Goal: Communication & Community: Answer question/provide support

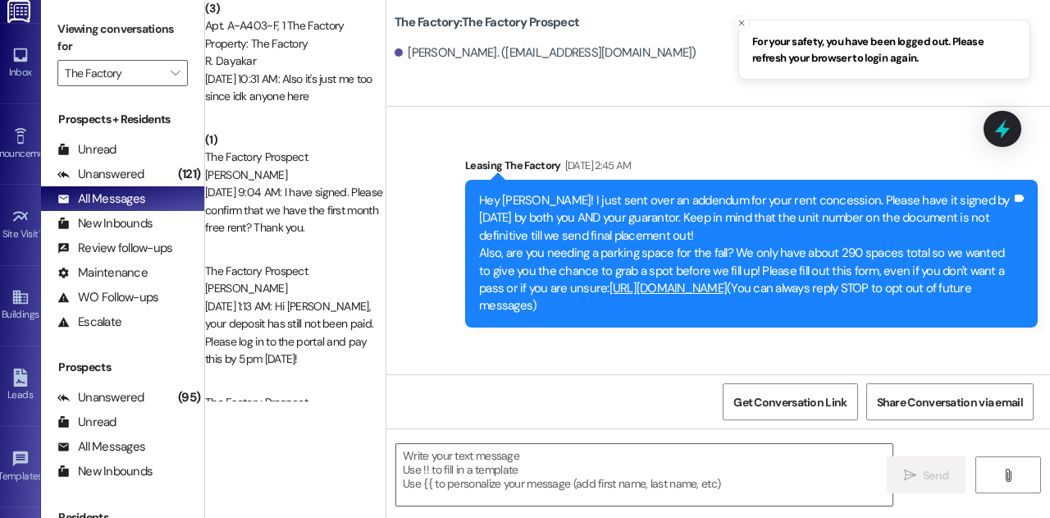
scroll to position [240, 0]
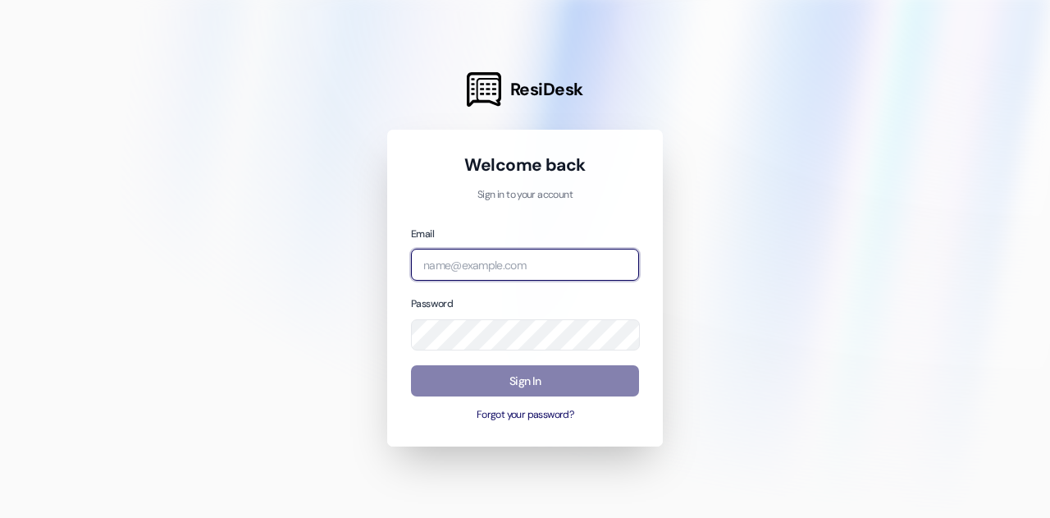
click at [495, 261] on input "email" at bounding box center [525, 265] width 228 height 32
type input "joey.garza@redstoneresidential.com"
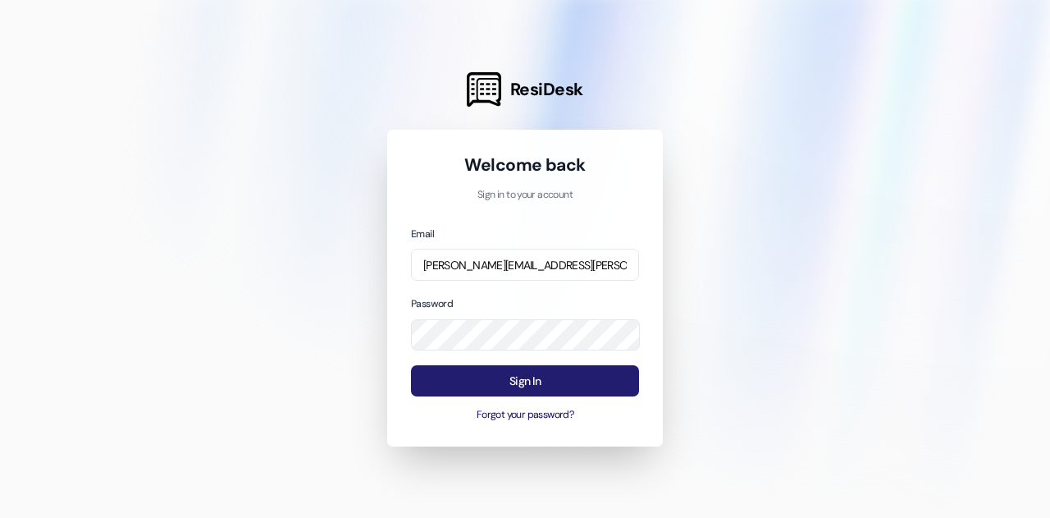
click at [545, 380] on button "Sign In" at bounding box center [525, 381] width 228 height 32
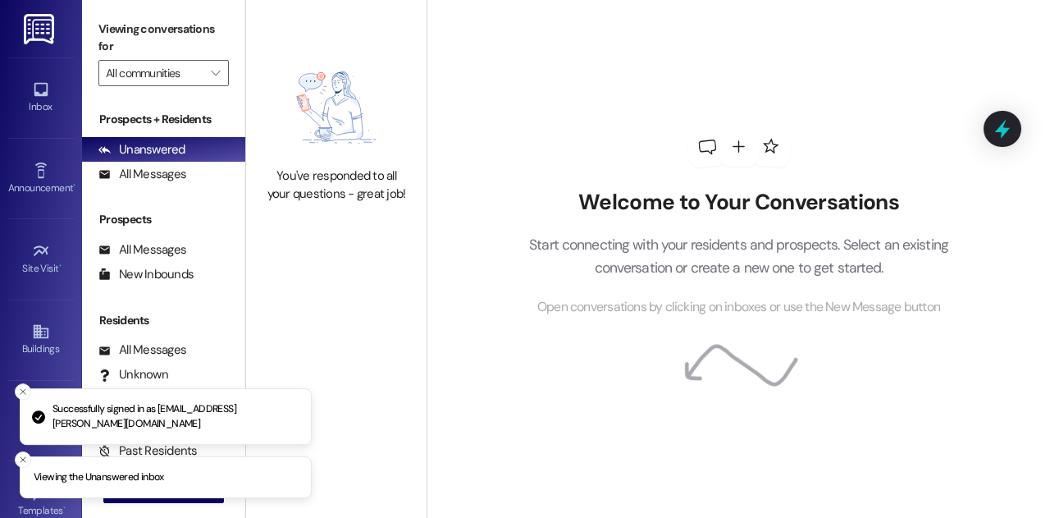
type input "The Factory"
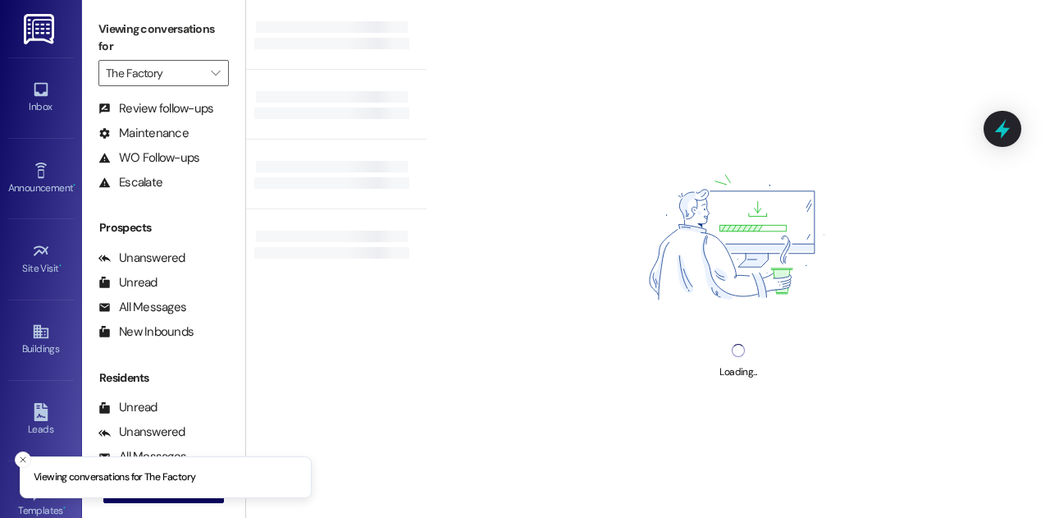
scroll to position [140, 0]
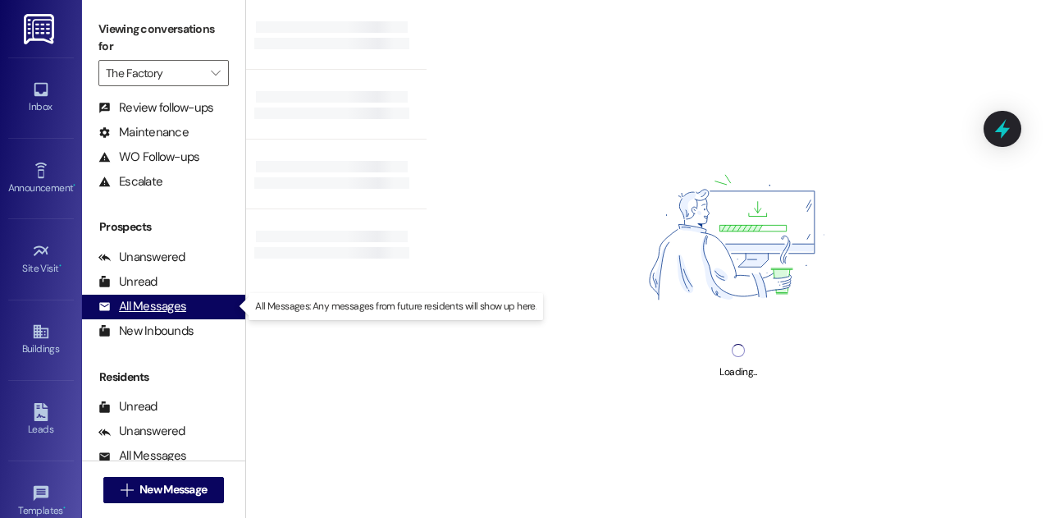
click at [151, 312] on div "All Messages" at bounding box center [142, 306] width 88 height 17
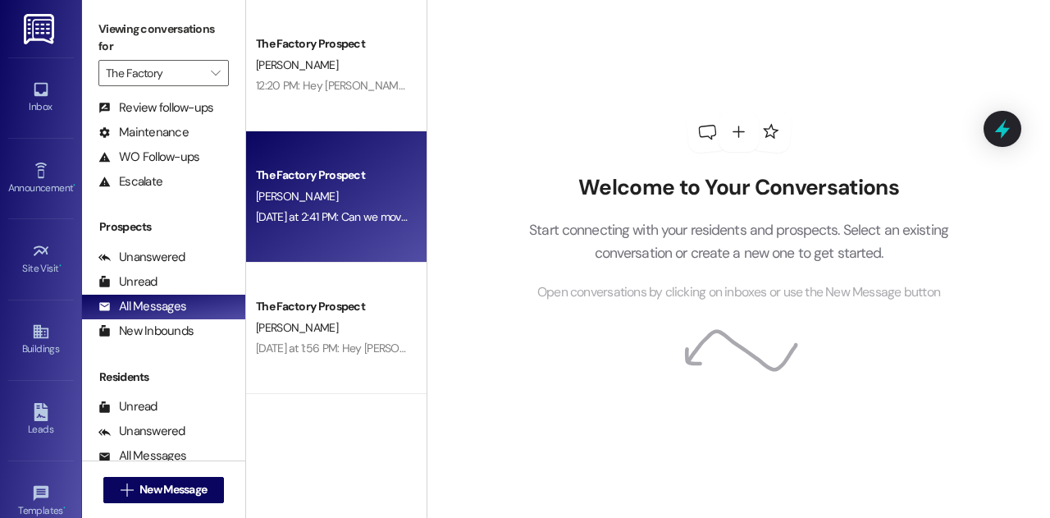
click at [347, 234] on div "The Factory Prospect L. davidson Yesterday at 2:41 PM: Can we move in today? We…" at bounding box center [336, 196] width 180 height 131
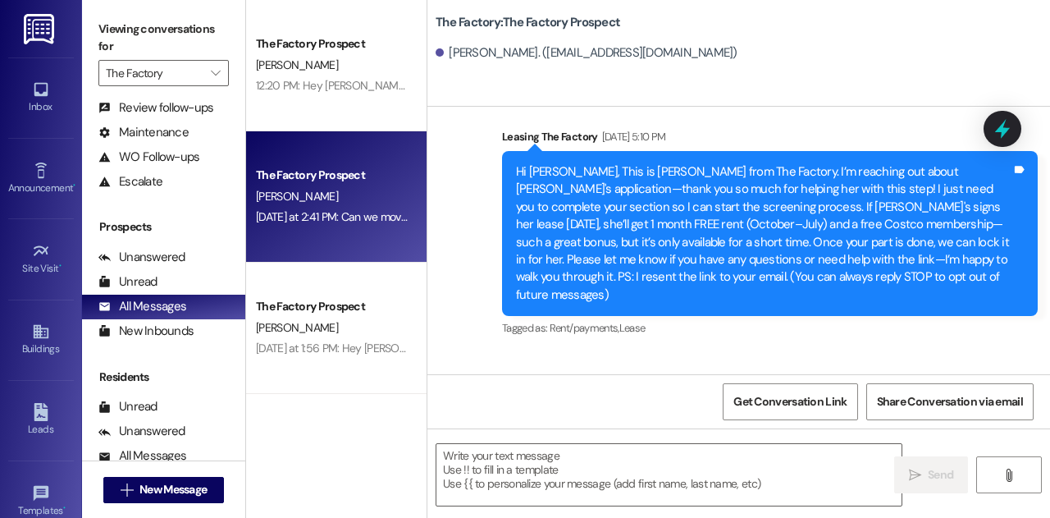
scroll to position [219, 0]
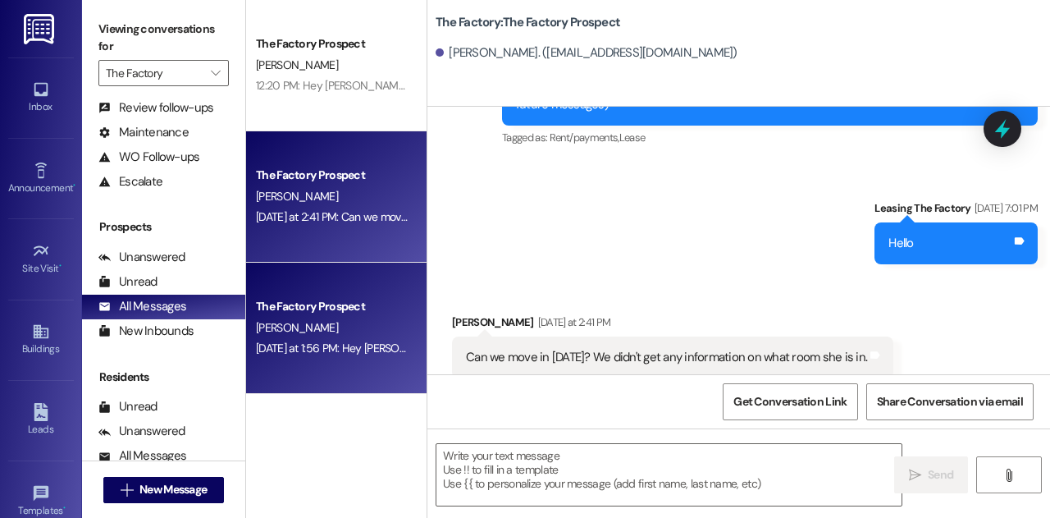
click at [349, 336] on div "E. Maikranz" at bounding box center [331, 327] width 155 height 21
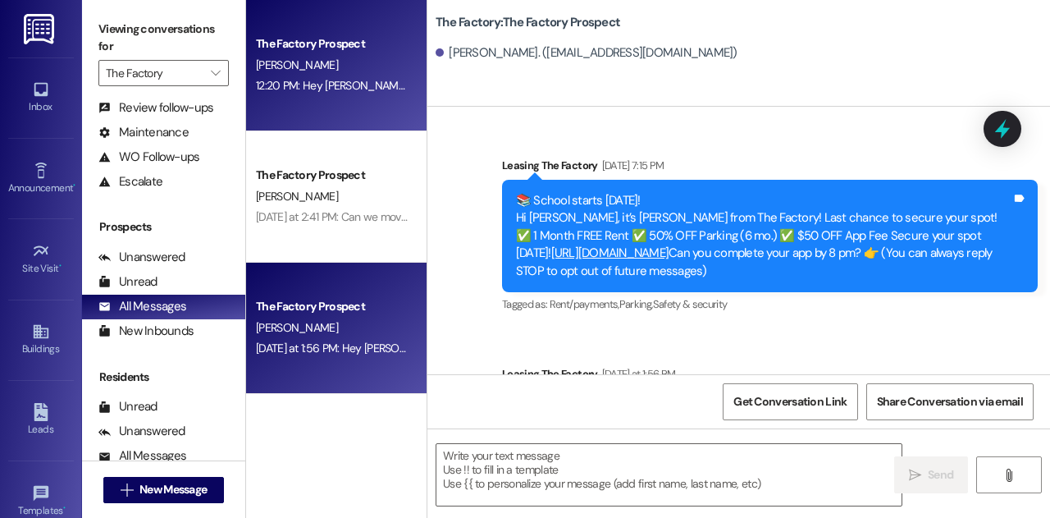
click at [299, 91] on div "12:20 PM: Hey Andrew! Thanks for signing so quickly! Last step is to pay the de…" at bounding box center [727, 85] width 943 height 15
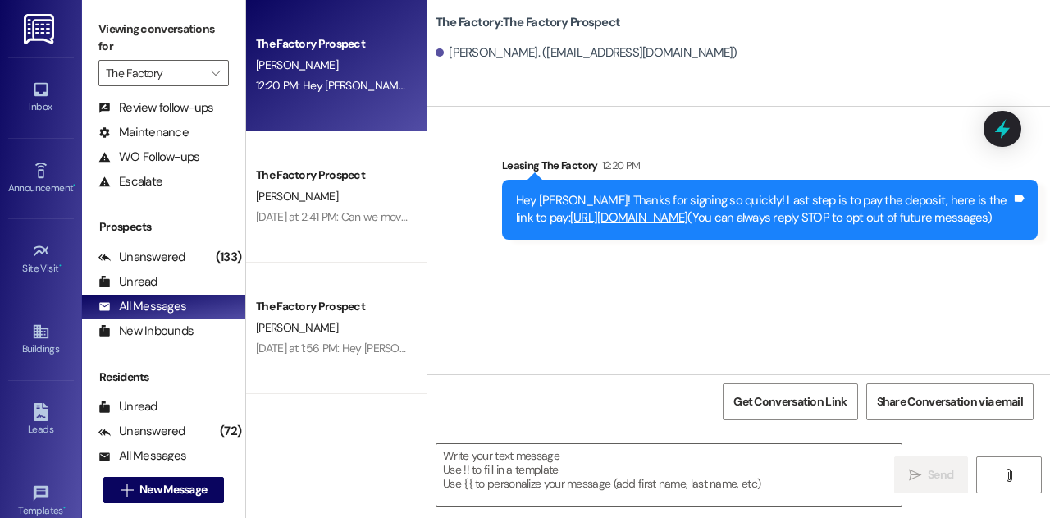
click at [664, 332] on div "Sent via SMS Leasing The Factory 12:20 PM Hey Andrew! Thanks for signing so qui…" at bounding box center [738, 240] width 623 height 267
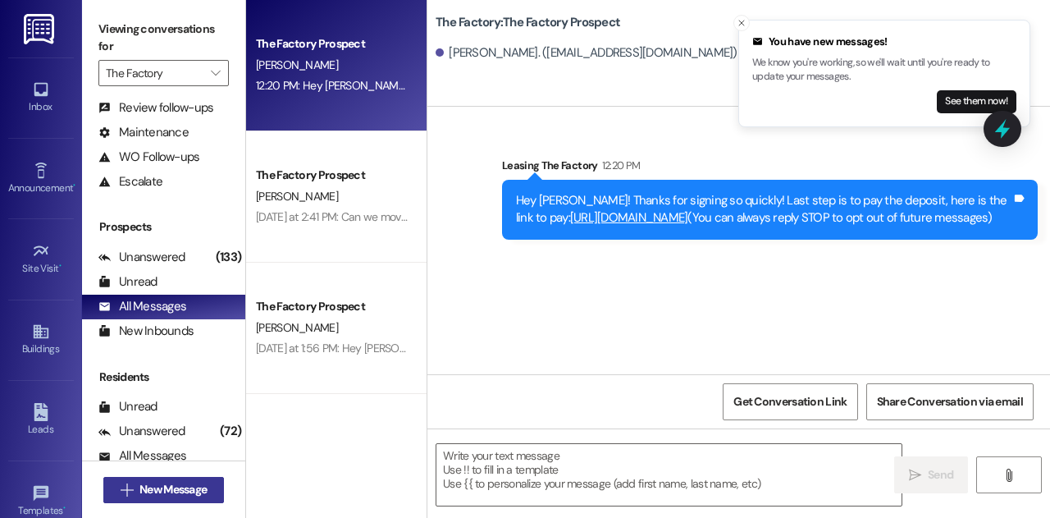
click at [185, 489] on span "New Message" at bounding box center [172, 489] width 67 height 17
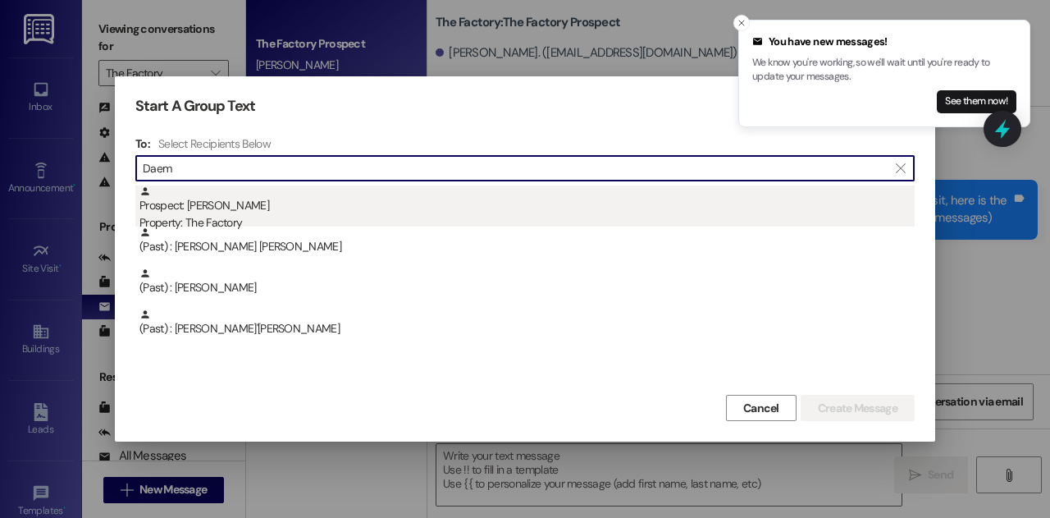
type input "Daem"
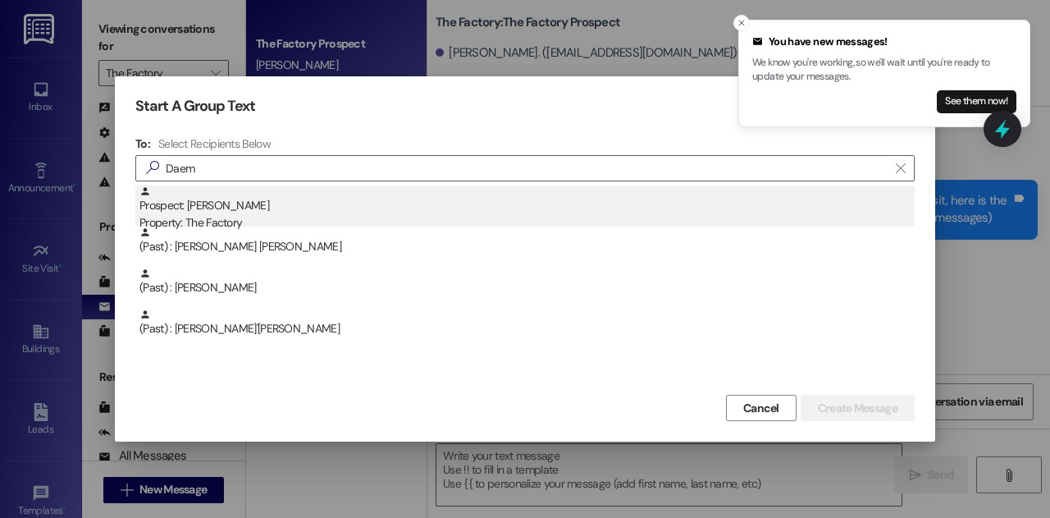
click at [235, 214] on div "Property: The Factory" at bounding box center [526, 222] width 775 height 17
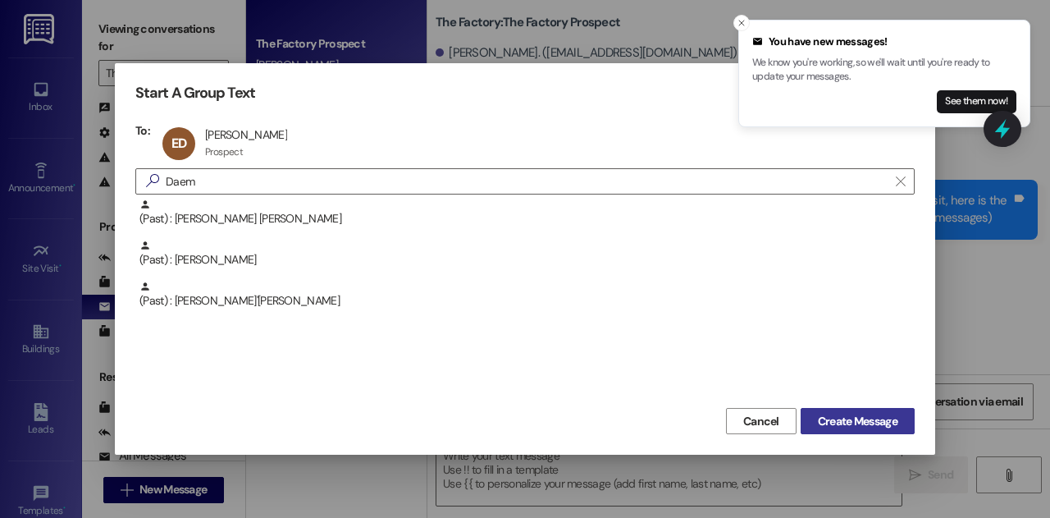
click at [891, 413] on span "Create Message" at bounding box center [858, 421] width 80 height 17
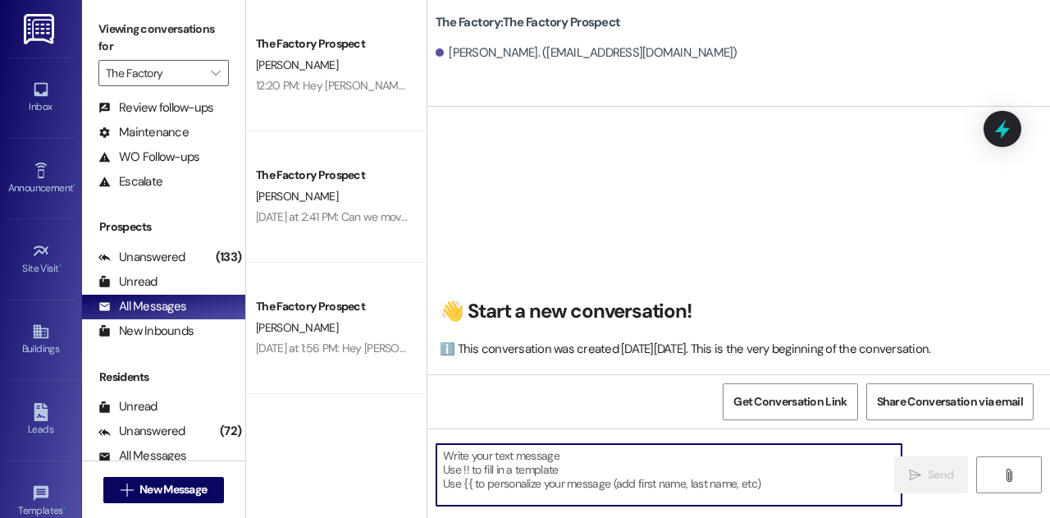
click at [635, 463] on textarea at bounding box center [668, 475] width 465 height 62
paste textarea "Hi Emily! 🎉 It’s Joey with The Factory in Logan — just a reminder that if you f…"
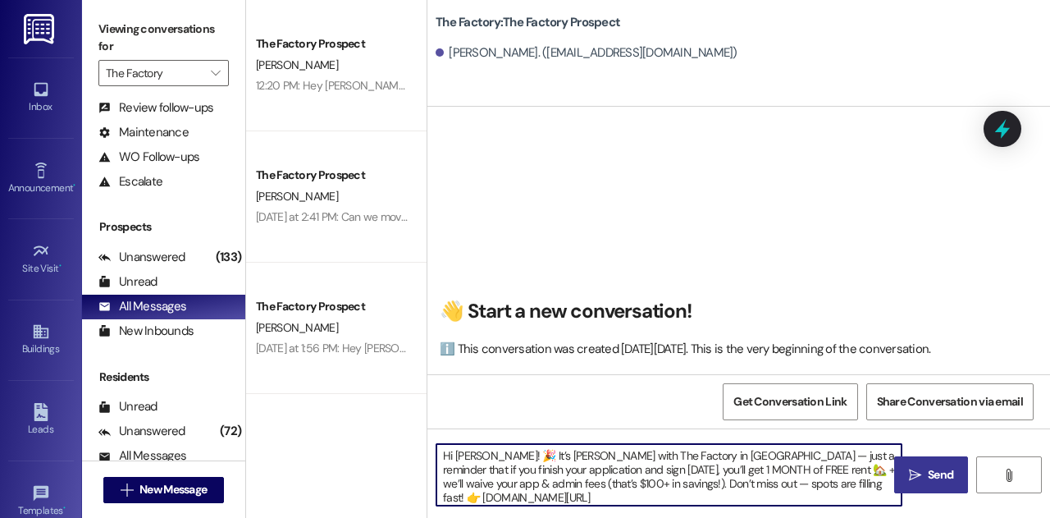
type textarea "Hi Emily! 🎉 It’s Joey with The Factory in Logan — just a reminder that if you f…"
click at [921, 474] on span " Send" at bounding box center [932, 474] width 52 height 17
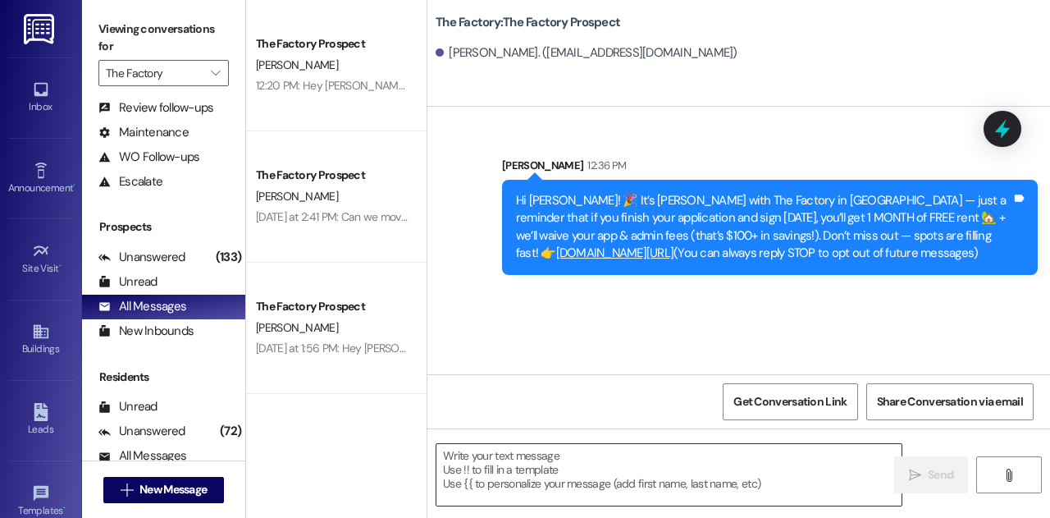
click at [505, 467] on textarea at bounding box center [668, 475] width 465 height 62
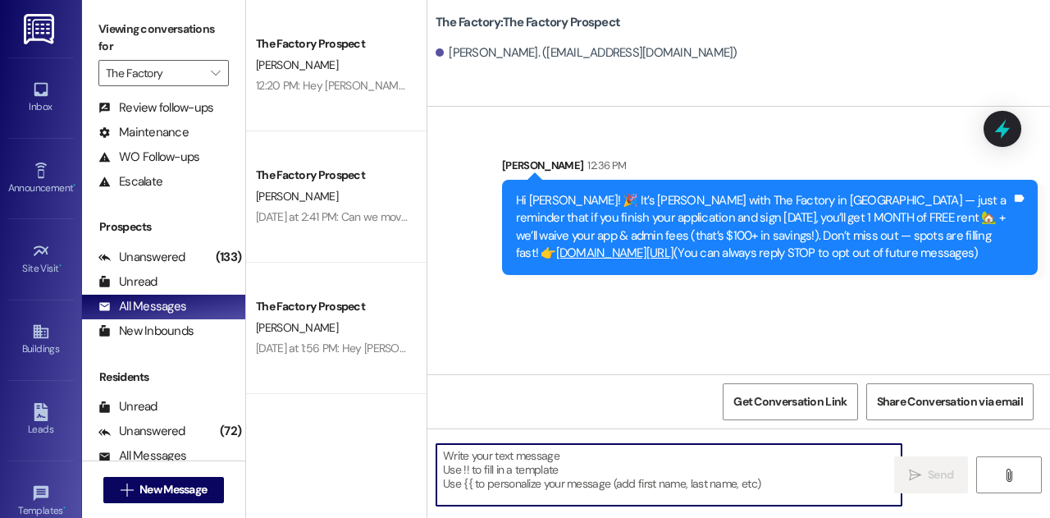
paste textarea "Hey John! 🎉 Joey here with The Factory in Logan — if you wrap up your applicati…"
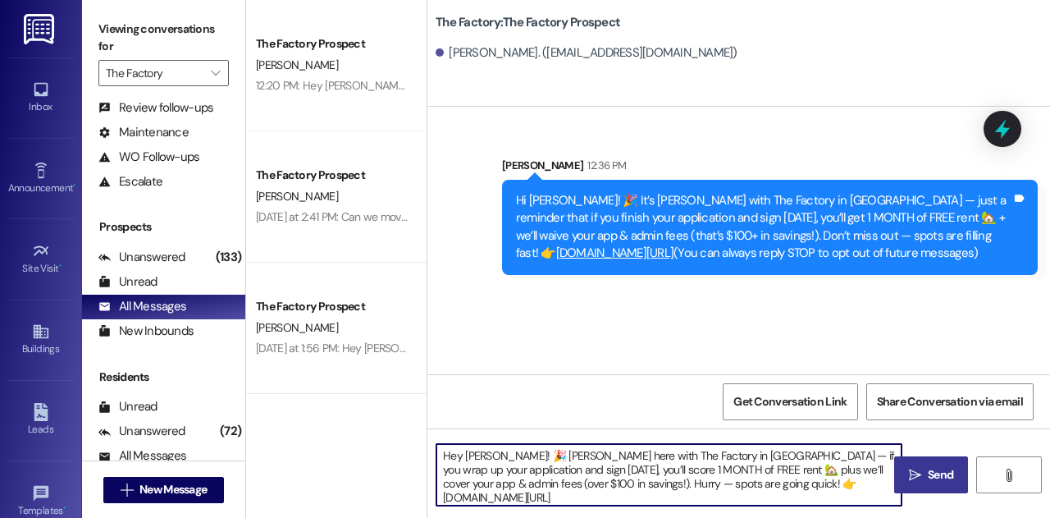
type textarea "Hey John! 🎉 Joey here with The Factory in Logan — if you wrap up your applicati…"
click at [920, 478] on icon "" at bounding box center [915, 474] width 12 height 13
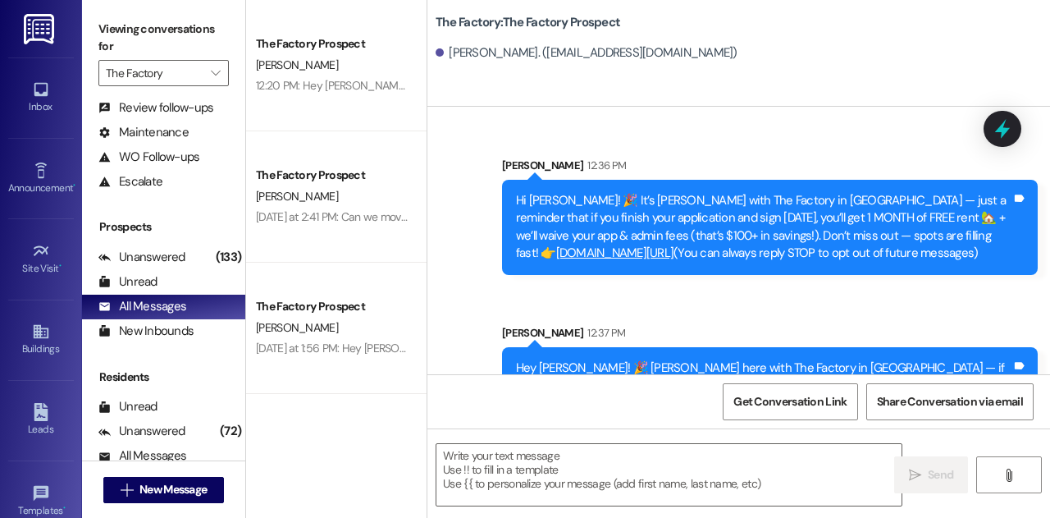
scroll to position [62, 0]
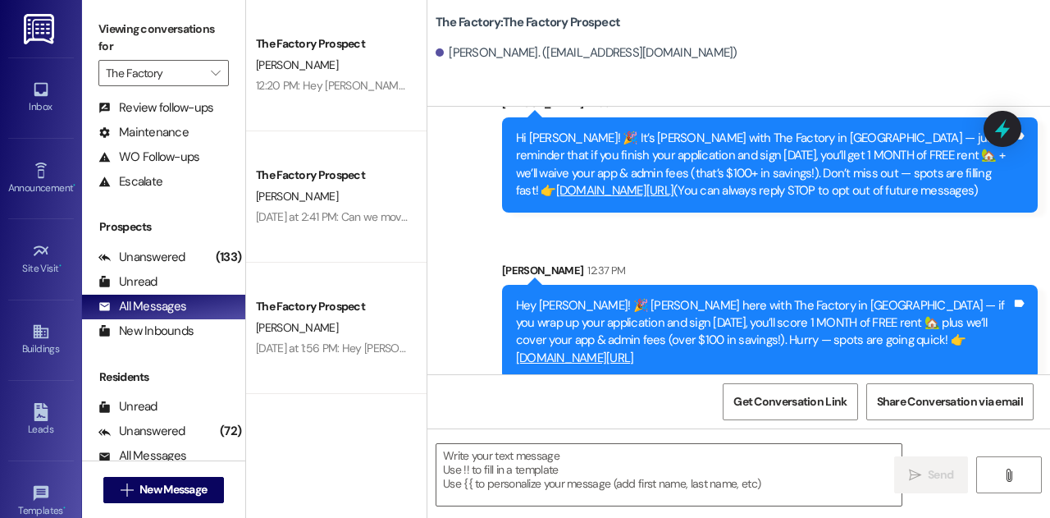
click at [930, 337] on div "Hey John! 🎉 Joey here with The Factory in Logan — if you wrap up your applicati…" at bounding box center [764, 332] width 496 height 71
drag, startPoint x: 930, startPoint y: 337, endPoint x: 934, endPoint y: 345, distance: 8.8
click at [934, 345] on div "Hey John! 🎉 Joey here with The Factory in Logan — if you wrap up your applicati…" at bounding box center [764, 332] width 496 height 71
click at [635, 472] on textarea at bounding box center [668, 475] width 465 height 62
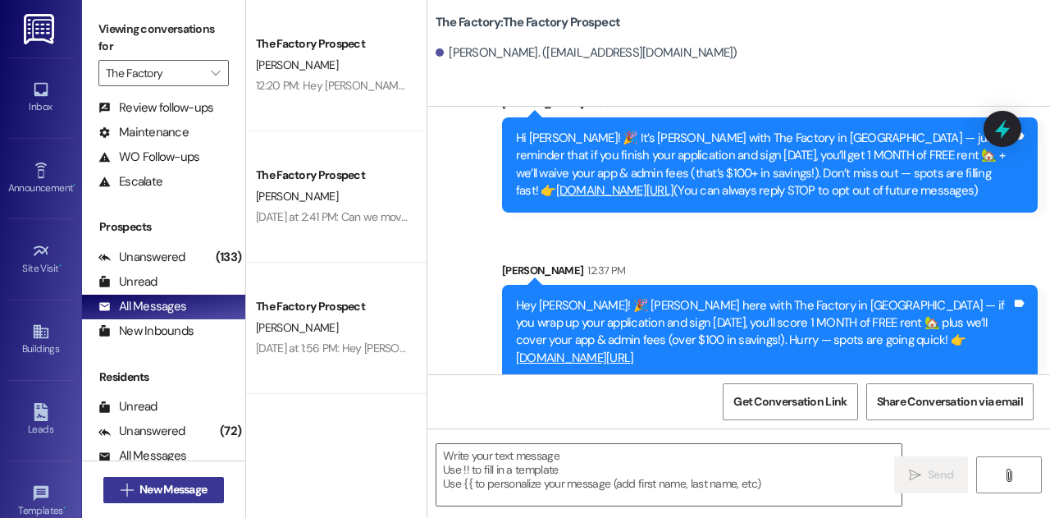
click at [174, 484] on span "New Message" at bounding box center [172, 489] width 67 height 17
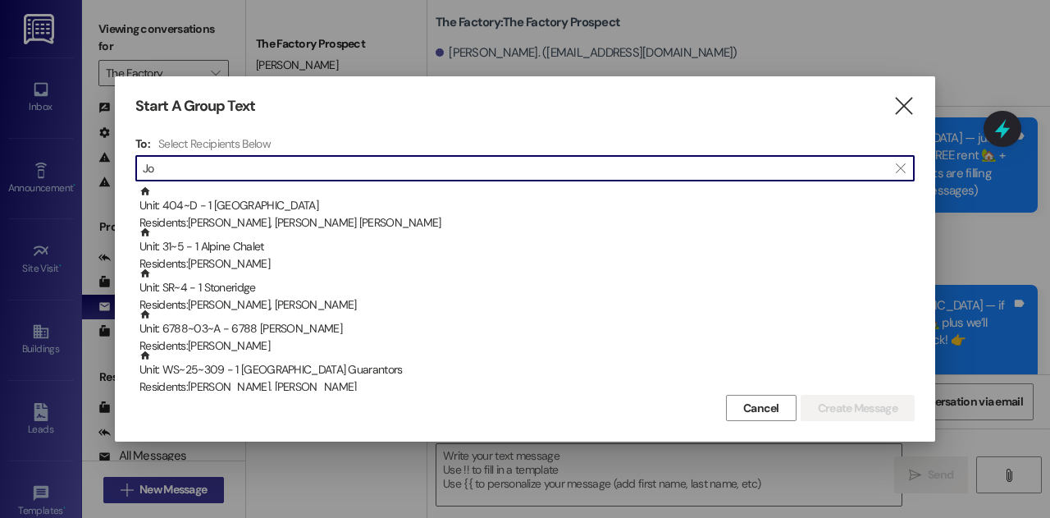
type input "J"
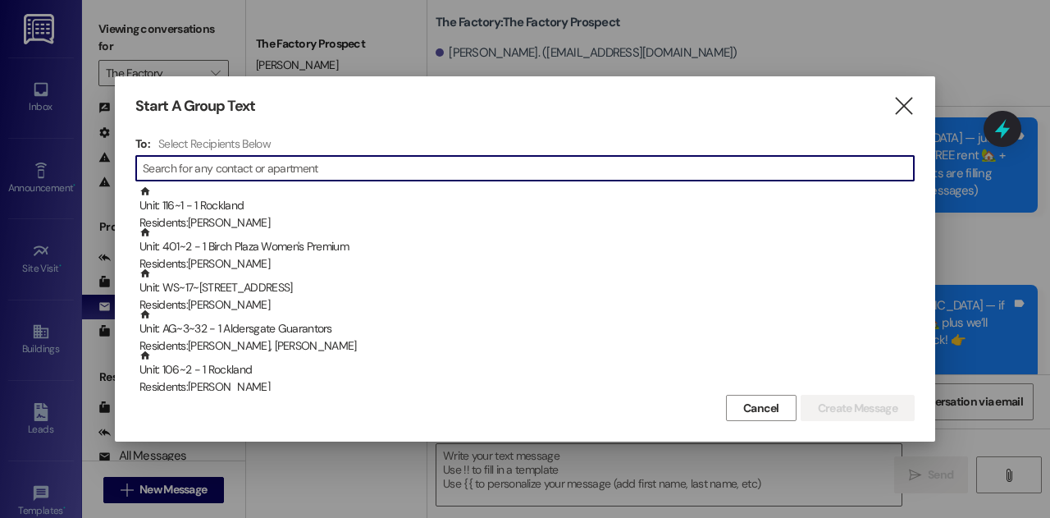
click at [372, 162] on input at bounding box center [528, 168] width 771 height 23
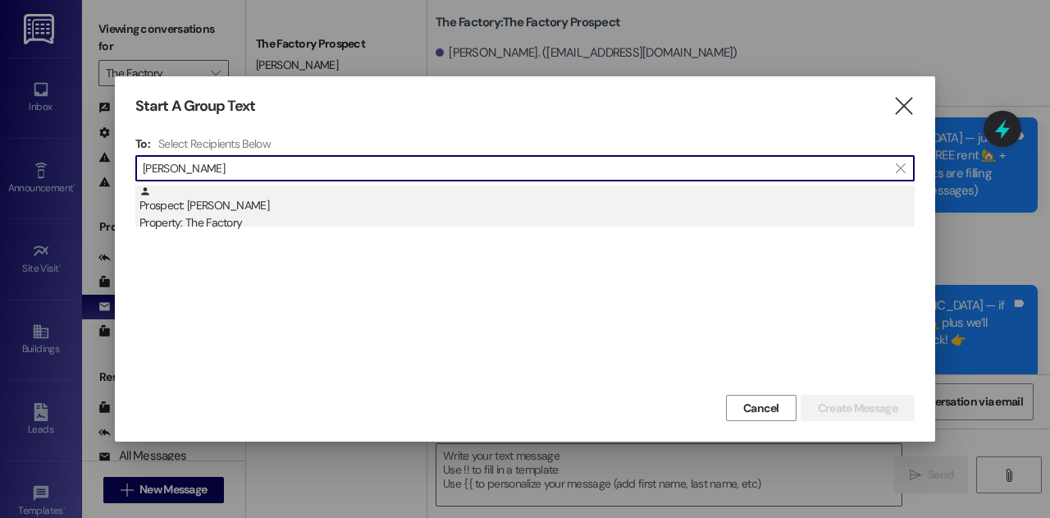
type input "Ellerbe"
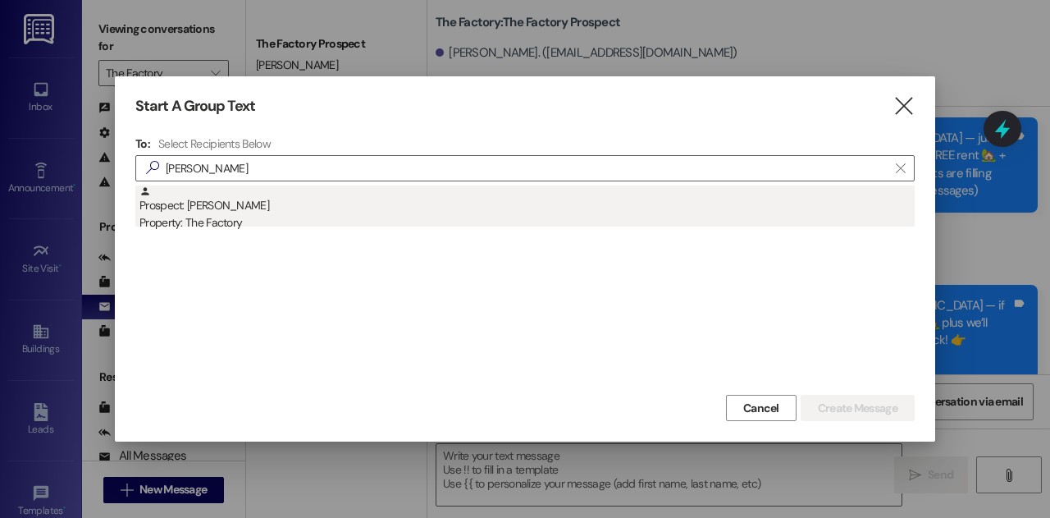
click at [327, 214] on div "Property: The Factory" at bounding box center [526, 222] width 775 height 17
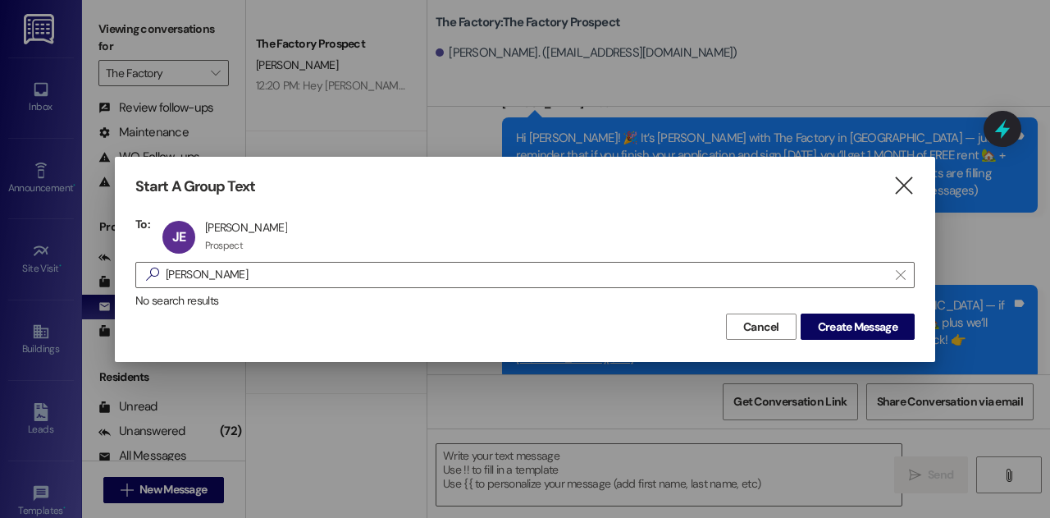
click at [838, 311] on div "Cancel Create Message" at bounding box center [524, 324] width 779 height 30
click at [838, 321] on span "Create Message" at bounding box center [858, 326] width 80 height 17
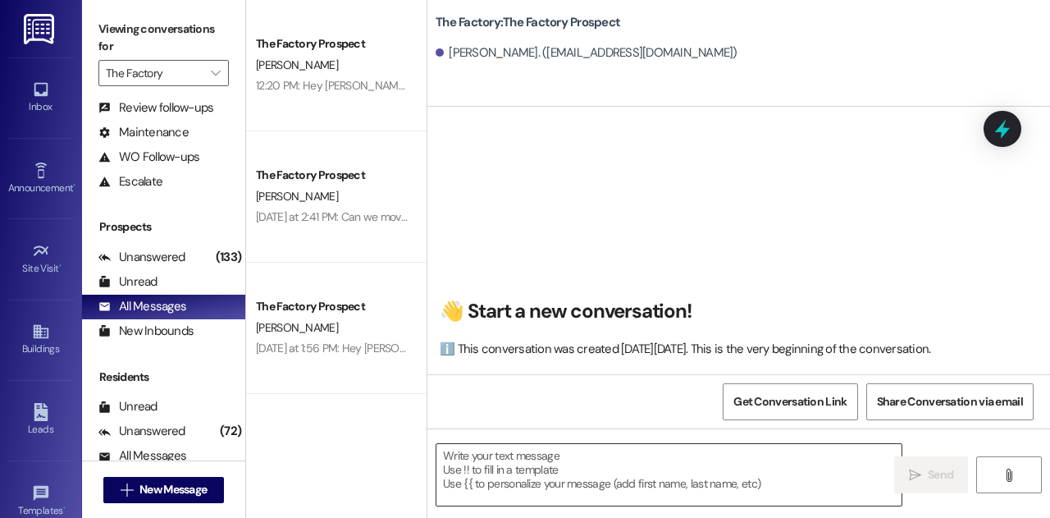
click at [567, 475] on textarea at bounding box center [668, 475] width 465 height 62
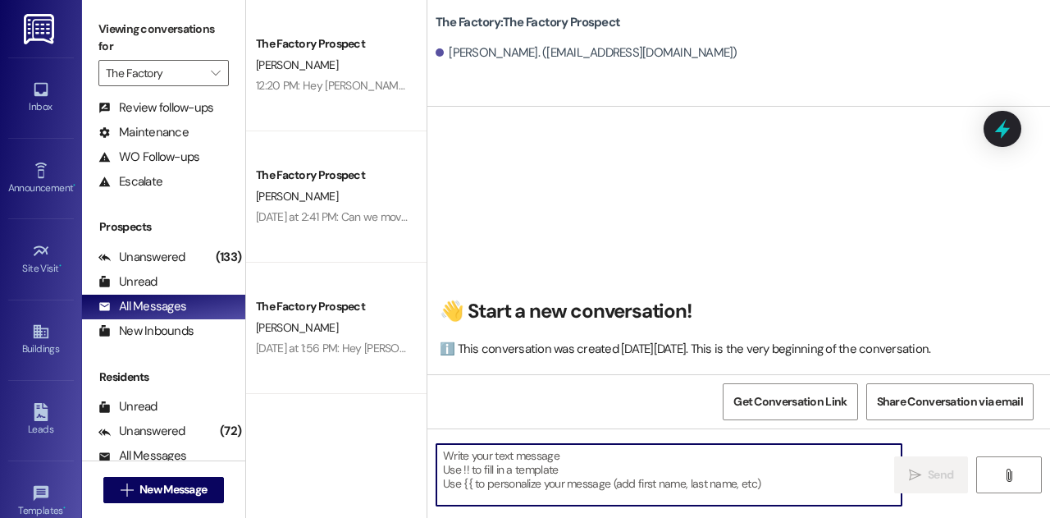
paste textarea "Hey John! 🎉 Joey here with The Factory in Logan — if you wrap up your applicati…"
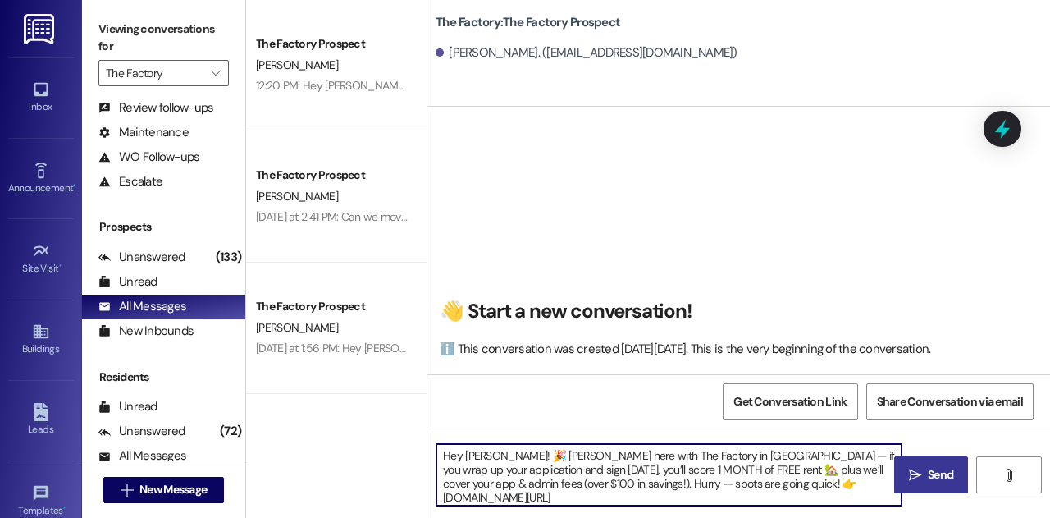
type textarea "Hey John! 🎉 Joey here with The Factory in Logan — if you wrap up your applicati…"
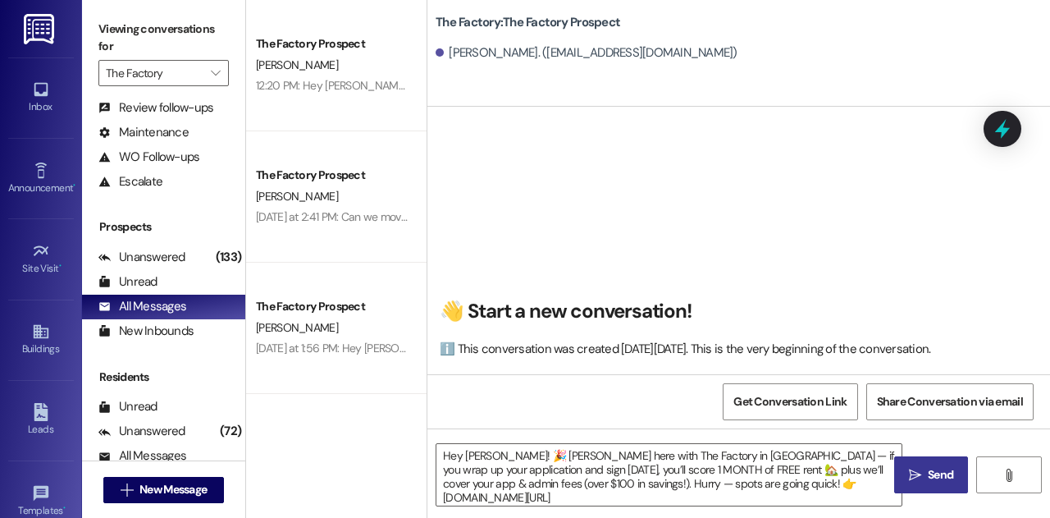
click at [933, 480] on span "Send" at bounding box center [940, 474] width 25 height 17
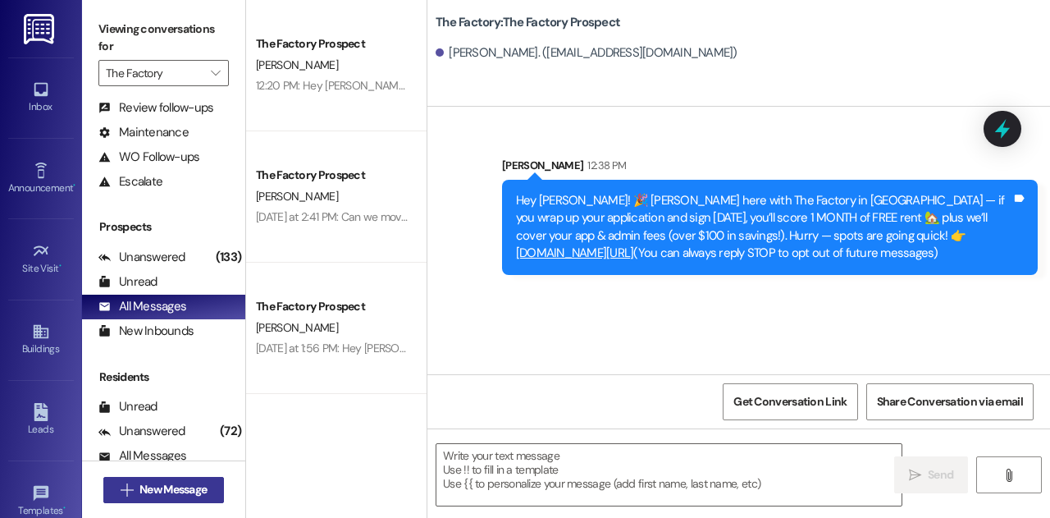
click at [183, 496] on span "New Message" at bounding box center [172, 489] width 67 height 17
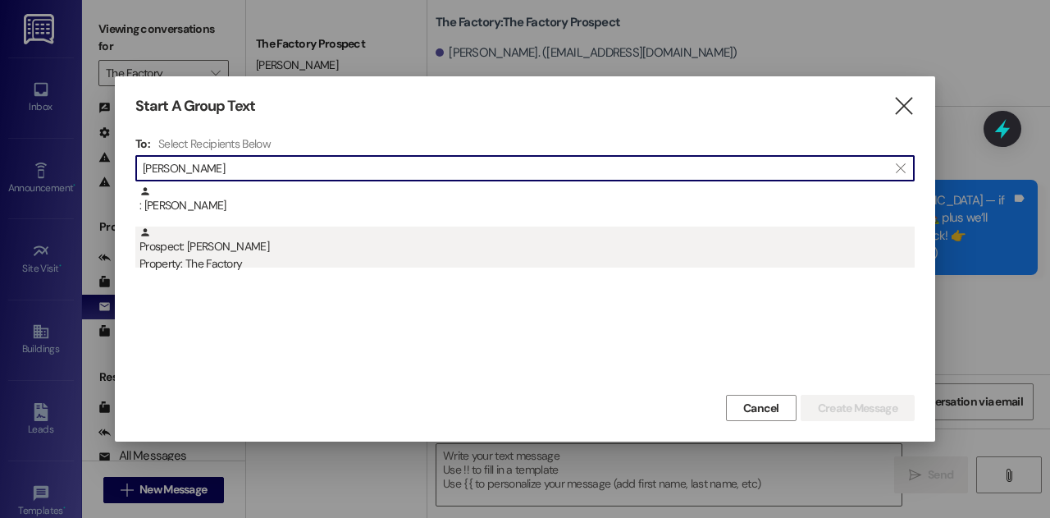
type input "Nathaniel Fac"
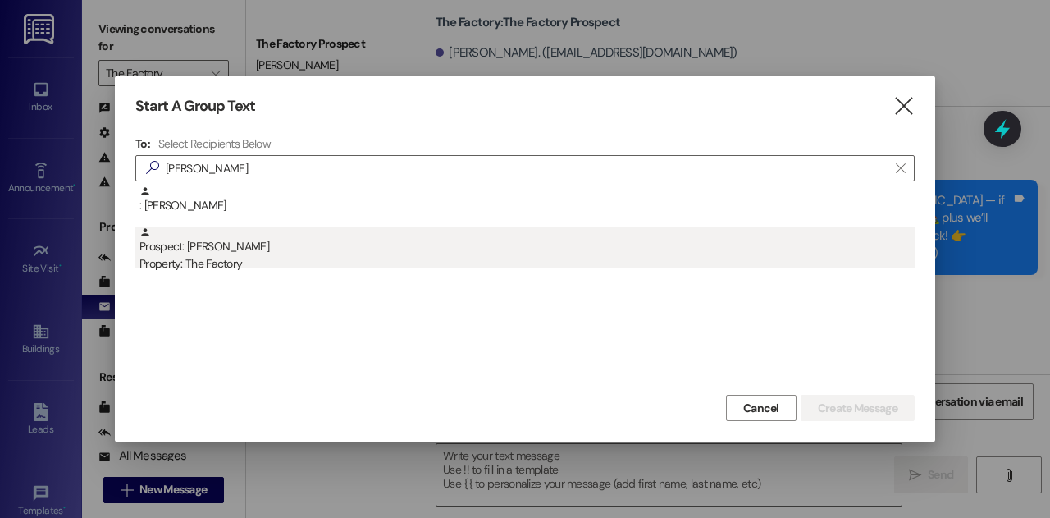
click at [320, 252] on div "Prospect: Nathaniel Crane Property: The Factory" at bounding box center [526, 249] width 775 height 47
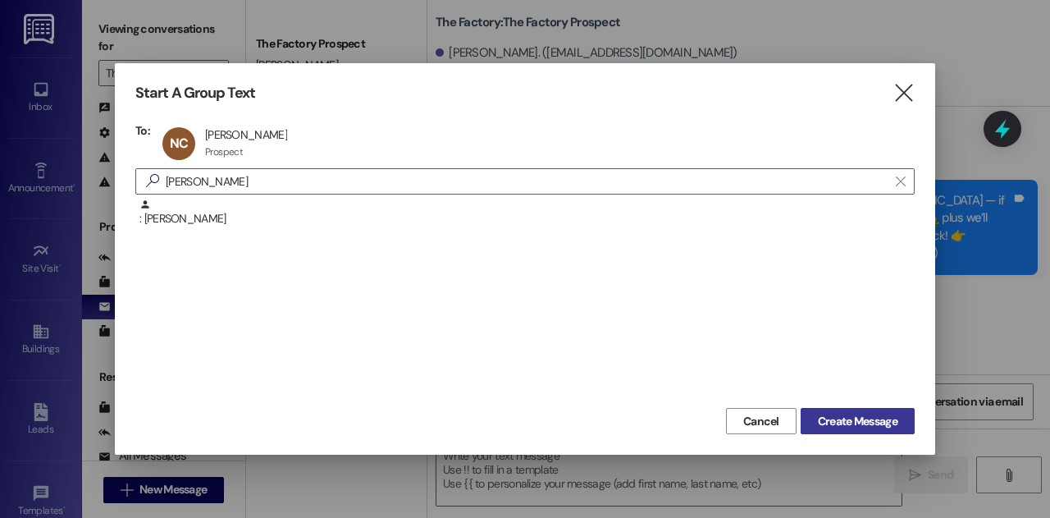
click at [858, 421] on span "Create Message" at bounding box center [858, 421] width 80 height 17
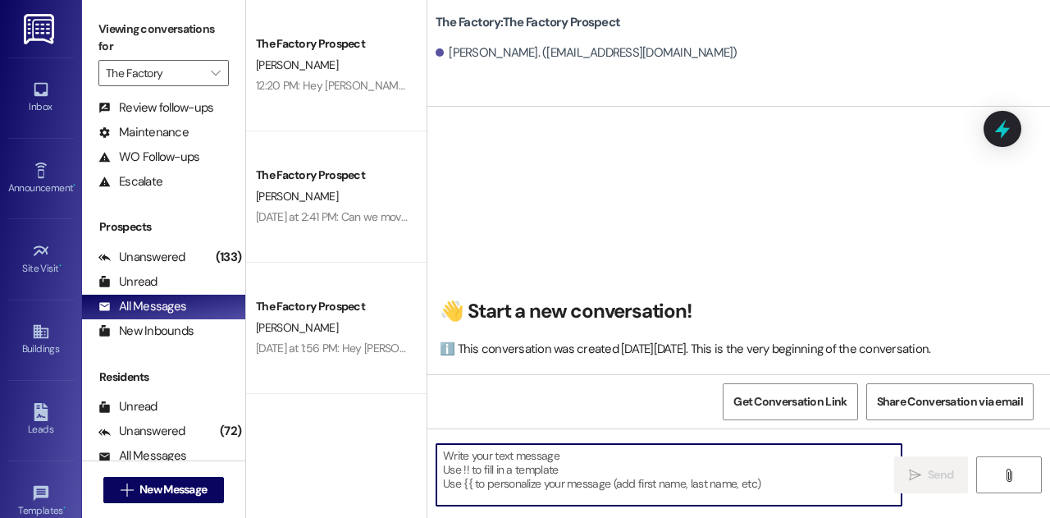
click at [653, 465] on textarea at bounding box center [668, 475] width 465 height 62
paste textarea "Nathaniel! 🚨 This is Joey with The Factory in Logan — today’s your LAST chance …"
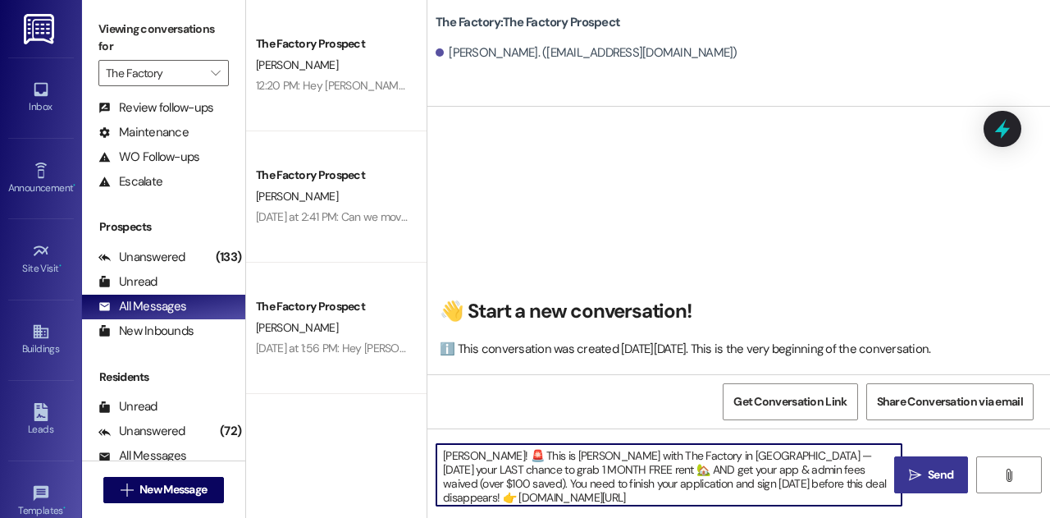
type textarea "Nathaniel! 🚨 This is Joey with The Factory in Logan — today’s your LAST chance …"
click at [945, 475] on span "Send" at bounding box center [940, 474] width 25 height 17
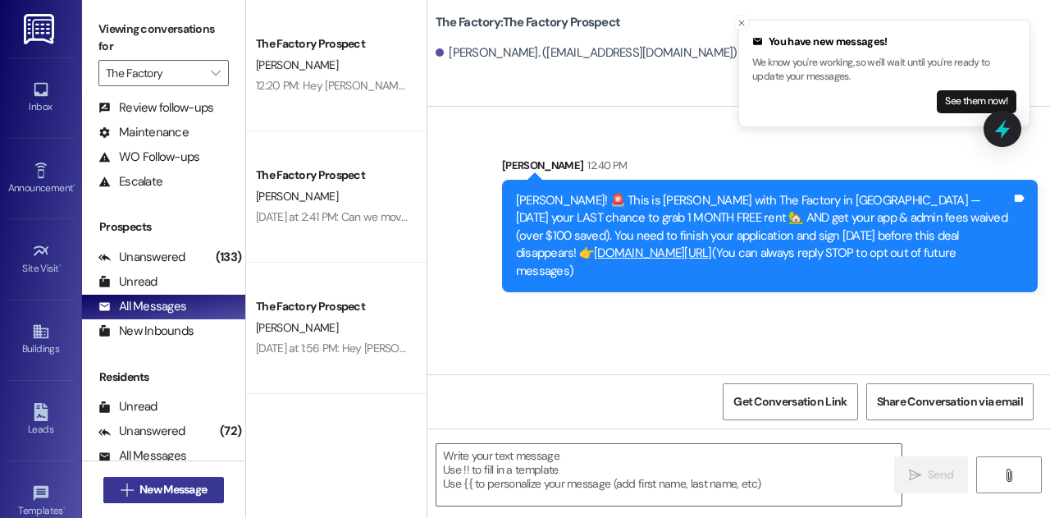
click at [202, 491] on span "New Message" at bounding box center [172, 489] width 67 height 17
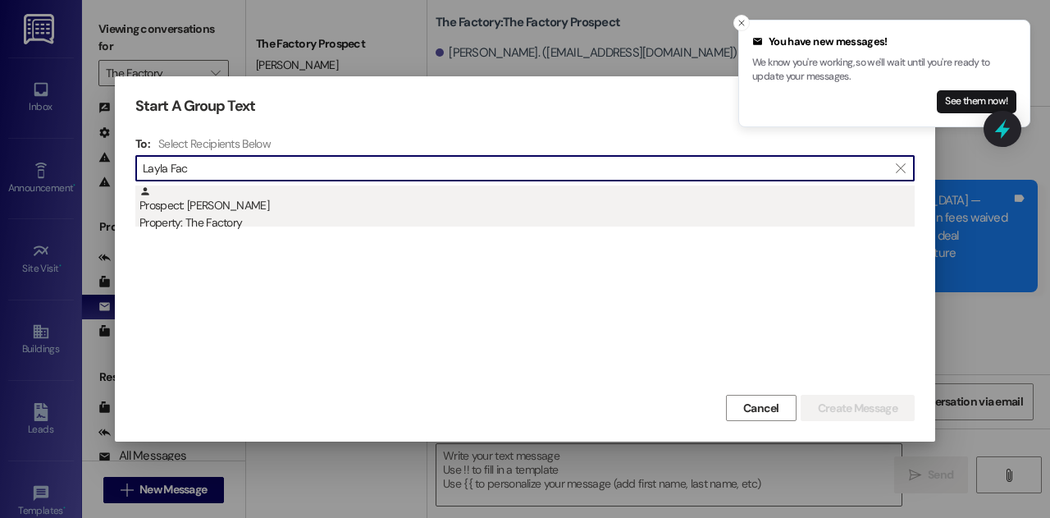
type input "Layla Fac"
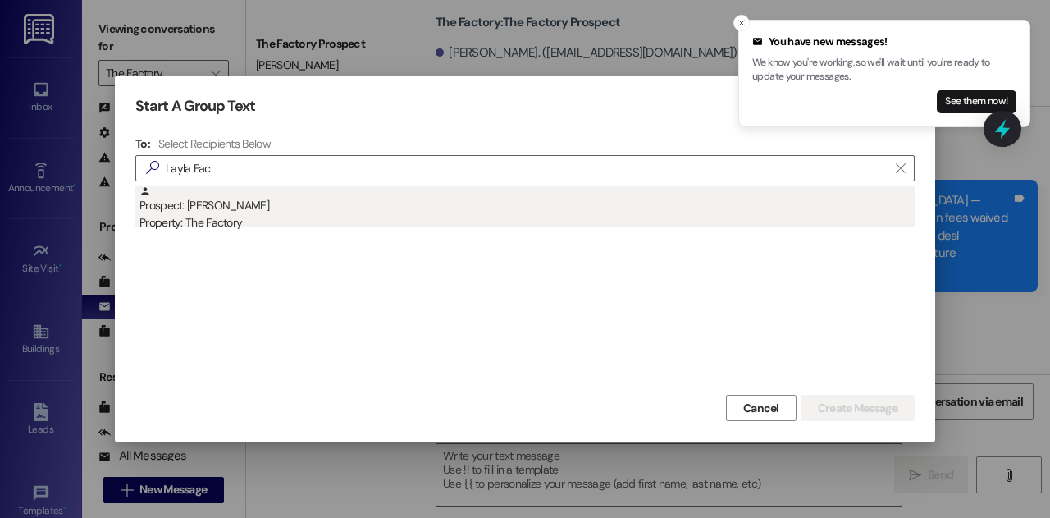
click at [259, 226] on div "Property: The Factory" at bounding box center [526, 222] width 775 height 17
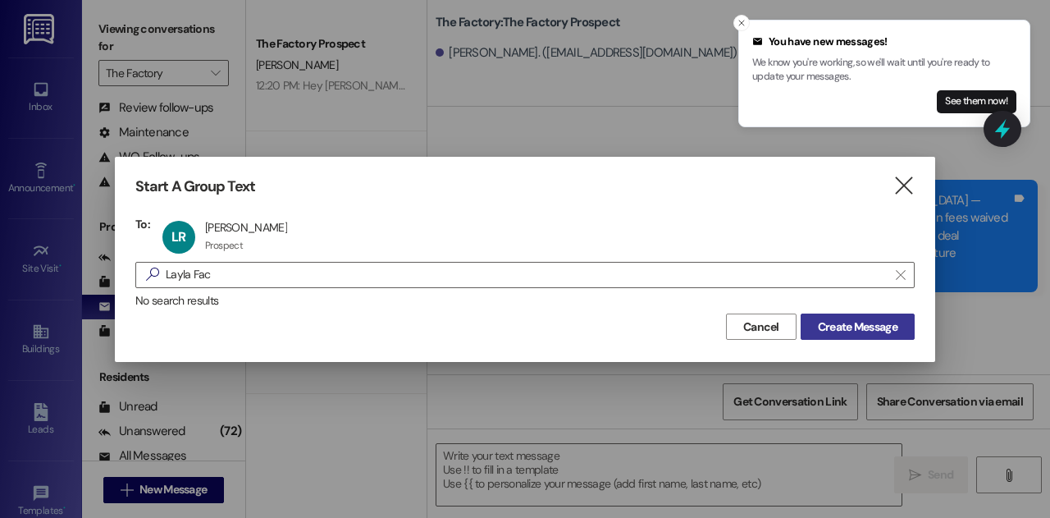
click at [851, 327] on span "Create Message" at bounding box center [858, 326] width 80 height 17
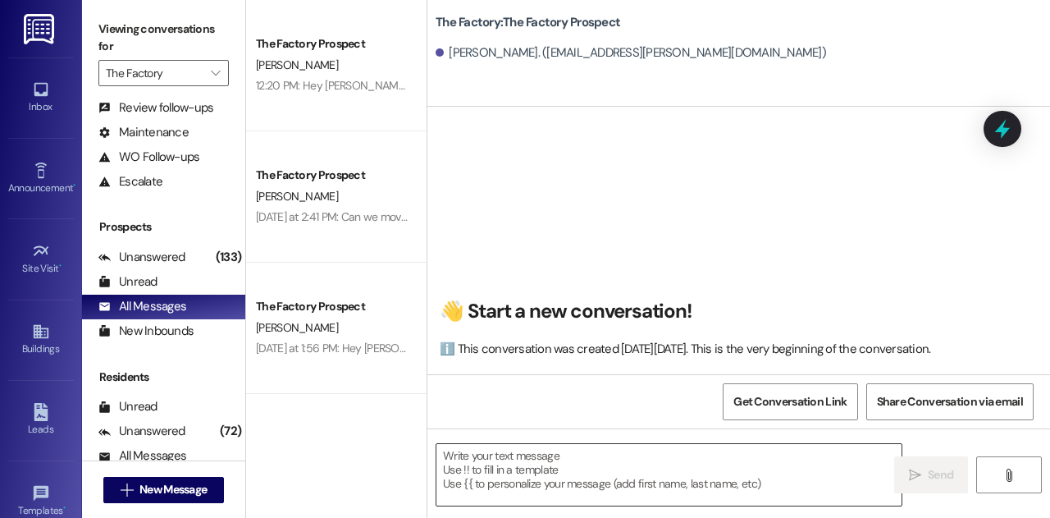
click at [564, 455] on textarea at bounding box center [668, 475] width 465 height 62
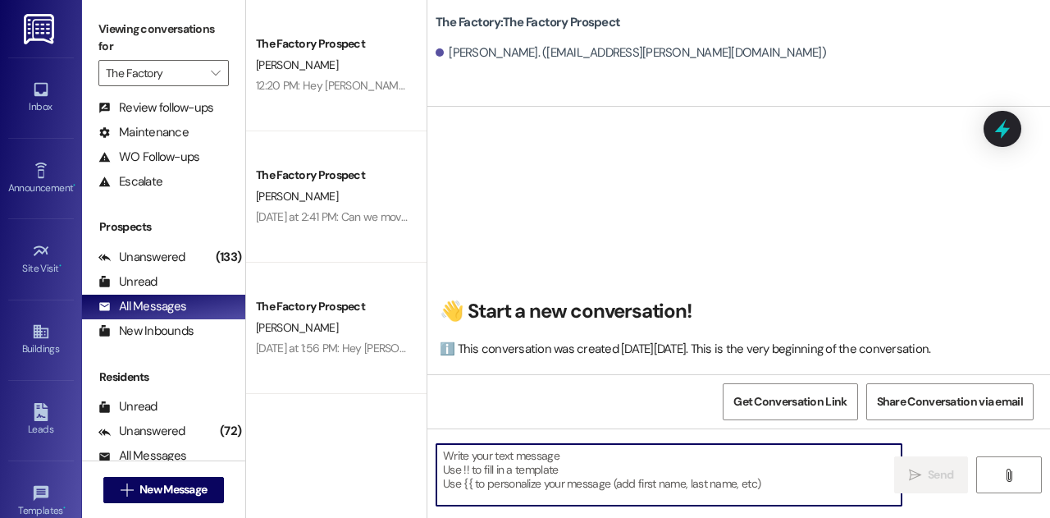
paste textarea "Layla! 🚨 It’s Joey with The Factory in Logan — today’s your LAST chance to get …"
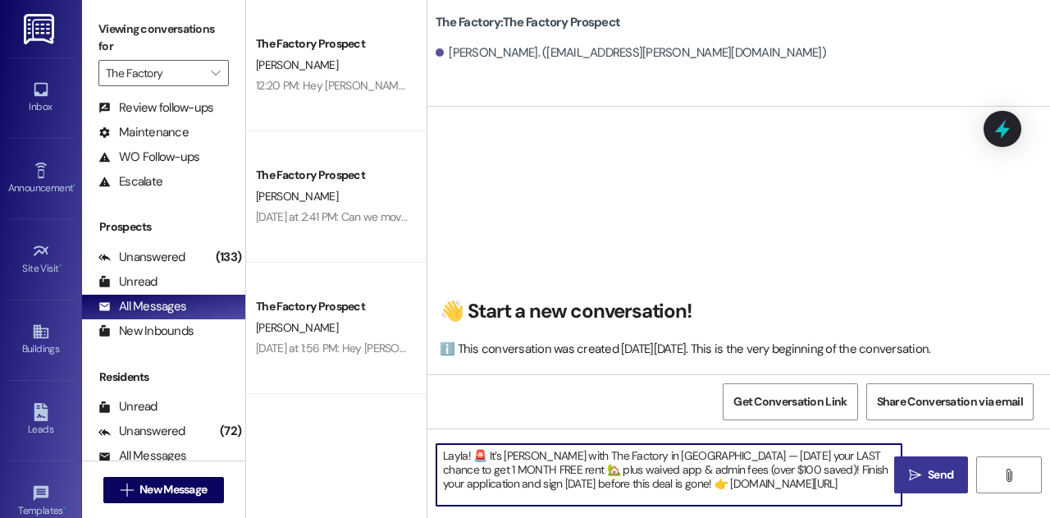
type textarea "Layla! 🚨 It’s Joey with The Factory in Logan — today’s your LAST chance to get …"
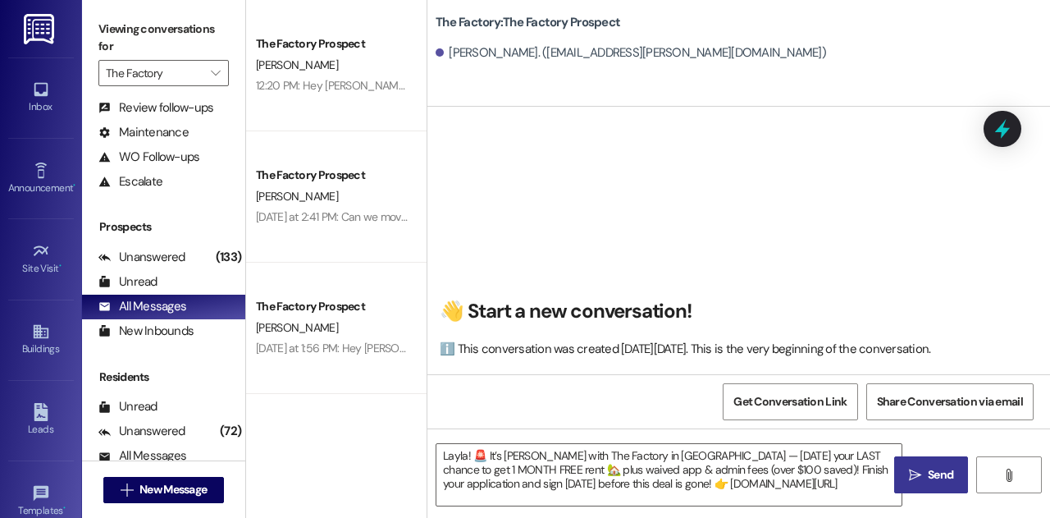
click at [921, 467] on span " Send" at bounding box center [932, 474] width 52 height 17
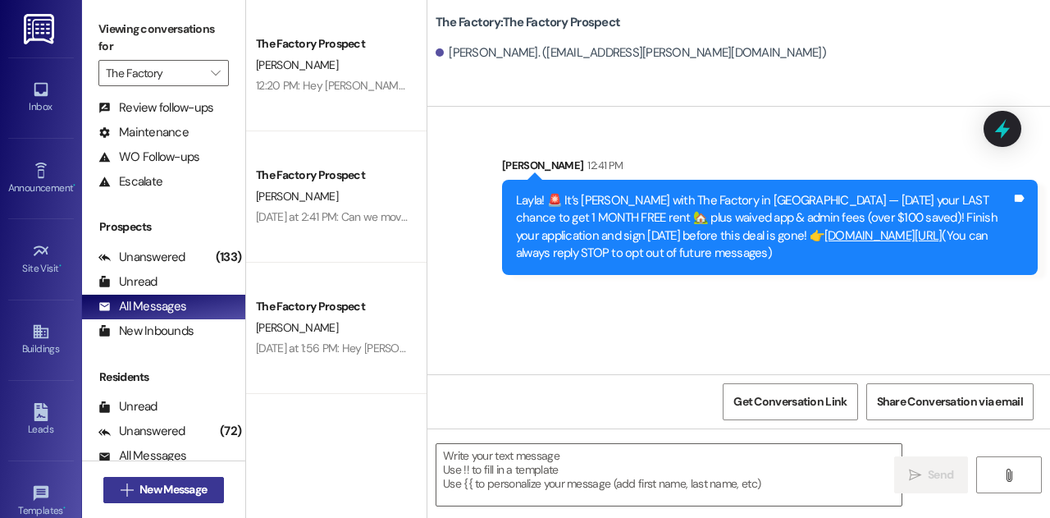
click at [189, 487] on span "New Message" at bounding box center [172, 489] width 67 height 17
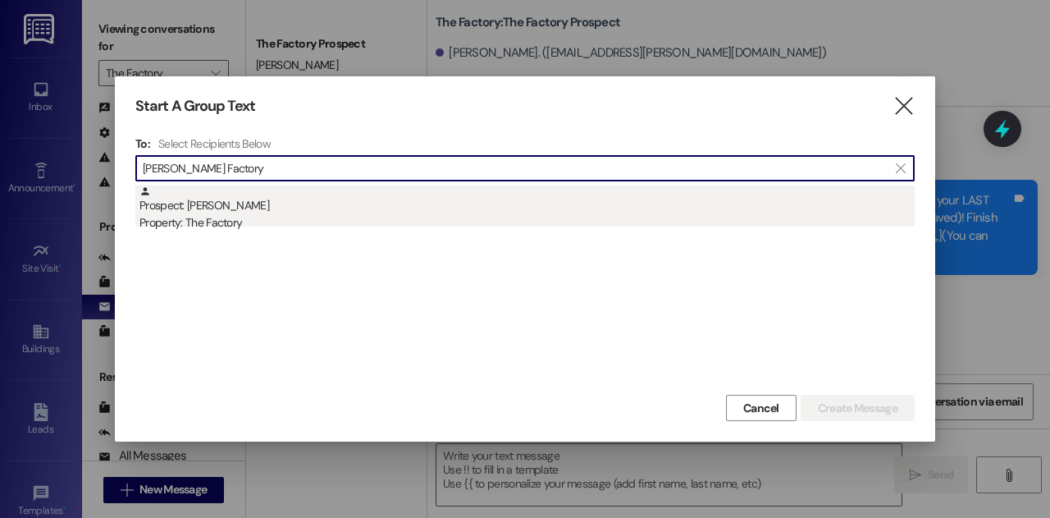
type input "Arey Factory"
click at [281, 197] on div "Prospect: Arey Beasley Property: The Factory" at bounding box center [526, 208] width 775 height 47
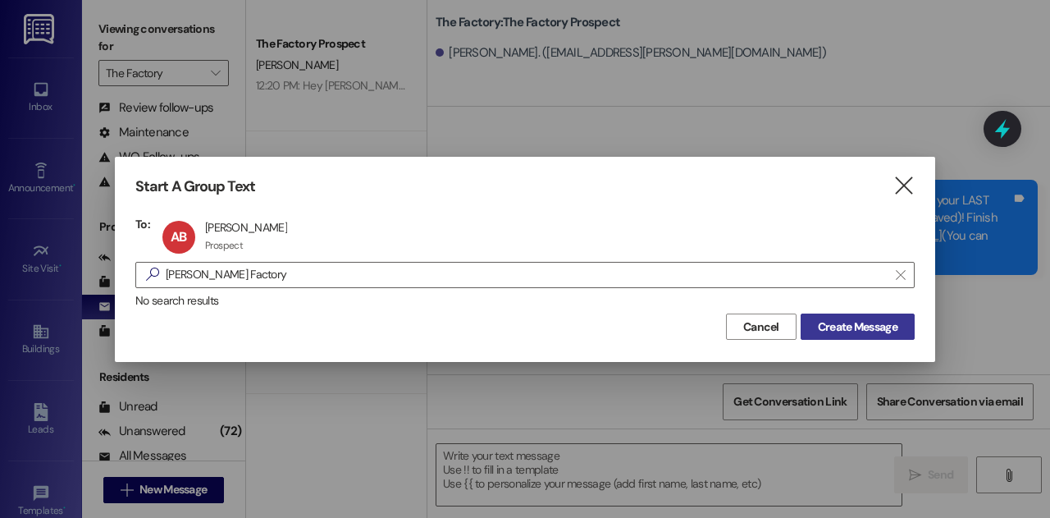
click at [847, 325] on span "Create Message" at bounding box center [858, 326] width 80 height 17
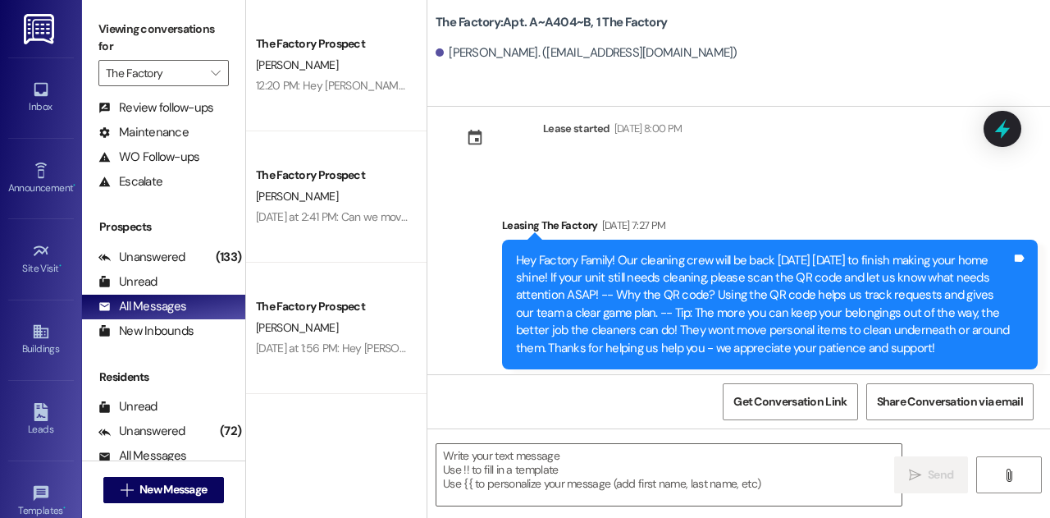
scroll to position [11559, 0]
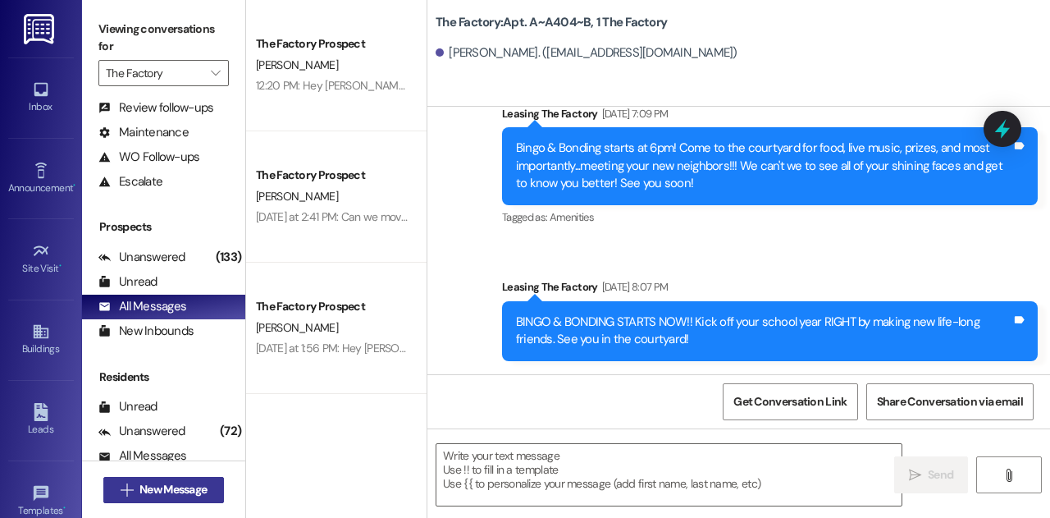
click at [179, 487] on span "New Message" at bounding box center [172, 489] width 67 height 17
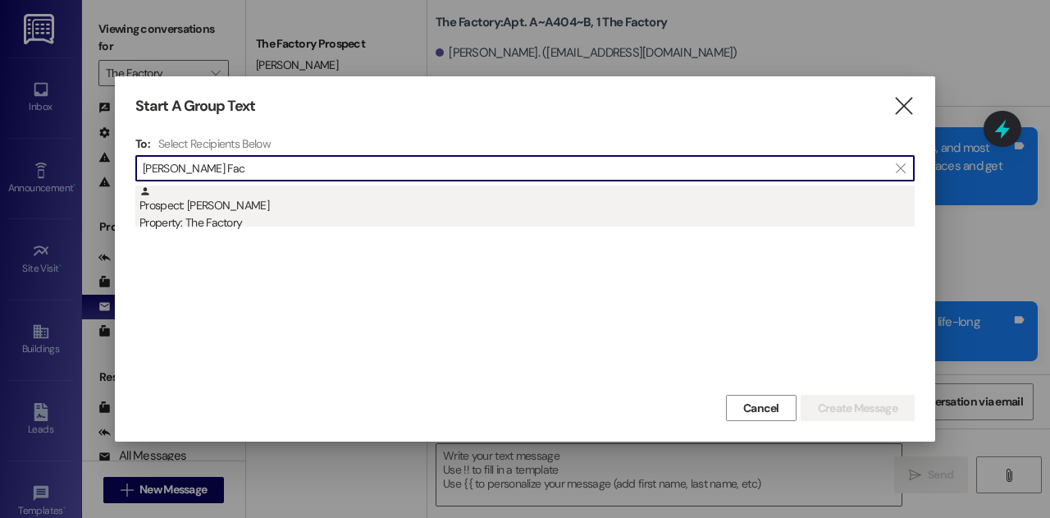
type input "Ellsworth Fac"
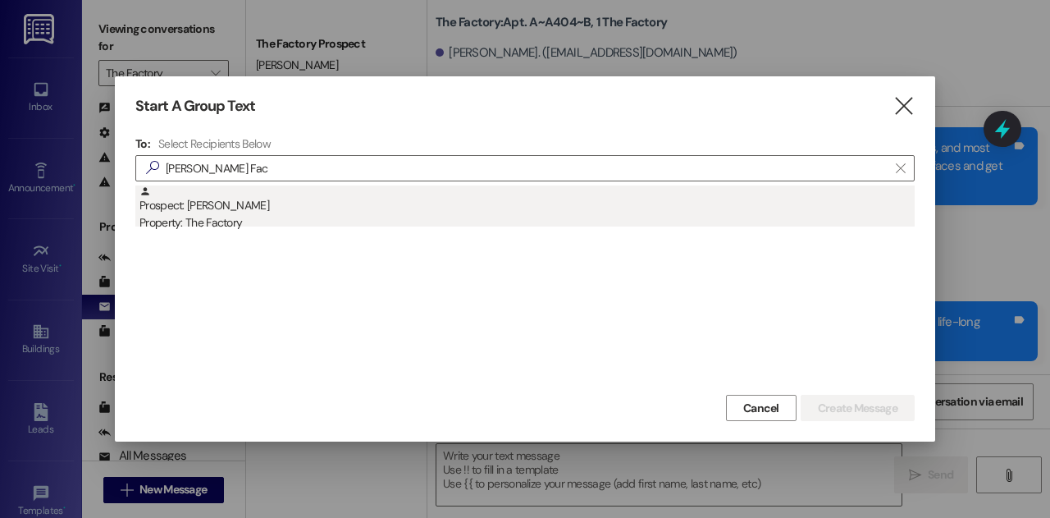
click at [284, 217] on div "Property: The Factory" at bounding box center [526, 222] width 775 height 17
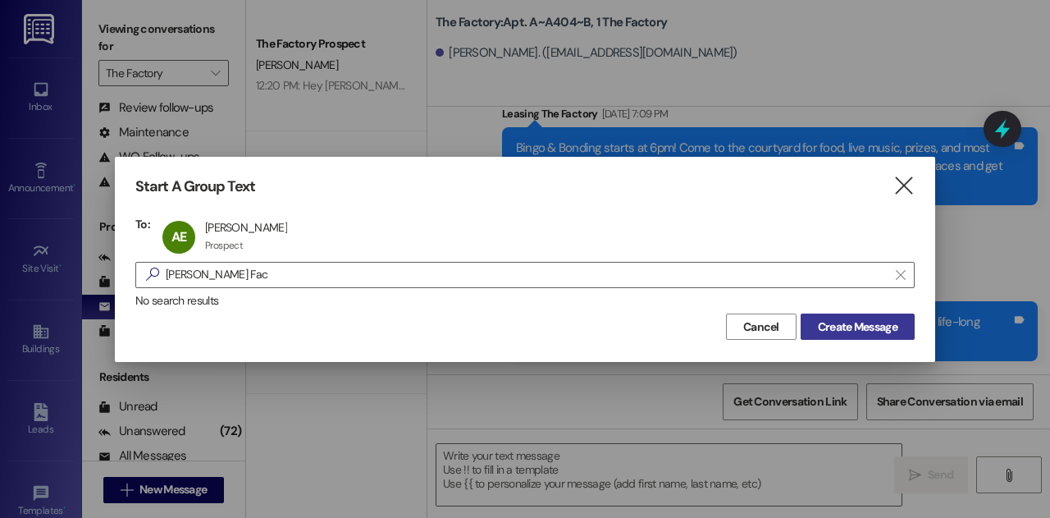
click at [839, 327] on span "Create Message" at bounding box center [858, 326] width 80 height 17
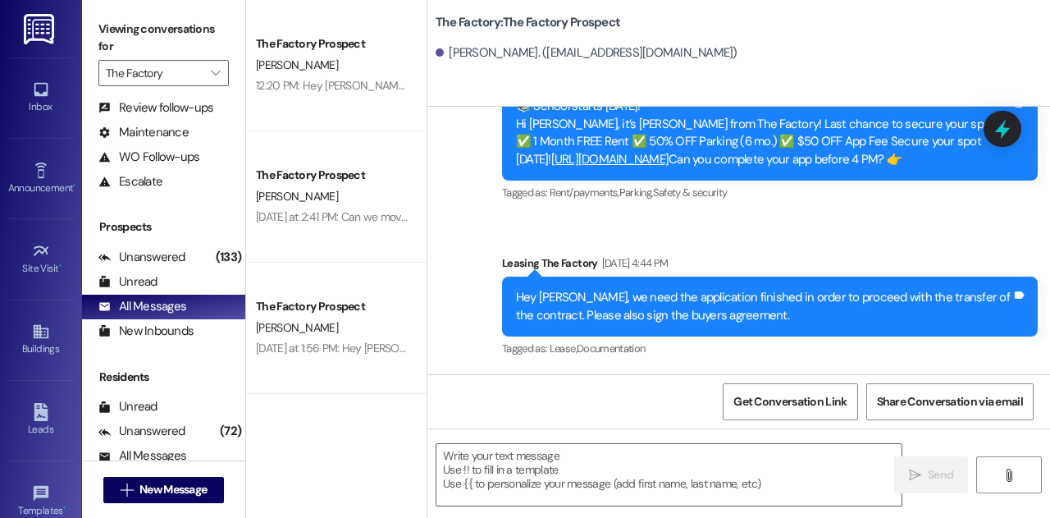
scroll to position [528, 0]
click at [536, 486] on textarea at bounding box center [668, 475] width 465 height 62
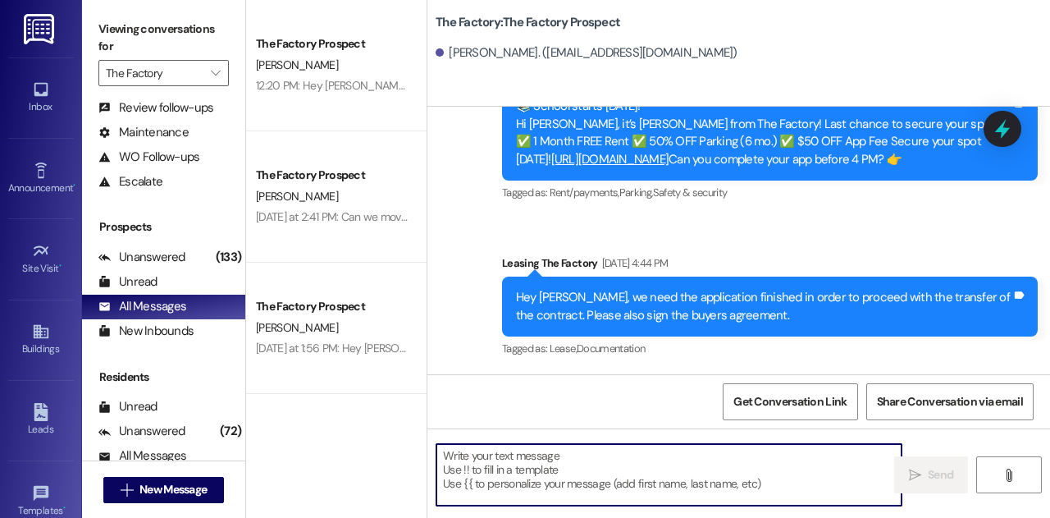
paste textarea "Adelaide! 🚨 Joey here from The Factory in Logan — don’t miss out! Sign your app…"
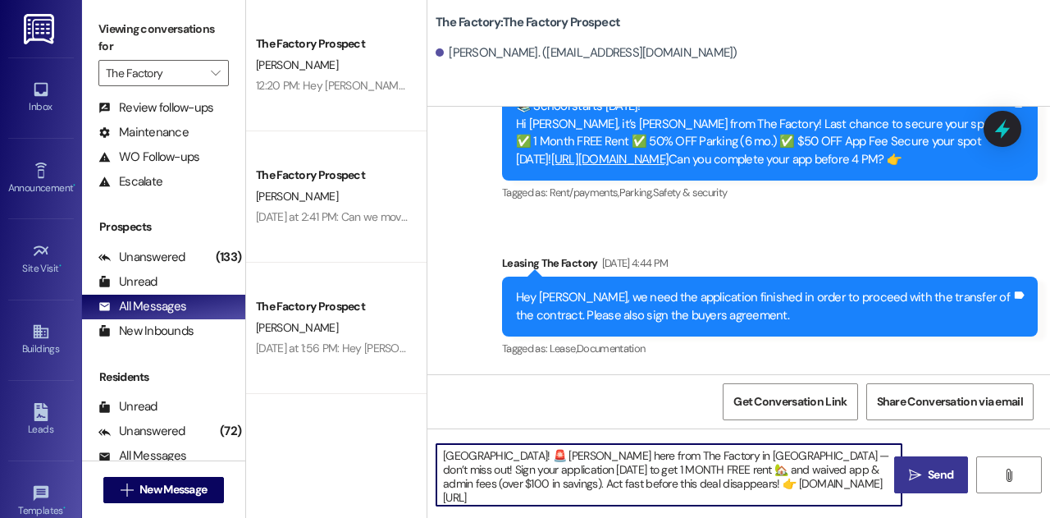
type textarea "Adelaide! 🚨 Joey here from The Factory in Logan — don’t miss out! Sign your app…"
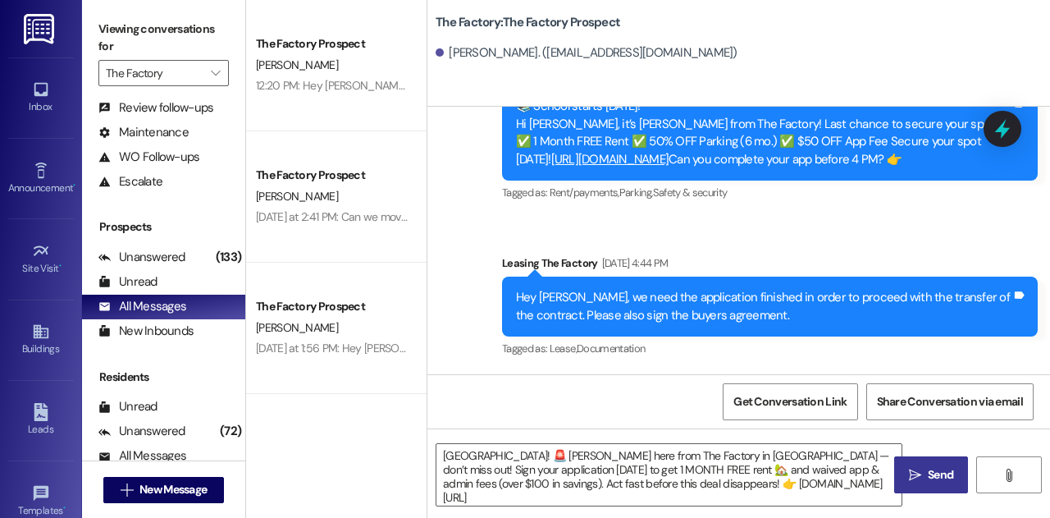
click at [928, 468] on span "Send" at bounding box center [940, 474] width 25 height 17
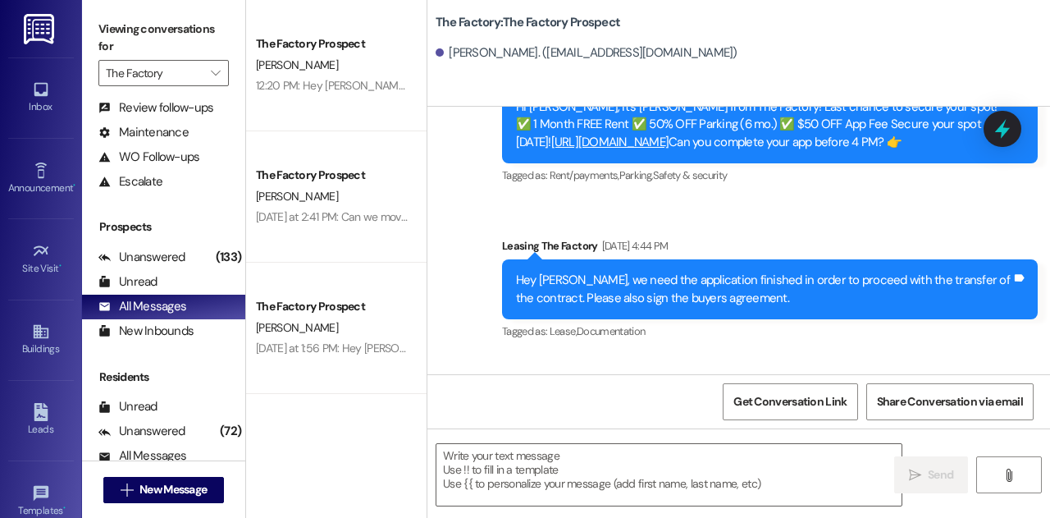
scroll to position [677, 0]
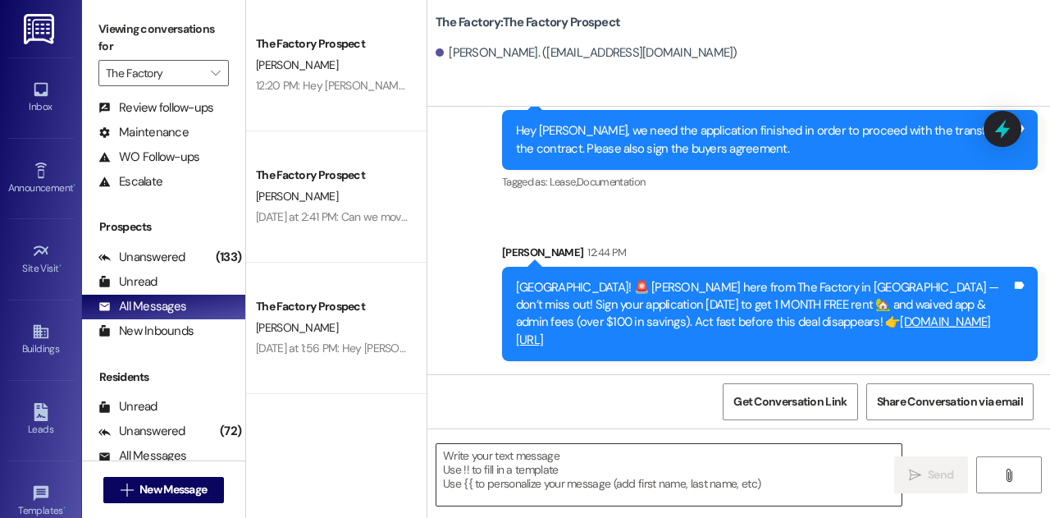
click at [569, 485] on textarea at bounding box center [668, 475] width 465 height 62
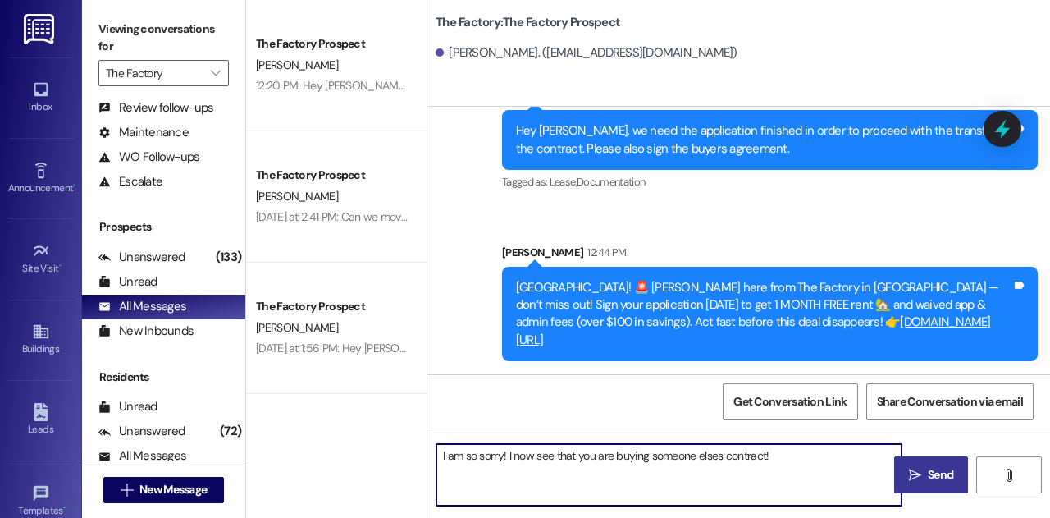
type textarea "I am so sorry! I now see that you are buying someone elses contract!"
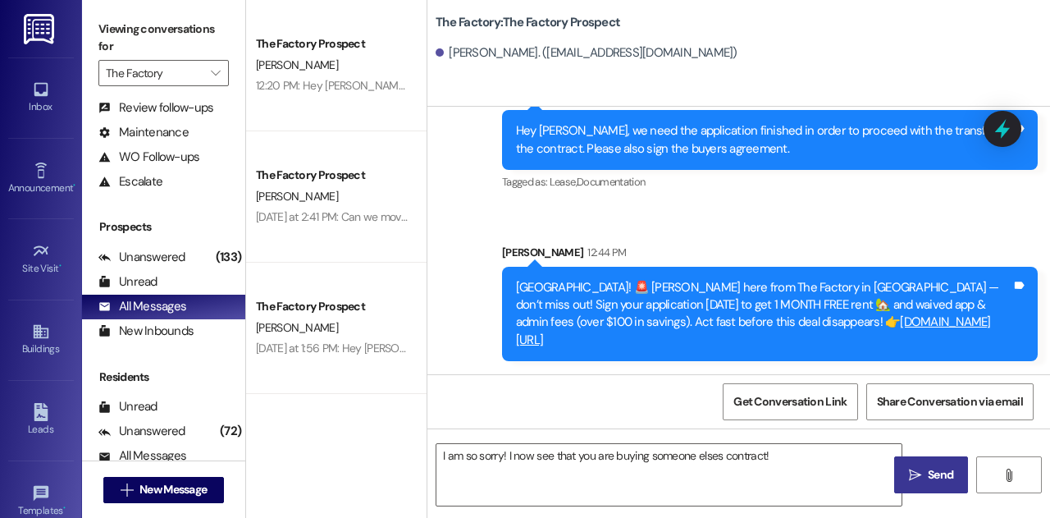
click at [917, 478] on icon "" at bounding box center [915, 474] width 12 height 13
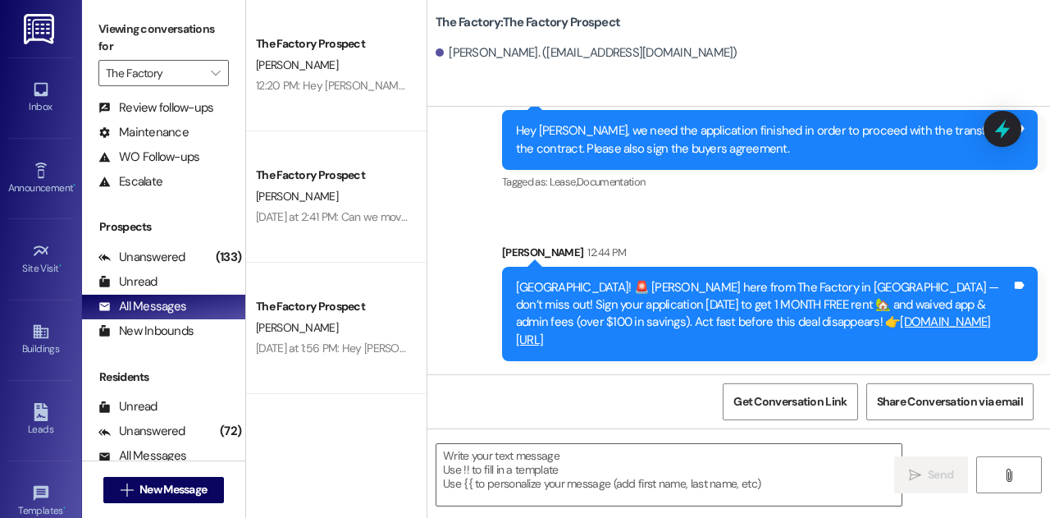
scroll to position [791, 0]
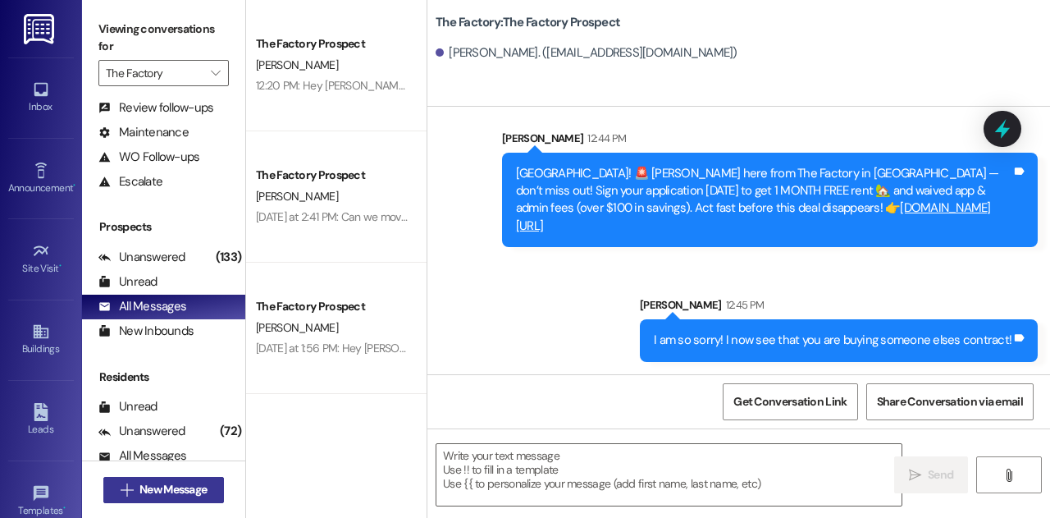
click at [171, 483] on span "New Message" at bounding box center [172, 489] width 67 height 17
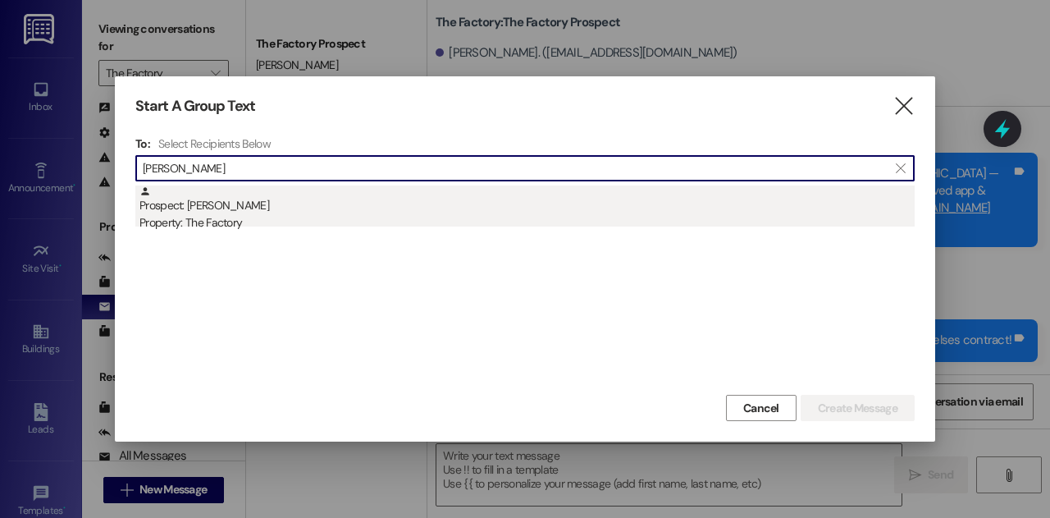
type input "Carson Henrie"
click at [308, 214] on div "Property: The Factory" at bounding box center [526, 222] width 775 height 17
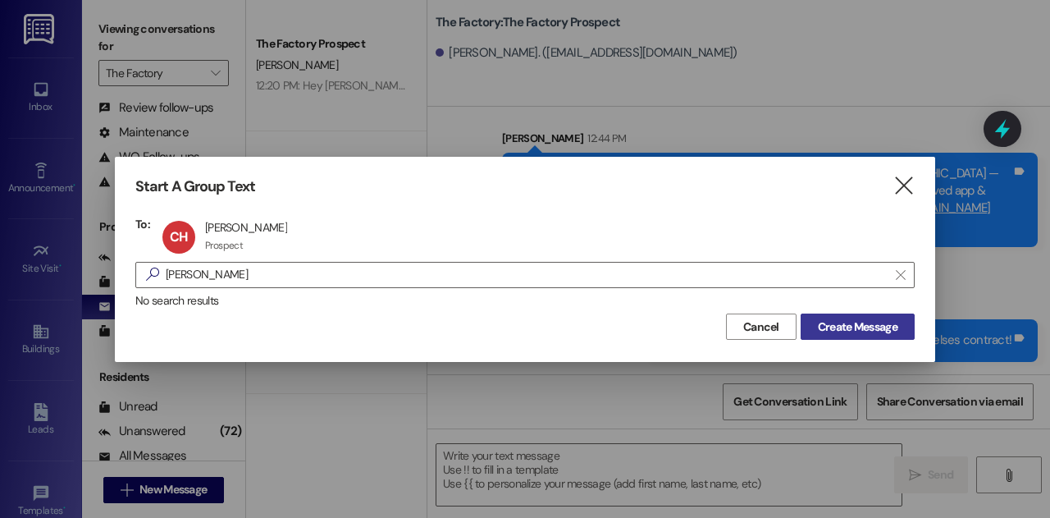
click at [884, 324] on span "Create Message" at bounding box center [858, 326] width 80 height 17
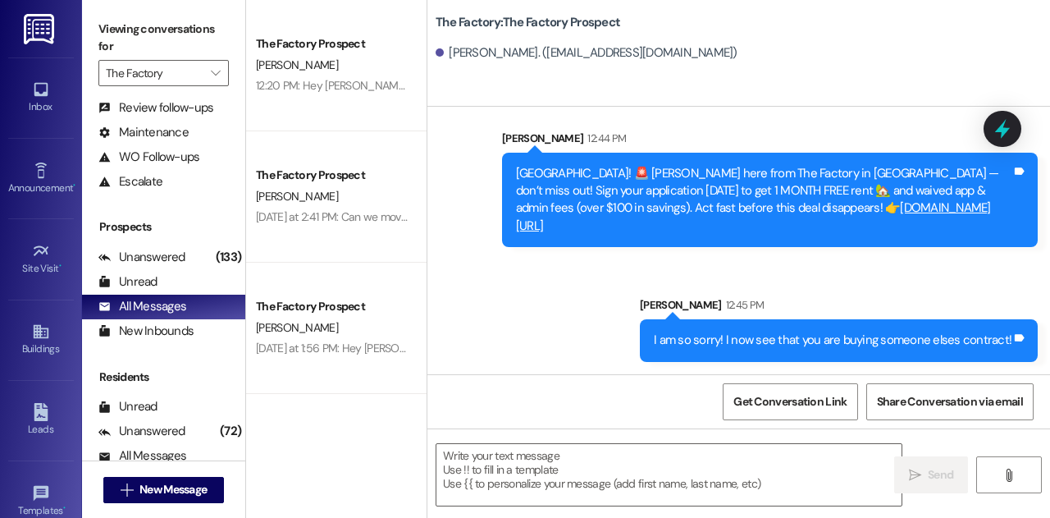
scroll to position [1, 0]
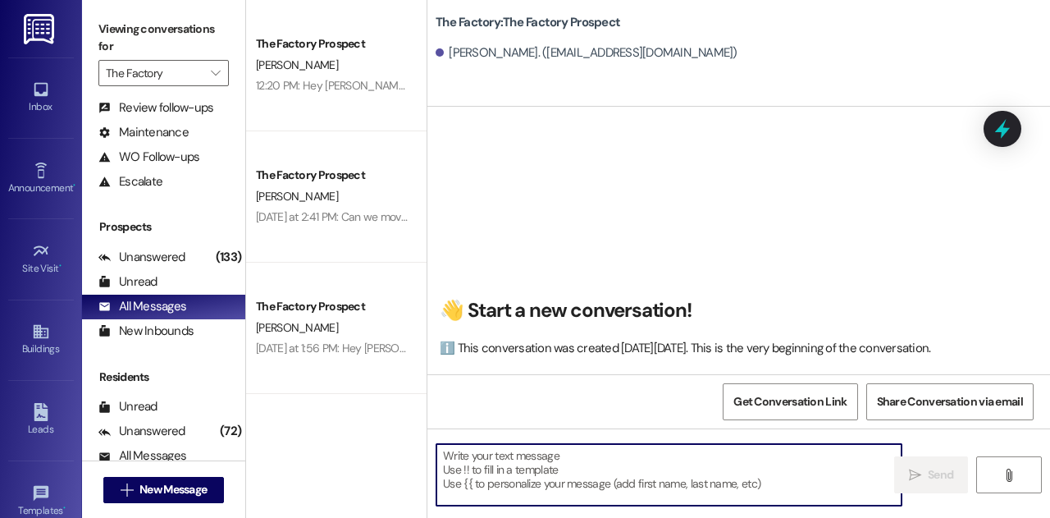
click at [546, 468] on textarea at bounding box center [668, 475] width 465 height 62
paste textarea "Hey Carson! 🚨 Don’t miss your chance to call The Factory home! Sign today and g…"
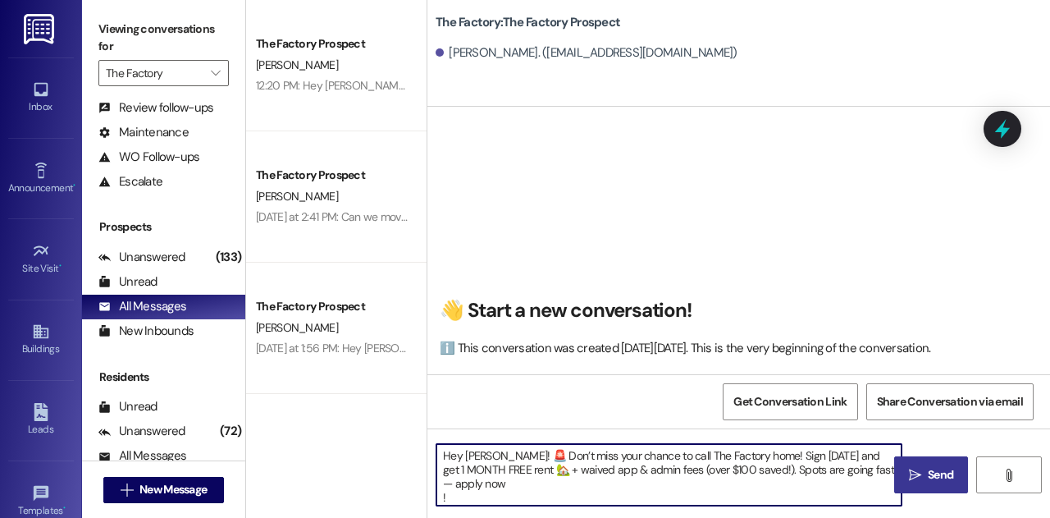
type textarea "Hey Carson! 🚨 Don’t miss your chance to call The Factory home! Sign today and g…"
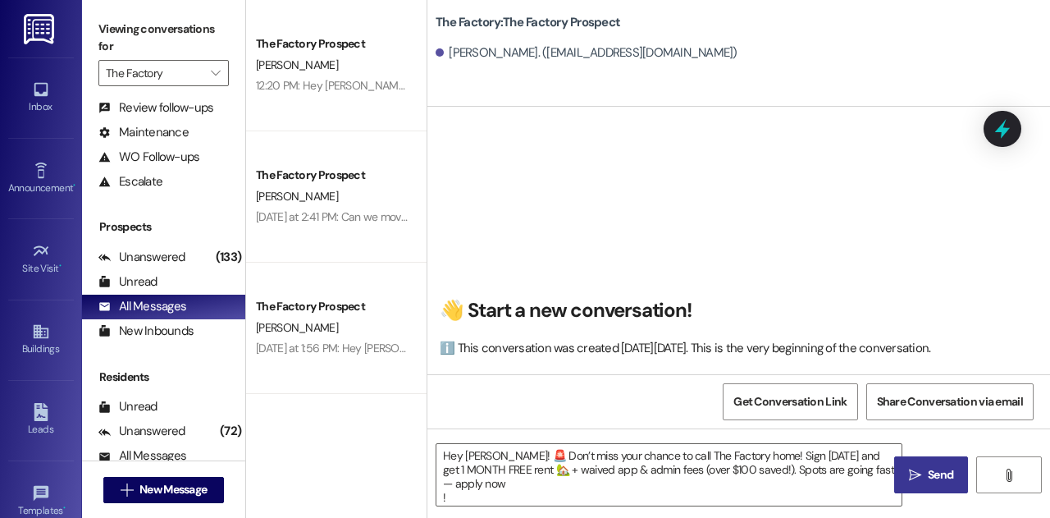
click at [920, 479] on icon "" at bounding box center [915, 474] width 12 height 13
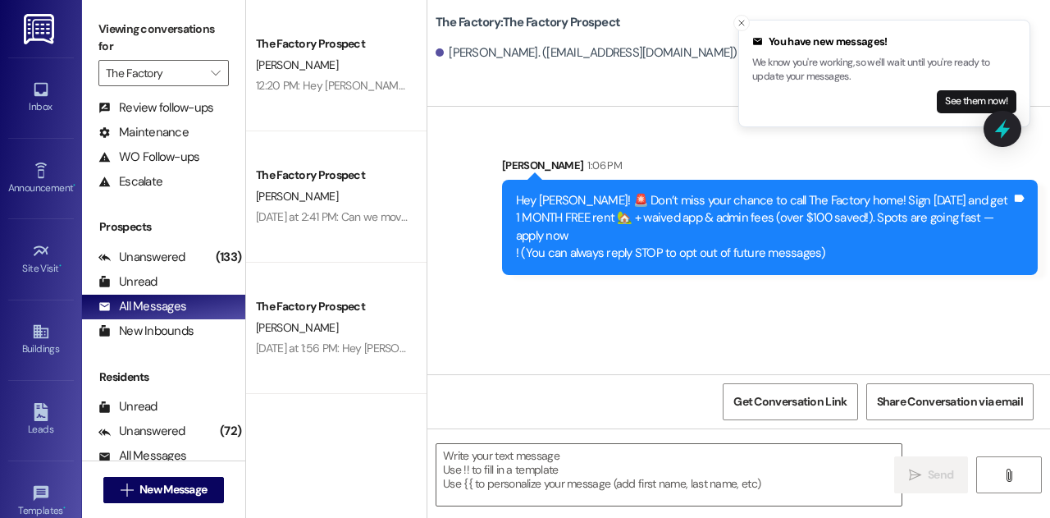
scroll to position [0, 0]
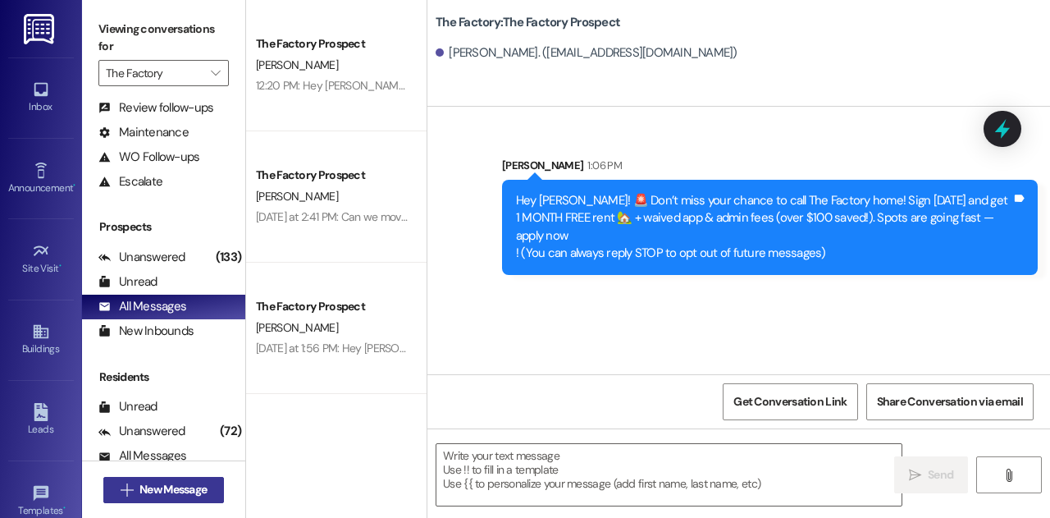
click at [174, 488] on span "New Message" at bounding box center [172, 489] width 67 height 17
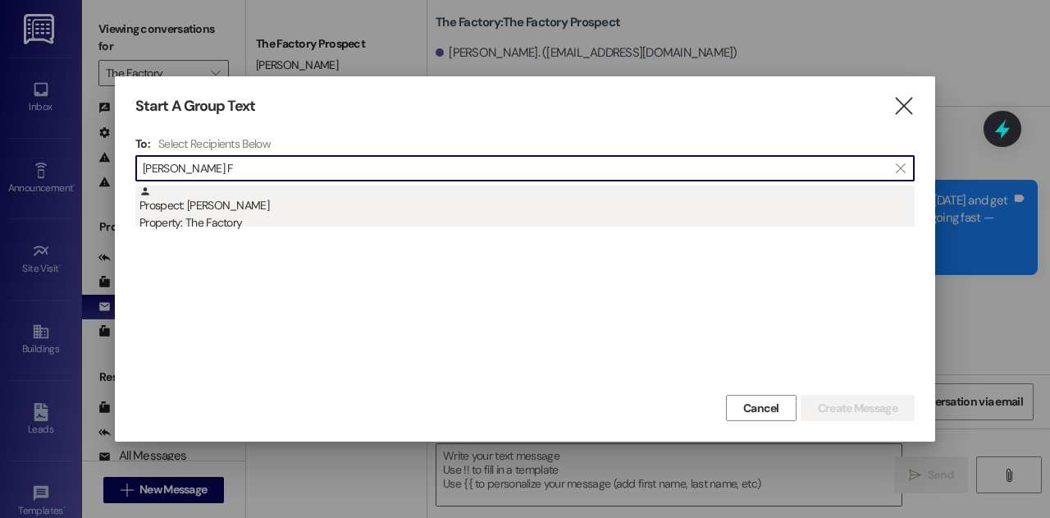
type input "Stout F"
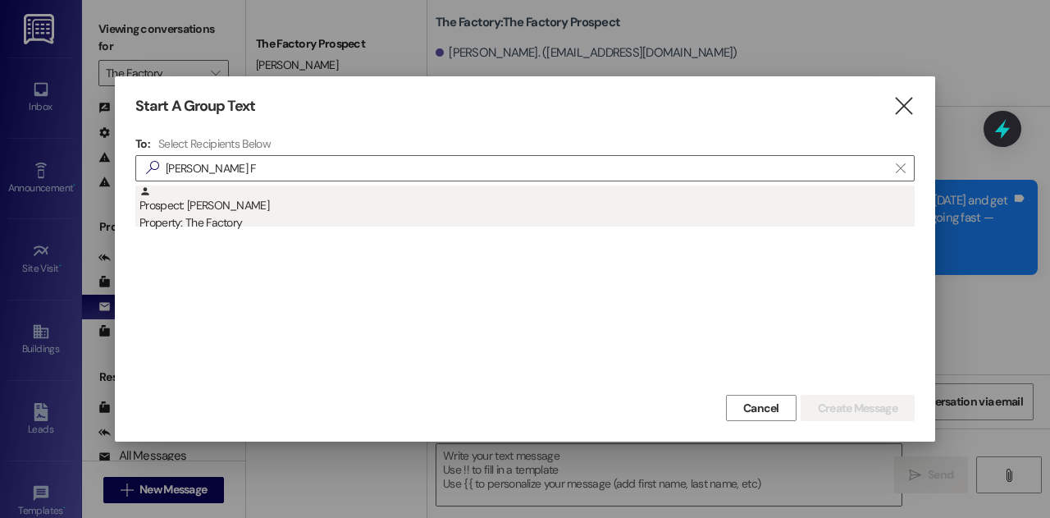
click at [403, 222] on div "Property: The Factory" at bounding box center [526, 222] width 775 height 17
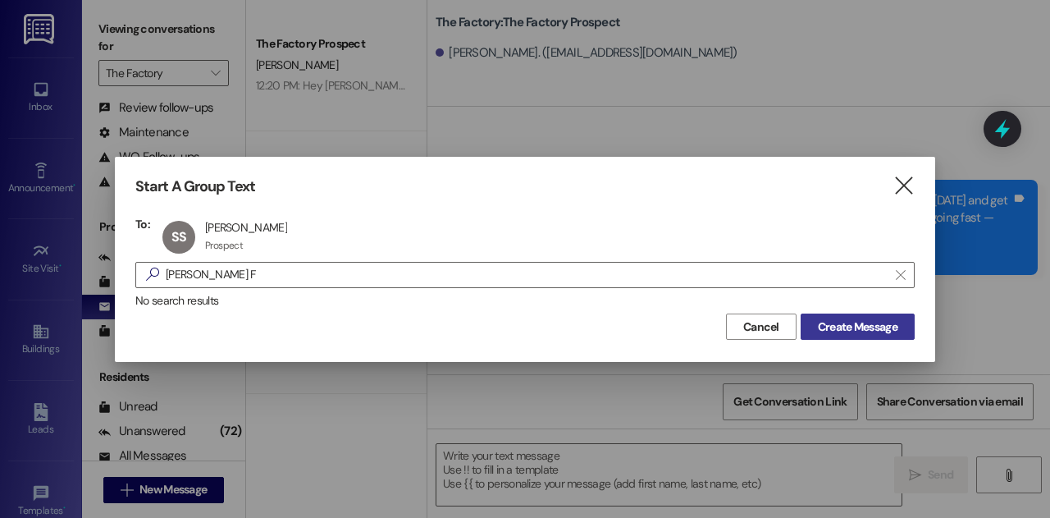
click at [825, 335] on span "Create Message" at bounding box center [858, 326] width 80 height 17
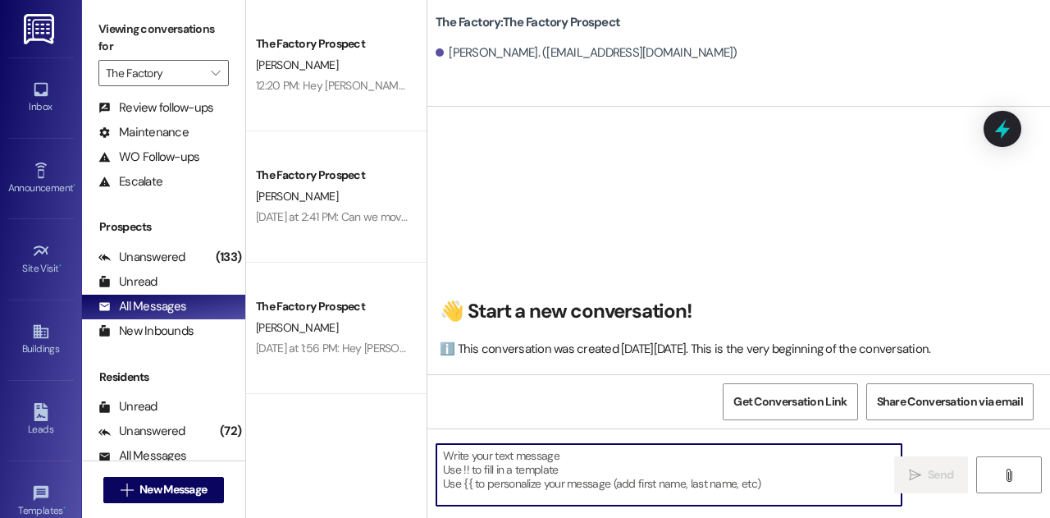
click at [575, 473] on textarea at bounding box center [668, 475] width 465 height 62
paste textarea "Hey Carson! 🚨 Don’t miss your chance to call The Factory home! Sign today and g…"
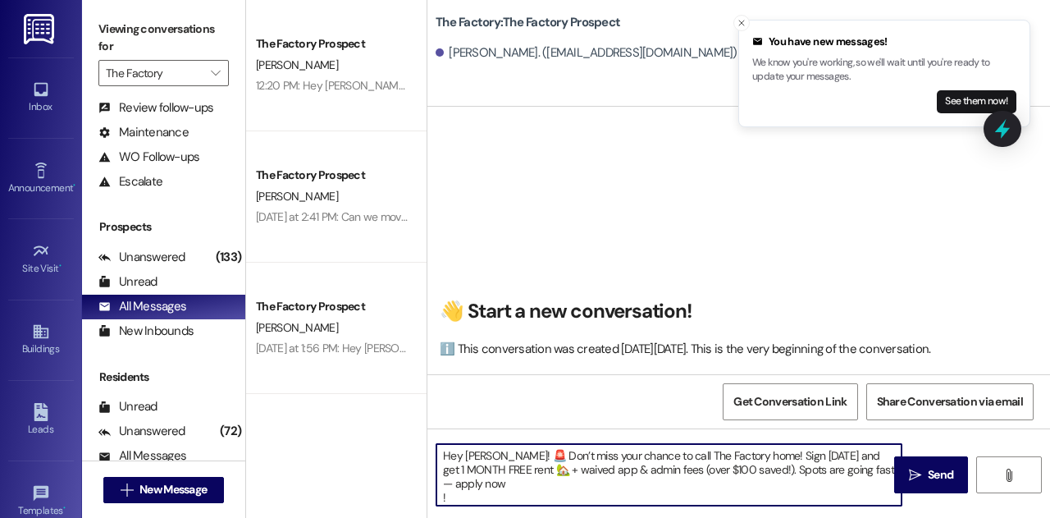
click at [495, 457] on textarea "Hey Carson! 🚨 Don’t miss your chance to call The Factory home! Sign today and g…" at bounding box center [668, 475] width 465 height 62
type textarea "Hey Sean! 🚨 Don’t miss your chance to call The Factory home! Sign today and get…"
click at [923, 473] on span " Send" at bounding box center [932, 474] width 52 height 17
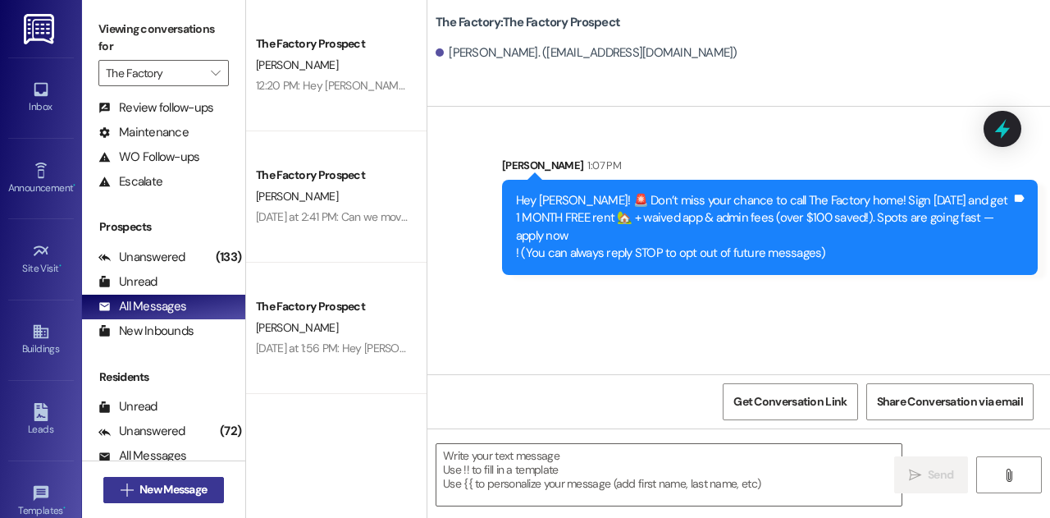
click at [178, 491] on span "New Message" at bounding box center [172, 489] width 67 height 17
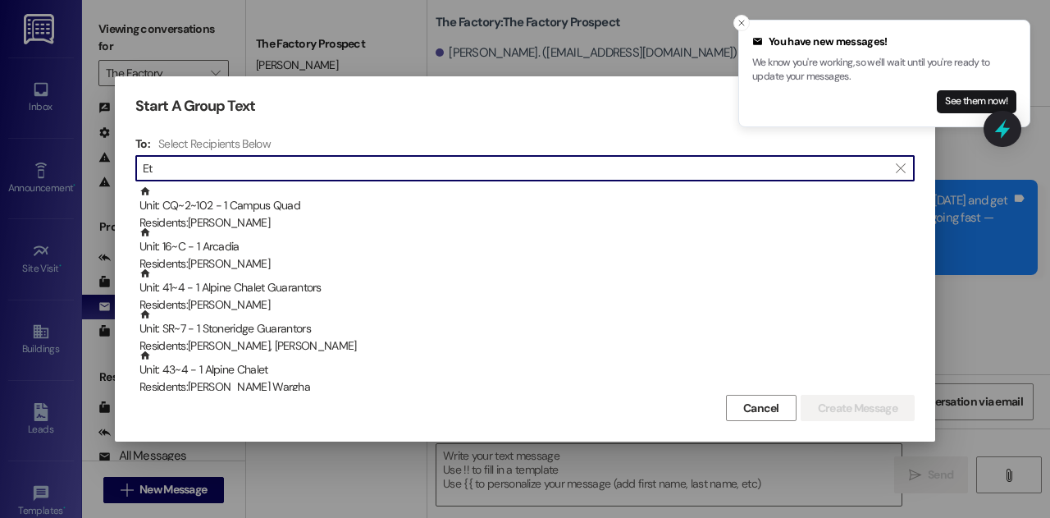
type input "E"
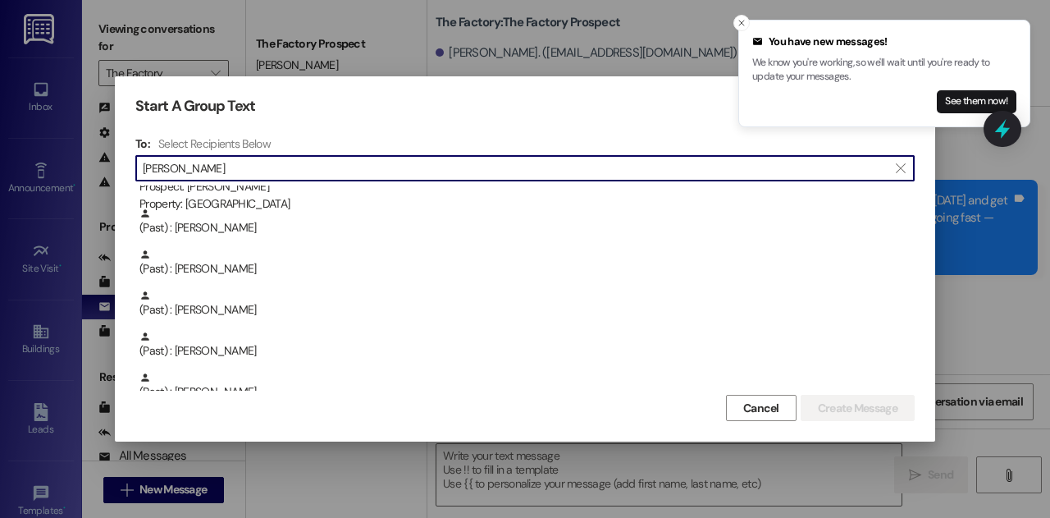
scroll to position [471, 0]
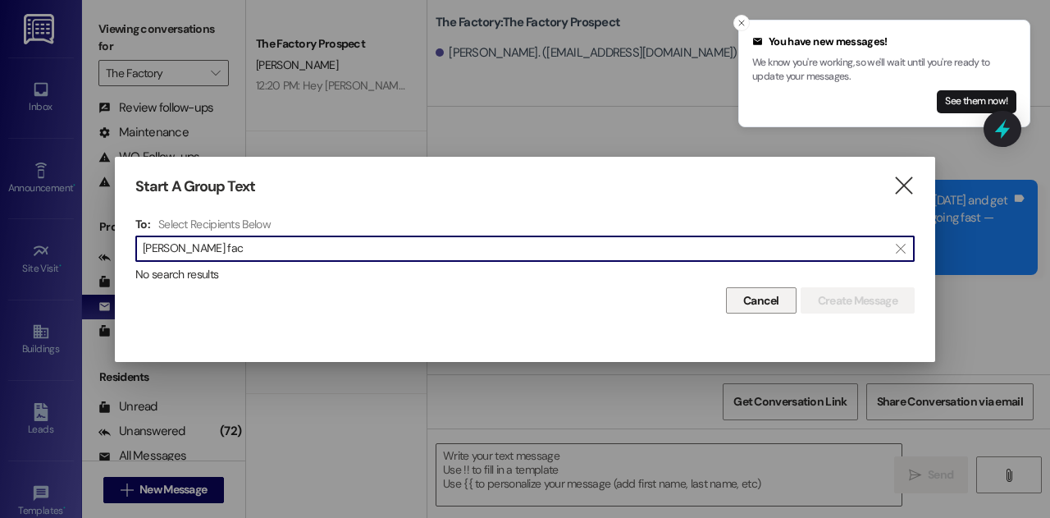
type input "Stanger fac"
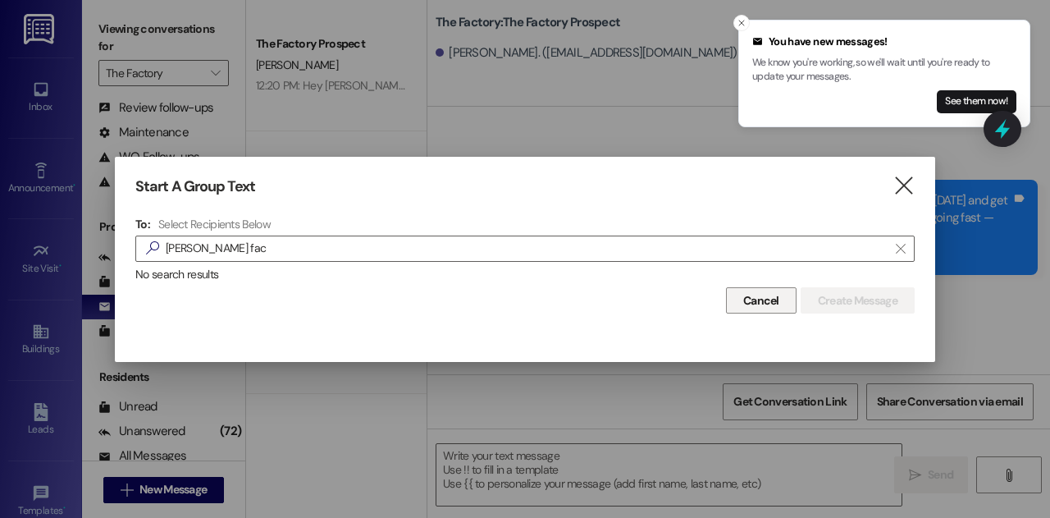
click at [766, 308] on span "Cancel" at bounding box center [761, 300] width 36 height 17
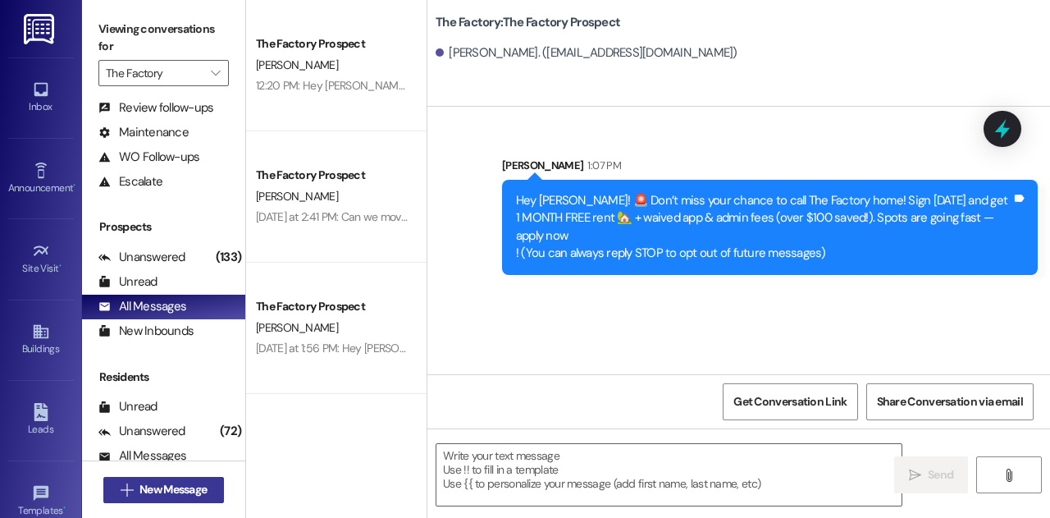
click at [189, 485] on span "New Message" at bounding box center [172, 489] width 67 height 17
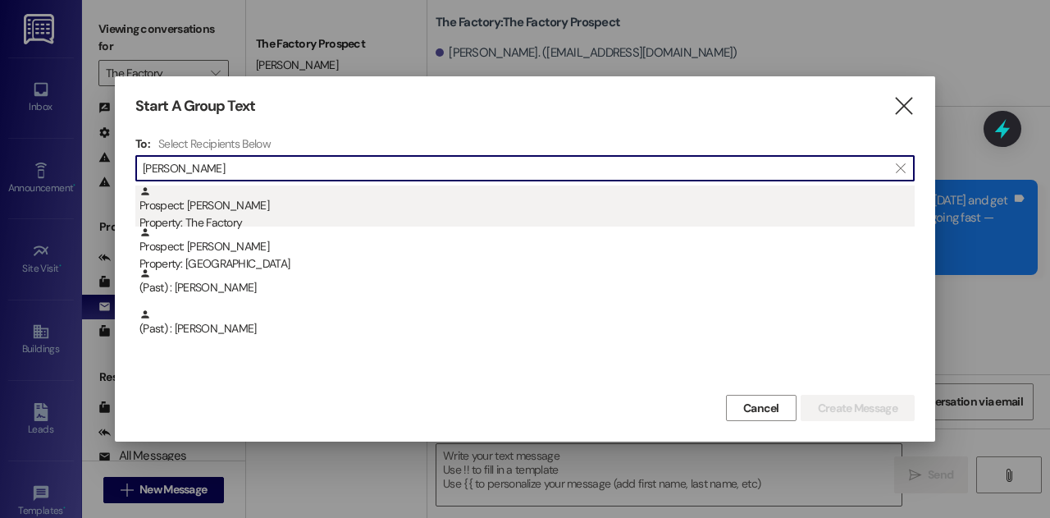
type input "Showell"
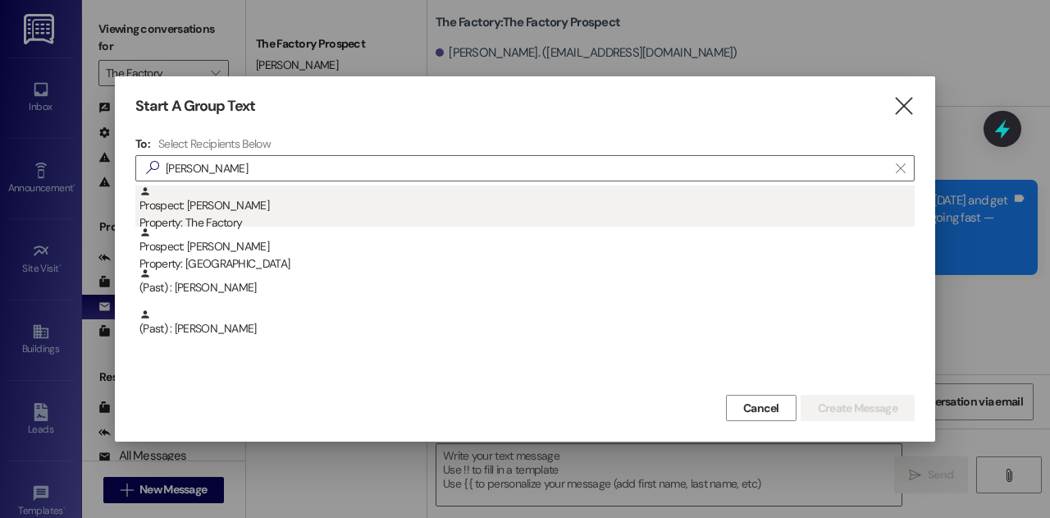
click at [258, 212] on div "Prospect: David Showell Property: The Factory" at bounding box center [526, 208] width 775 height 47
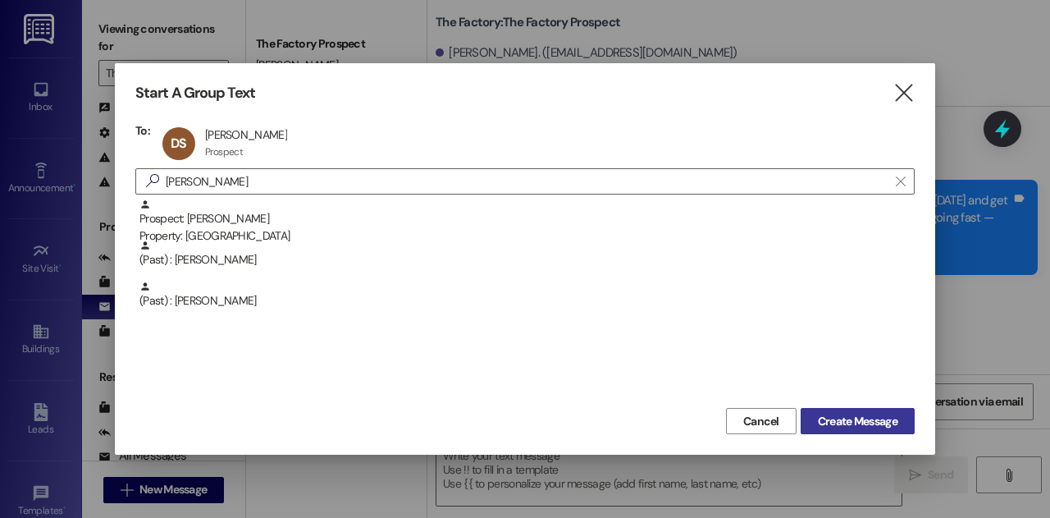
click at [856, 423] on span "Create Message" at bounding box center [858, 421] width 80 height 17
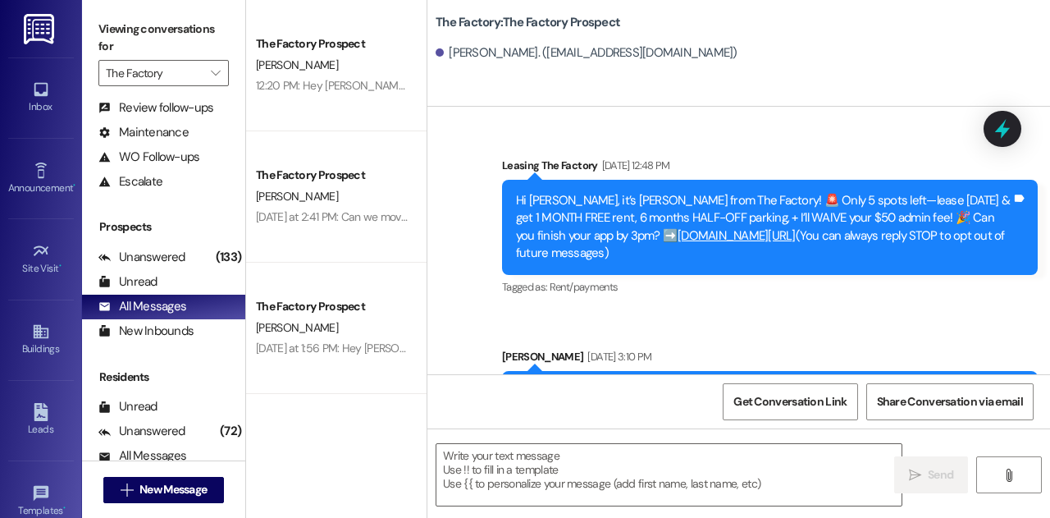
scroll to position [302, 0]
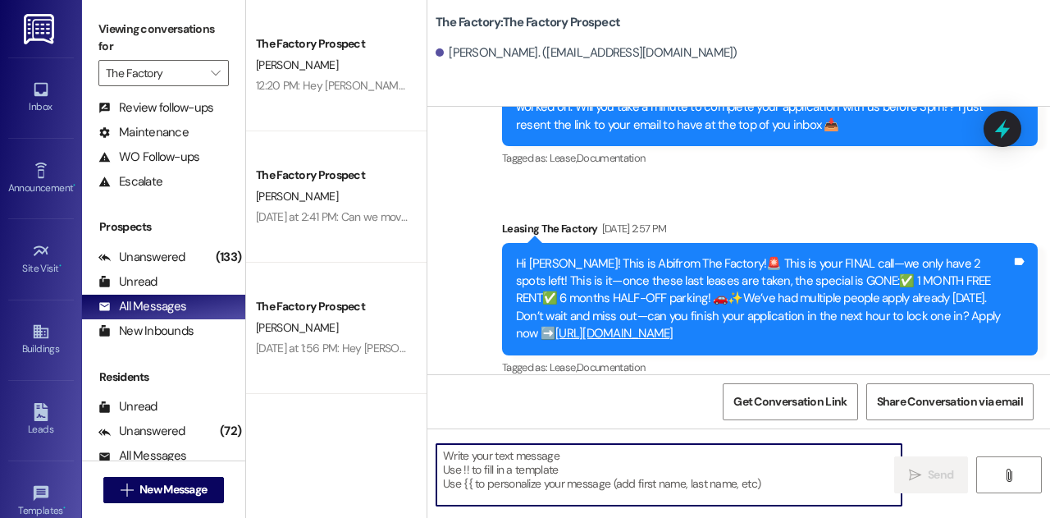
click at [645, 455] on textarea at bounding box center [668, 475] width 465 height 62
paste textarea "Carson! ⚡ Move fast! Sign your lease at The Factory today and enjoy 1 MONTH FRE…"
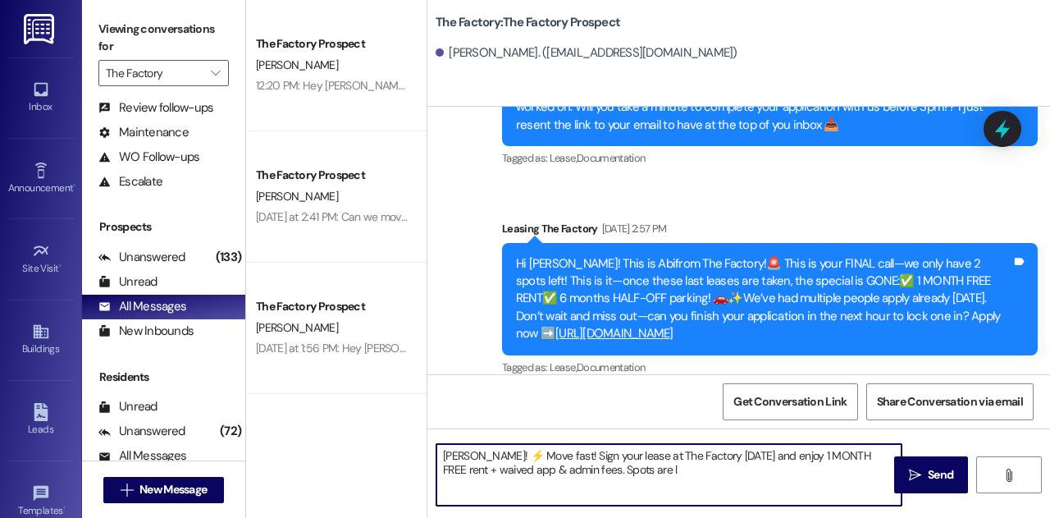
type textarea "Carson! ⚡ Move fast! Sign your lease at The Factory today and enjoy 1 MONTH FRE…"
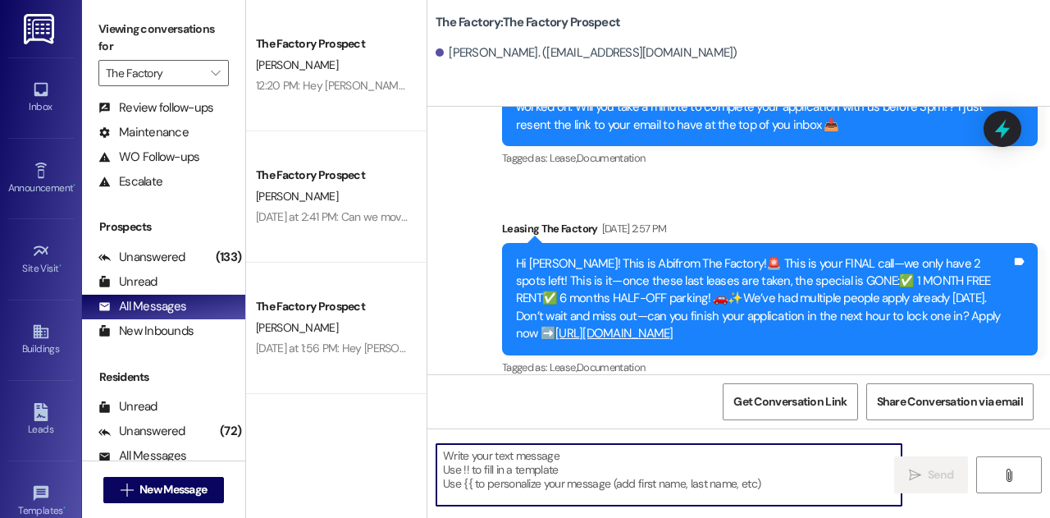
click at [660, 480] on textarea at bounding box center [668, 475] width 465 height 62
paste textarea "David! 🏡 Ready to make The Factory your new home? Sign today and grab 1 MONTH F…"
type textarea "David! 🏡 Ready to make The Factory your new home? Sign today and grab 1 MONTH F…"
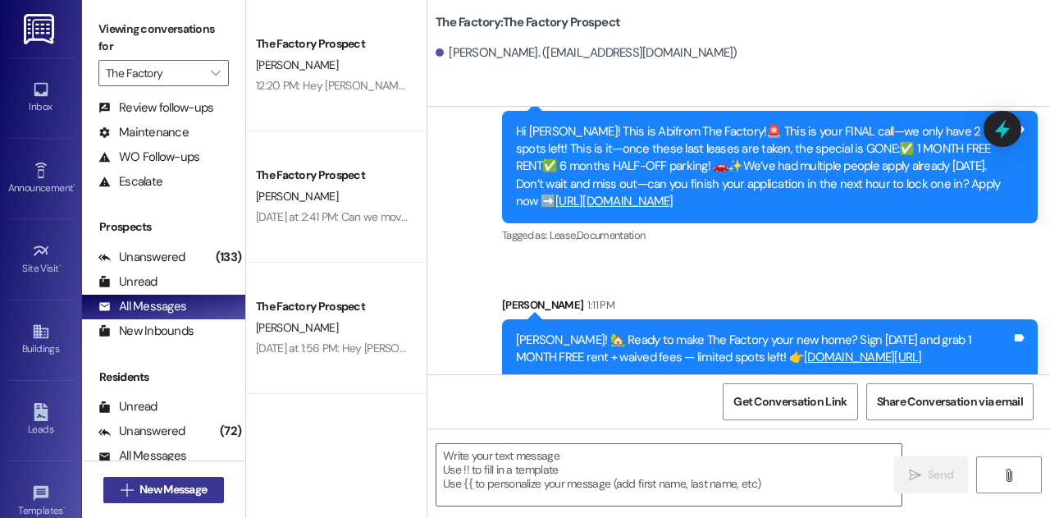
click at [150, 482] on span "New Message" at bounding box center [172, 489] width 67 height 17
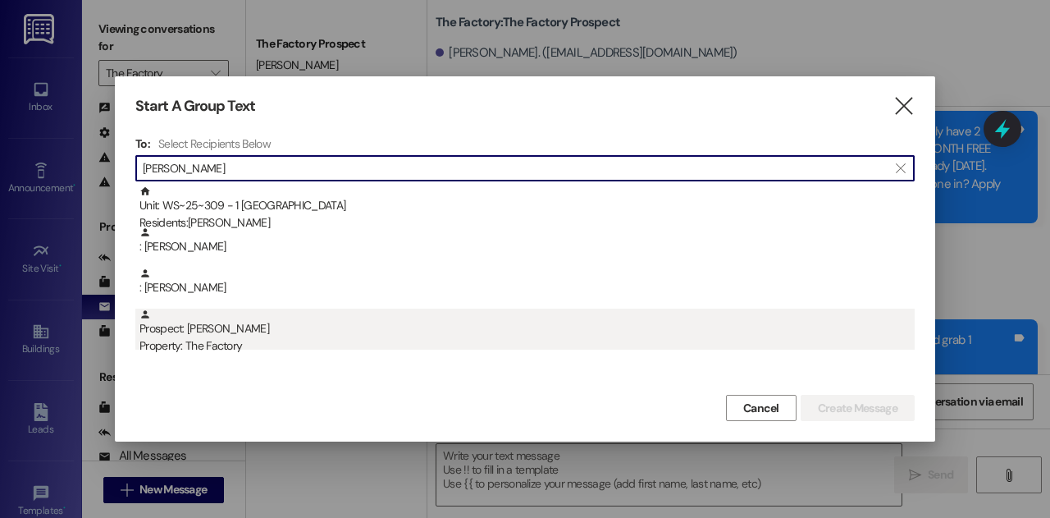
type input "Andrew Kle"
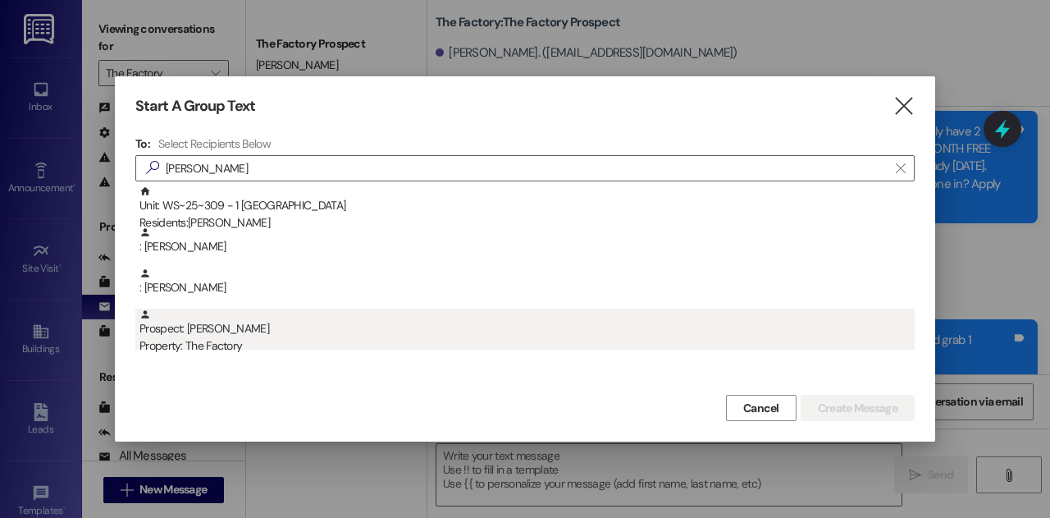
click at [241, 342] on div "Property: The Factory" at bounding box center [526, 345] width 775 height 17
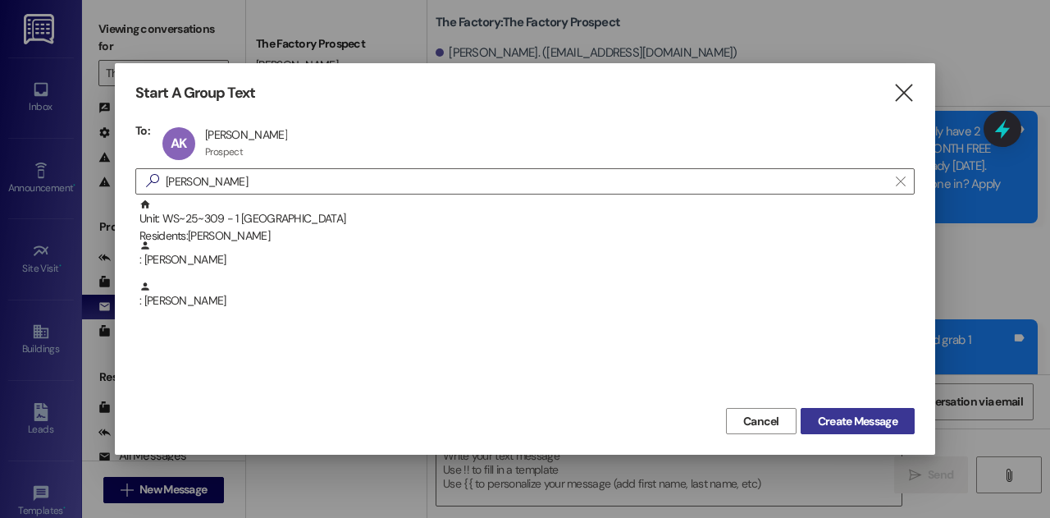
click at [832, 421] on span "Create Message" at bounding box center [858, 421] width 80 height 17
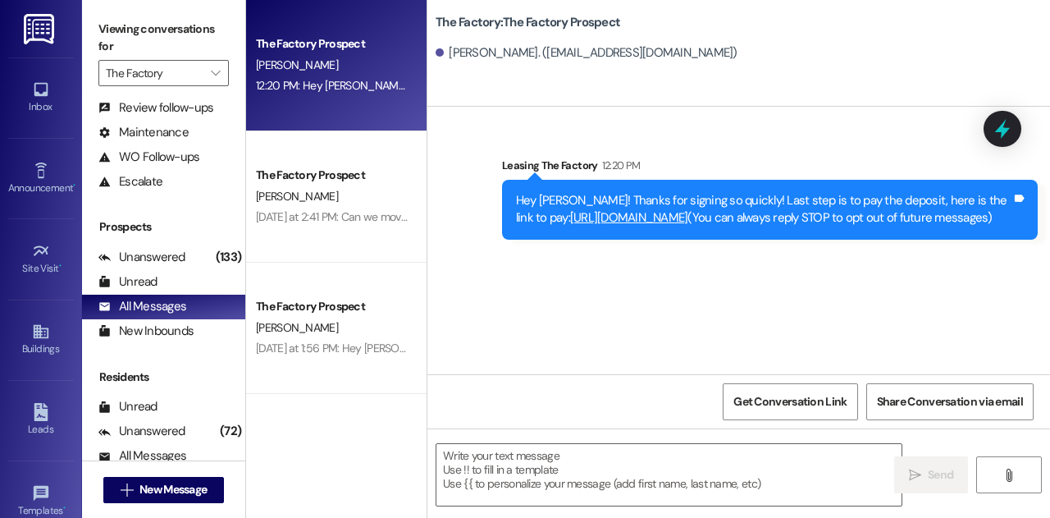
scroll to position [0, 0]
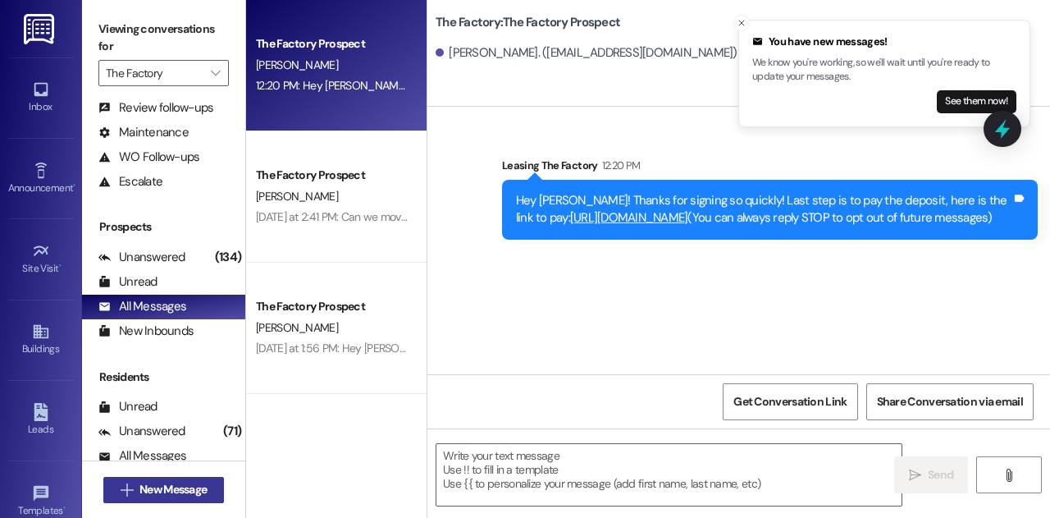
click at [156, 483] on span "New Message" at bounding box center [172, 489] width 67 height 17
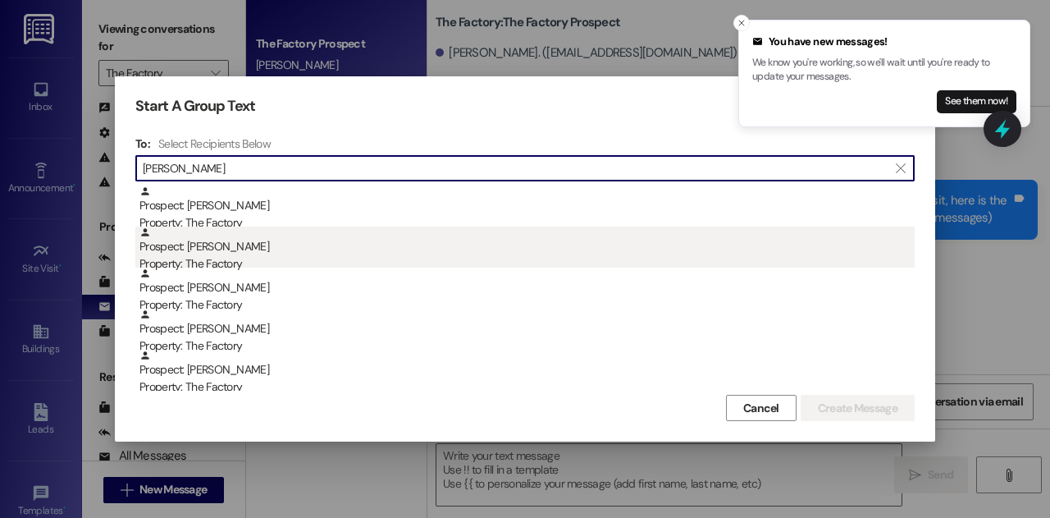
type input "Audrey Fac"
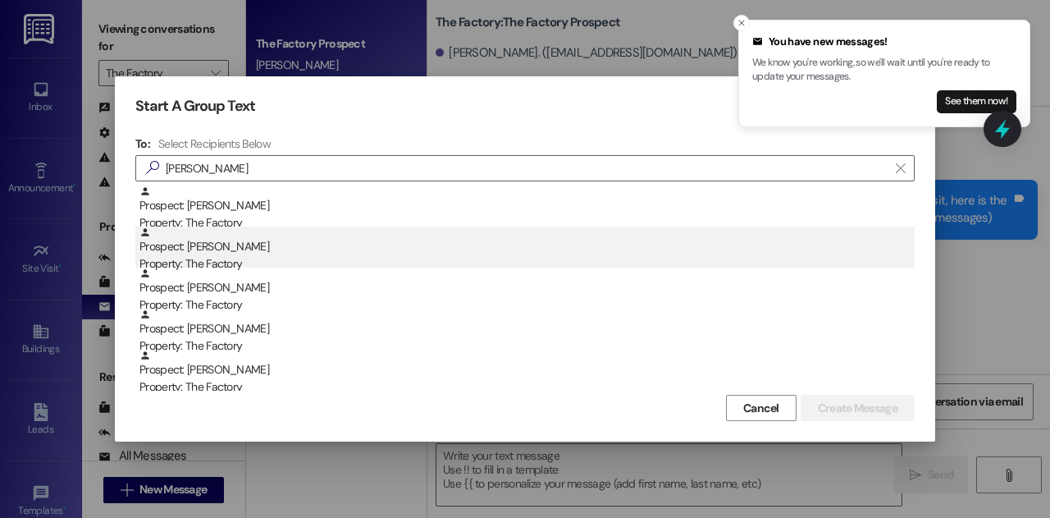
click at [273, 227] on div "Prospect: Audrey Romano Property: The Factory" at bounding box center [526, 249] width 775 height 47
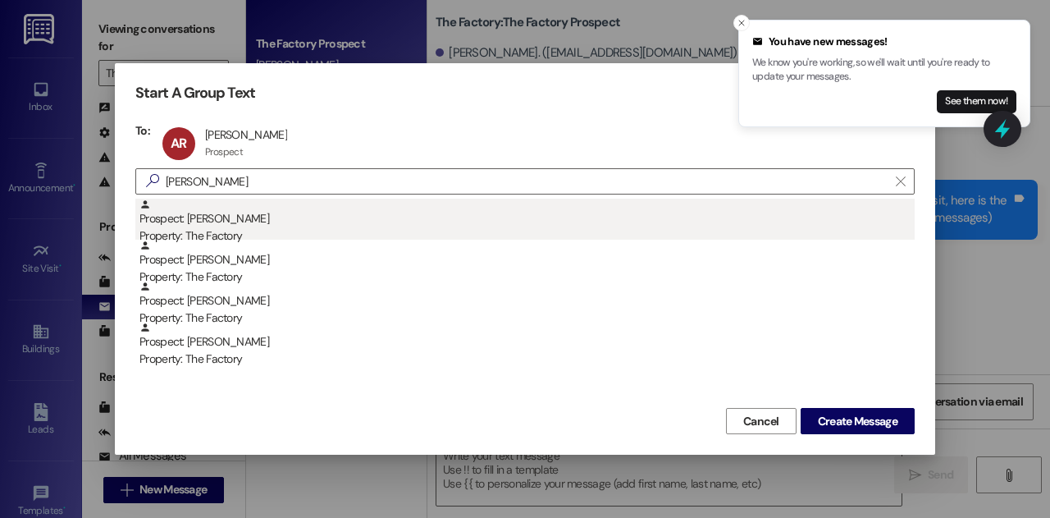
click at [273, 212] on div "Prospect: Audrey Hall Property: The Factory" at bounding box center [526, 222] width 775 height 47
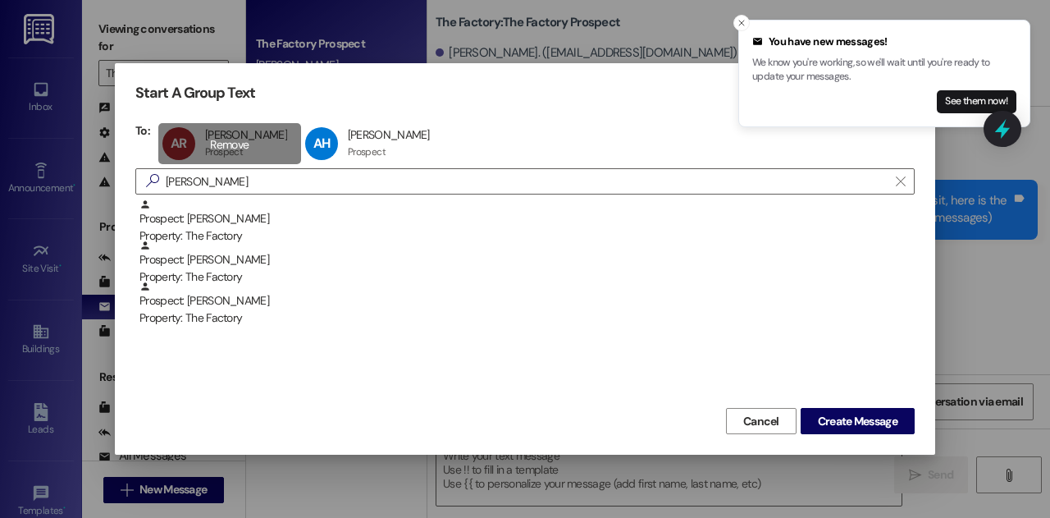
click at [227, 144] on div "AR Audrey Romano Audrey Romano Prospect Prospect click to remove" at bounding box center [229, 143] width 143 height 41
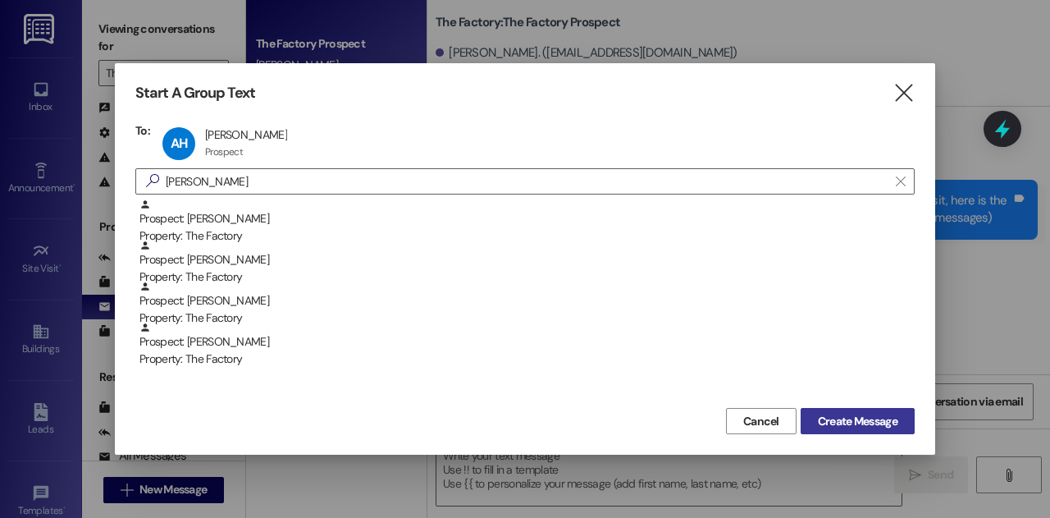
click at [845, 416] on span "Create Message" at bounding box center [858, 421] width 80 height 17
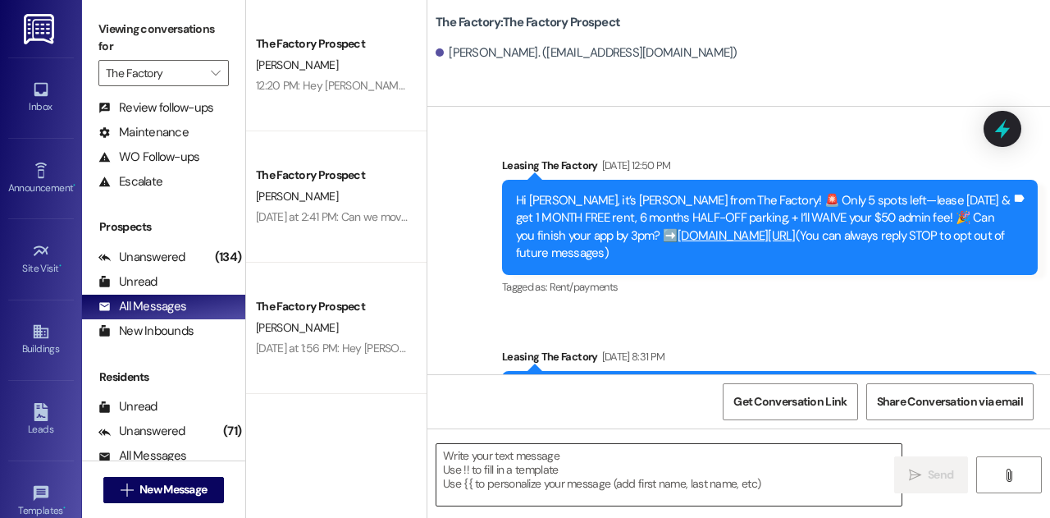
click at [649, 457] on textarea at bounding box center [668, 475] width 465 height 62
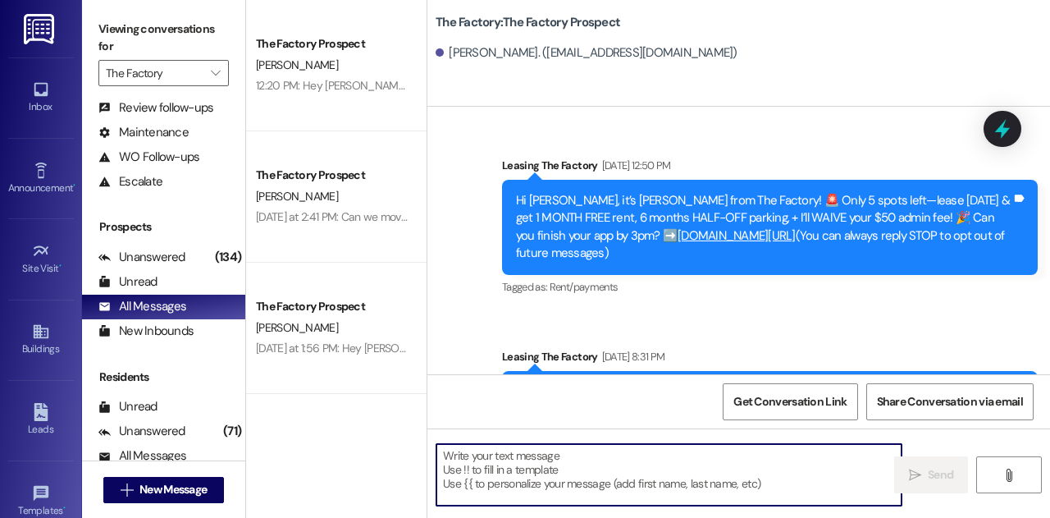
paste textarea "Audrey! ⚡ Move fast! Sign your lease at The Factory today and enjoy 1 MONTH FRE…"
type textarea "Audrey! ⚡ Move fast! Sign your lease at The Factory today and enjoy 1 MONTH FRE…"
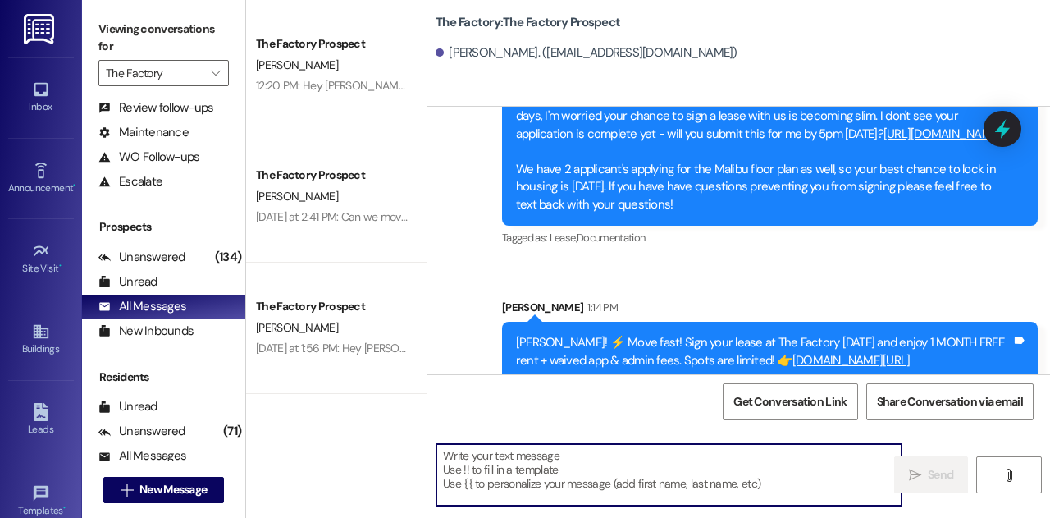
scroll to position [481, 0]
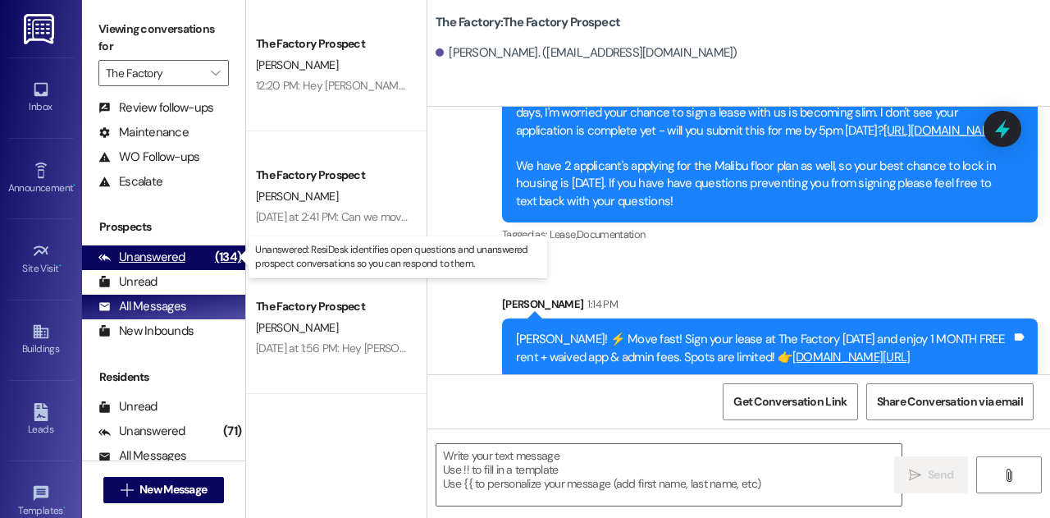
click at [169, 247] on div "Unanswered (134)" at bounding box center [163, 257] width 163 height 25
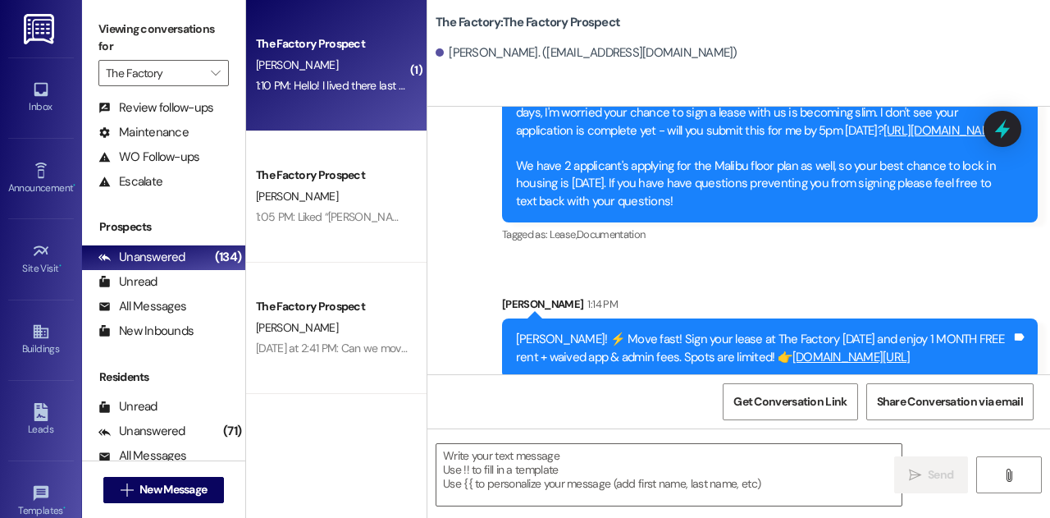
click at [312, 70] on div "A. Oliva" at bounding box center [331, 65] width 155 height 21
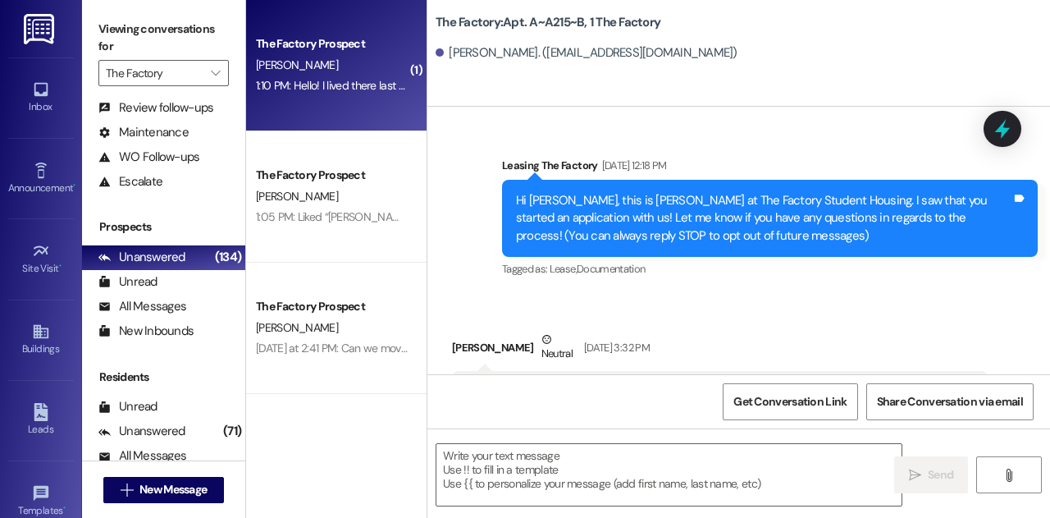
scroll to position [19416, 0]
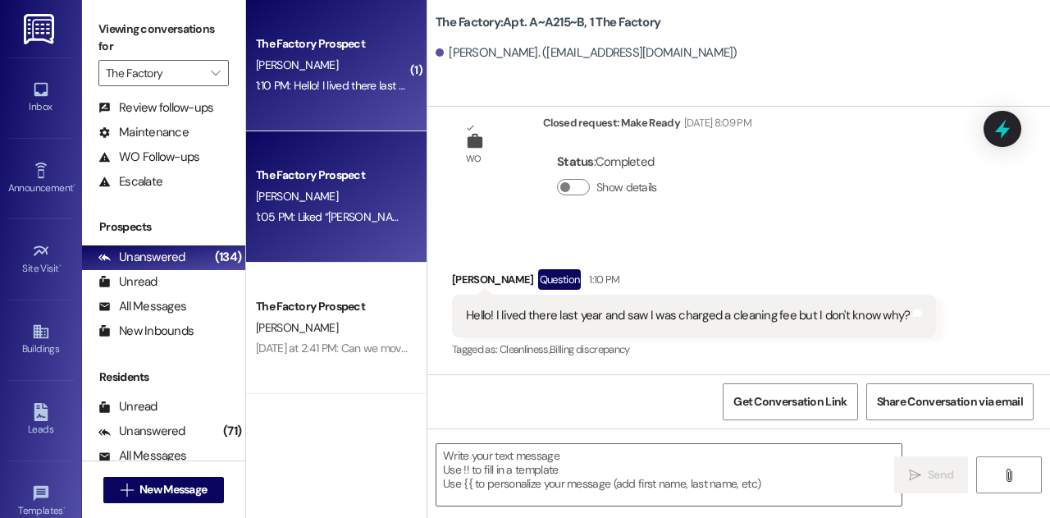
click at [340, 194] on div "A. Ellsworth" at bounding box center [331, 196] width 155 height 21
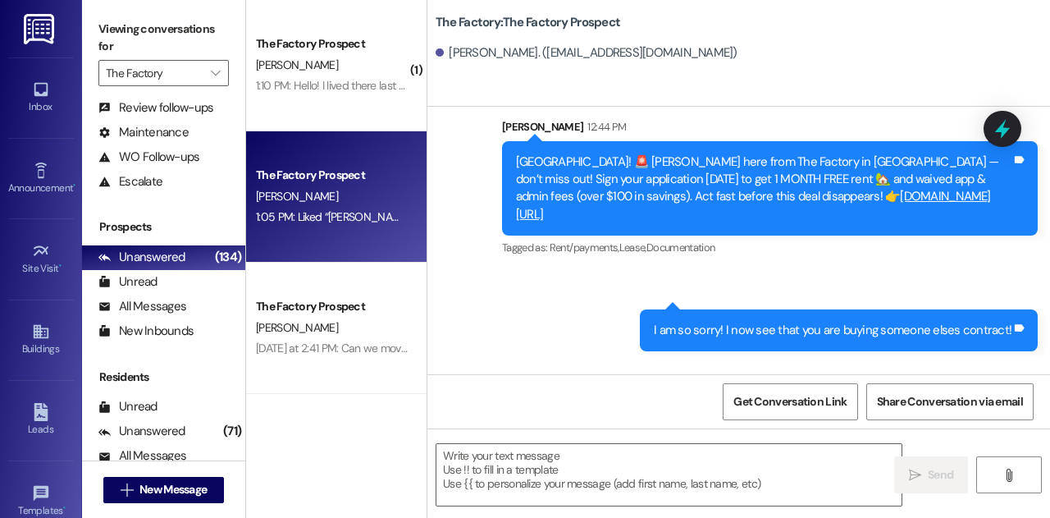
scroll to position [907, 0]
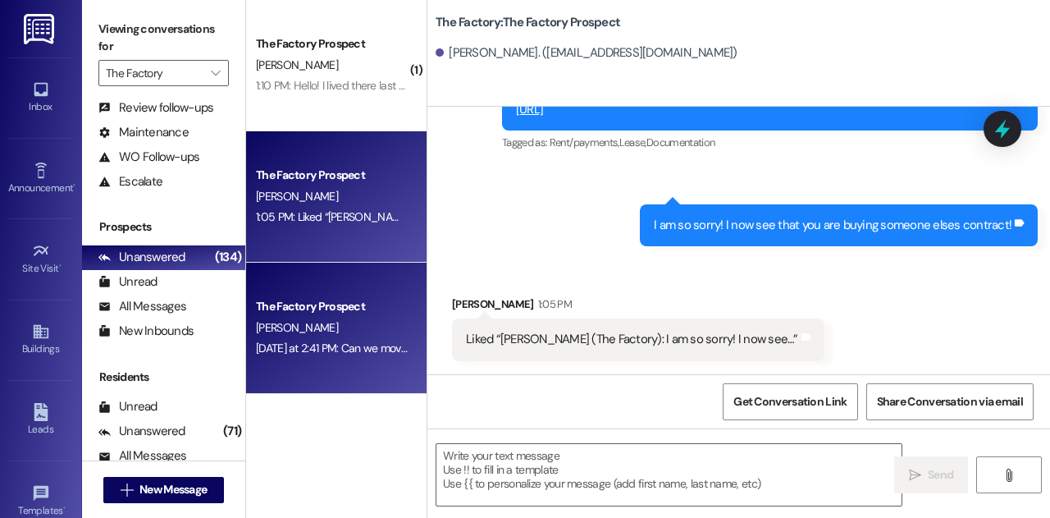
click at [328, 340] on div "Yesterday at 2:41 PM: Can we move in today? We didn't get any information on wh…" at bounding box center [331, 348] width 155 height 21
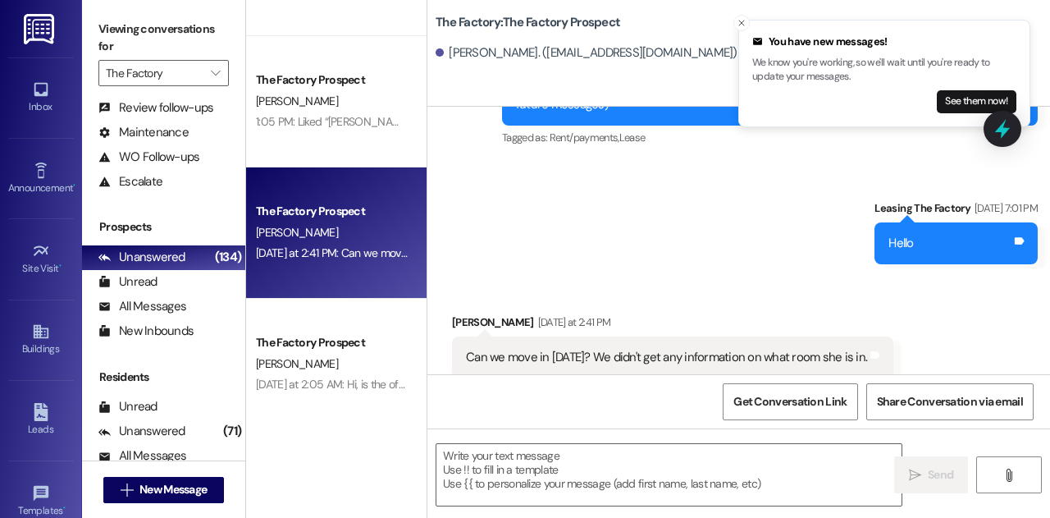
scroll to position [123, 0]
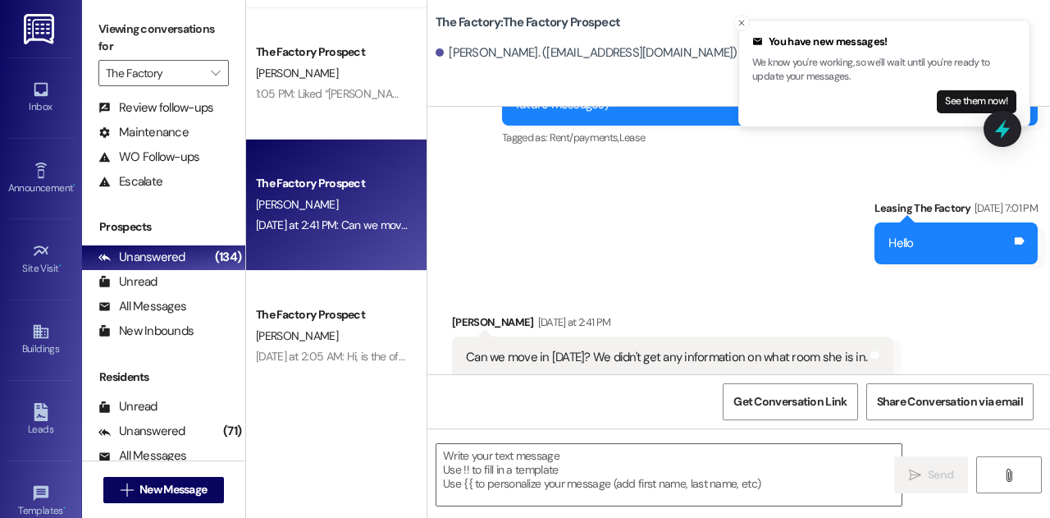
click at [328, 340] on div "O. Dafalla" at bounding box center [331, 336] width 155 height 21
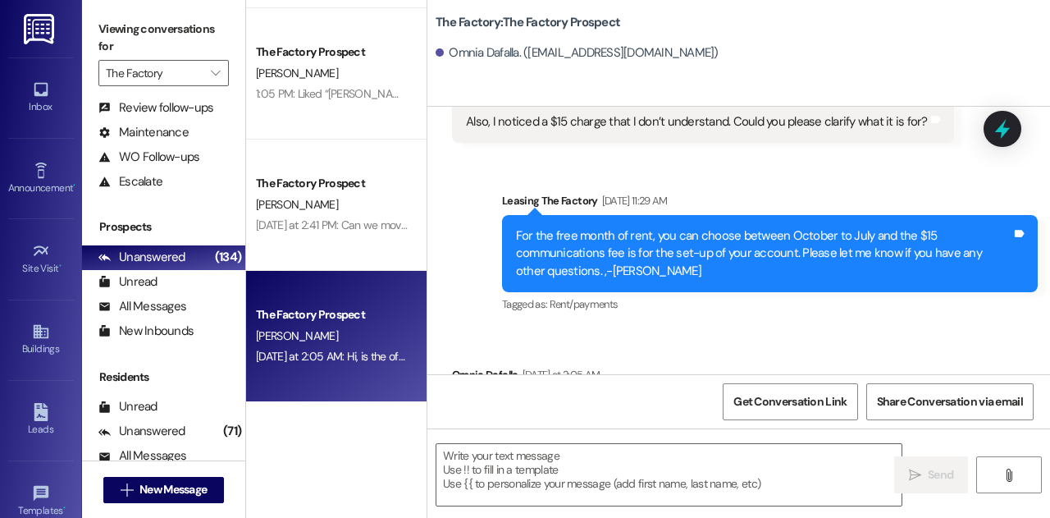
scroll to position [0, 0]
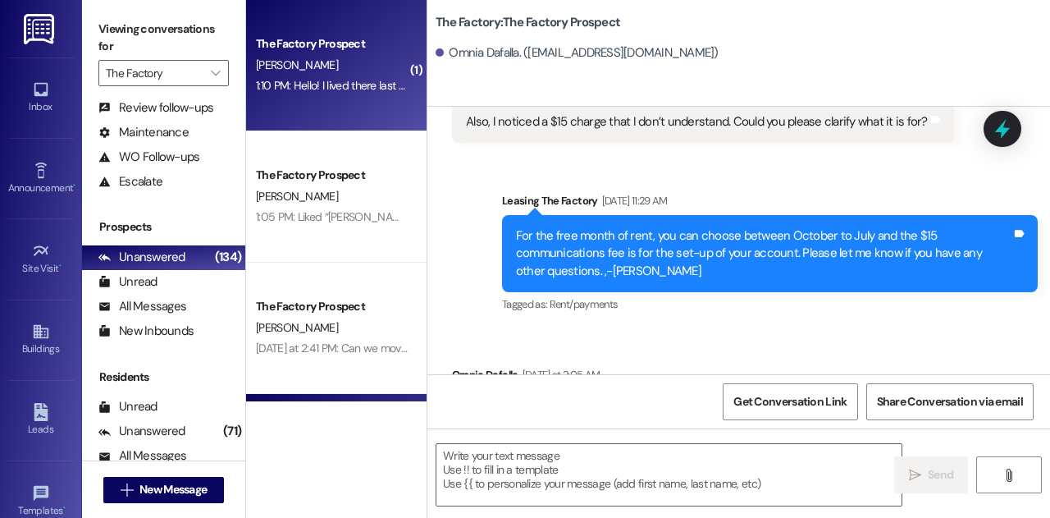
click at [328, 44] on div "The Factory Prospect" at bounding box center [332, 43] width 152 height 17
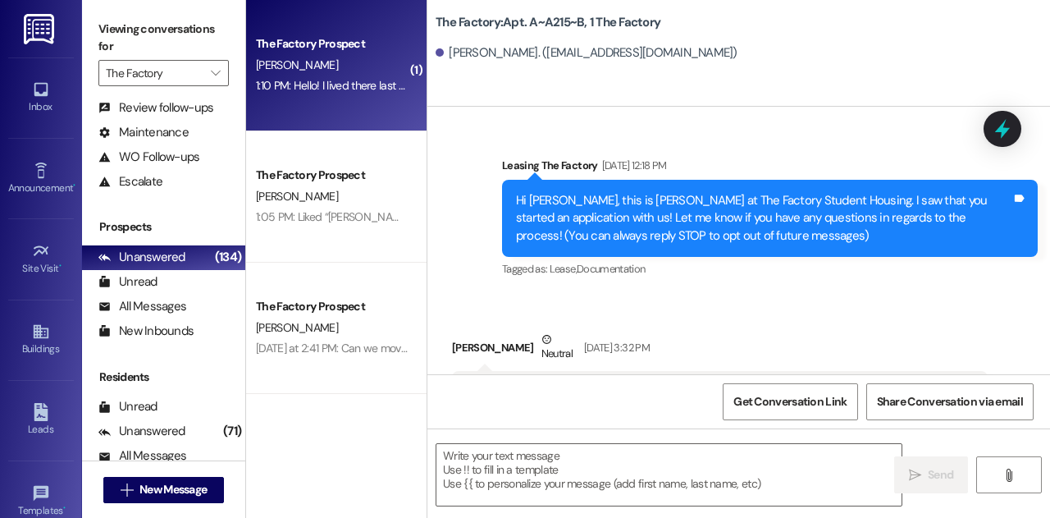
scroll to position [19416, 0]
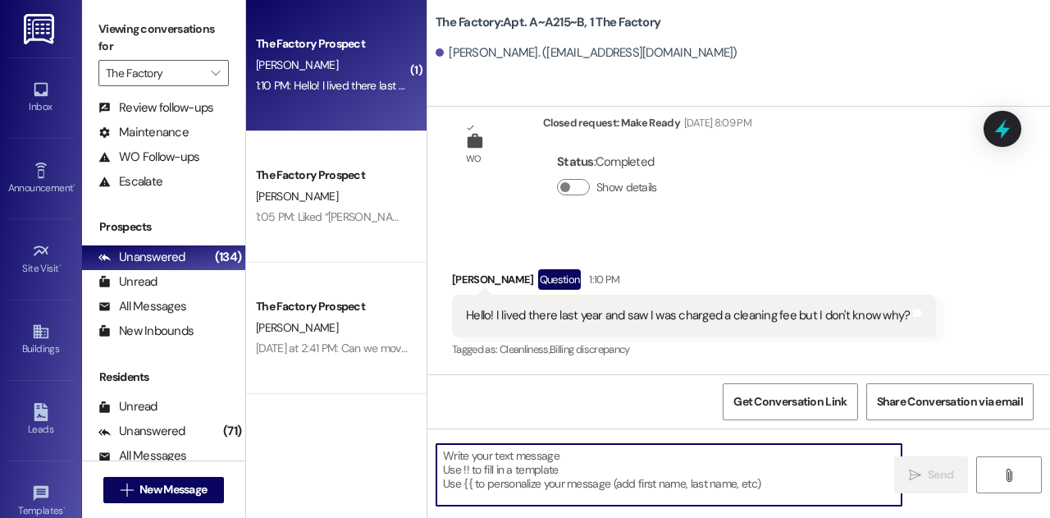
click at [628, 465] on textarea at bounding box center [668, 475] width 465 height 62
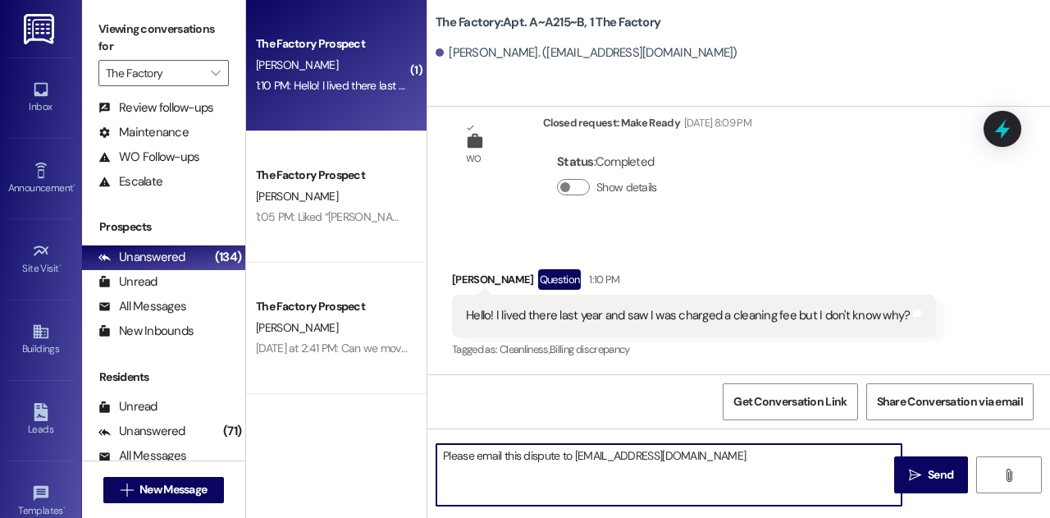
type textarea "Please email this dispute to Thefactory@redstoneresidential.com"
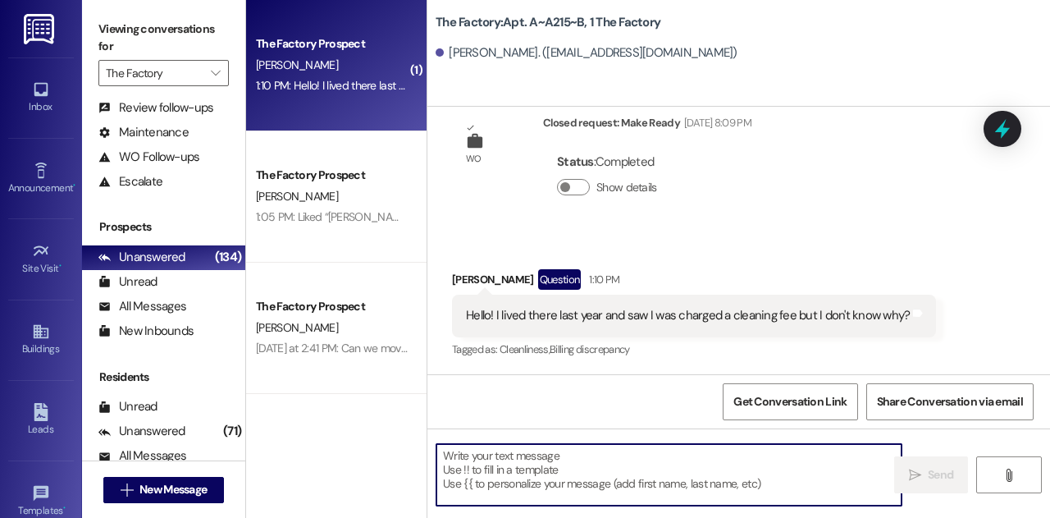
scroll to position [19530, 0]
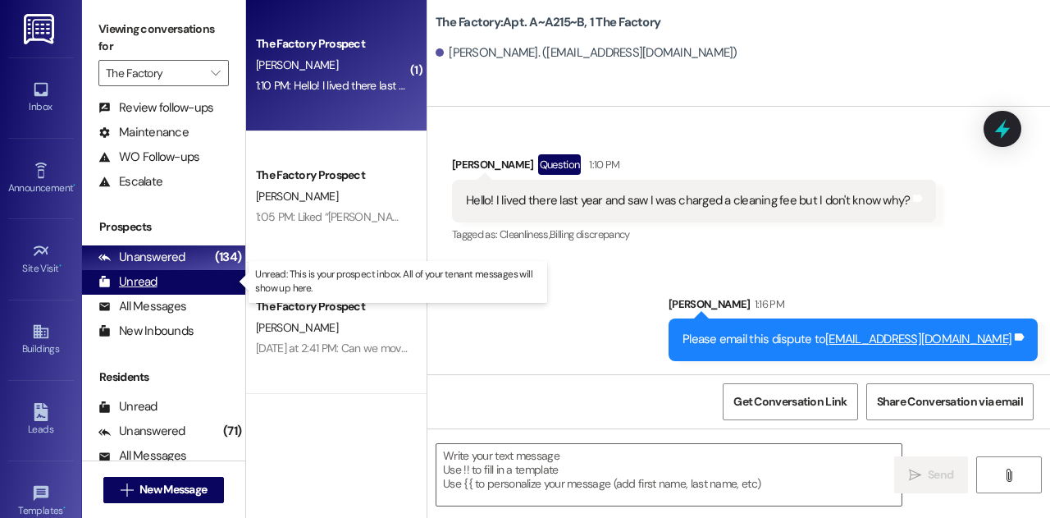
click at [151, 284] on div "Unread" at bounding box center [127, 281] width 59 height 17
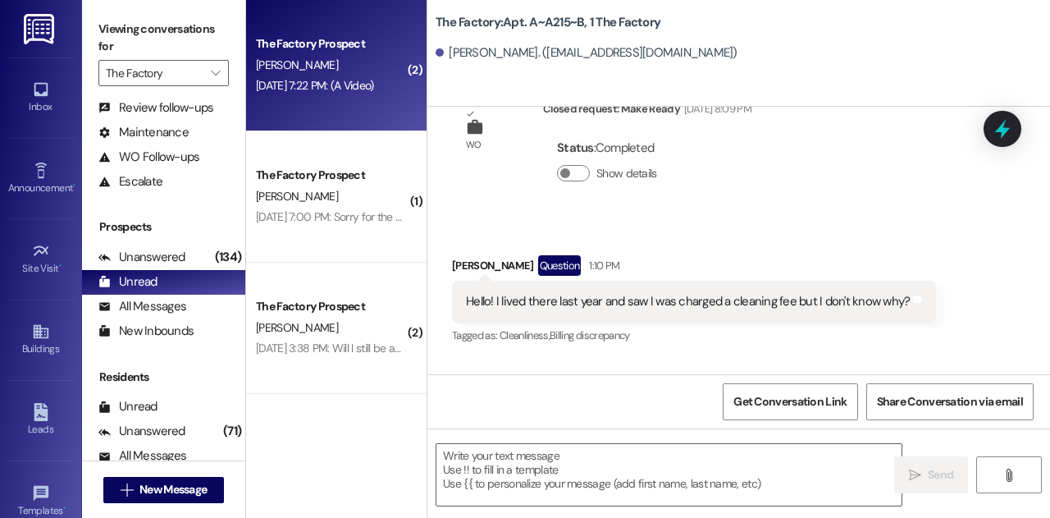
scroll to position [19414, 0]
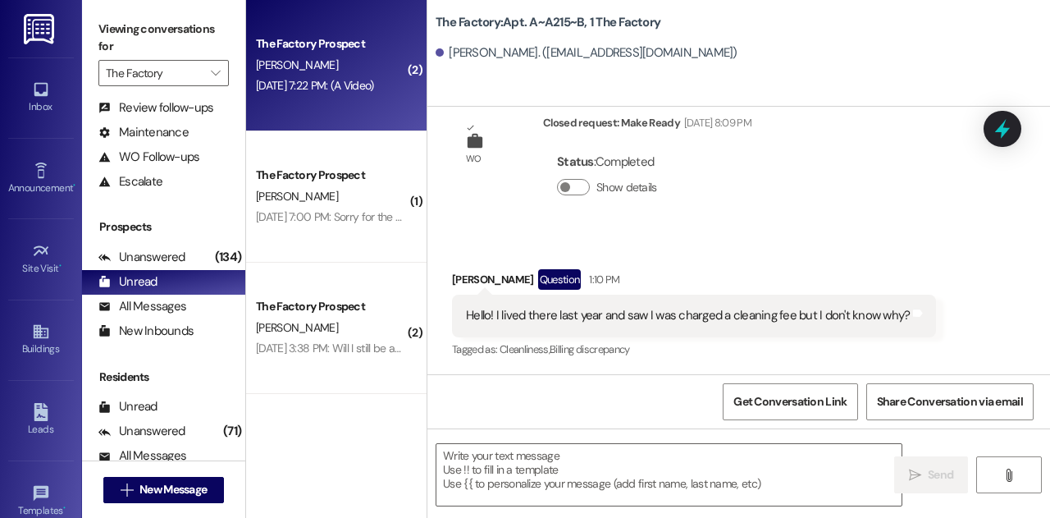
click at [310, 122] on div "The Factory Prospect C. Schwendiman Aug 23, 2025 at 7:22 PM: (A Video) Aug 23, …" at bounding box center [336, 65] width 180 height 131
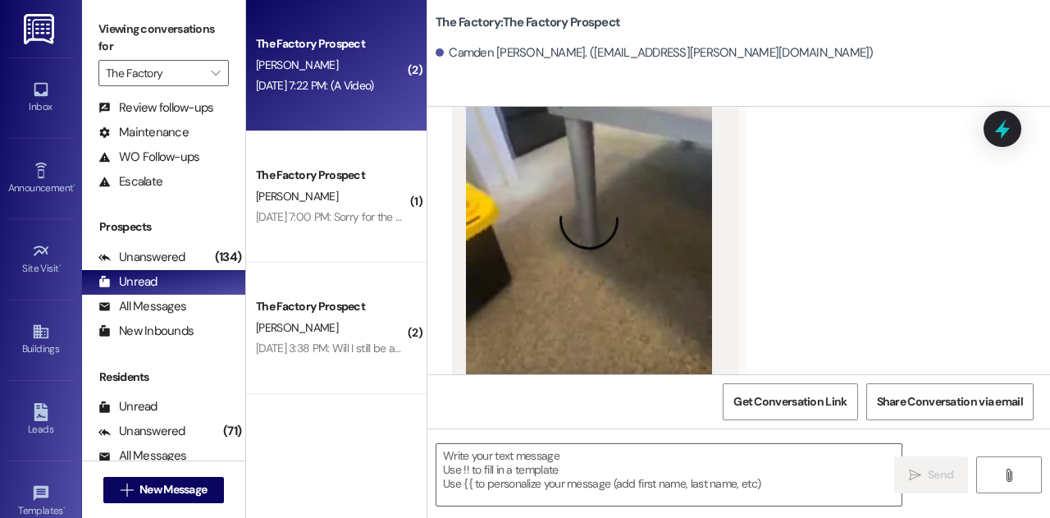
scroll to position [5551, 0]
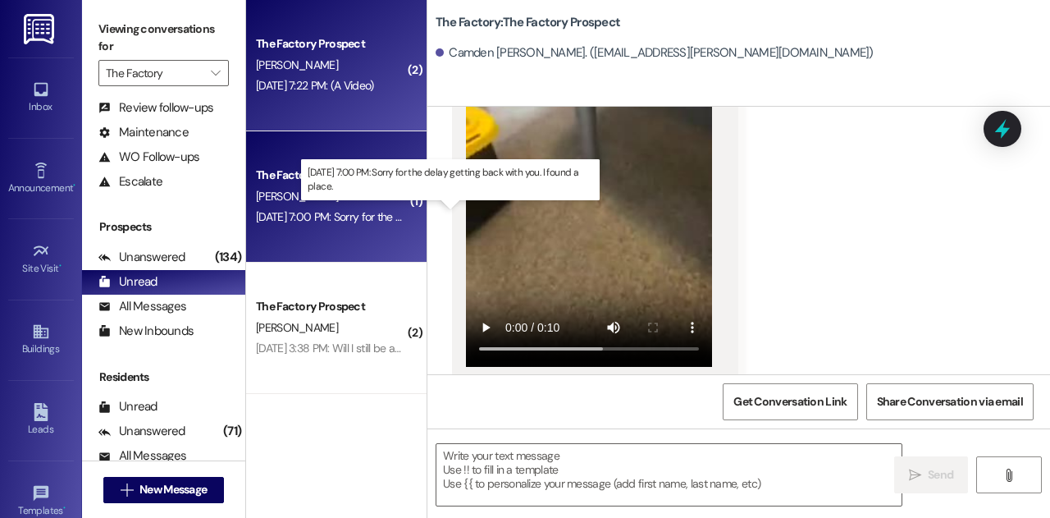
click at [354, 217] on div "Aug 23, 2025 at 7:00 PM: Sorry for the delay getting back with you. I found a p…" at bounding box center [430, 216] width 349 height 15
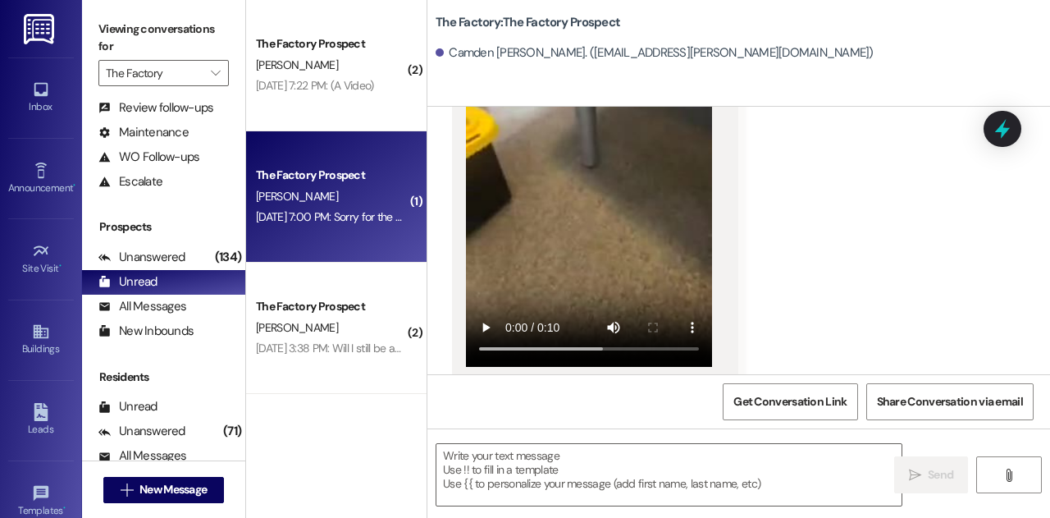
scroll to position [278, 0]
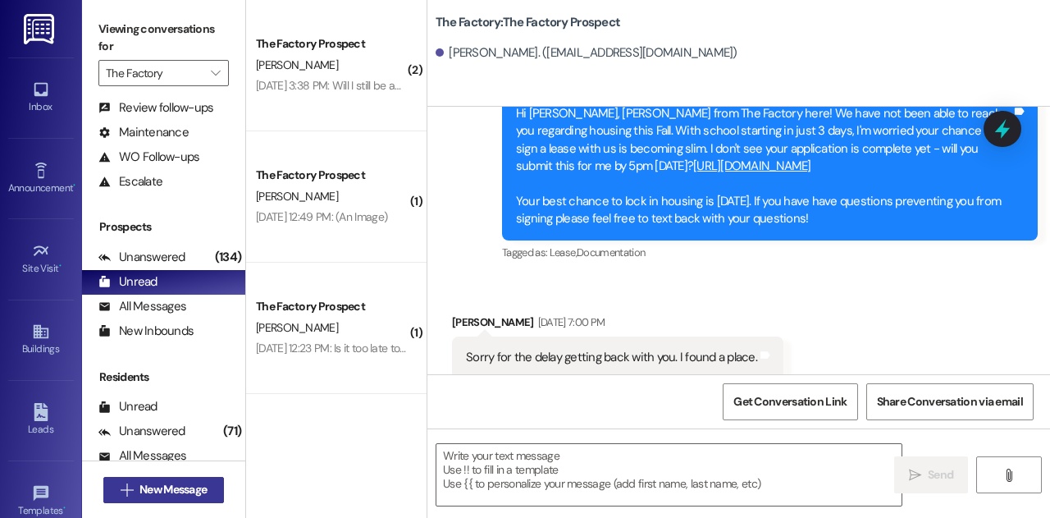
click at [195, 491] on span "New Message" at bounding box center [172, 489] width 67 height 17
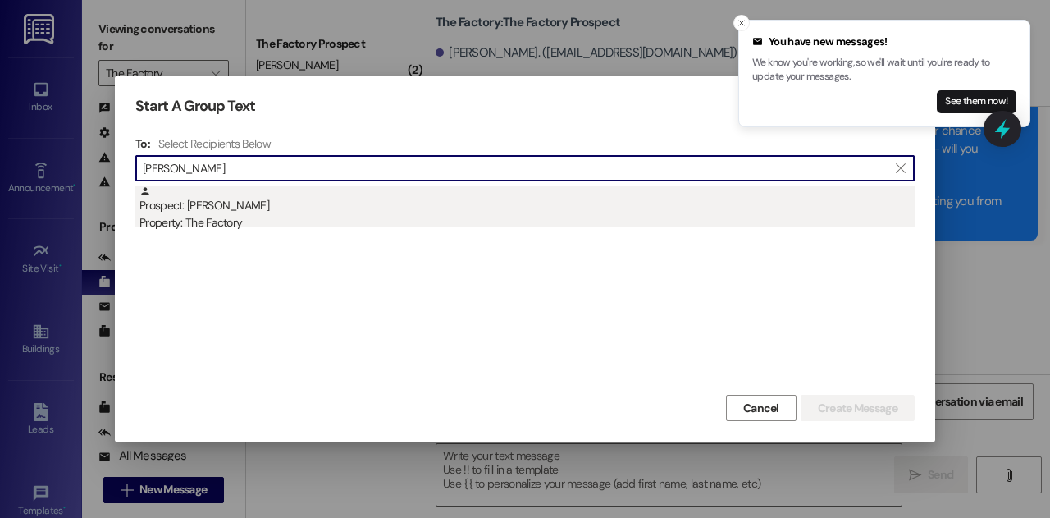
type input "Lucas Harrison"
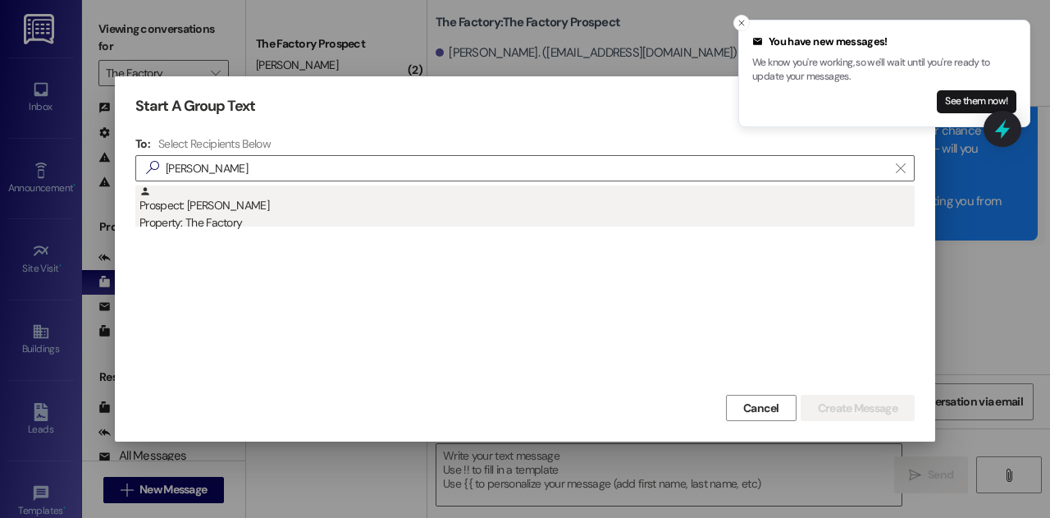
click at [238, 208] on div "Prospect: Lucas Harrison Property: The Factory" at bounding box center [526, 208] width 775 height 47
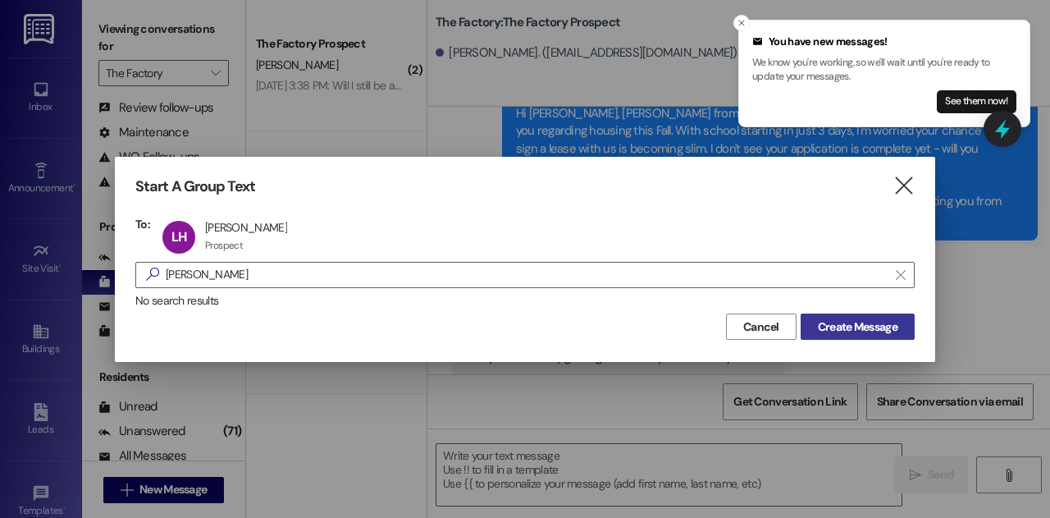
click at [840, 327] on span "Create Message" at bounding box center [858, 326] width 80 height 17
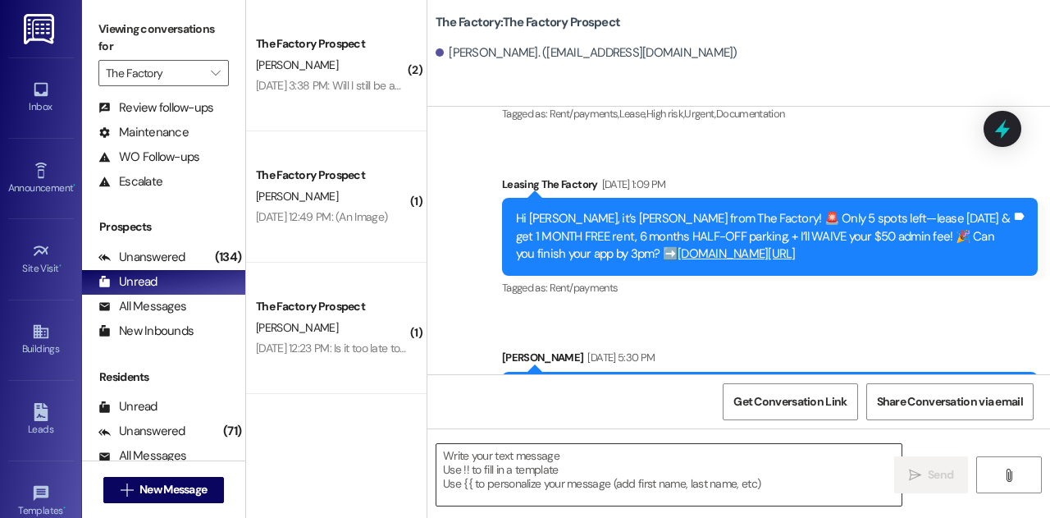
scroll to position [277, 0]
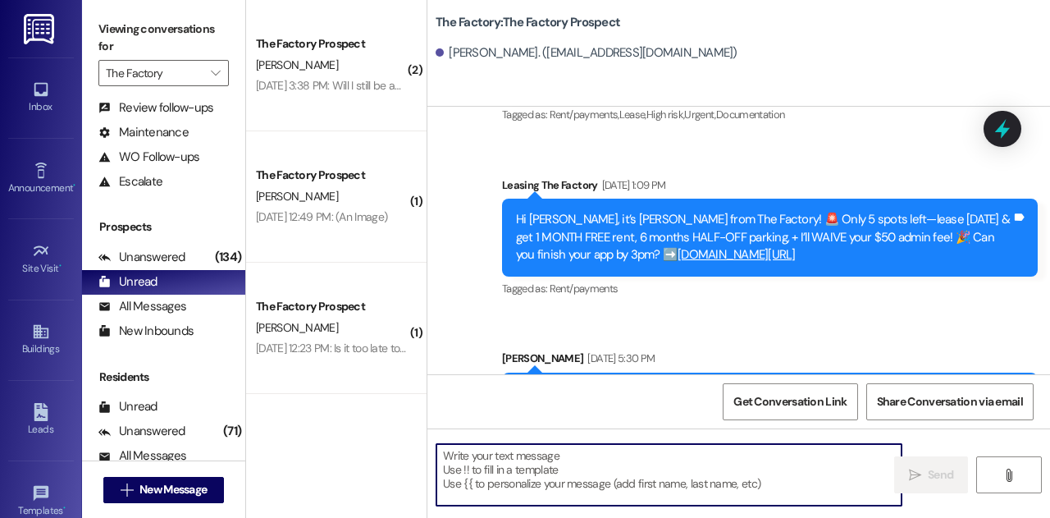
click at [627, 482] on textarea at bounding box center [668, 475] width 465 height 62
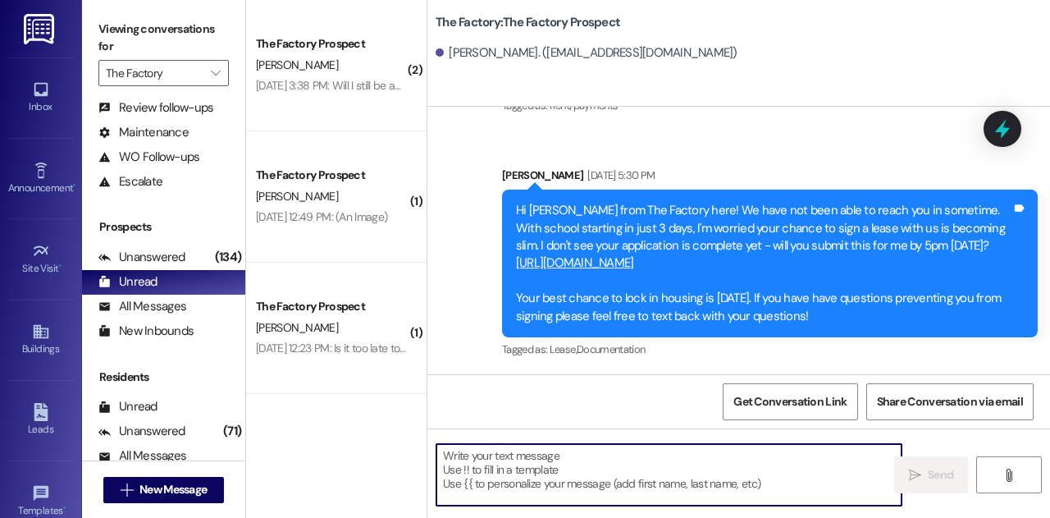
paste textarea "Lucas! ⚡ Move fast! Sign your lease at The Factory today and enjoy 1 MONTH FREE…"
type textarea "Lucas! ⚡ Move fast! Sign your lease at The Factory today and enjoy 1 MONTH FREE…"
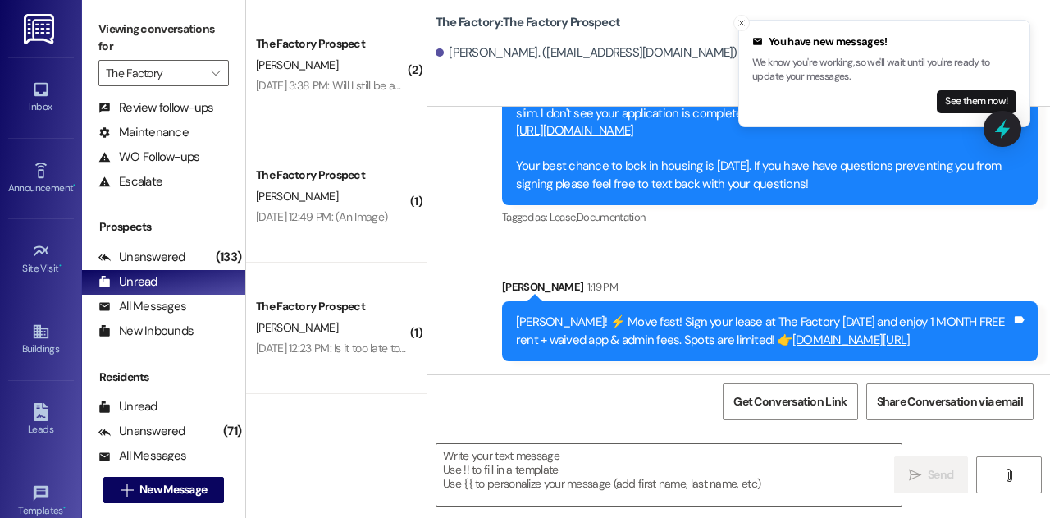
drag, startPoint x: 889, startPoint y: 340, endPoint x: 500, endPoint y: 325, distance: 390.0
click at [500, 325] on div "Sent via SMS Joey Garza 1:19 PM Lucas! ⚡ Move fast! Sign your lease at The Fact…" at bounding box center [770, 319] width 560 height 107
copy div "Lucas! ⚡ Move fast! Sign your lease at The Factory today and enjoy 1 MONTH FREE…"
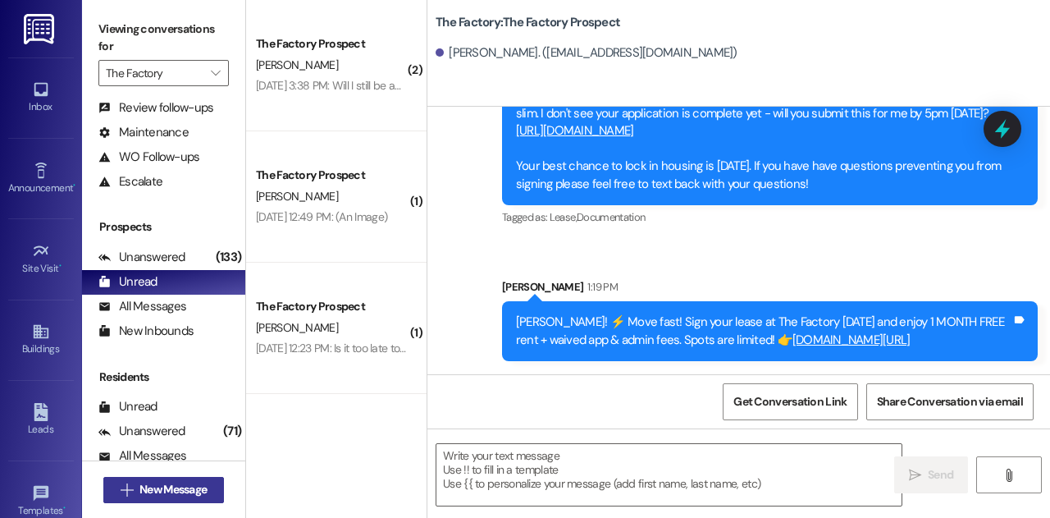
click at [173, 482] on span "New Message" at bounding box center [172, 489] width 67 height 17
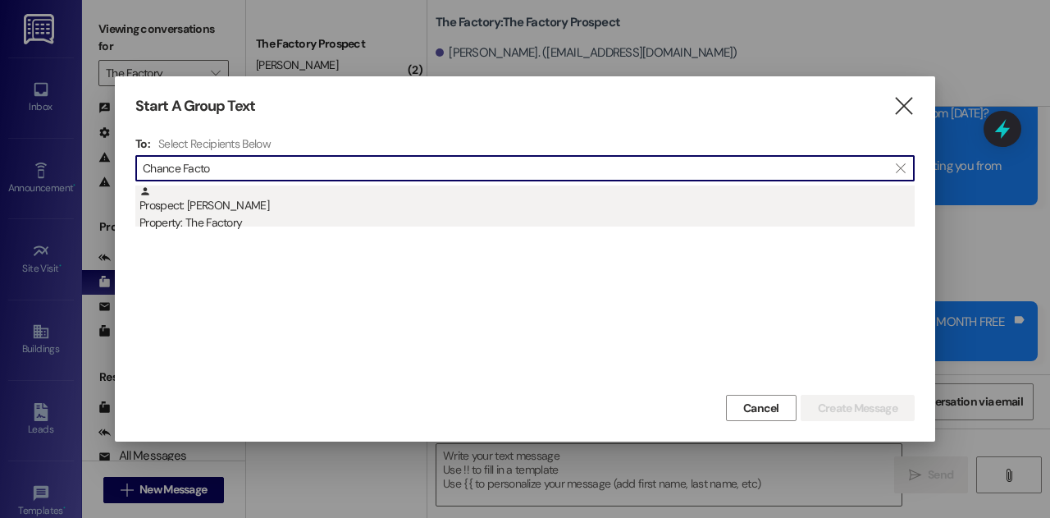
type input "Chance Facto"
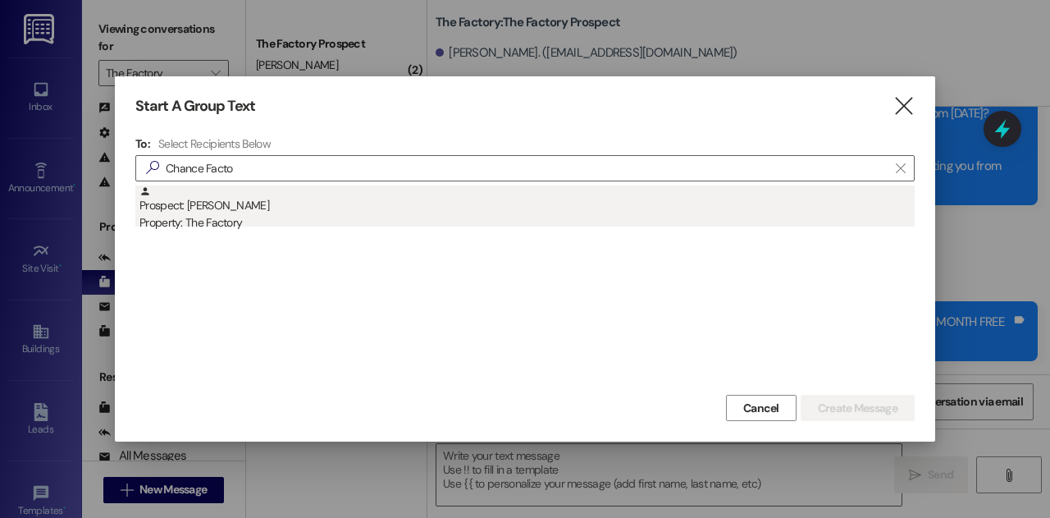
click at [299, 208] on div "Prospect: Chance Wallace Property: The Factory" at bounding box center [526, 208] width 775 height 47
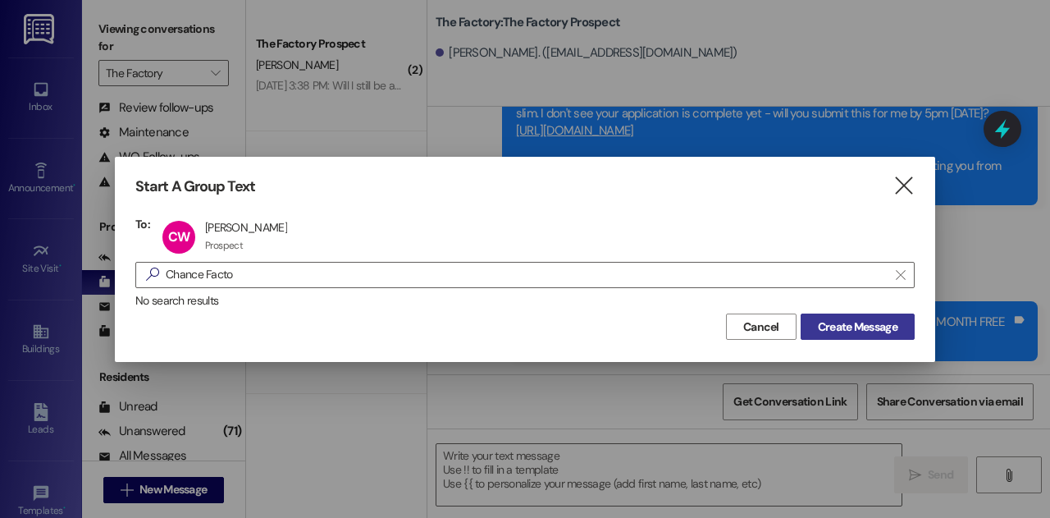
click at [863, 328] on span "Create Message" at bounding box center [858, 326] width 80 height 17
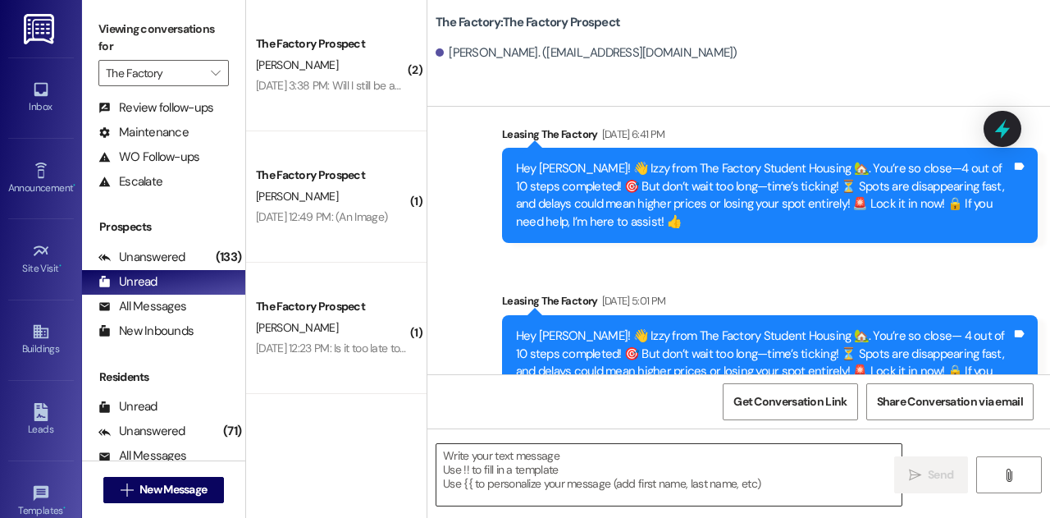
scroll to position [4284, 0]
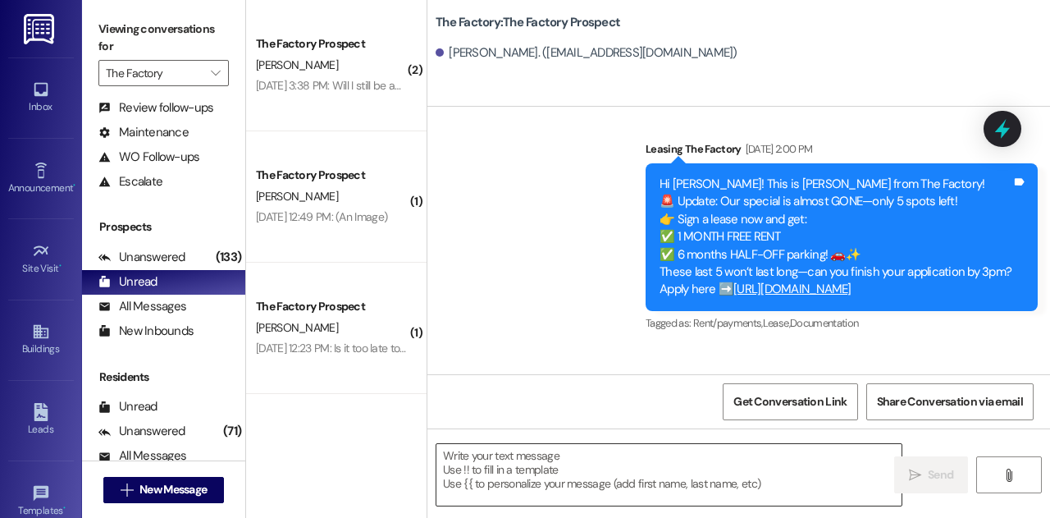
click at [571, 467] on textarea at bounding box center [668, 475] width 465 height 62
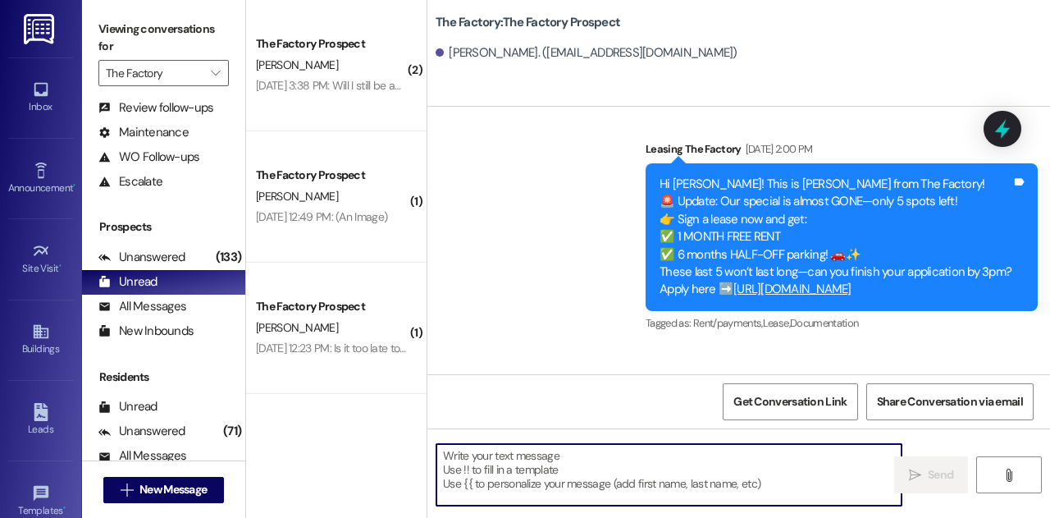
paste textarea "Chance! ⚡ Move fast! Sign your lease at The Factory today and enjoy 1 MONTH FRE…"
type textarea "Chance! ⚡ Move fast! Sign your lease at The Factory today and enjoy 1 MONTH FRE…"
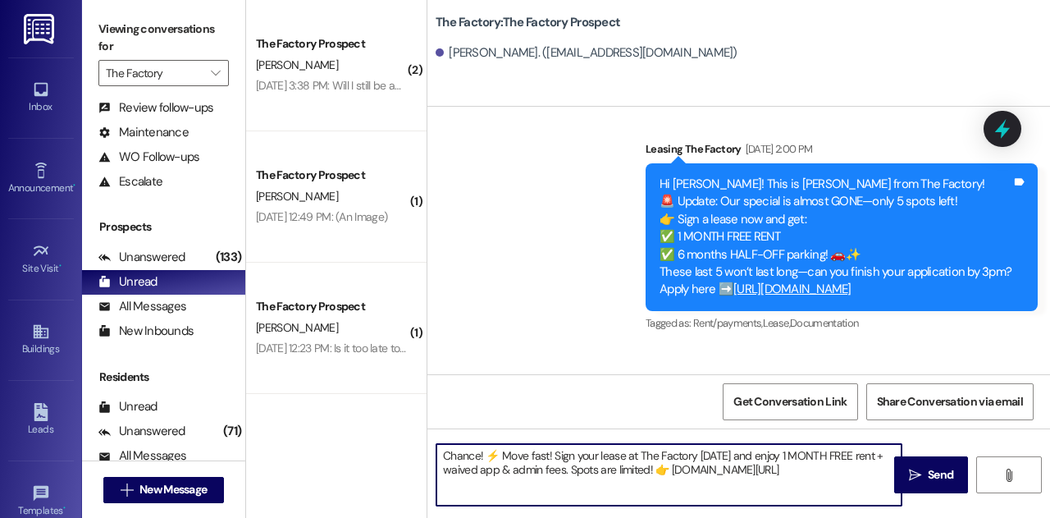
scroll to position [4441, 0]
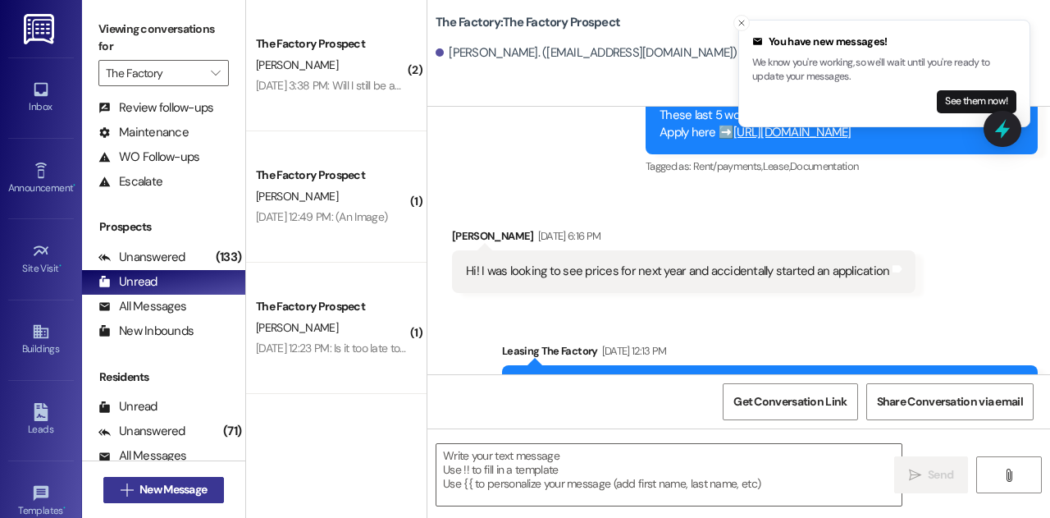
click at [177, 495] on span "New Message" at bounding box center [172, 489] width 67 height 17
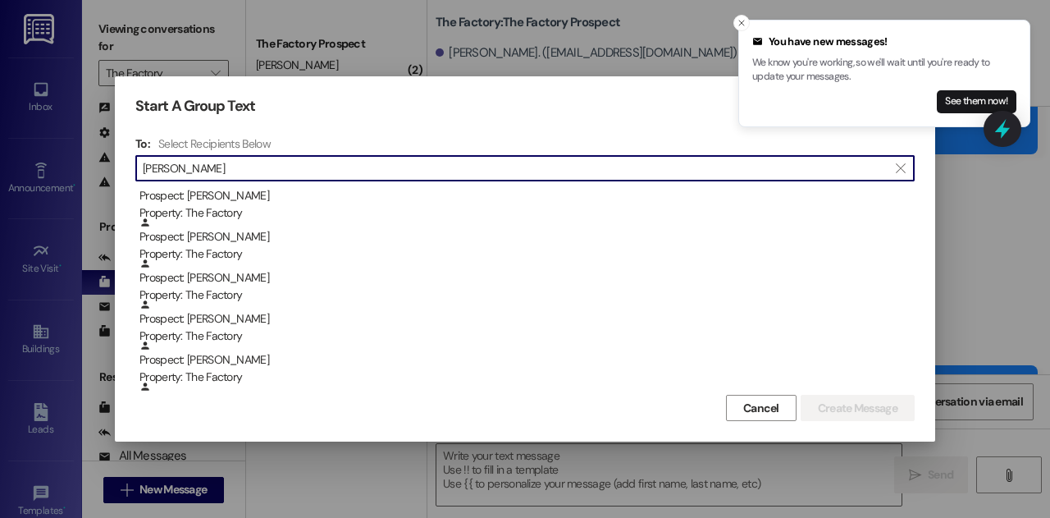
scroll to position [656, 0]
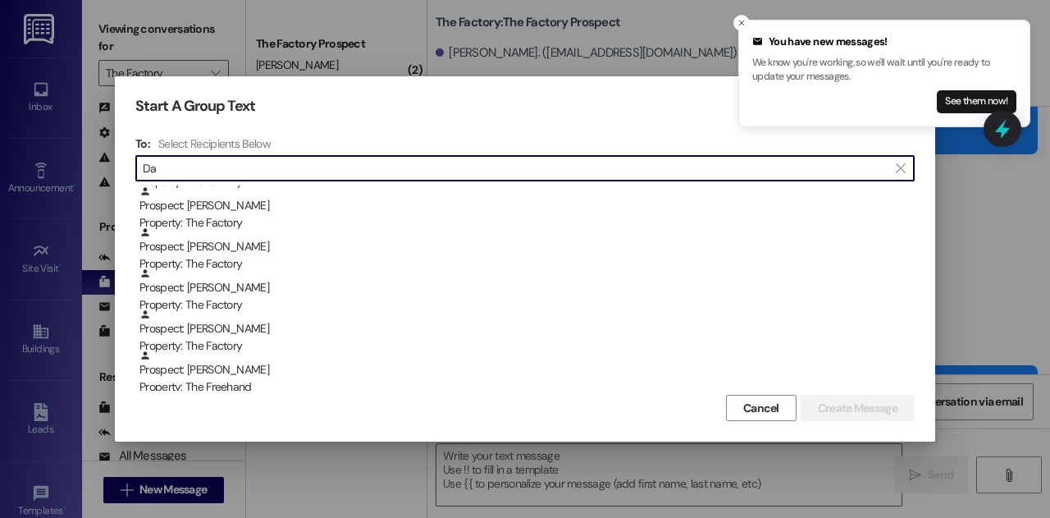
type input "D"
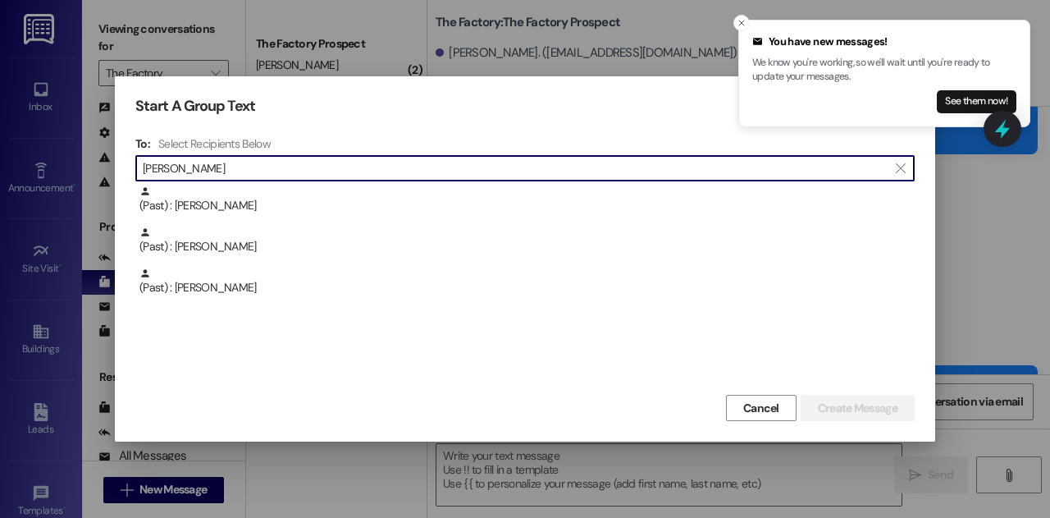
scroll to position [0, 0]
type input "B"
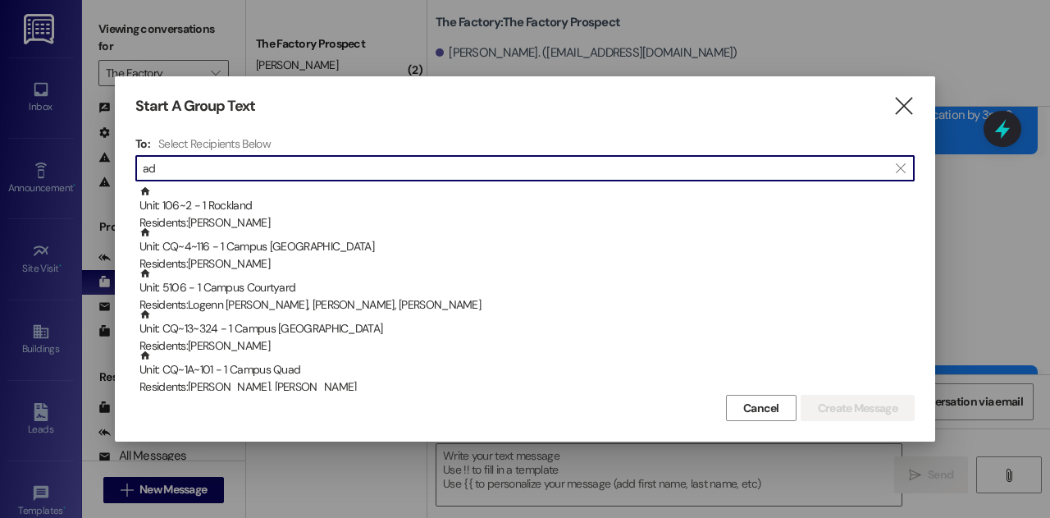
type input "a"
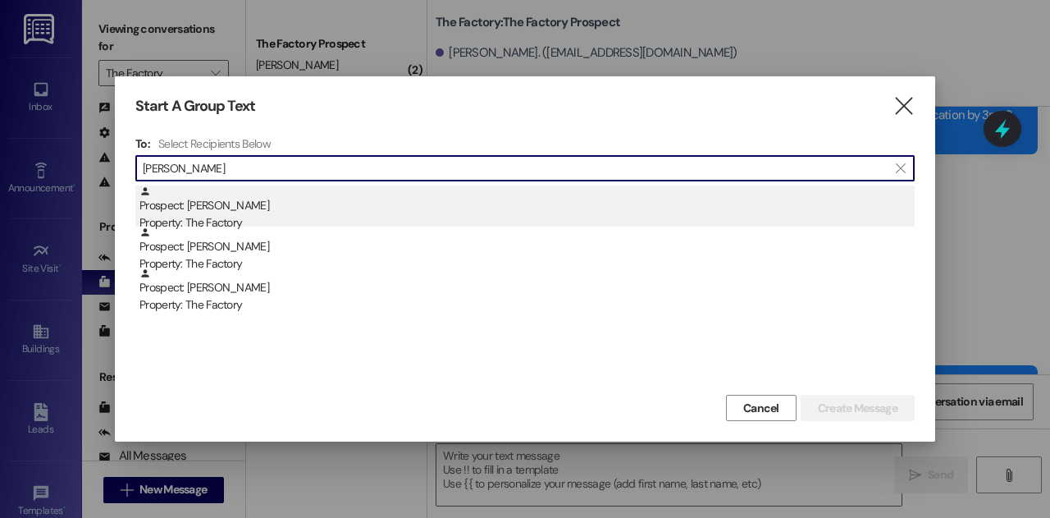
type input "Sadie Fac"
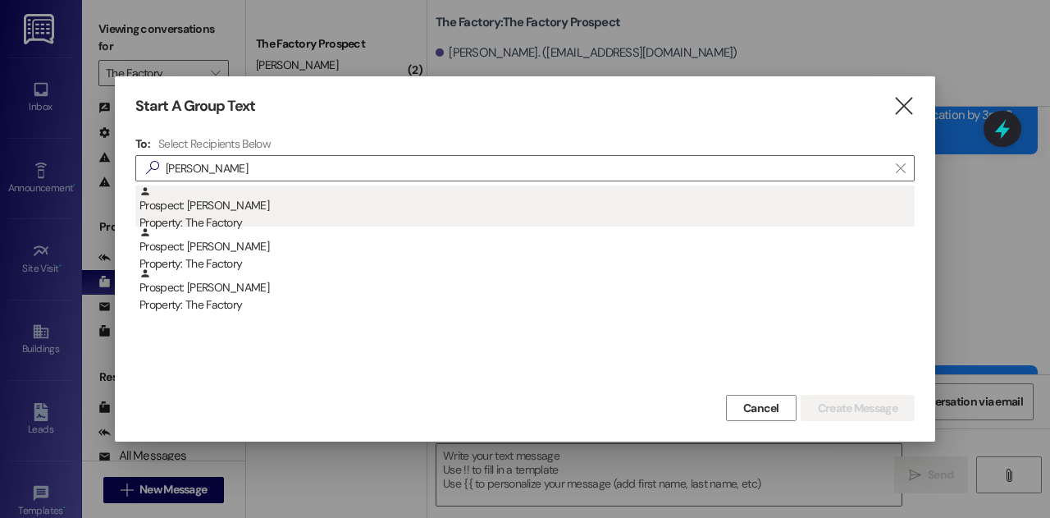
click at [295, 216] on div "Property: The Factory" at bounding box center [526, 222] width 775 height 17
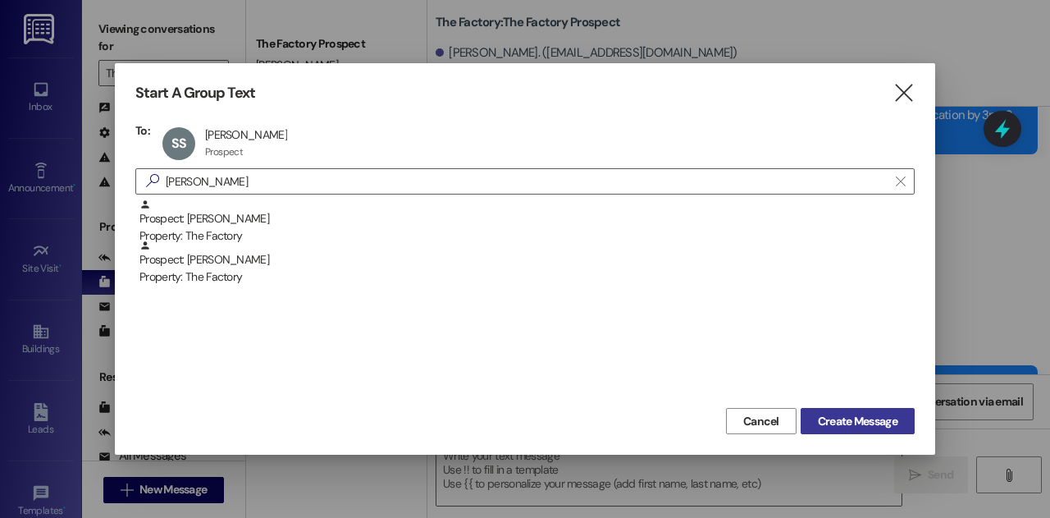
click at [818, 415] on span "Create Message" at bounding box center [858, 421] width 80 height 17
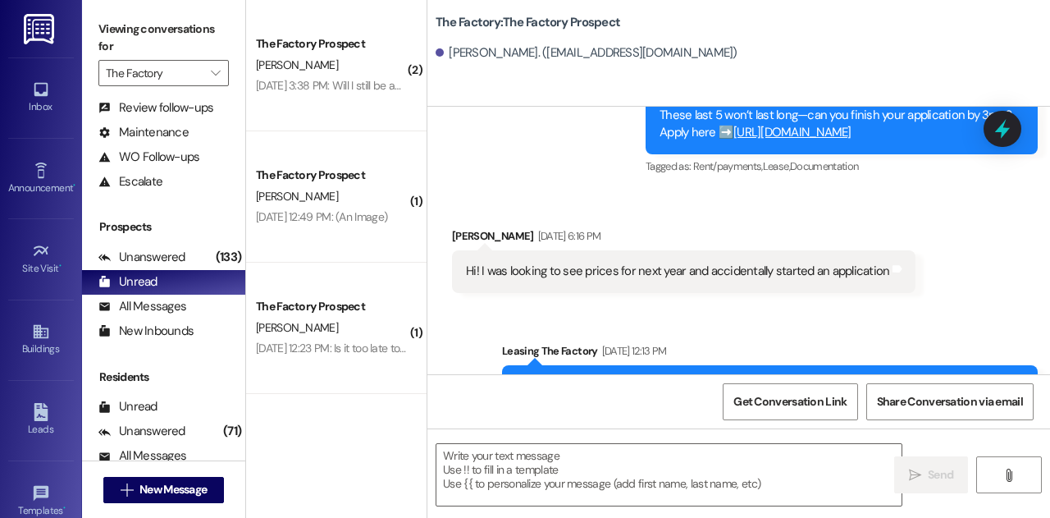
scroll to position [1080, 0]
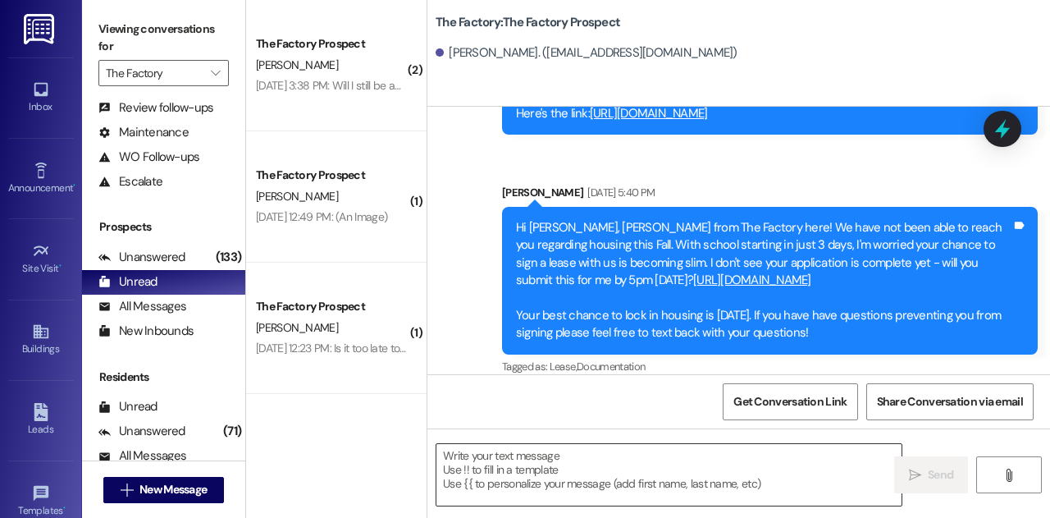
click at [616, 463] on textarea at bounding box center [668, 475] width 465 height 62
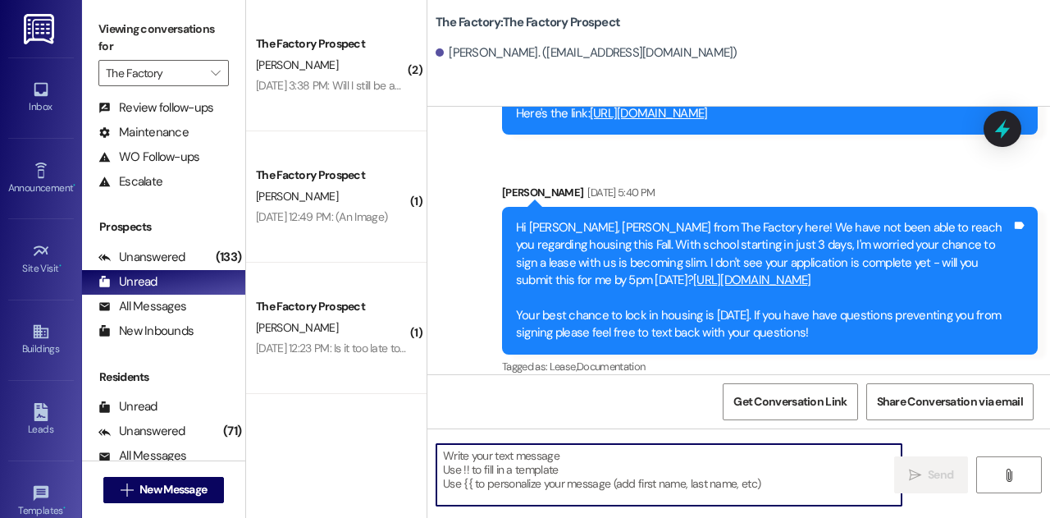
paste textarea "Hey Sadie! 🎉 Your future apartment at The Factory is waiting! Get 1 MONTH FREE …"
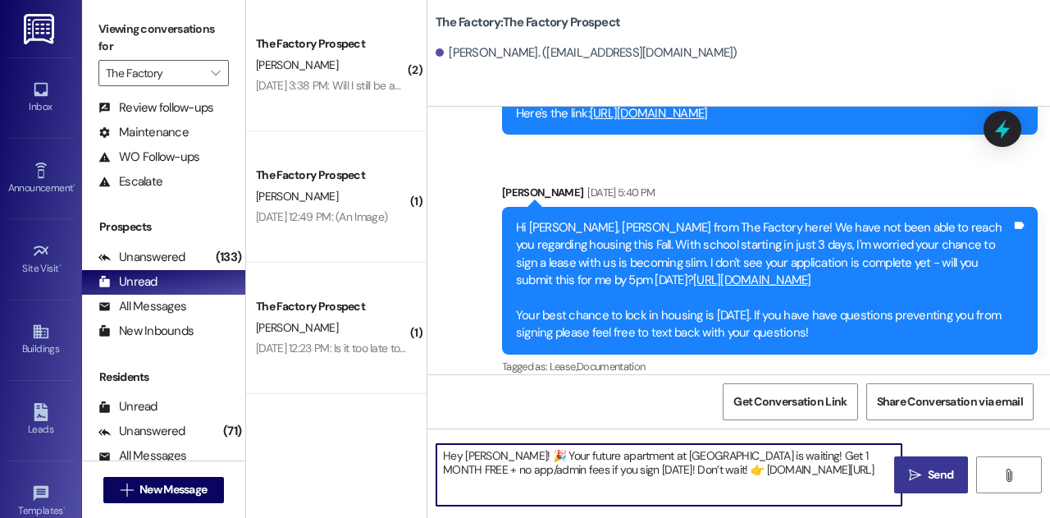
type textarea "Hey Sadie! 🎉 Your future apartment at The Factory is waiting! Get 1 MONTH FREE …"
click at [926, 468] on span "Send" at bounding box center [941, 474] width 32 height 17
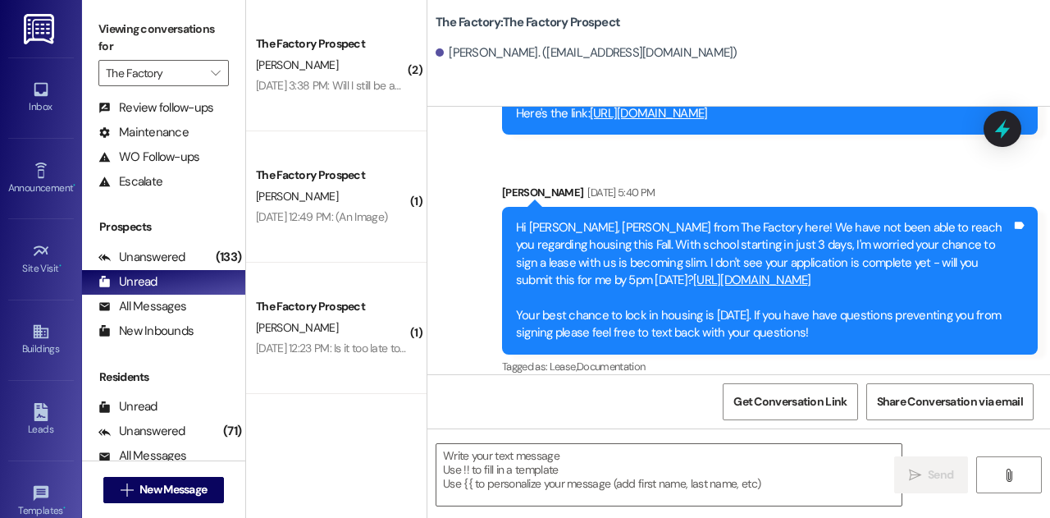
scroll to position [1213, 0]
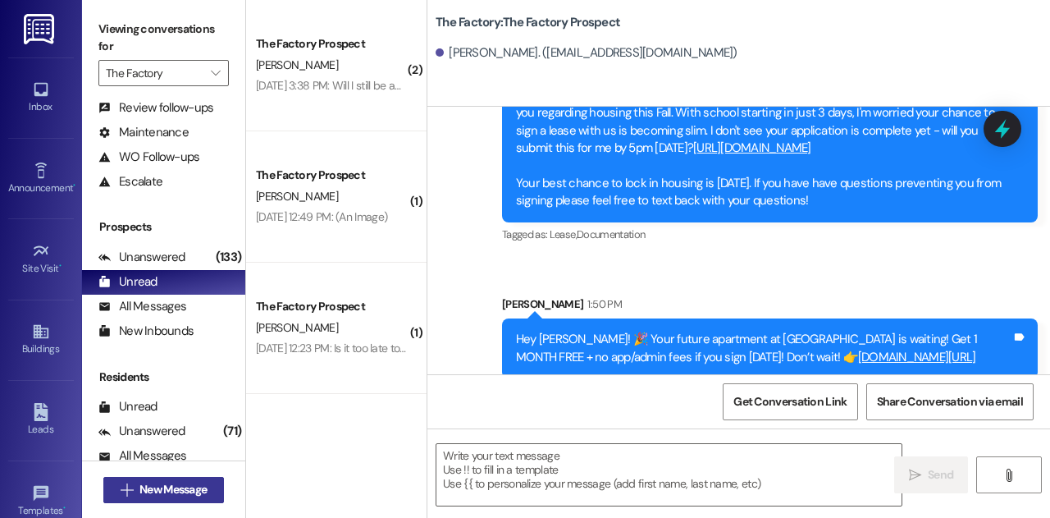
click at [200, 492] on span "New Message" at bounding box center [172, 489] width 67 height 17
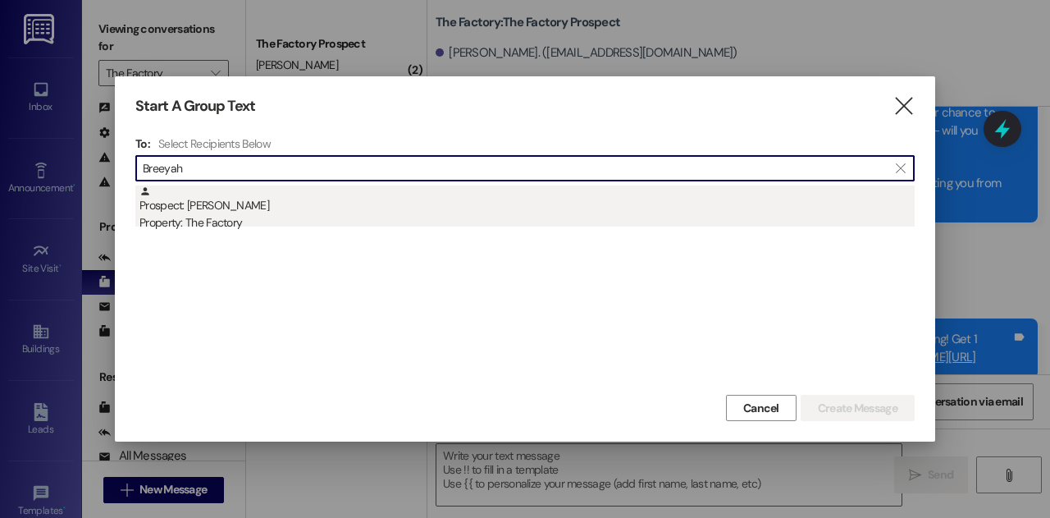
type input "Breeyah"
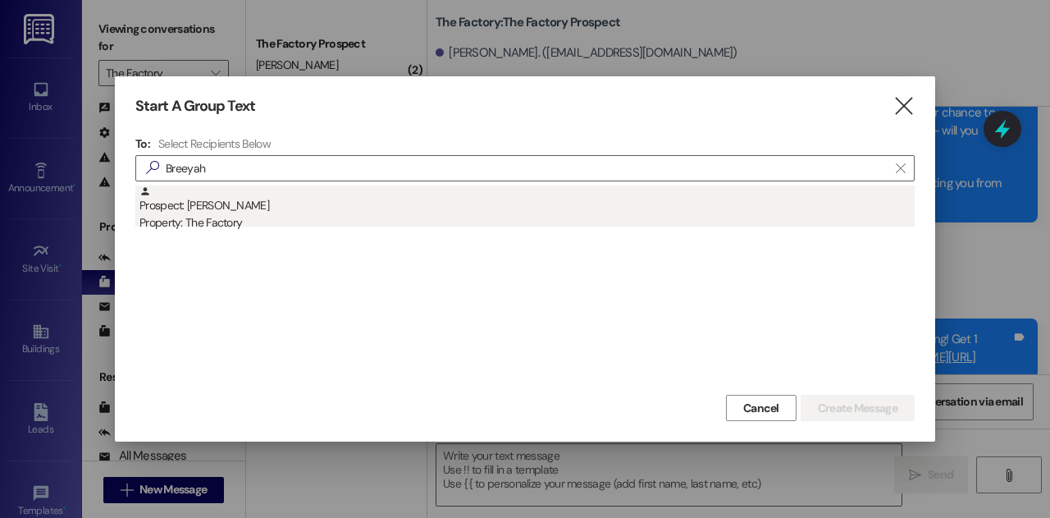
click at [290, 208] on div "Prospect: Breeyah badibanga Property: The Factory" at bounding box center [526, 208] width 775 height 47
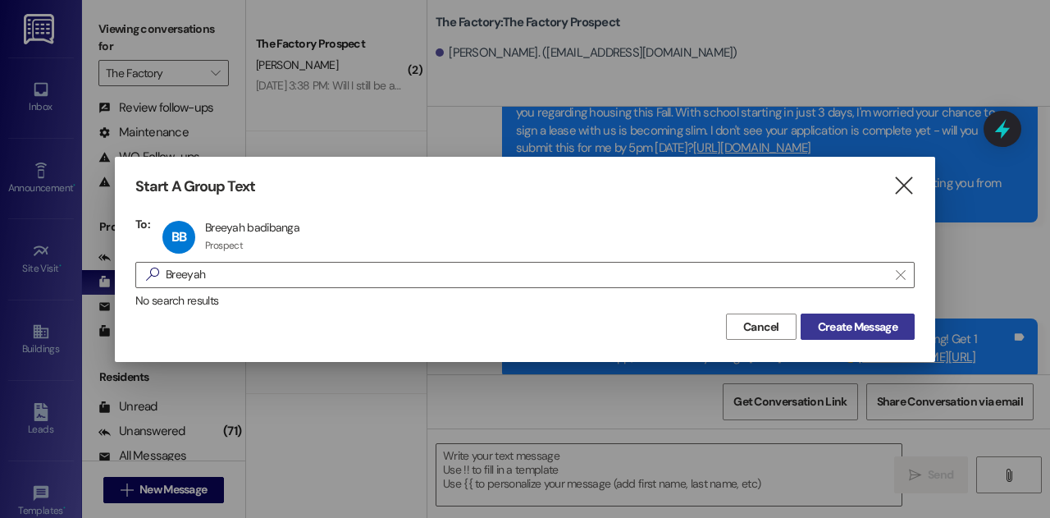
click at [870, 322] on span "Create Message" at bounding box center [858, 326] width 80 height 17
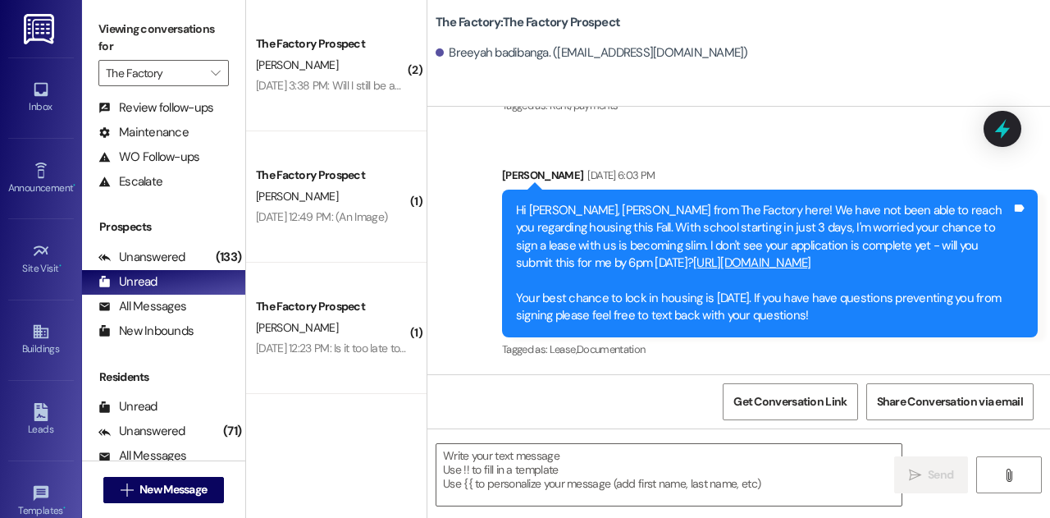
scroll to position [981, 0]
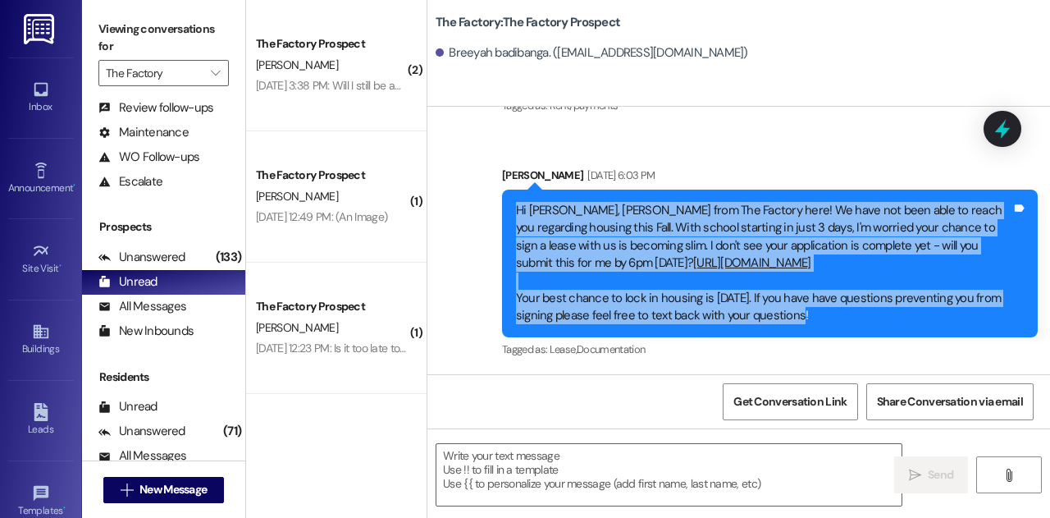
drag, startPoint x: 819, startPoint y: 319, endPoint x: 507, endPoint y: 203, distance: 332.8
click at [507, 203] on div "Hi Breeyah, McKaila from The Factory here! We have not been able to reach you r…" at bounding box center [770, 264] width 536 height 148
copy div "Hi Breeyah, McKaila from The Factory here! We have not been able to reach you r…"
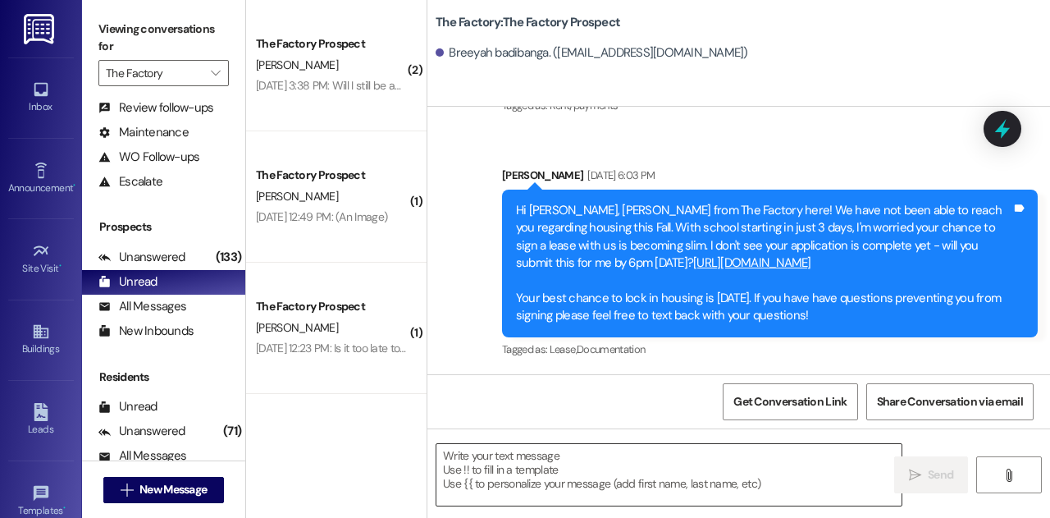
click at [556, 470] on textarea at bounding box center [668, 475] width 465 height 62
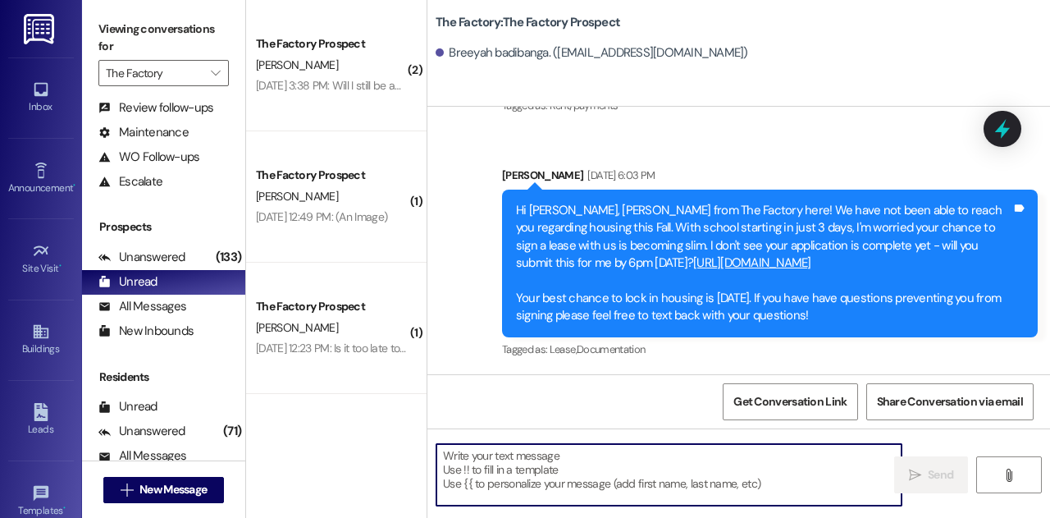
paste textarea "Hi Breeyah, Joey from The Factory here! We haven’t been able to reach you about…"
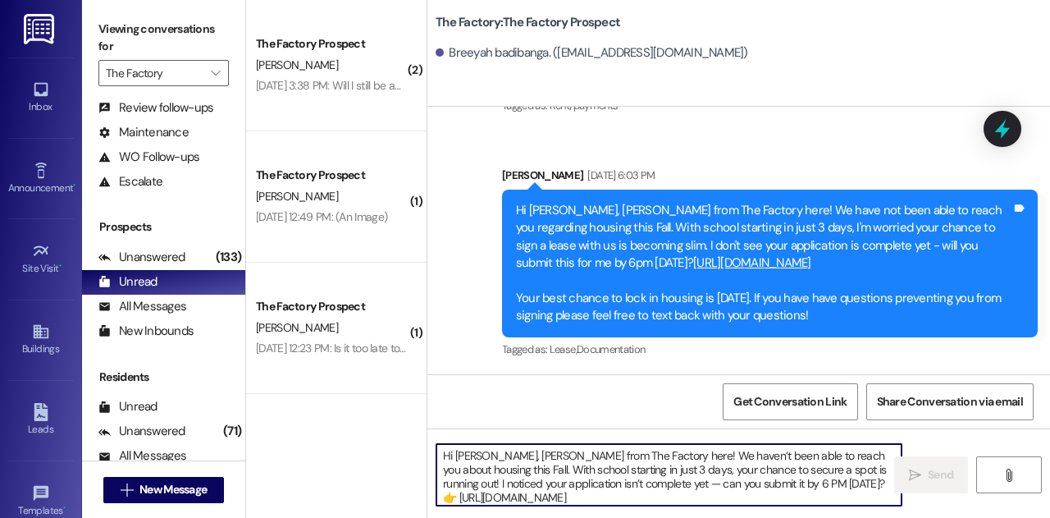
scroll to position [41, 0]
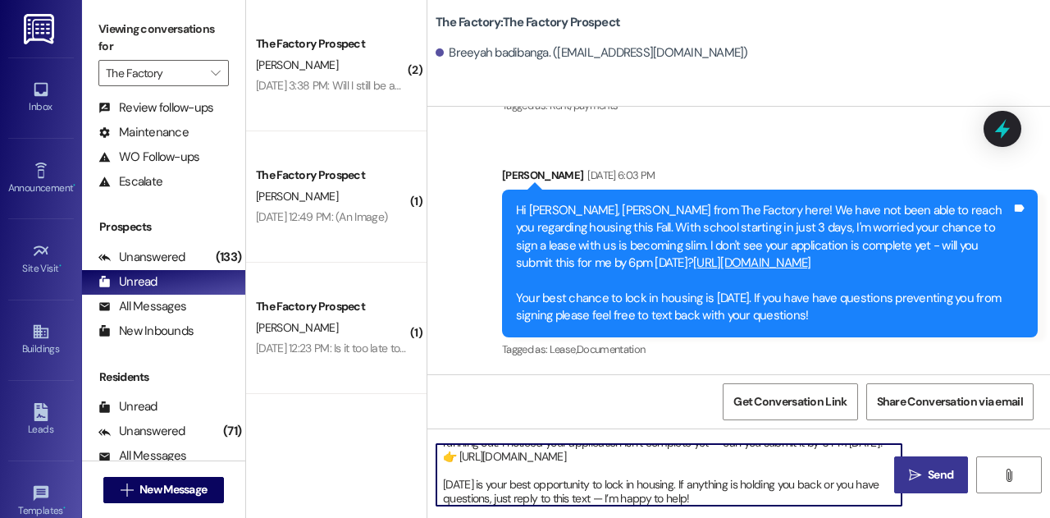
type textarea "Hi Breeyah, Joey from The Factory here! We haven’t been able to reach you about…"
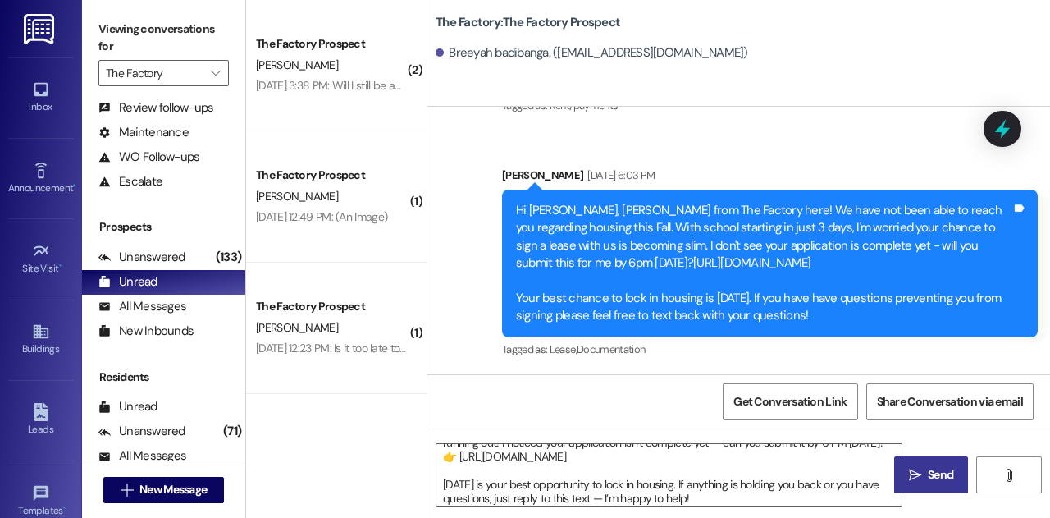
click at [919, 470] on icon "" at bounding box center [915, 474] width 12 height 13
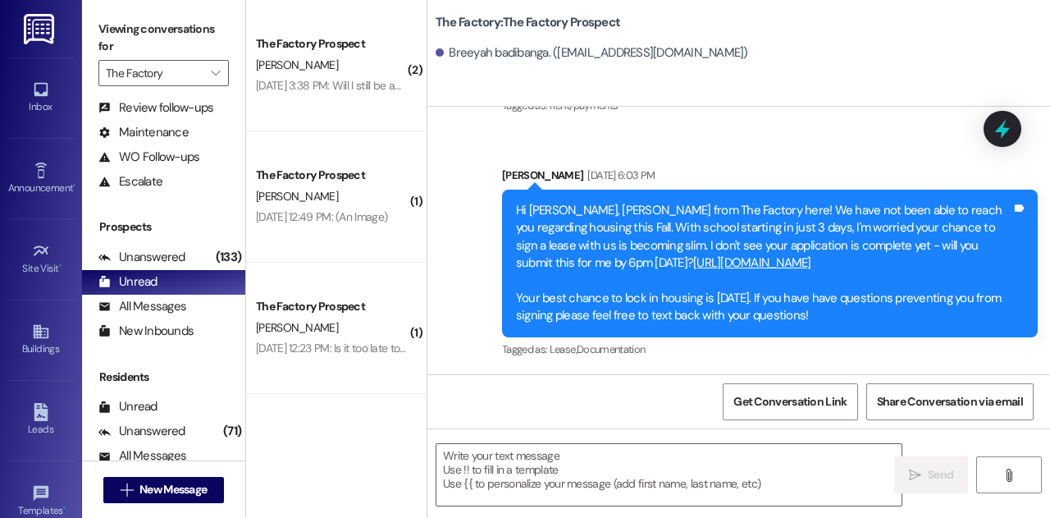
scroll to position [1201, 0]
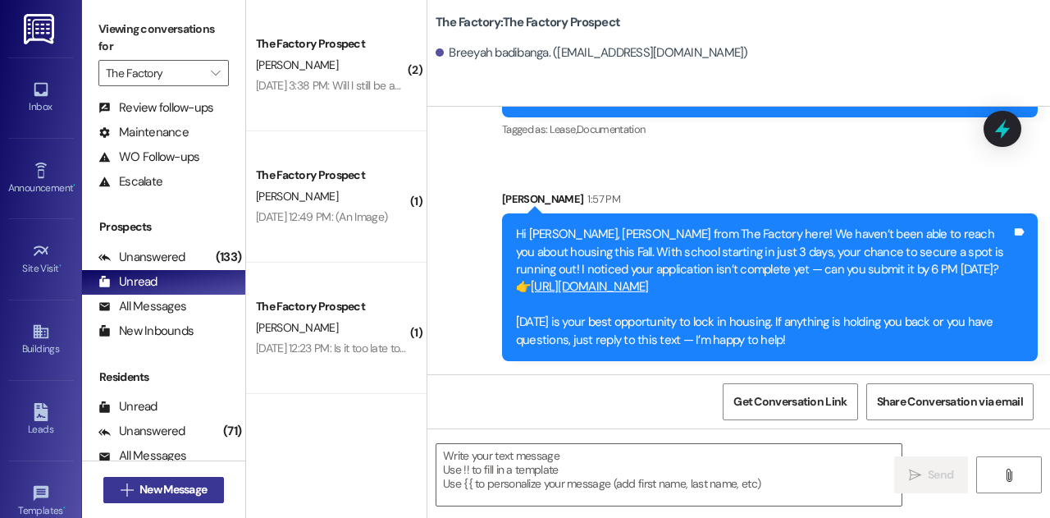
click at [174, 487] on span "New Message" at bounding box center [172, 489] width 67 height 17
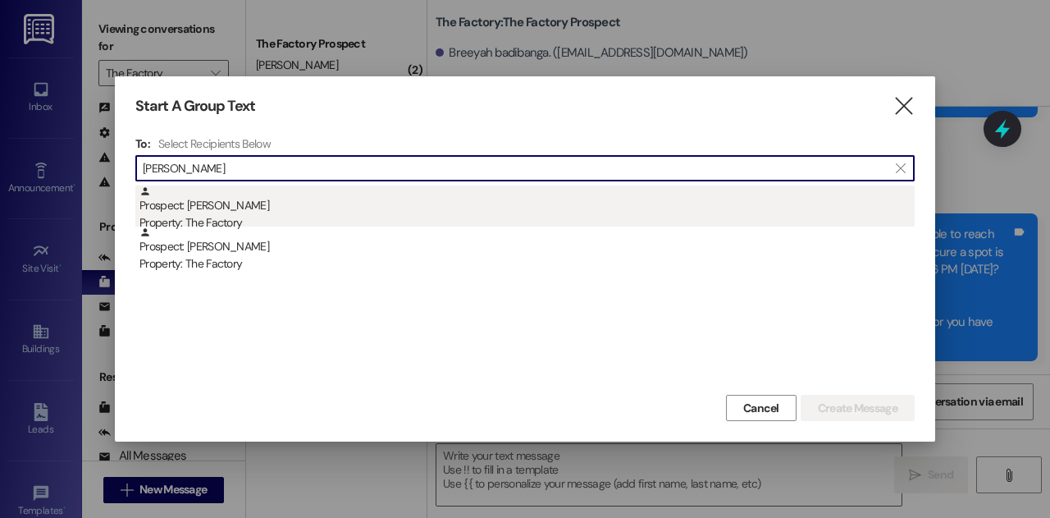
type input "Karin Fac"
click at [295, 224] on div "Property: The Factory" at bounding box center [526, 222] width 775 height 17
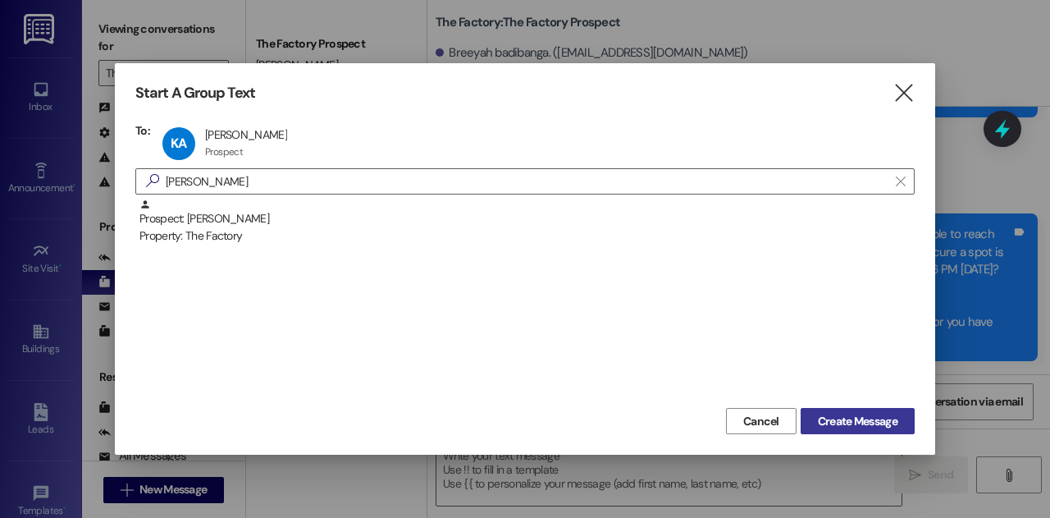
click at [866, 424] on span "Create Message" at bounding box center [858, 421] width 80 height 17
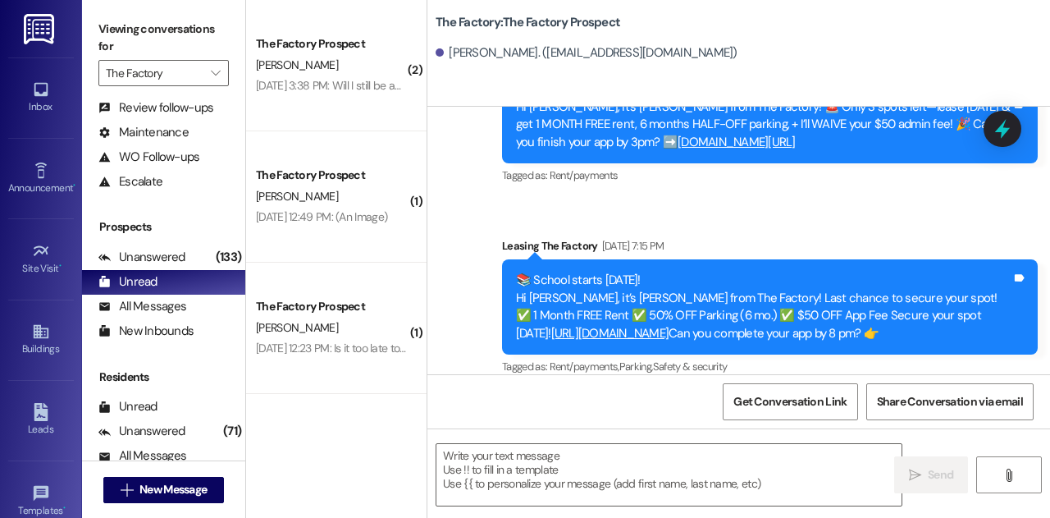
scroll to position [1219, 0]
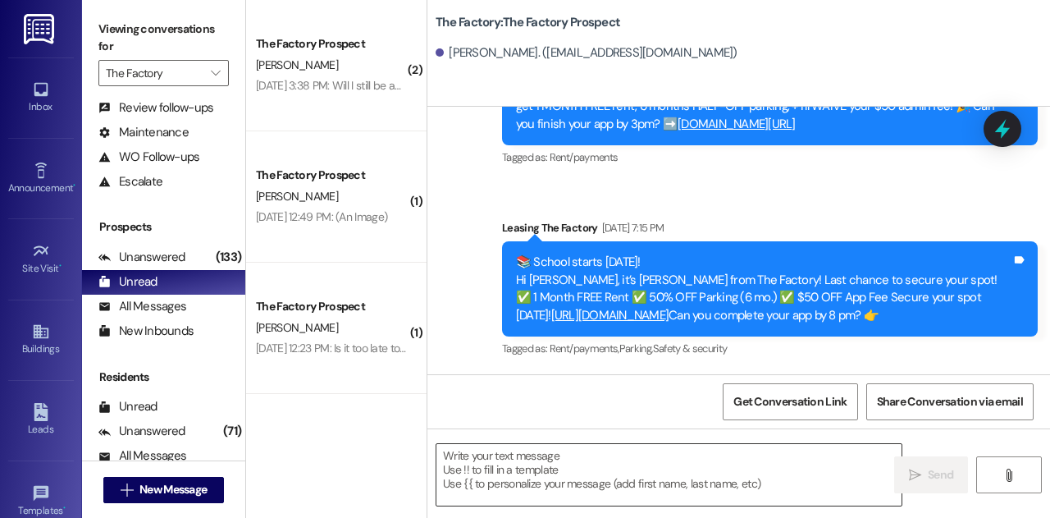
click at [608, 462] on textarea at bounding box center [668, 475] width 465 height 62
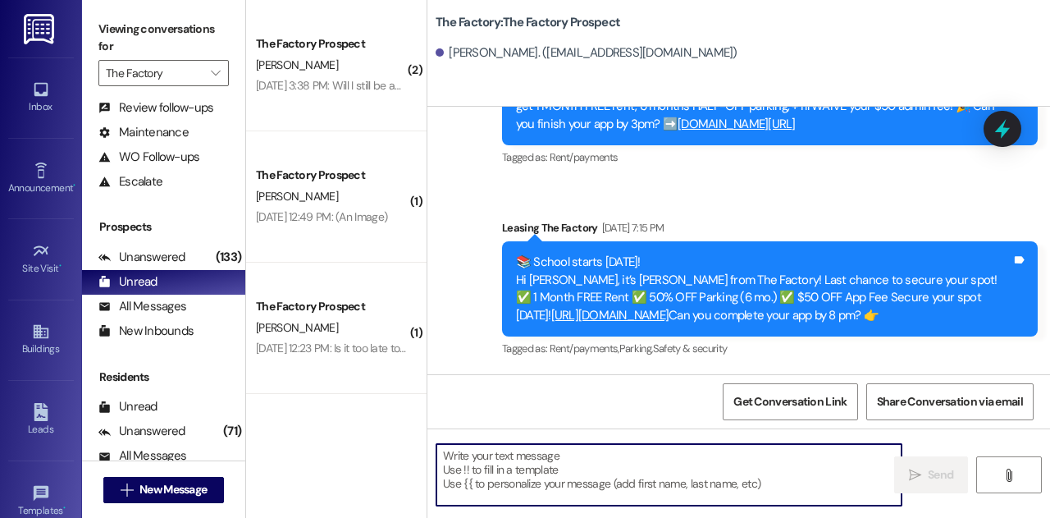
paste textarea "Hi Karin, Joey from The Factory here! We haven’t been able to reach you about h…"
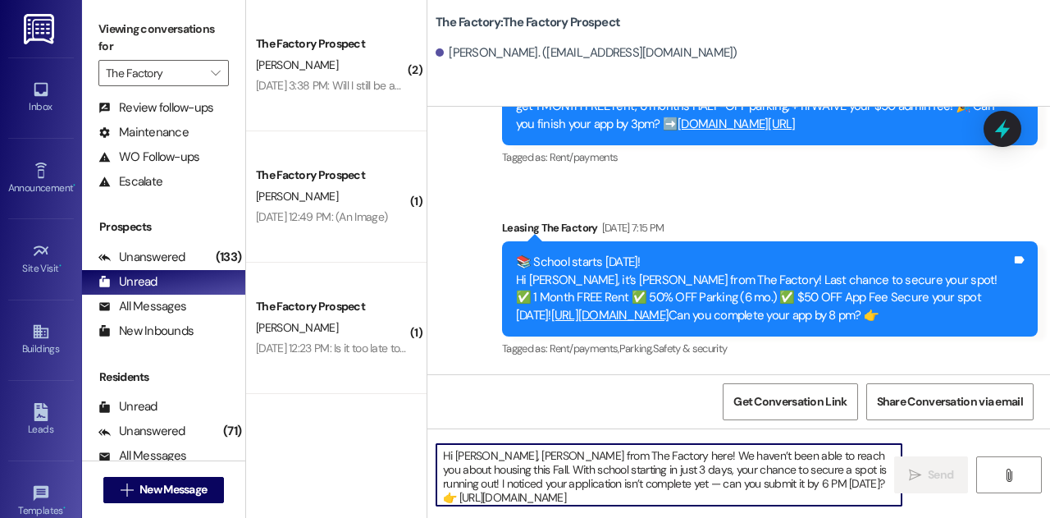
scroll to position [41, 0]
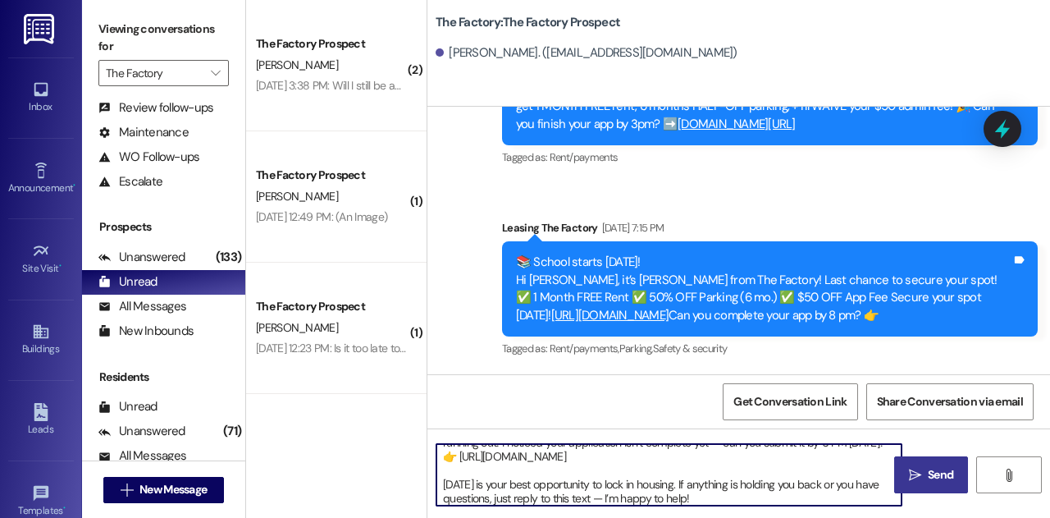
type textarea "Hi Karin, Joey from The Factory here! We haven’t been able to reach you about h…"
click at [928, 473] on span "Send" at bounding box center [940, 474] width 25 height 17
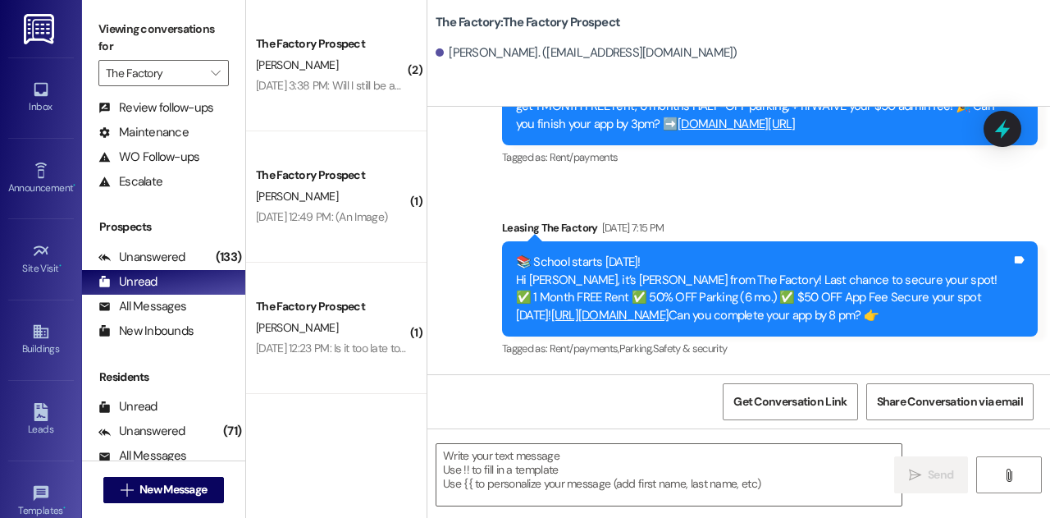
scroll to position [1439, 0]
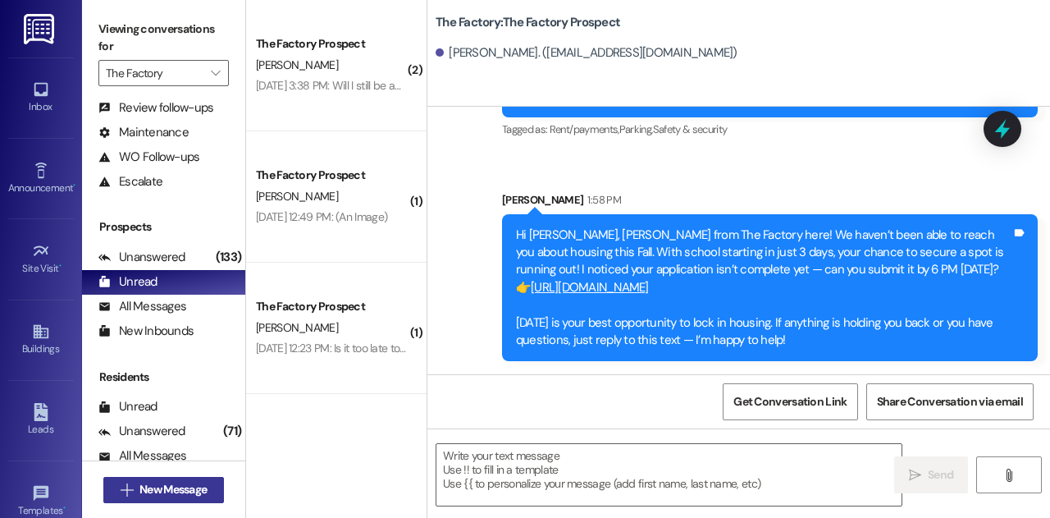
click at [188, 490] on span "New Message" at bounding box center [172, 489] width 67 height 17
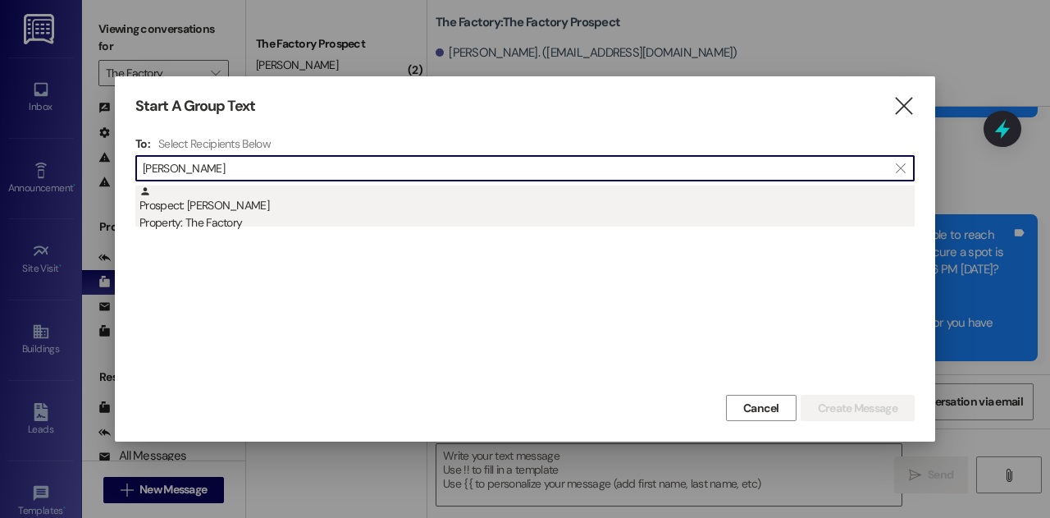
type input "Kolbo"
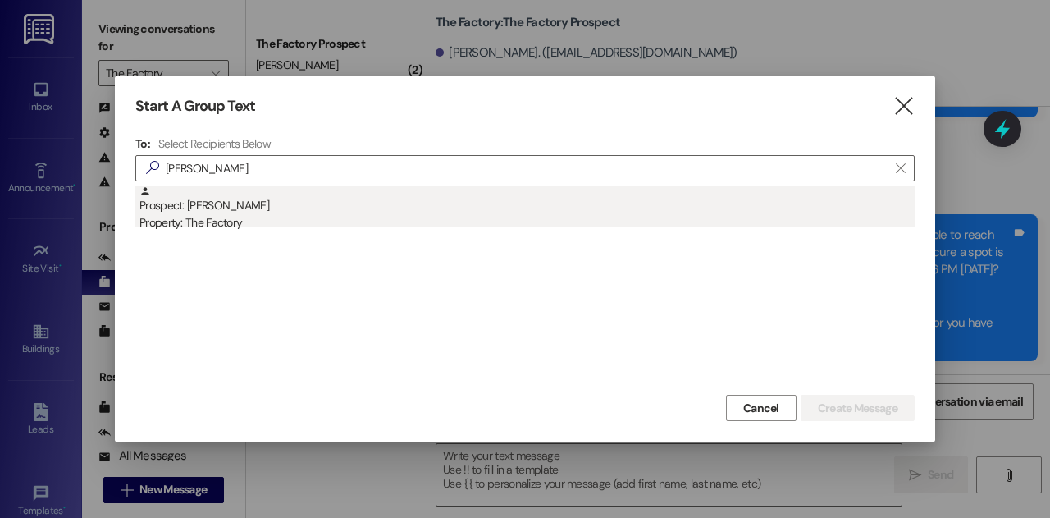
click at [282, 226] on div "Property: The Factory" at bounding box center [526, 222] width 775 height 17
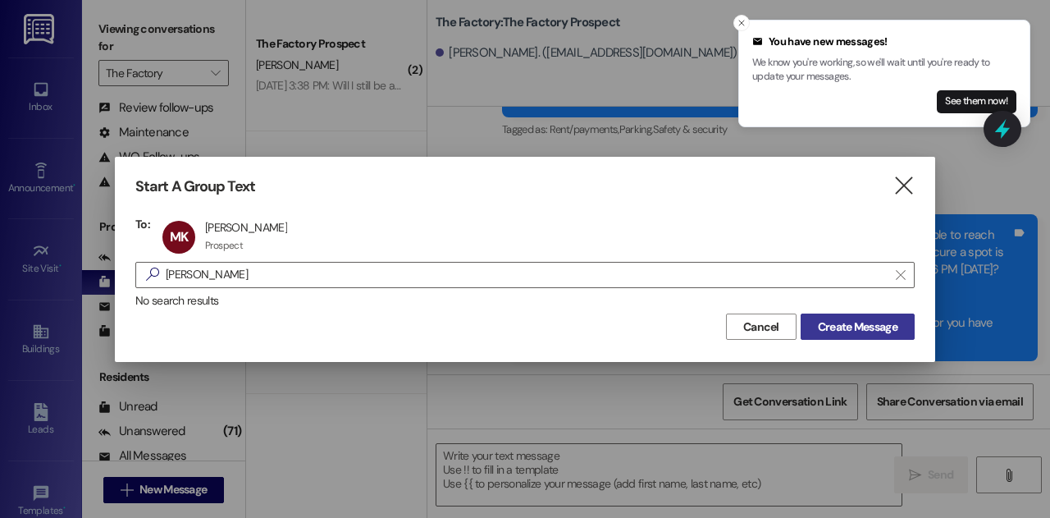
click at [838, 326] on span "Create Message" at bounding box center [858, 326] width 80 height 17
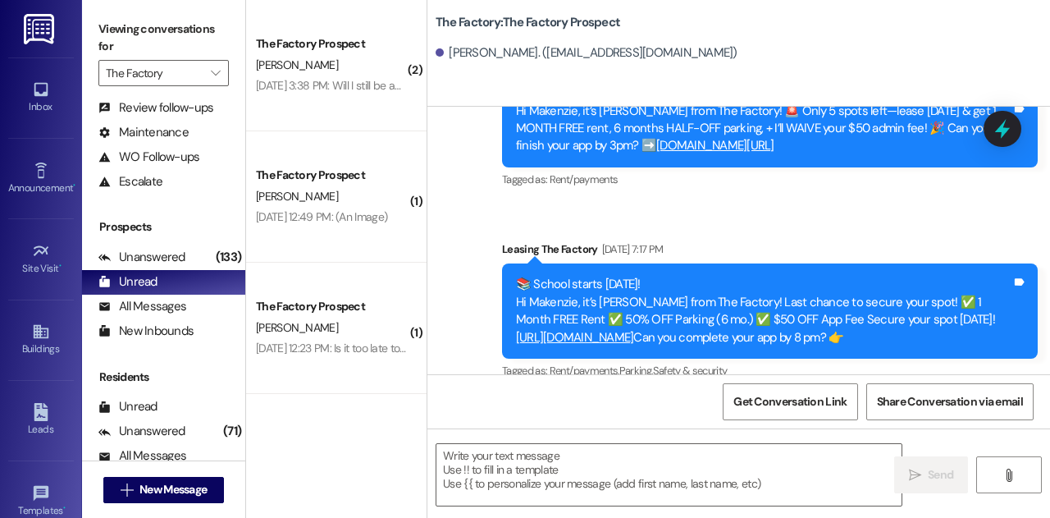
scroll to position [2166, 0]
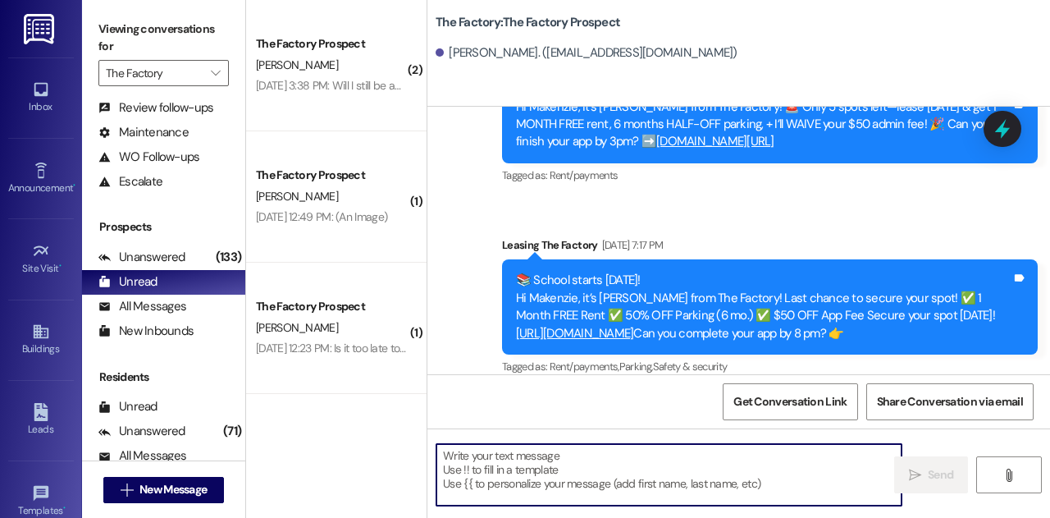
click at [653, 477] on textarea at bounding box center [668, 475] width 465 height 62
paste textarea "Hi Karin, Joey from The Factory here! We haven’t been able to reach you about h…"
type textarea "Hi Karin, Joey from The Factory here! We haven’t been able to reach you about h…"
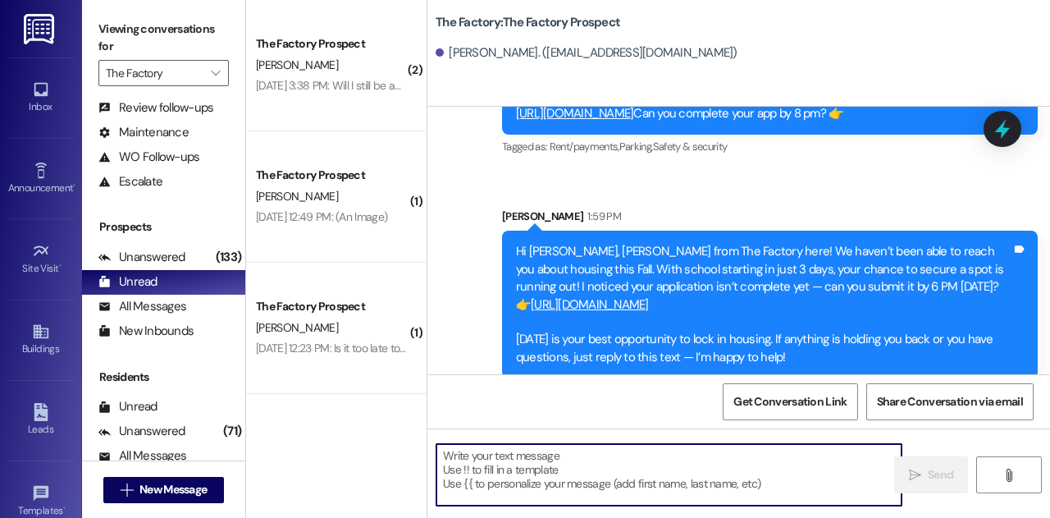
click at [610, 469] on textarea at bounding box center [668, 475] width 465 height 62
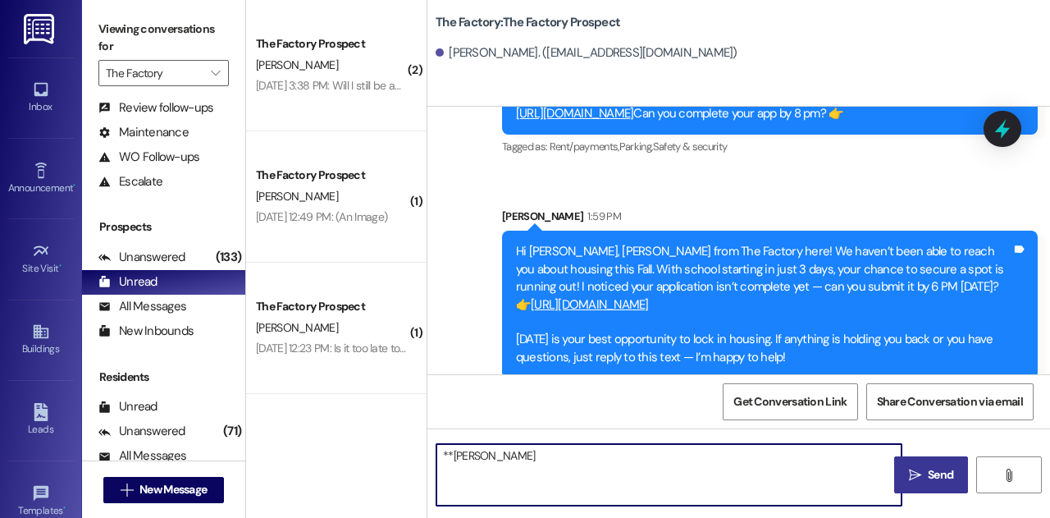
type textarea "**McKenzie"
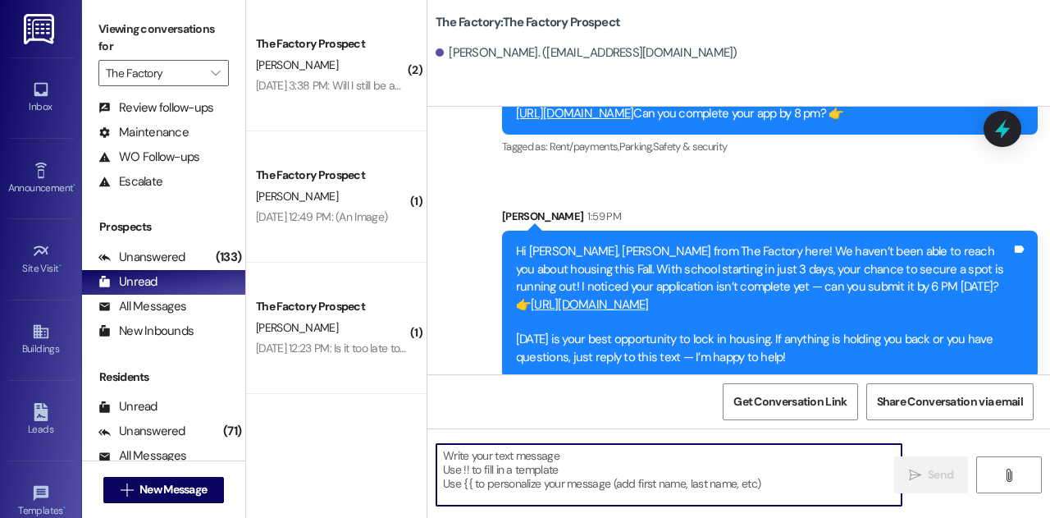
scroll to position [2500, 0]
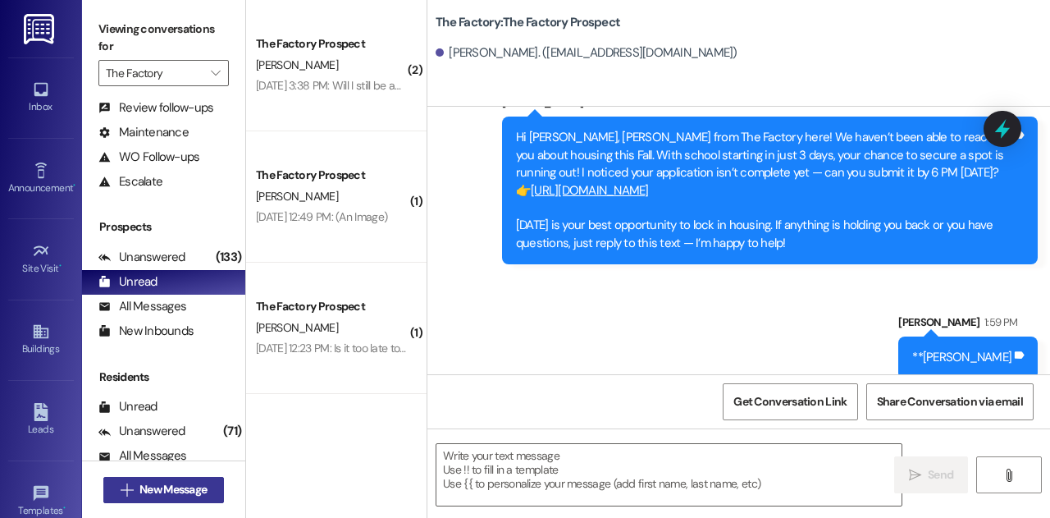
click at [187, 491] on span "New Message" at bounding box center [172, 489] width 67 height 17
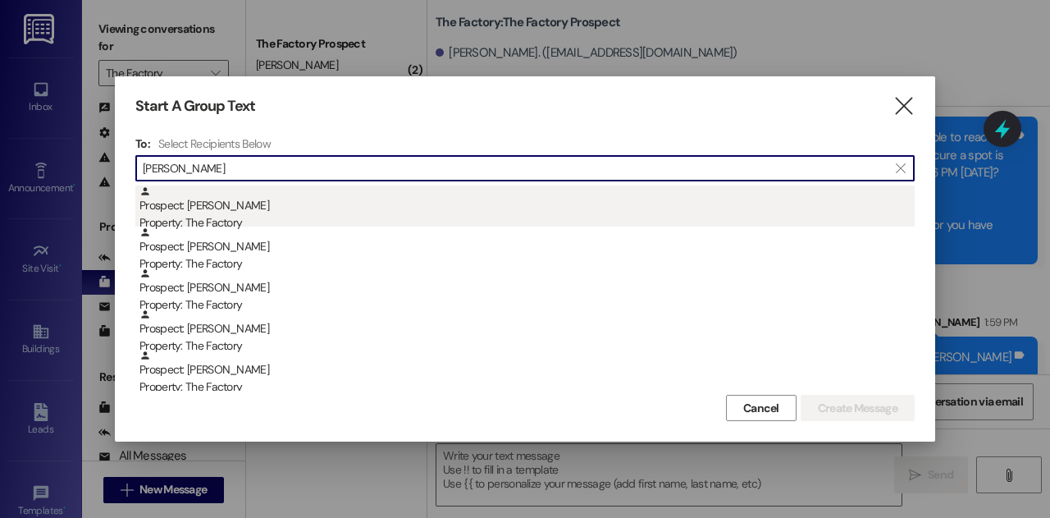
type input "Justin Fac"
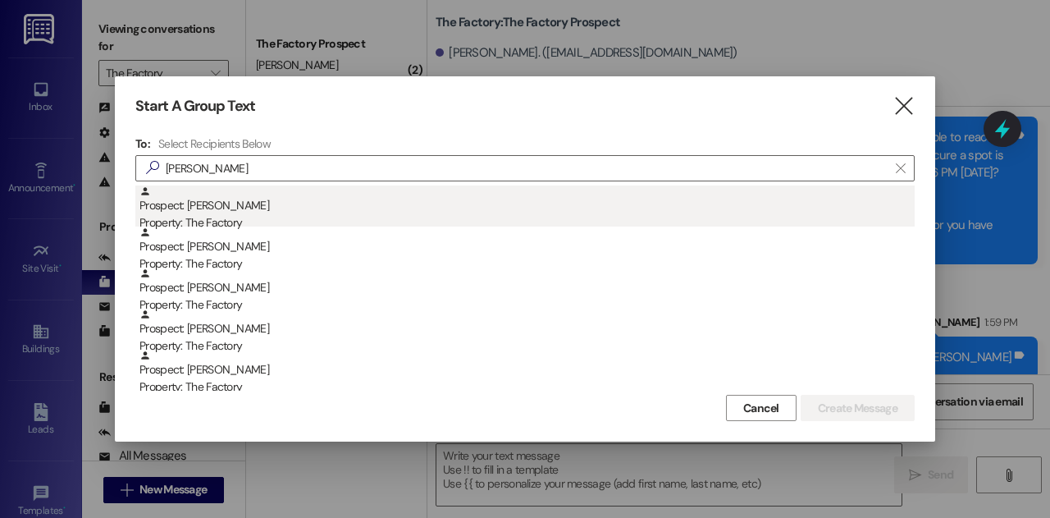
click at [230, 217] on div "Property: The Factory" at bounding box center [526, 222] width 775 height 17
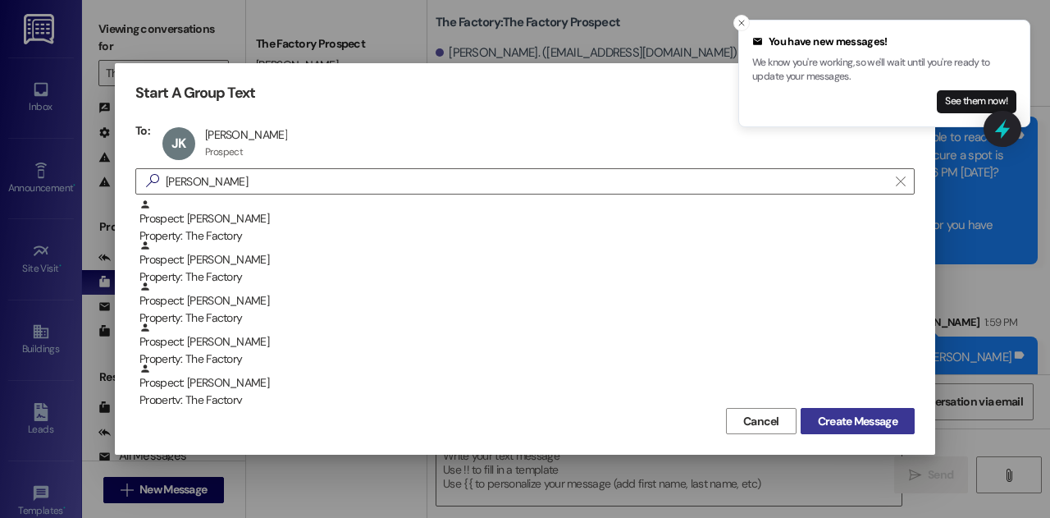
click at [854, 415] on span "Create Message" at bounding box center [858, 421] width 80 height 17
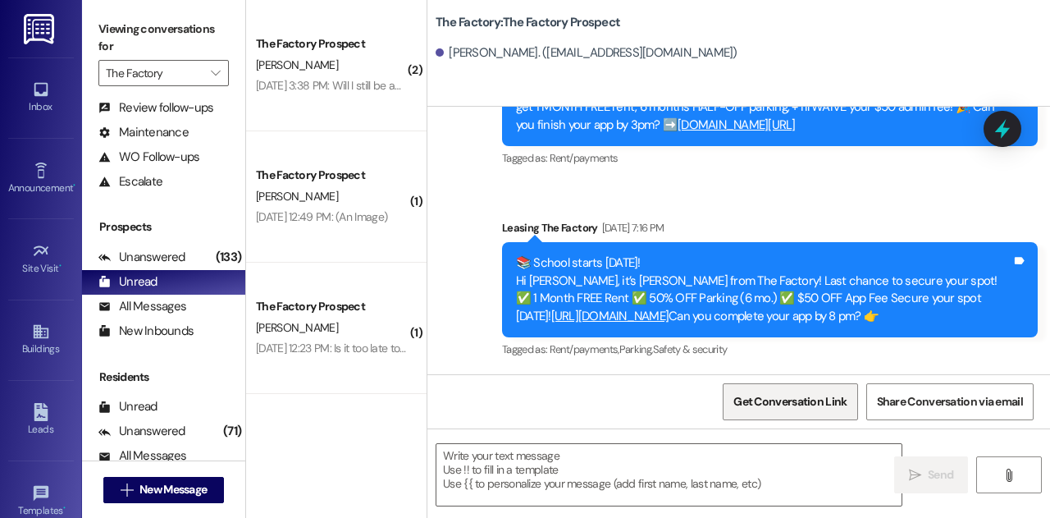
scroll to position [1845, 0]
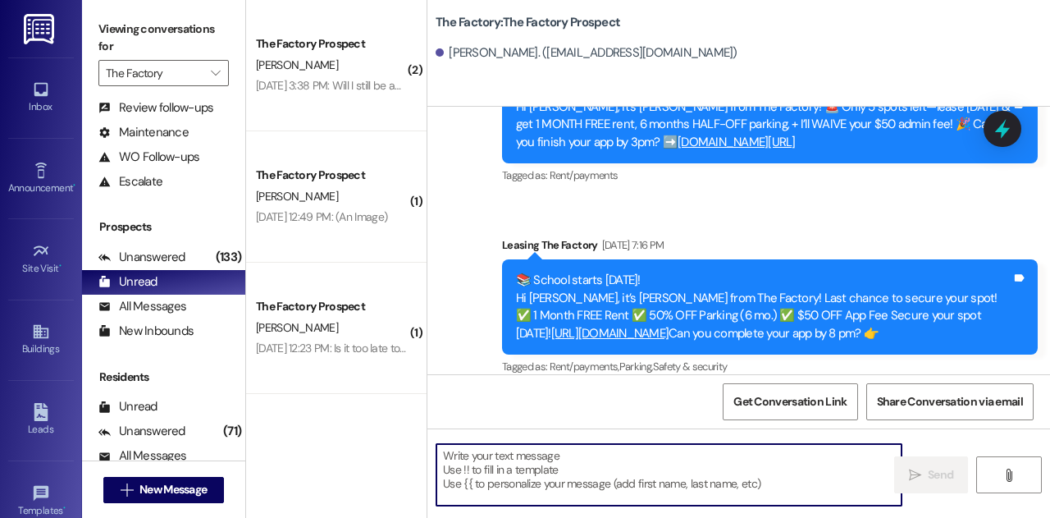
click at [733, 463] on textarea at bounding box center [668, 475] width 465 height 62
paste textarea "Hi Justin, Joey from The Factory here! We haven’t been able to reach you about …"
type textarea "Hi Justin, Joey from The Factory here! We haven’t been able to reach you about …"
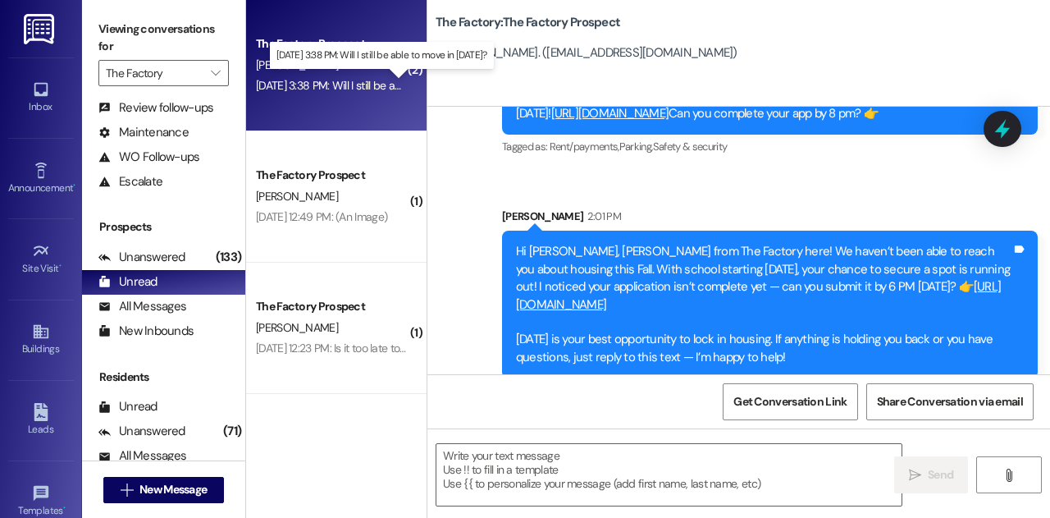
click at [323, 86] on div "Aug 23, 2025 at 3:38 PM: Will I still be able to move in today? Aug 23, 2025 at…" at bounding box center [378, 85] width 244 height 15
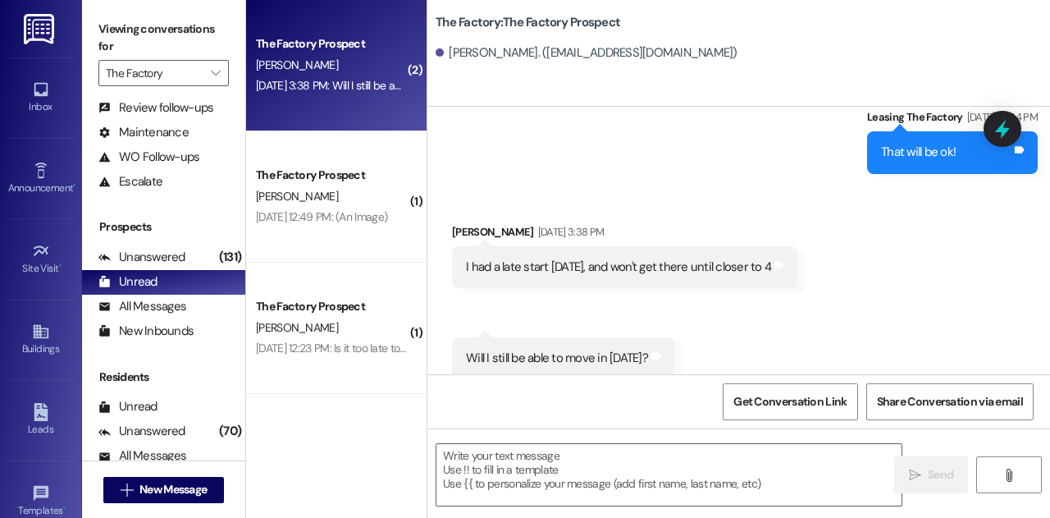
scroll to position [2277, 0]
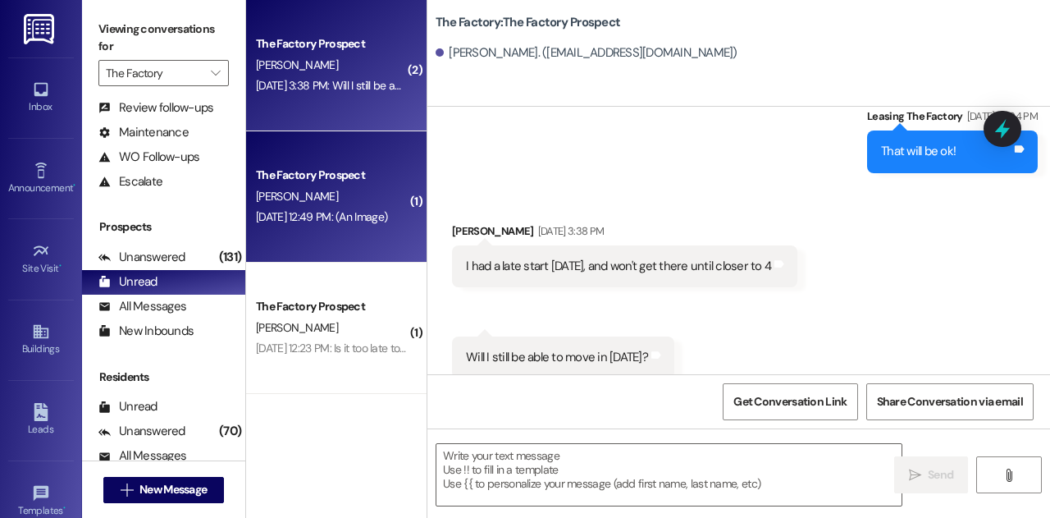
click at [374, 190] on div "S. Jenkins" at bounding box center [331, 196] width 155 height 21
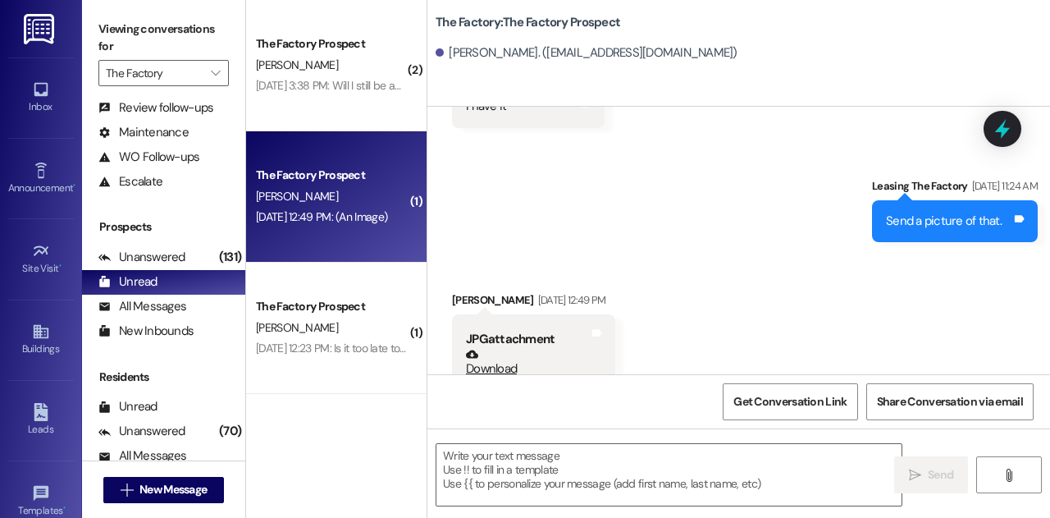
scroll to position [2865, 0]
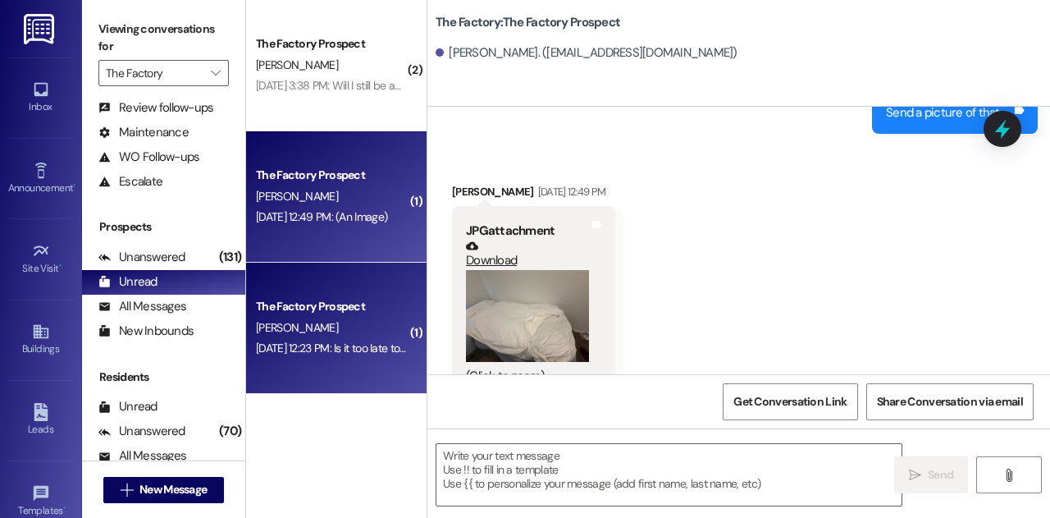
click at [331, 318] on div "J. Guzman" at bounding box center [331, 327] width 155 height 21
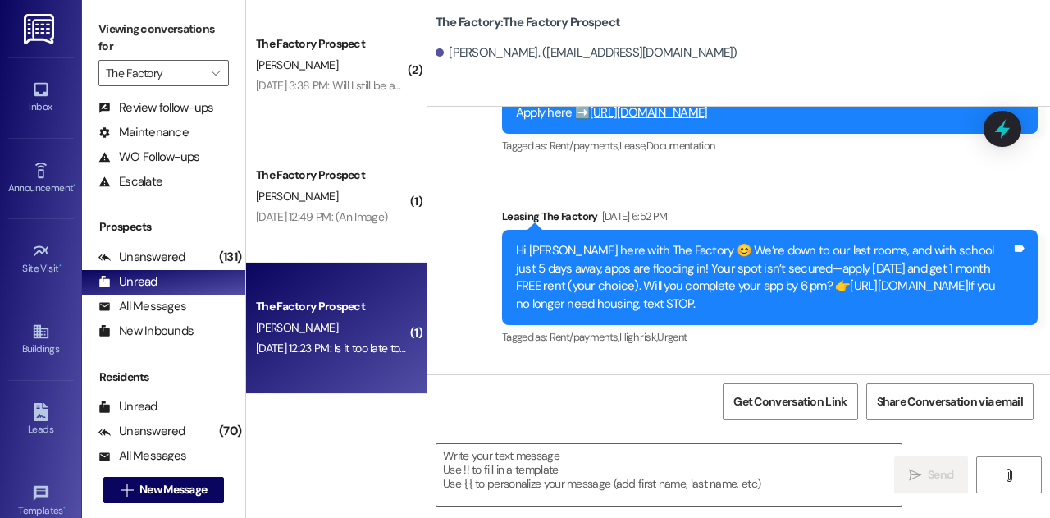
scroll to position [11199, 0]
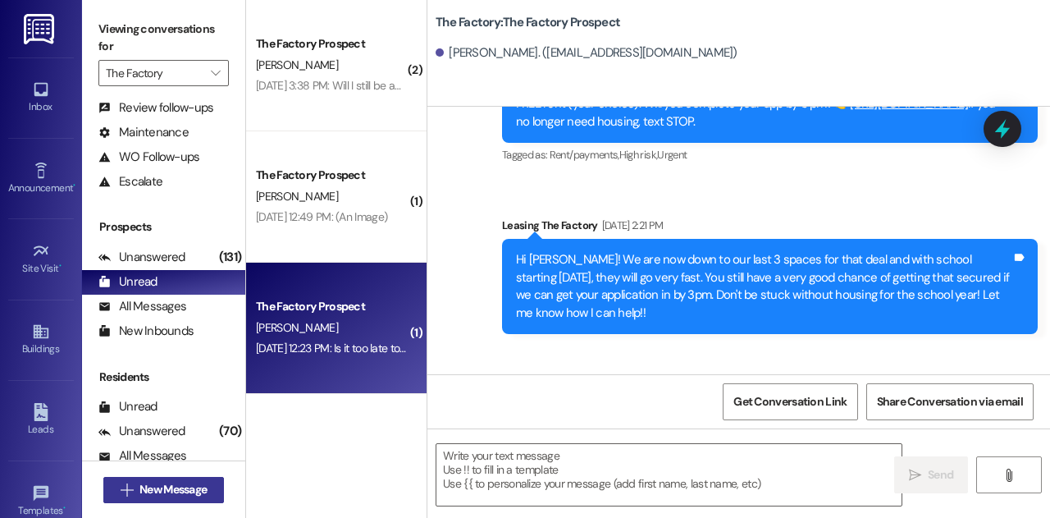
click at [188, 487] on span "New Message" at bounding box center [172, 489] width 67 height 17
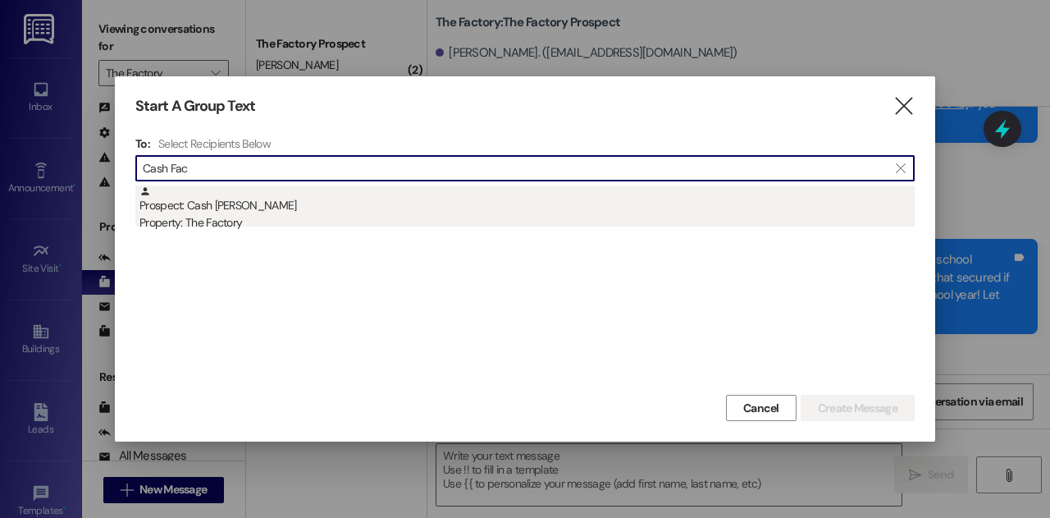
type input "Cash Fac"
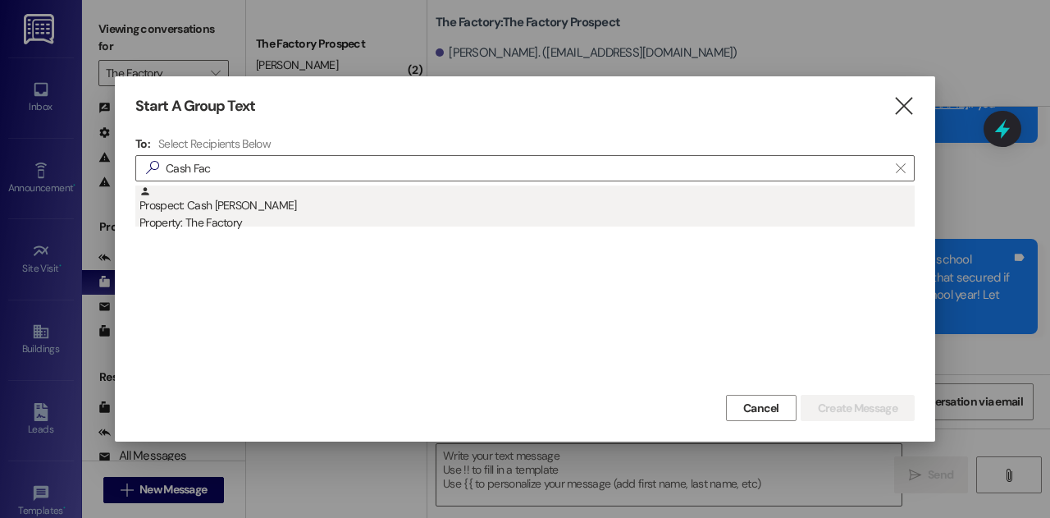
click at [240, 226] on div "Property: The Factory" at bounding box center [526, 222] width 775 height 17
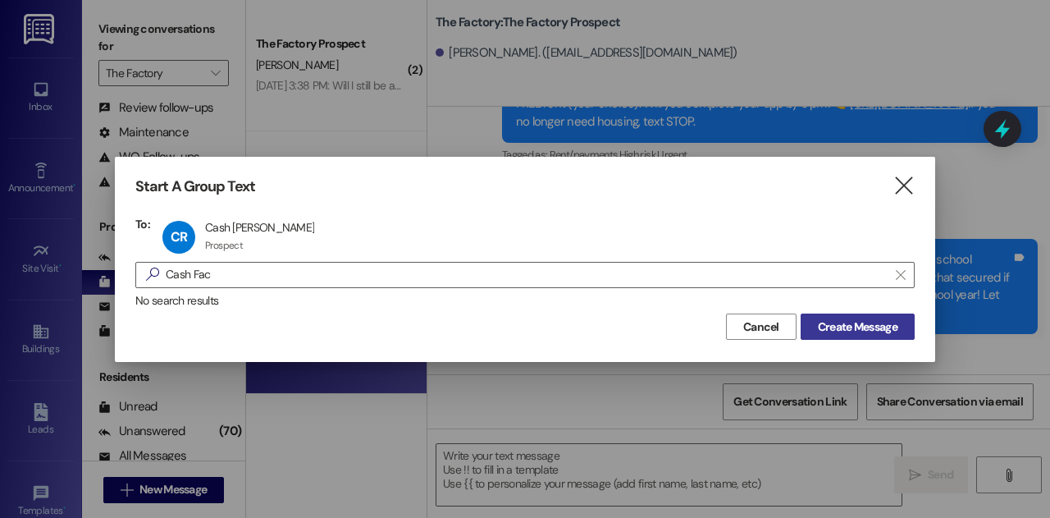
click at [842, 327] on span "Create Message" at bounding box center [858, 326] width 80 height 17
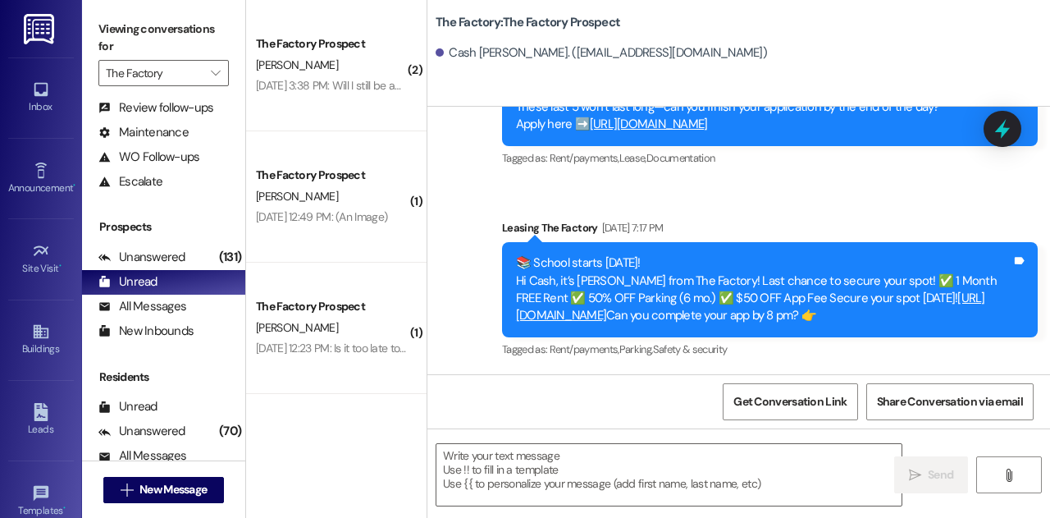
scroll to position [1270, 0]
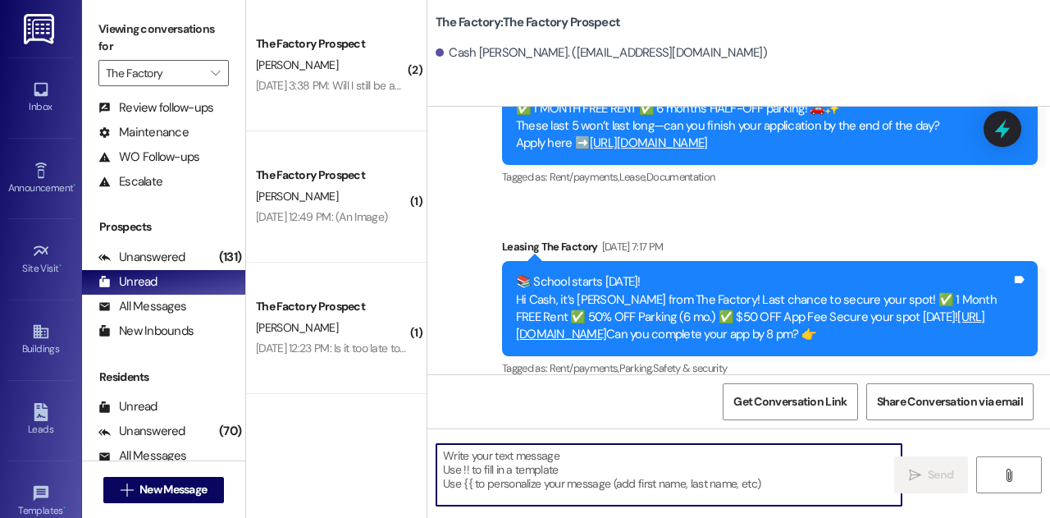
click at [652, 496] on textarea at bounding box center [668, 475] width 465 height 62
paste textarea "Hi Cash, Joey from The Factory here! We haven’t been able to reach you about ho…"
type textarea "Hi Cash, Joey from The Factory here! We haven’t been able to reach you about ho…"
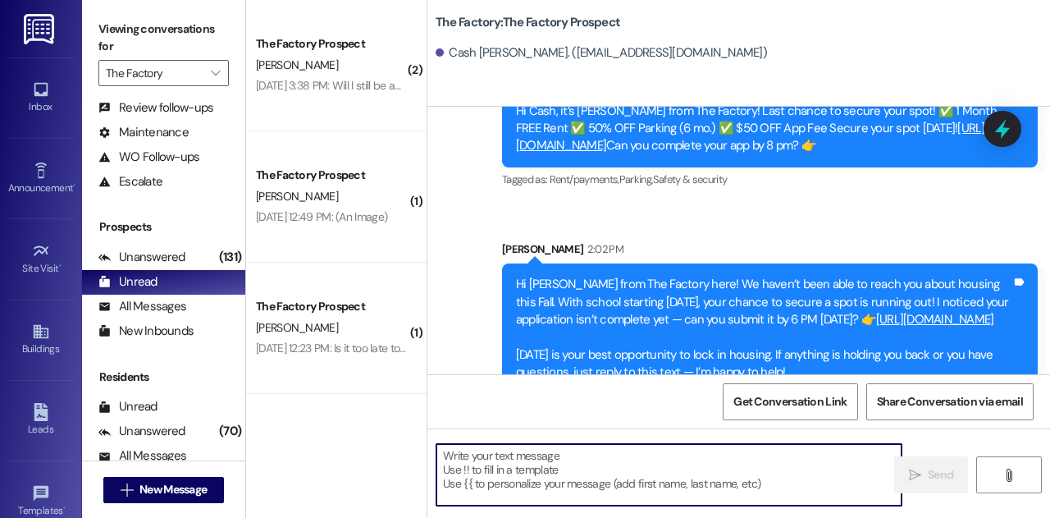
scroll to position [1492, 0]
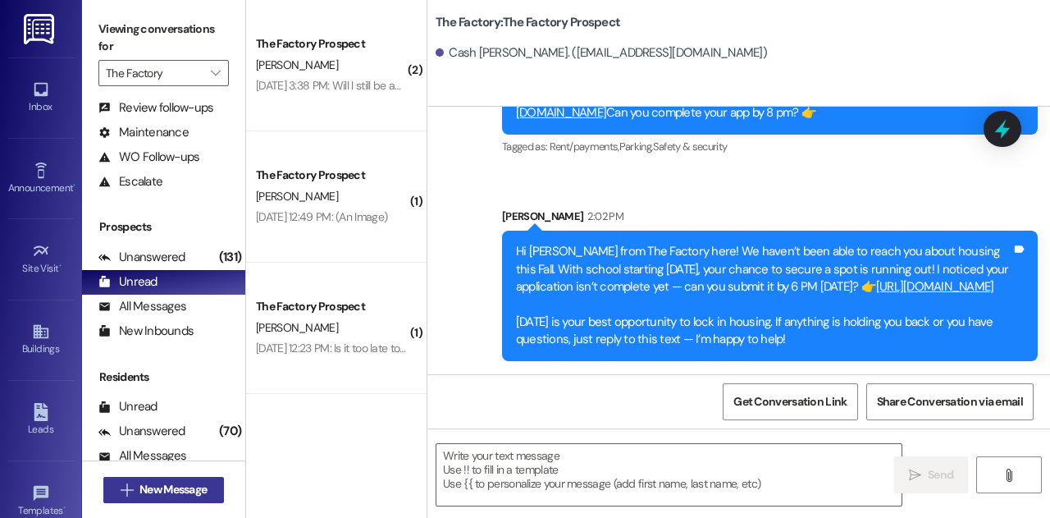
click at [175, 490] on span "New Message" at bounding box center [172, 489] width 67 height 17
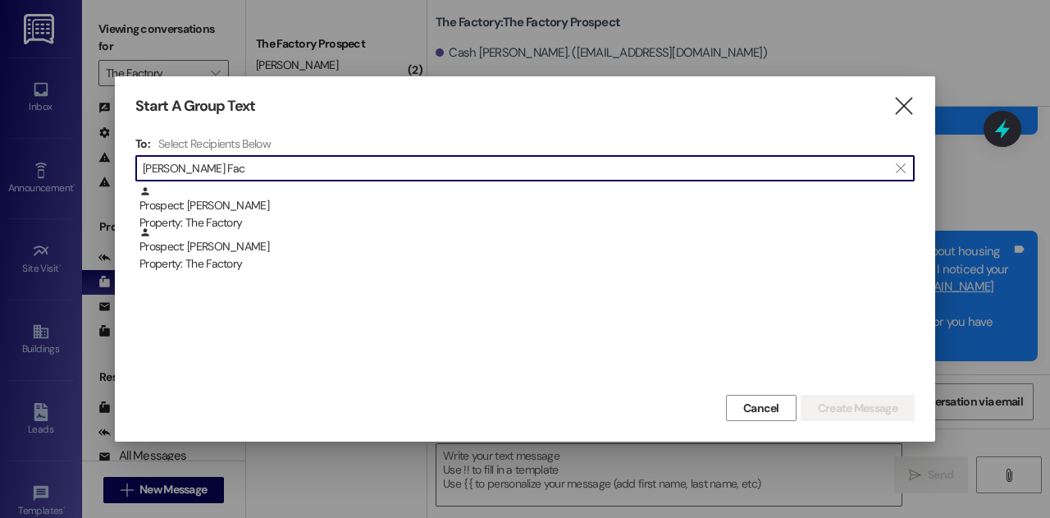
type input "Braxton Fac"
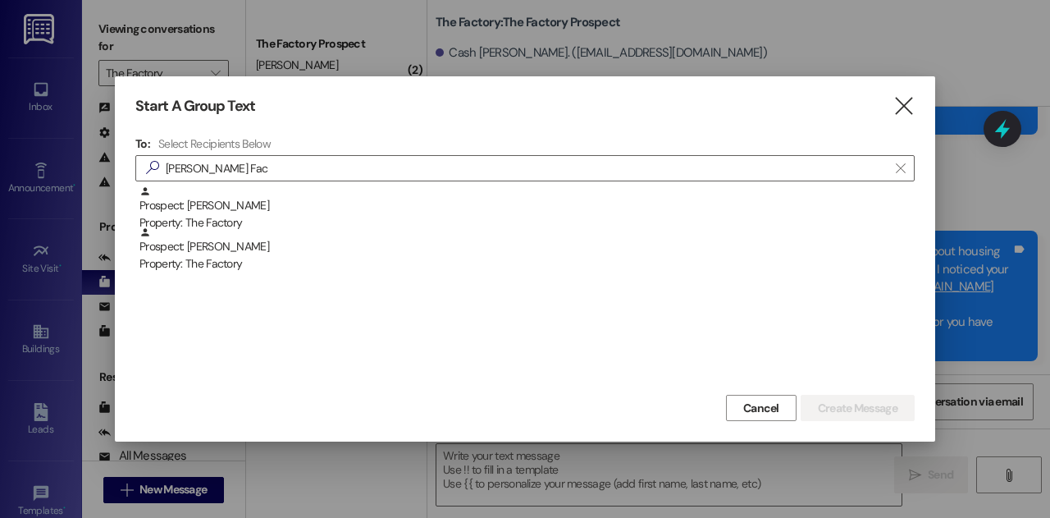
click at [272, 212] on div "Prospect: Braxton Pena Property: The Factory" at bounding box center [526, 208] width 775 height 47
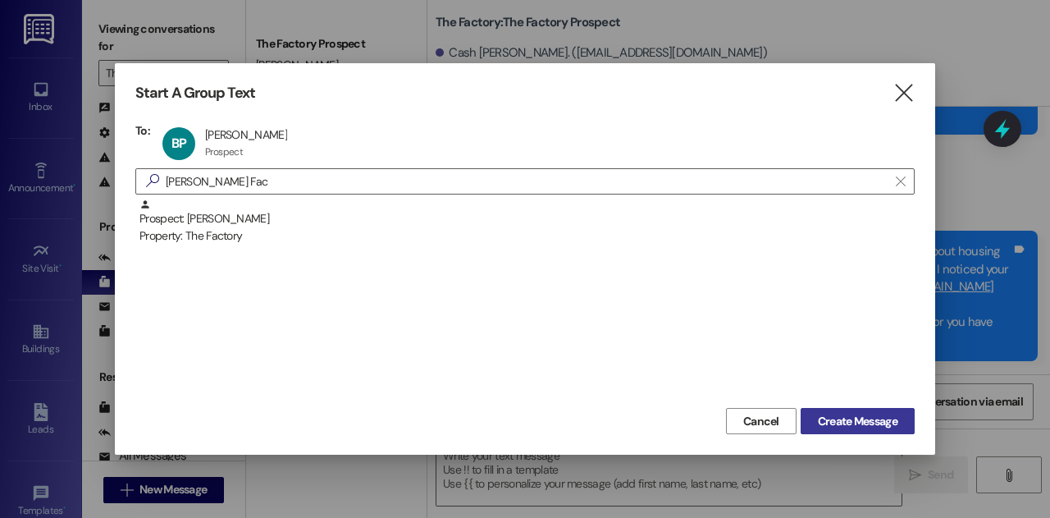
click at [844, 423] on span "Create Message" at bounding box center [858, 421] width 80 height 17
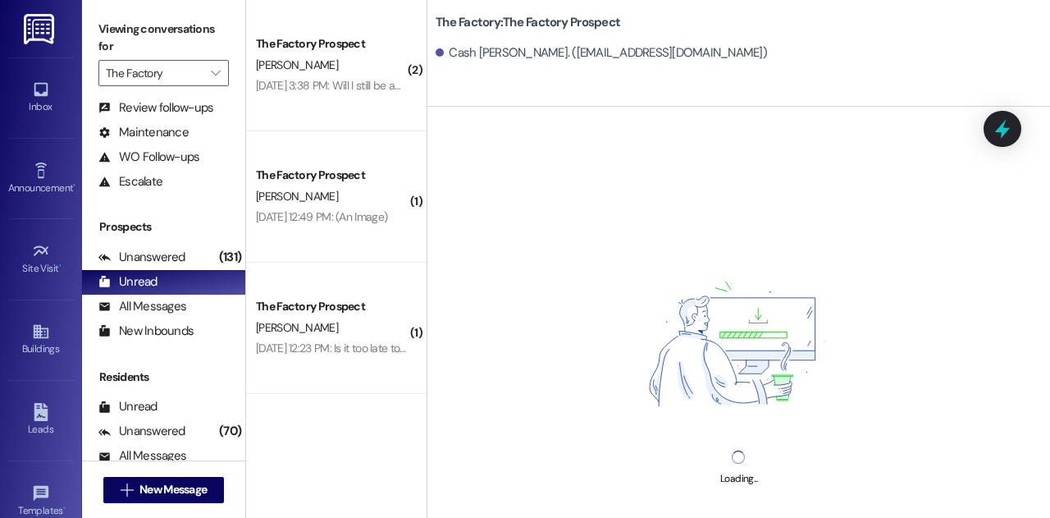
click at [678, 477] on div "Loading..." at bounding box center [738, 366] width 623 height 518
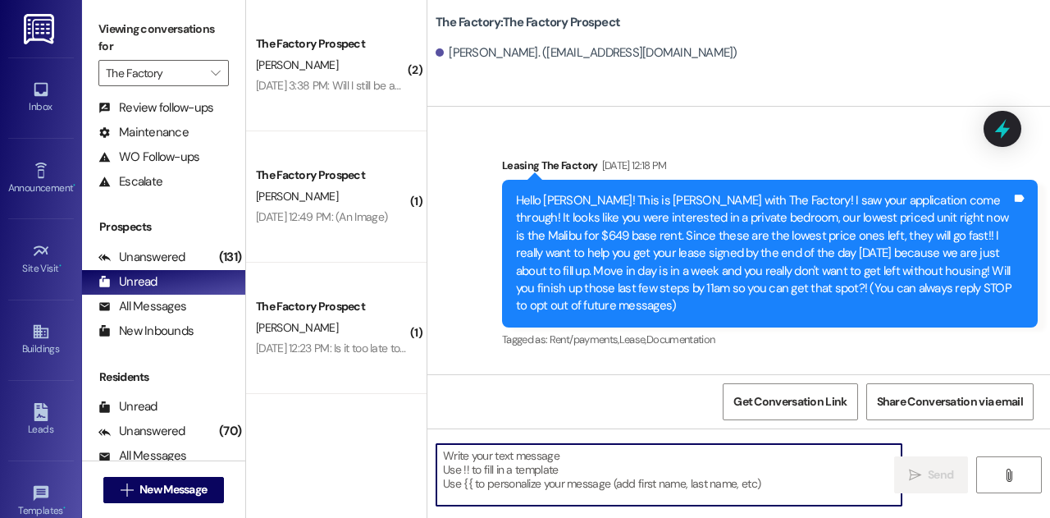
click at [678, 477] on textarea at bounding box center [668, 475] width 465 height 62
paste textarea "Hi Braxton! Joey from The Factory here — we haven’t been able to reach you abou…"
type textarea "Hi Braxton! Joey from The Factory here — we haven’t been able to reach you abou…"
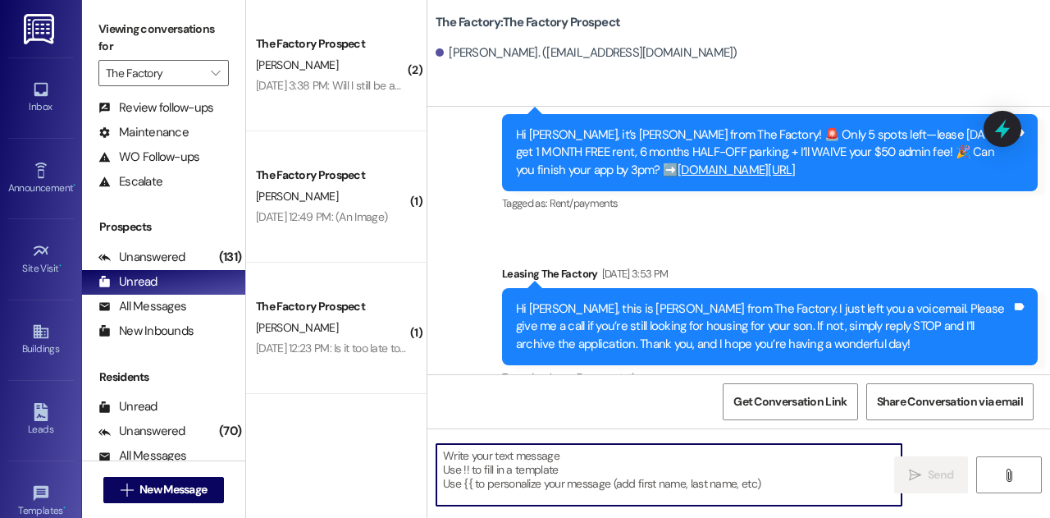
scroll to position [2054, 0]
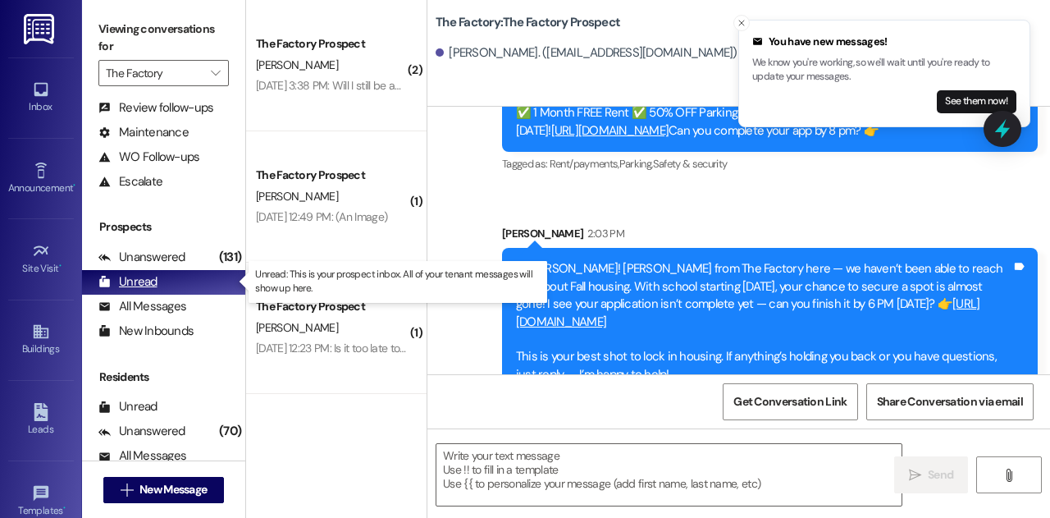
click at [156, 281] on div "Unread (0)" at bounding box center [163, 282] width 163 height 25
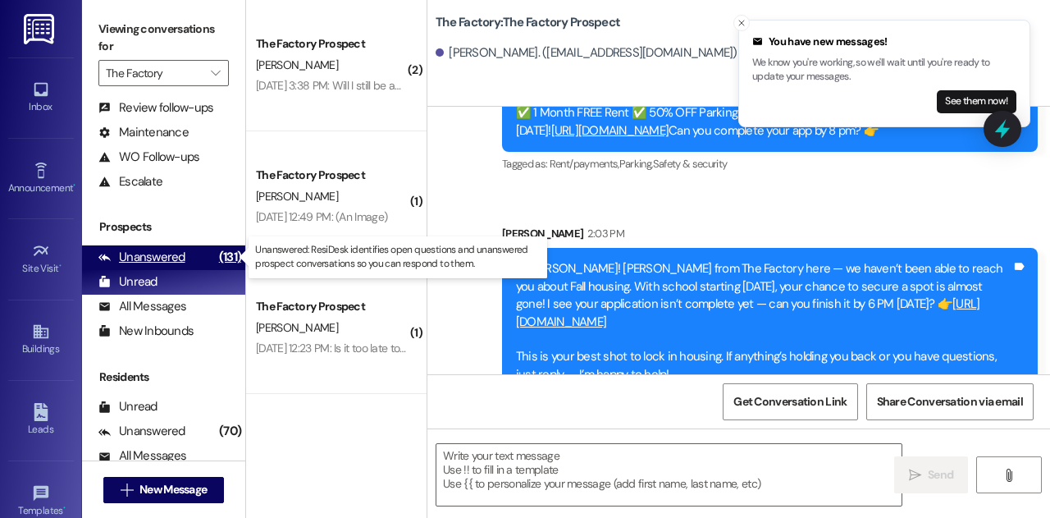
click at [154, 258] on div "Unanswered" at bounding box center [141, 257] width 87 height 17
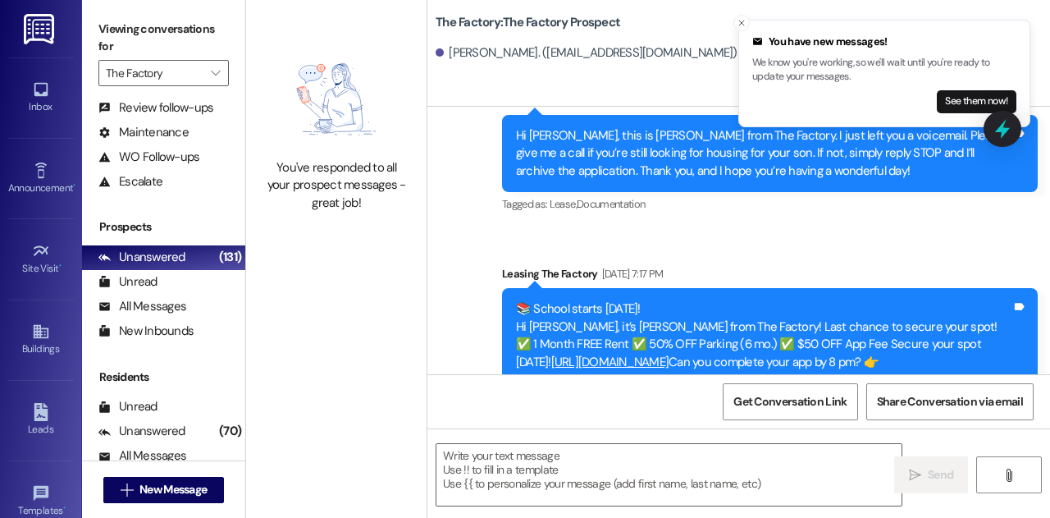
scroll to position [2078, 0]
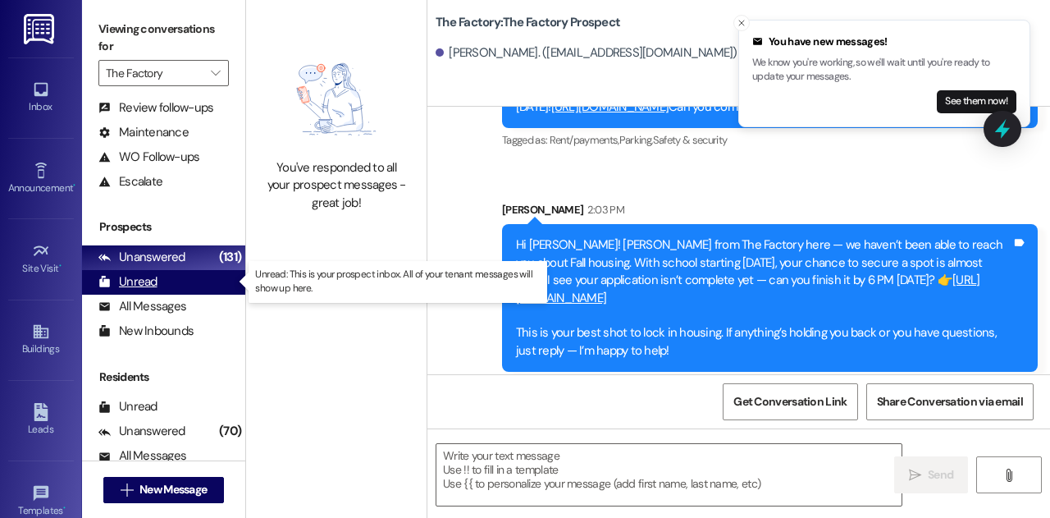
click at [148, 280] on div "Unread" at bounding box center [127, 281] width 59 height 17
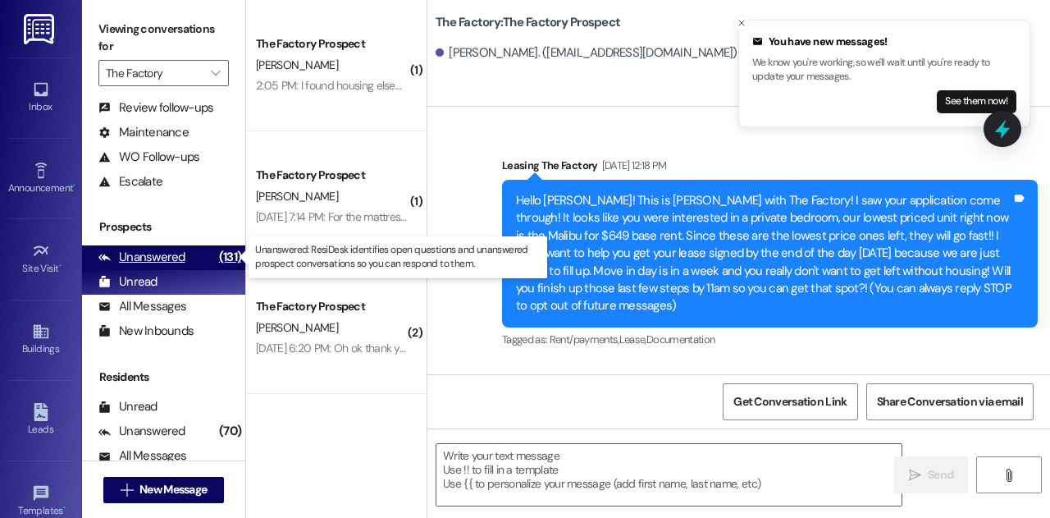
click at [158, 253] on div "Unanswered" at bounding box center [141, 257] width 87 height 17
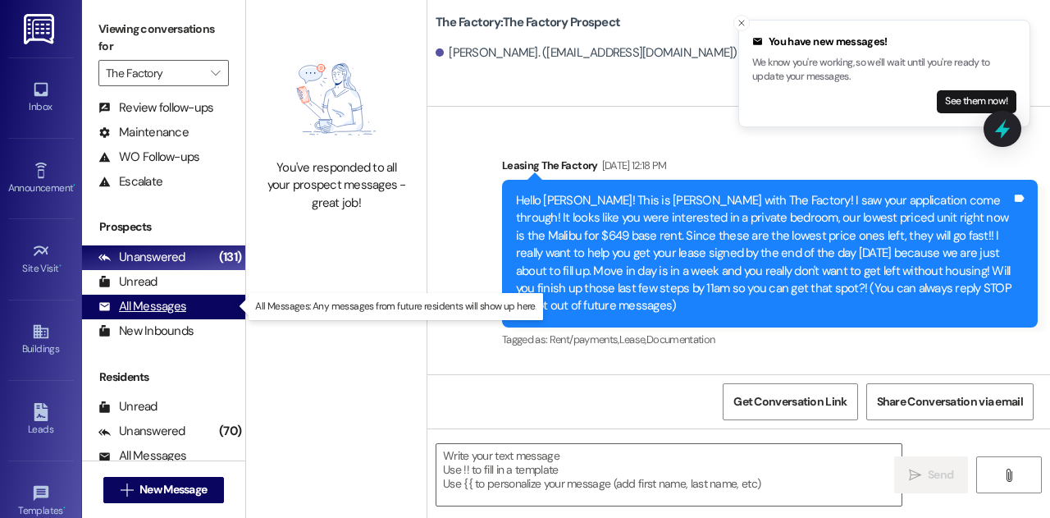
click at [176, 309] on div "All Messages" at bounding box center [142, 306] width 88 height 17
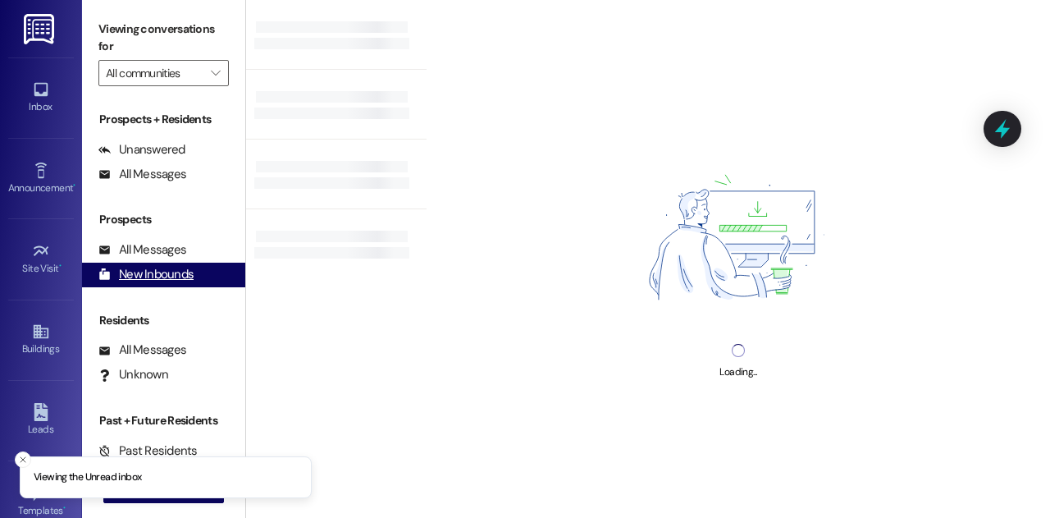
type input "The Factory"
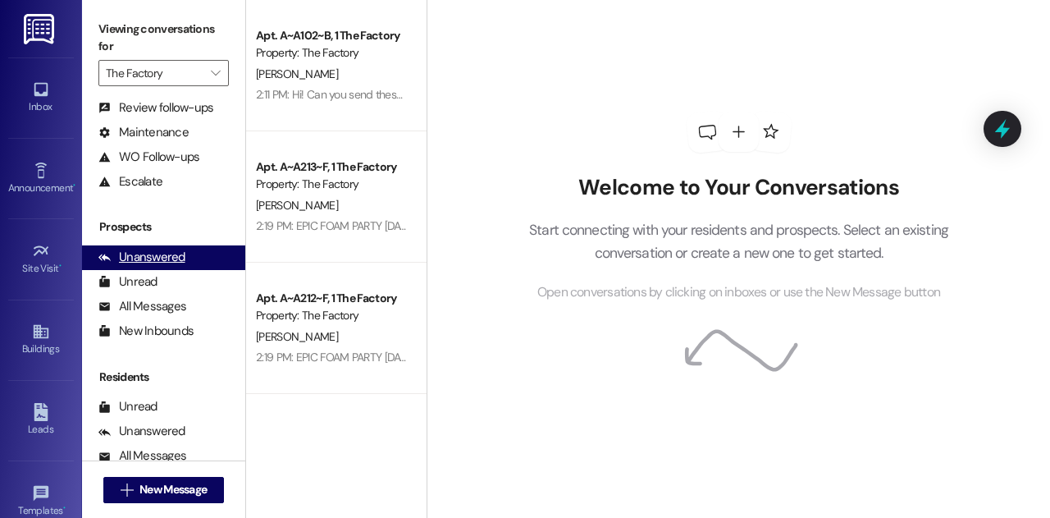
scroll to position [141, 0]
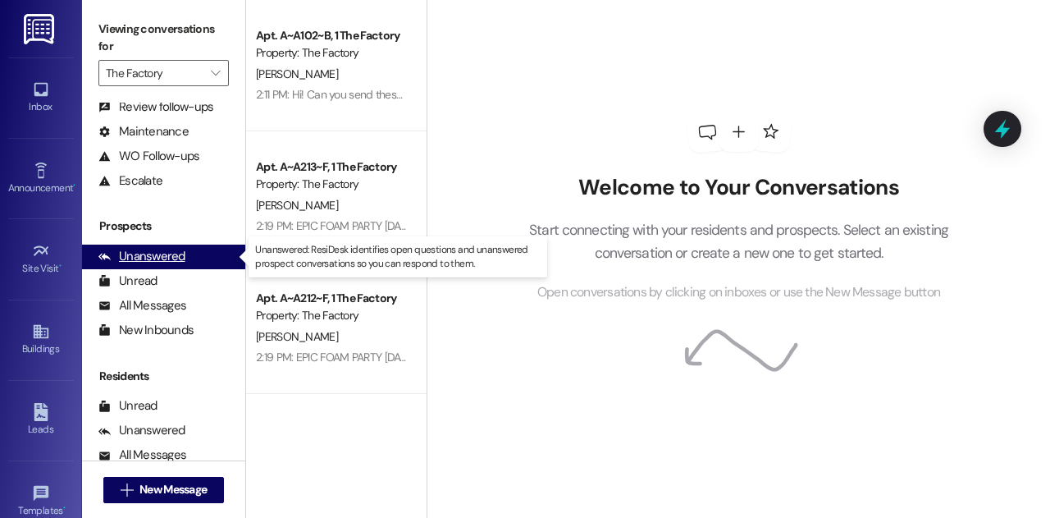
click at [162, 253] on div "Unanswered" at bounding box center [141, 256] width 87 height 17
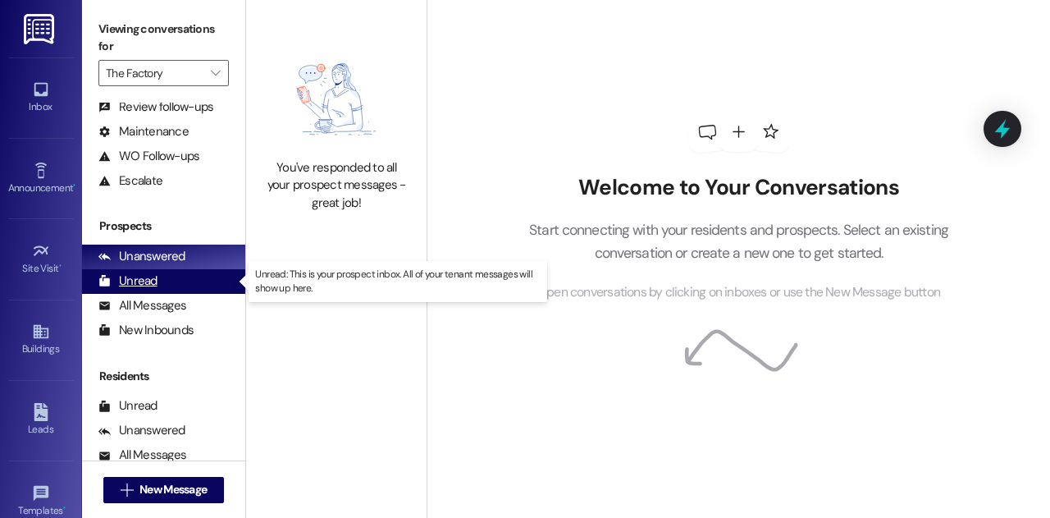
click at [155, 282] on div "Unread" at bounding box center [127, 280] width 59 height 17
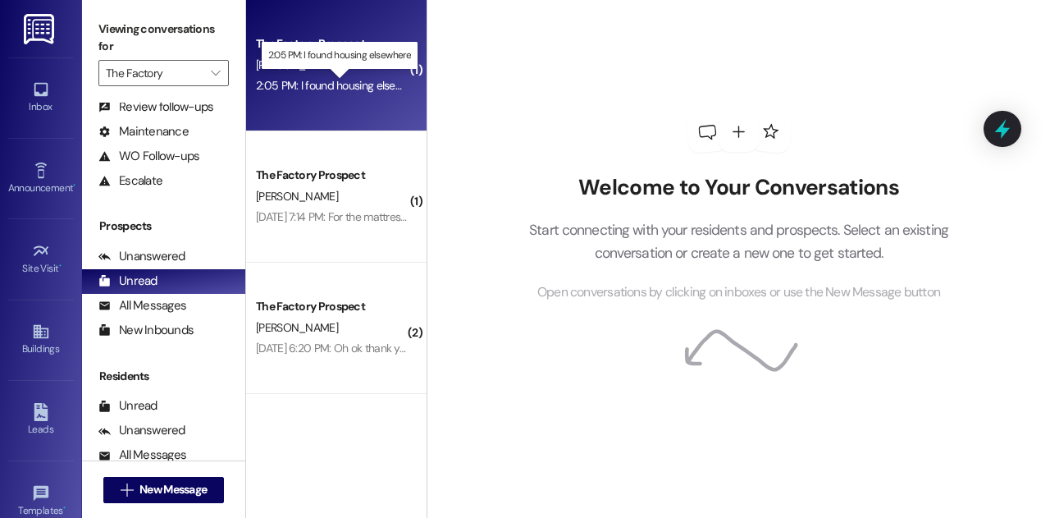
click at [338, 79] on div "2:05 PM: I found housing elsewhere 2:05 PM: I found housing elsewhere" at bounding box center [340, 85] width 169 height 15
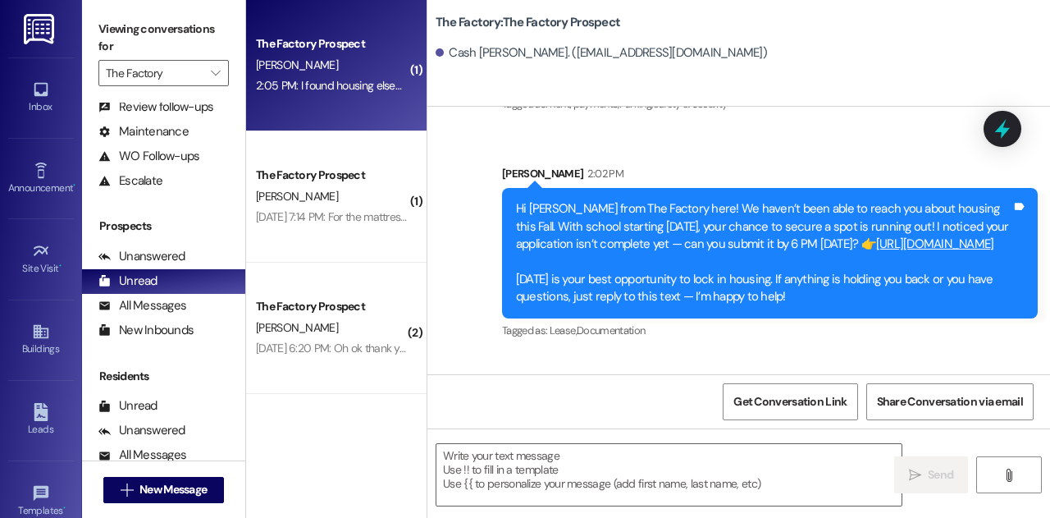
scroll to position [1629, 0]
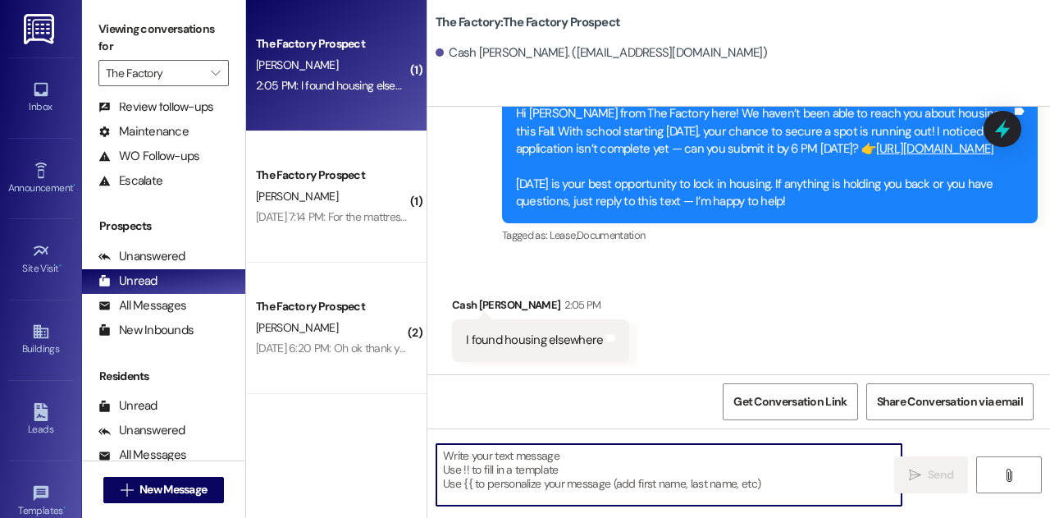
click at [581, 474] on textarea at bounding box center [668, 475] width 465 height 62
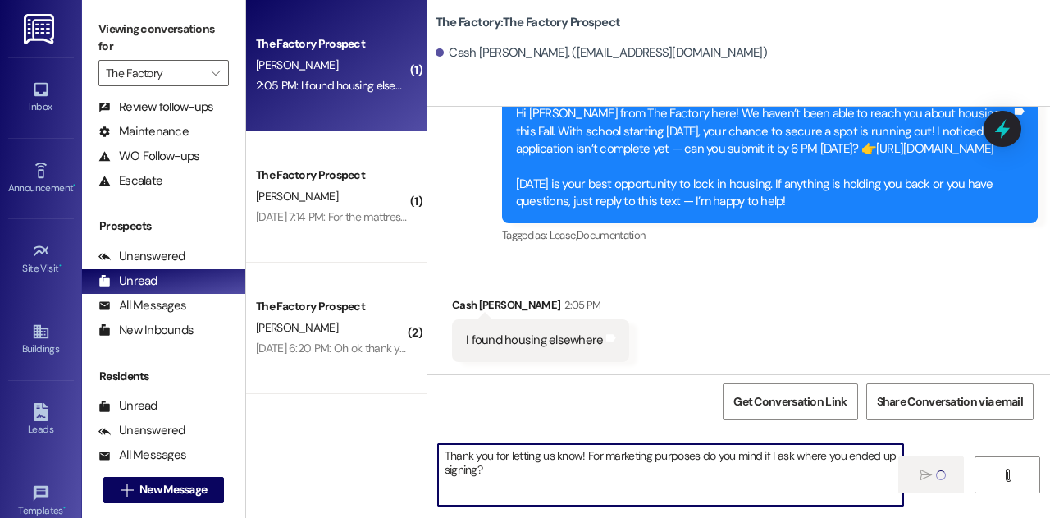
type textarea "Thank you for letting us know! For marketing purposes do you mind if I ask wher…"
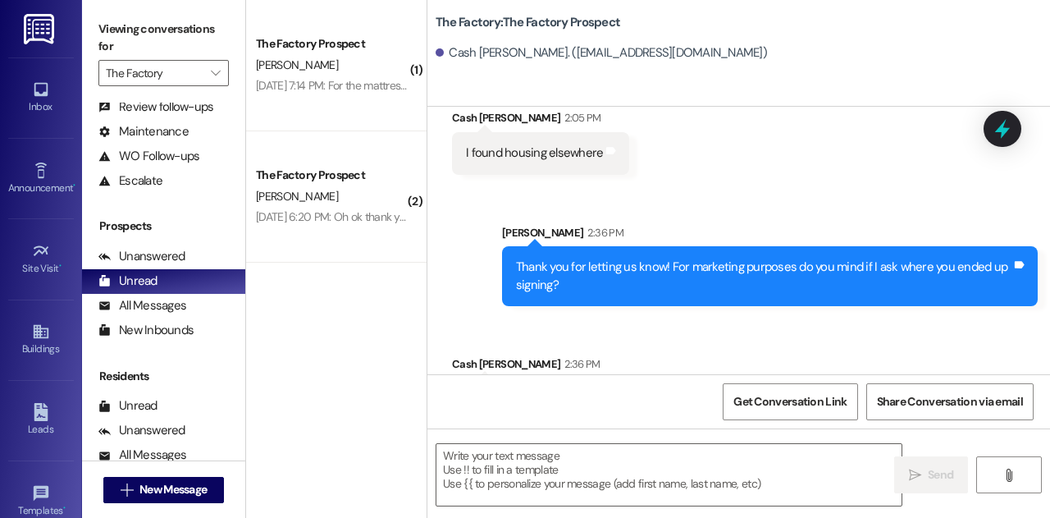
scroll to position [1875, 0]
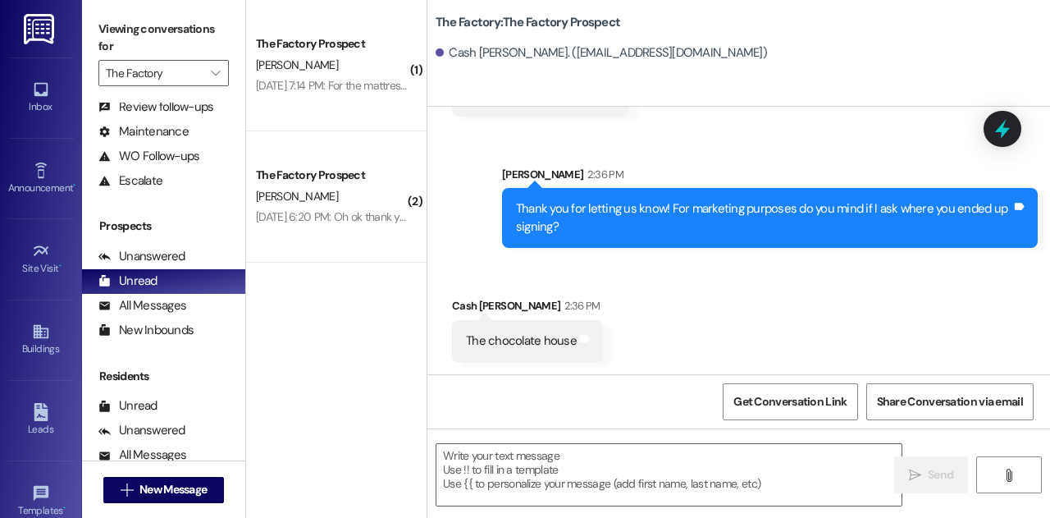
click at [676, 308] on div "Received via SMS Cash [PERSON_NAME] 2:36 PM The chocolate house Tags and notes" at bounding box center [738, 317] width 623 height 114
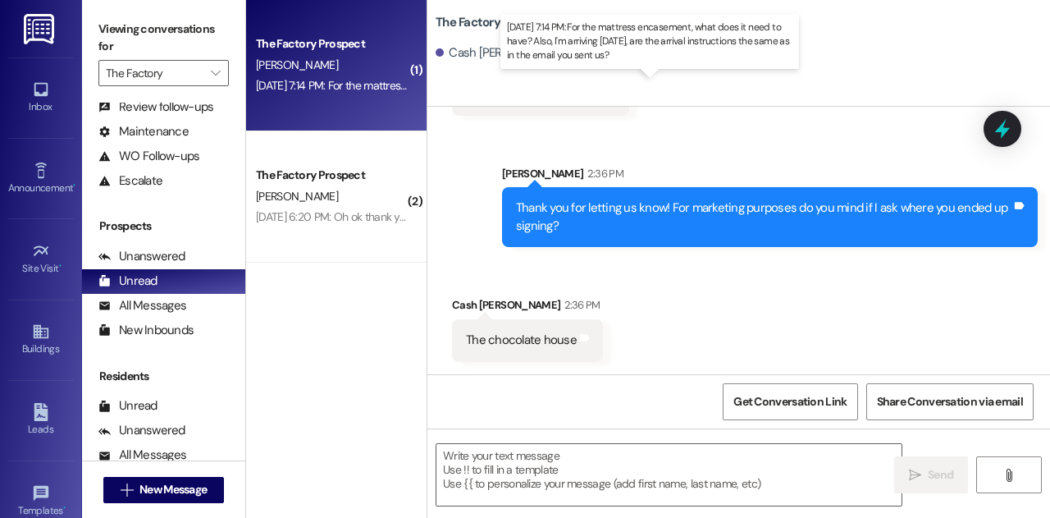
click at [342, 79] on div "[DATE] 7:14 PM: For the mattress encasement, what does it need to have? Also, I…" at bounding box center [637, 85] width 763 height 15
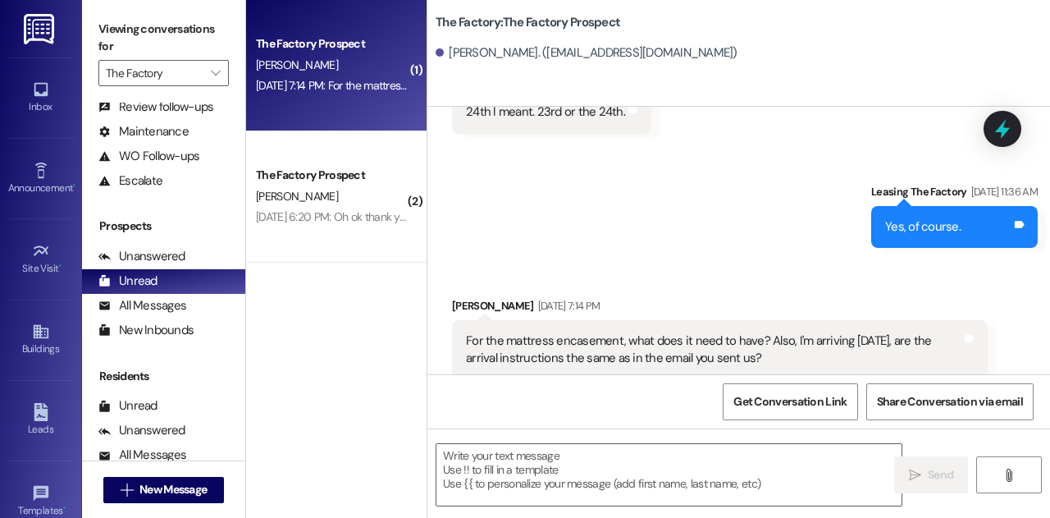
scroll to position [4171, 0]
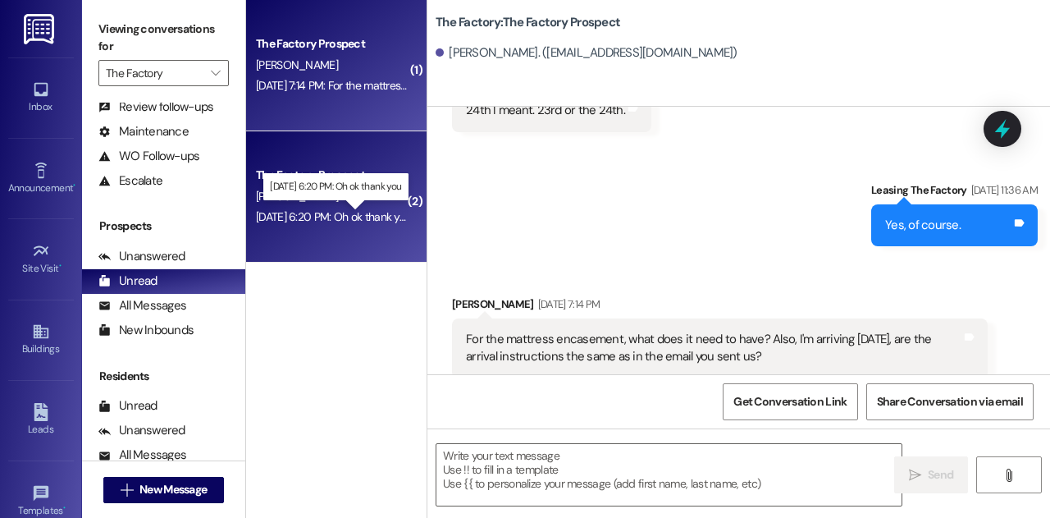
click at [367, 224] on div "[DATE] 6:20 PM: Oh ok thank you [DATE] 6:20 PM: Oh ok thank you" at bounding box center [333, 216] width 155 height 15
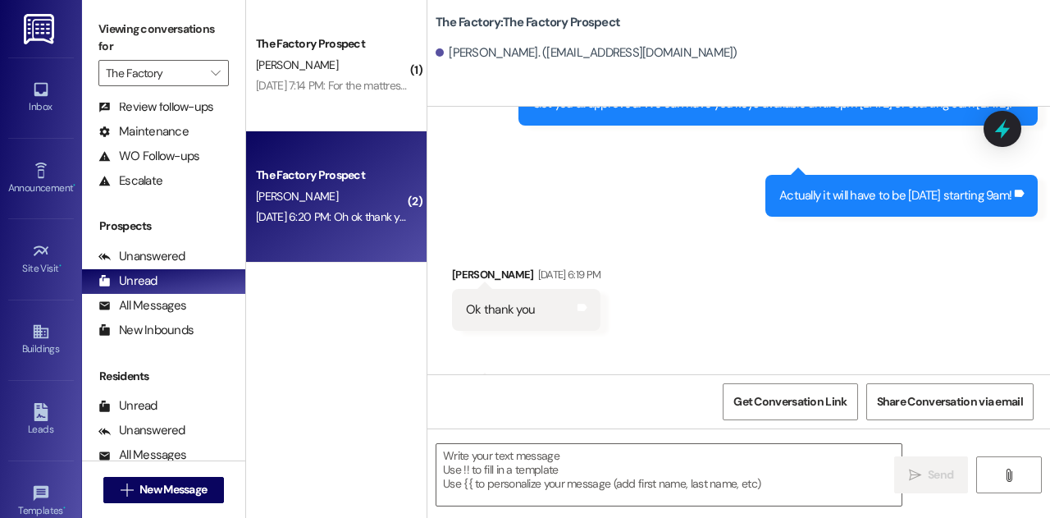
scroll to position [971, 0]
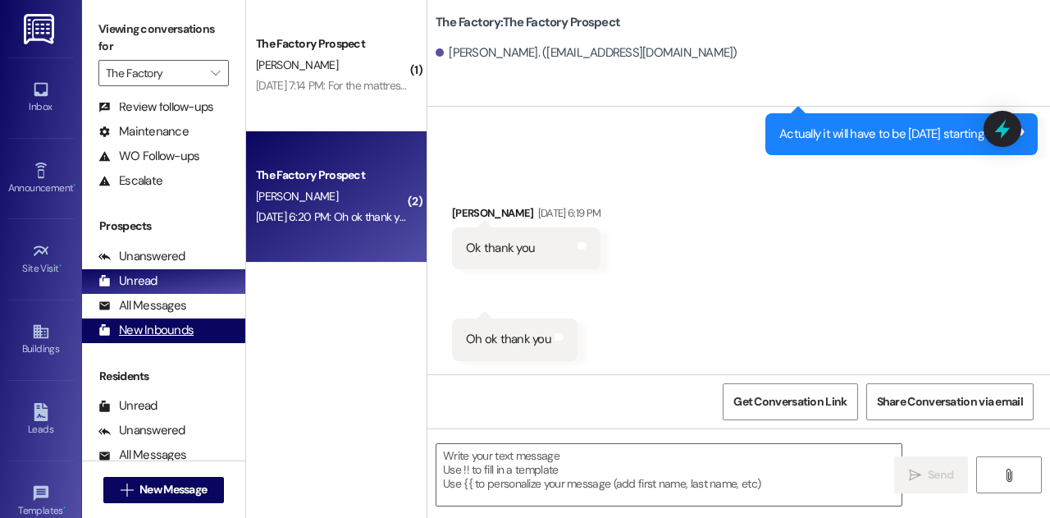
click at [153, 322] on div "New Inbounds" at bounding box center [145, 330] width 95 height 17
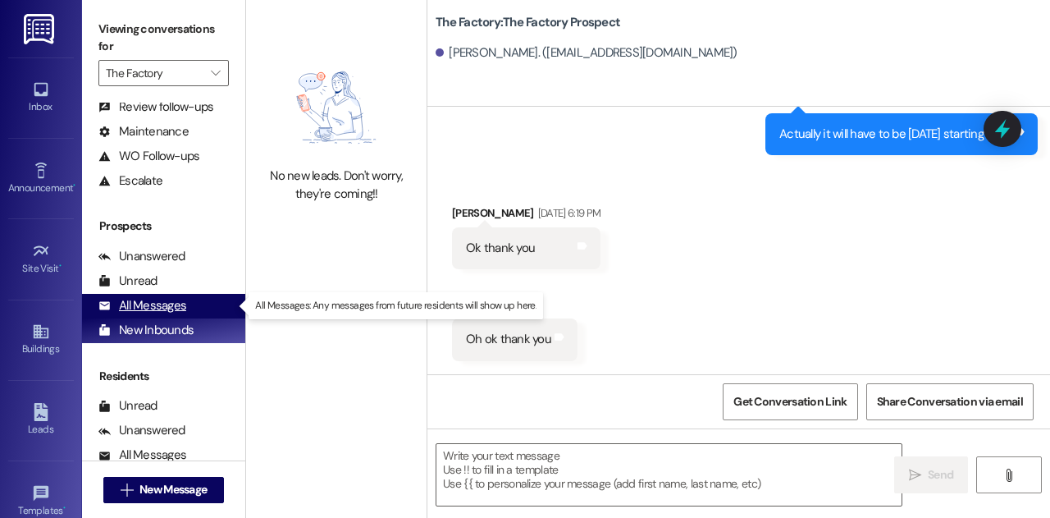
click at [154, 304] on div "All Messages" at bounding box center [142, 305] width 88 height 17
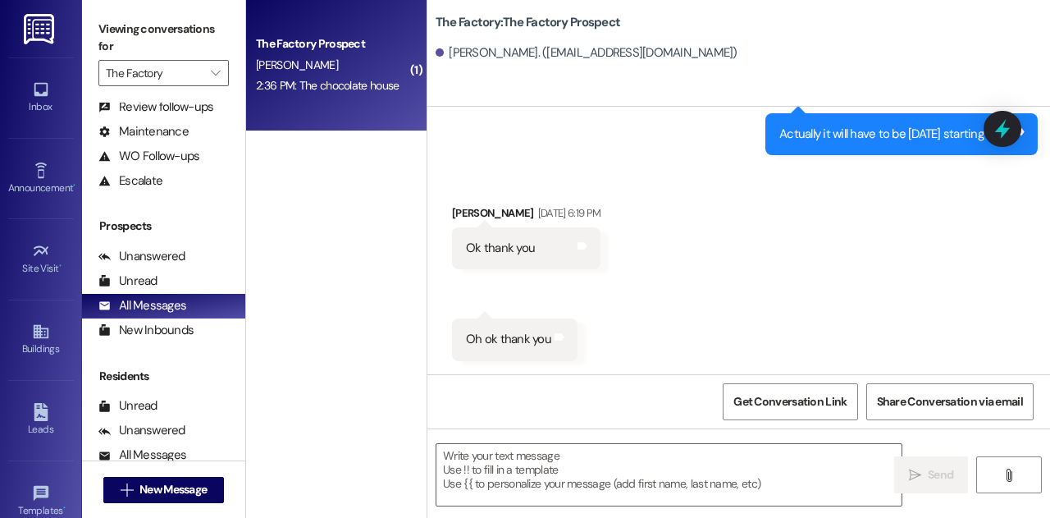
click at [335, 75] on div "[PERSON_NAME]" at bounding box center [331, 65] width 155 height 21
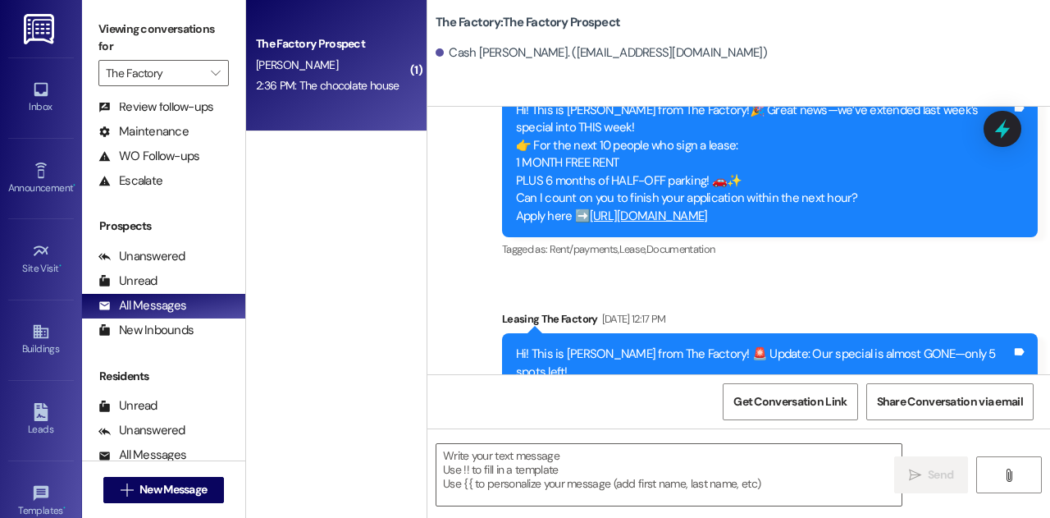
scroll to position [970, 0]
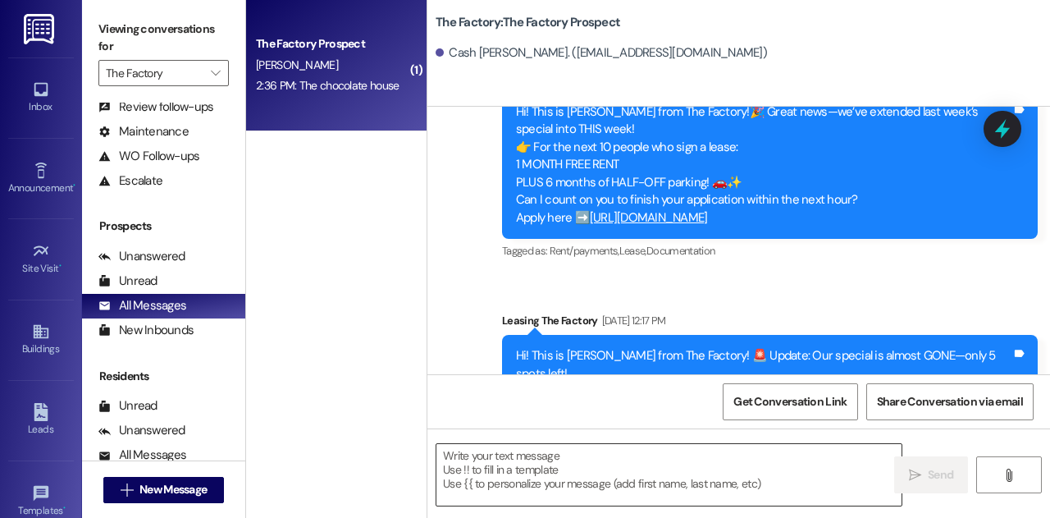
click at [597, 478] on textarea at bounding box center [668, 475] width 465 height 62
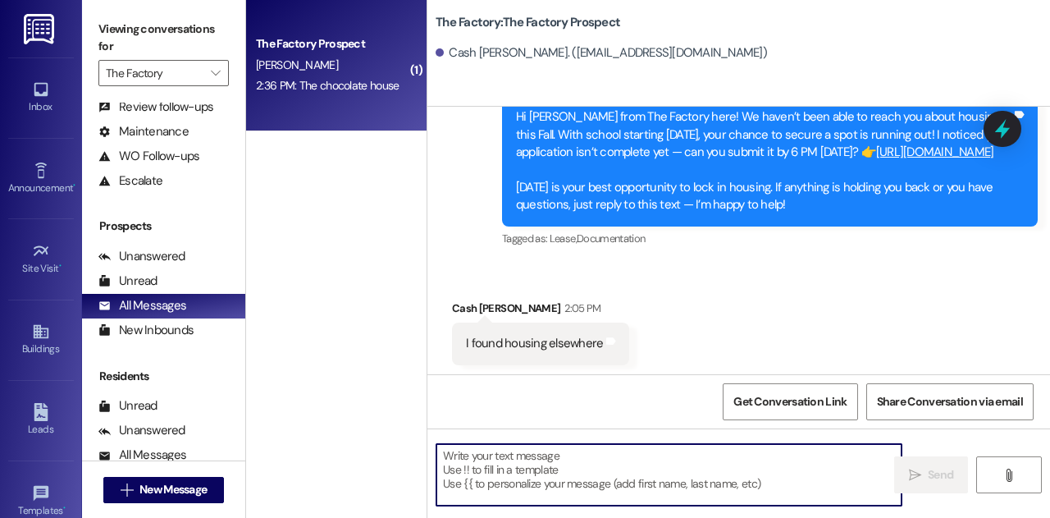
scroll to position [1875, 0]
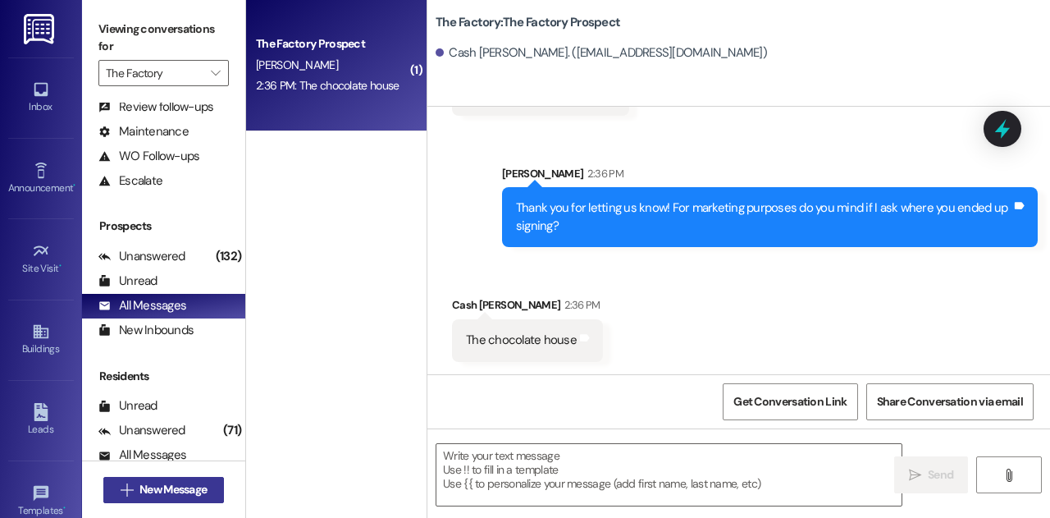
click at [176, 490] on span "New Message" at bounding box center [172, 489] width 67 height 17
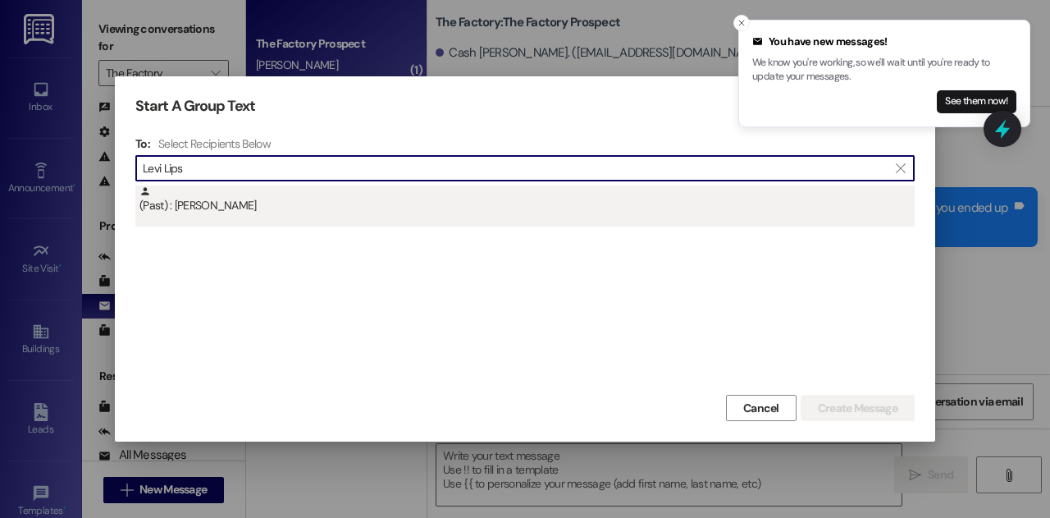
type input "Levi Lips"
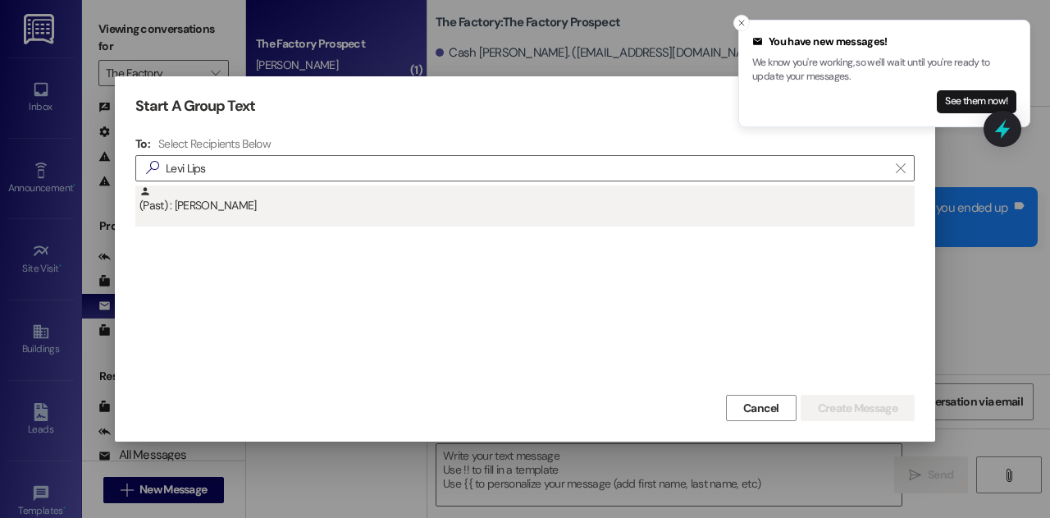
click at [238, 203] on div "(Past) : [PERSON_NAME]" at bounding box center [526, 199] width 775 height 29
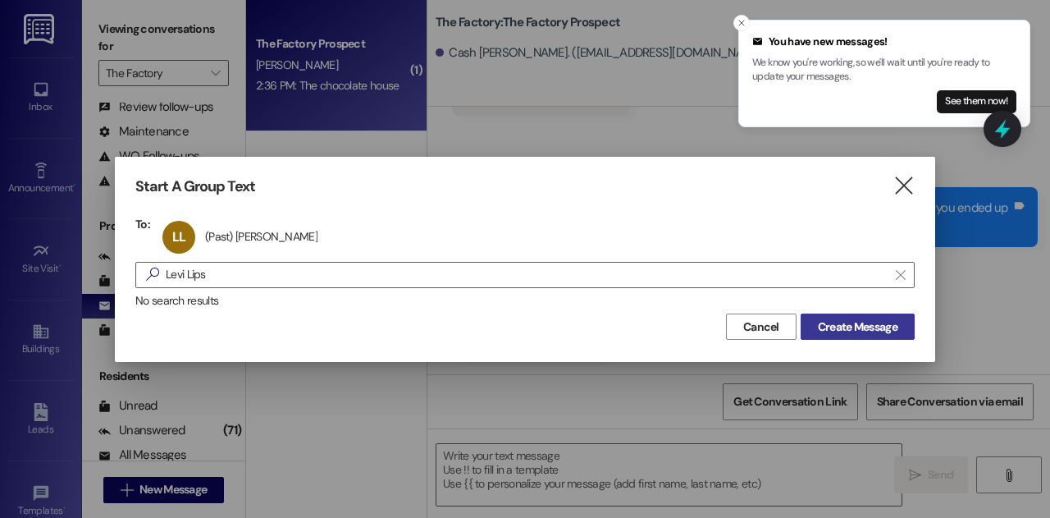
click at [866, 329] on span "Create Message" at bounding box center [858, 326] width 80 height 17
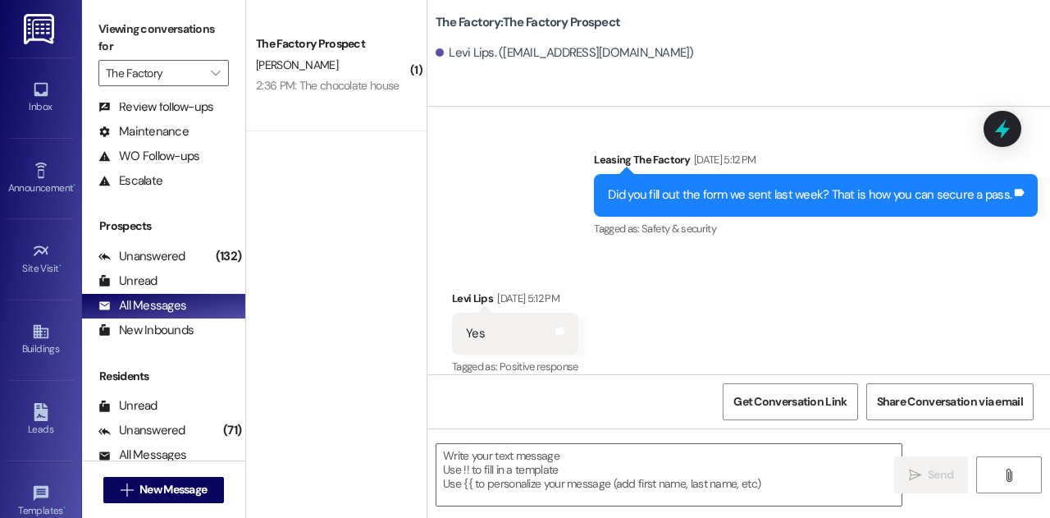
scroll to position [12197, 0]
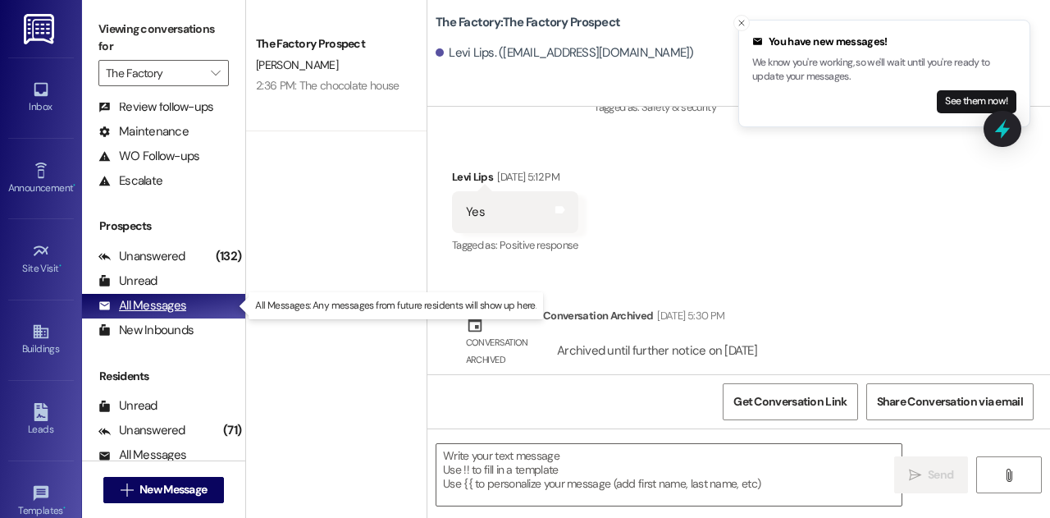
click at [147, 303] on div "All Messages" at bounding box center [142, 305] width 88 height 17
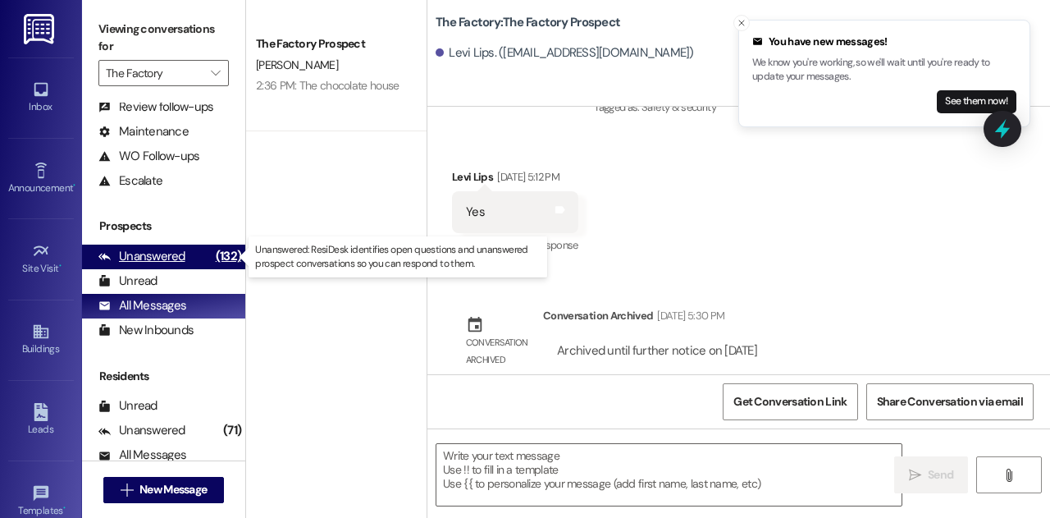
click at [146, 252] on div "Unanswered" at bounding box center [141, 256] width 87 height 17
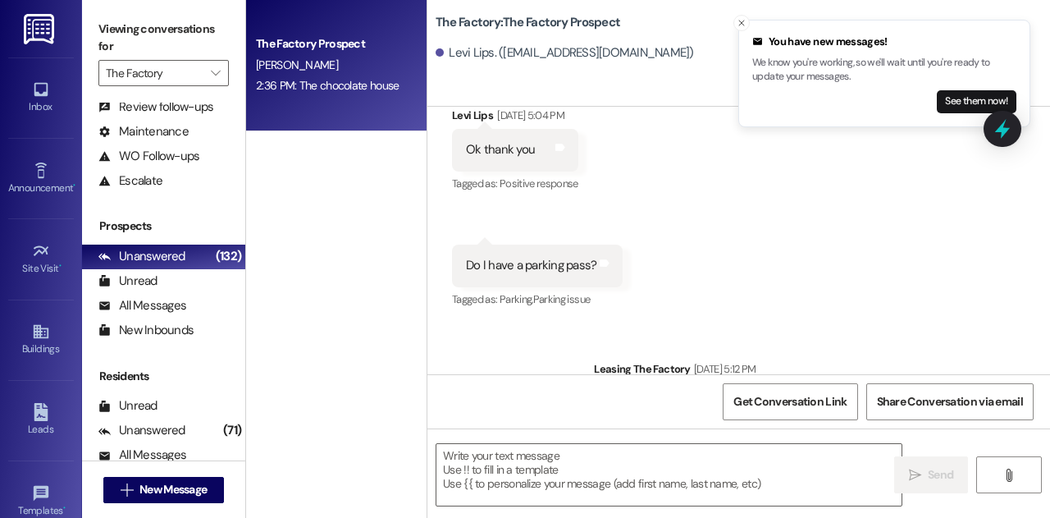
scroll to position [12076, 0]
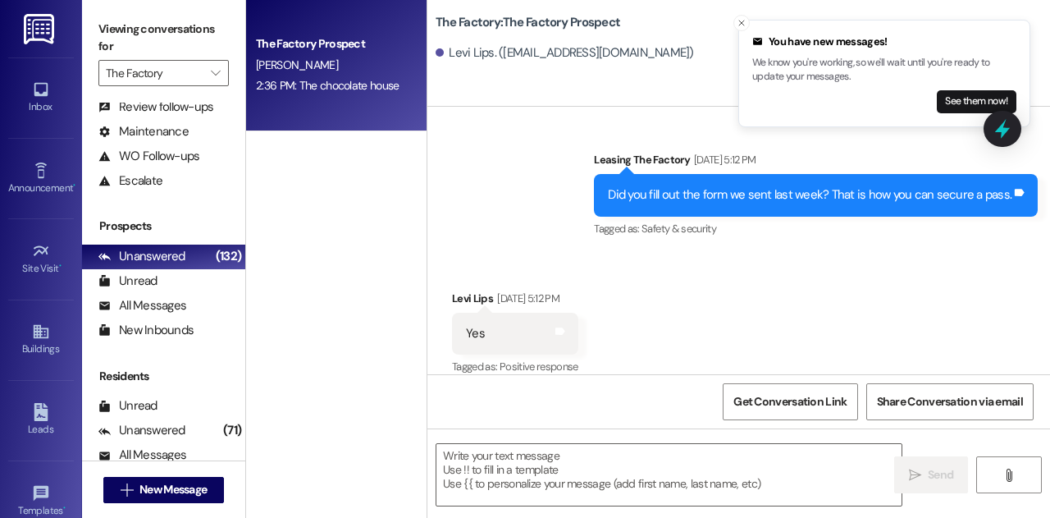
click at [318, 75] on div "2:36 PM: The chocolate house 2:36 PM: The chocolate house" at bounding box center [331, 85] width 155 height 21
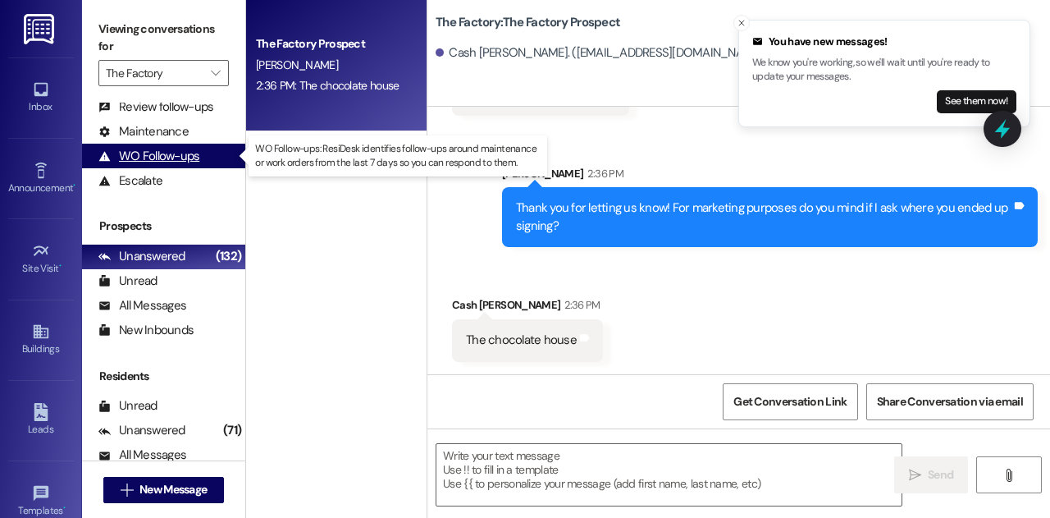
scroll to position [0, 0]
